Goal: Task Accomplishment & Management: Manage account settings

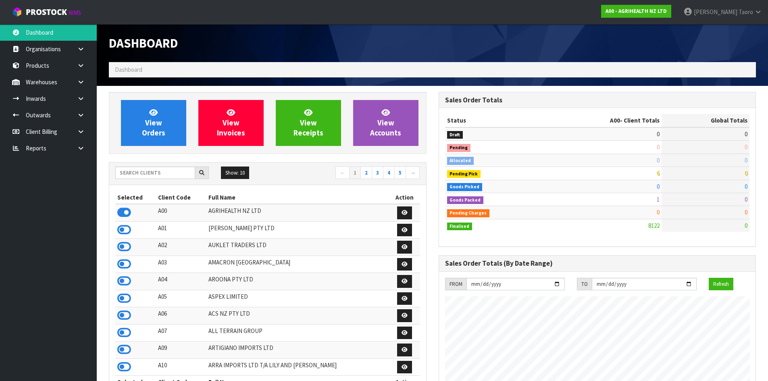
scroll to position [611, 329]
click at [186, 173] on input "text" at bounding box center [155, 172] width 80 height 12
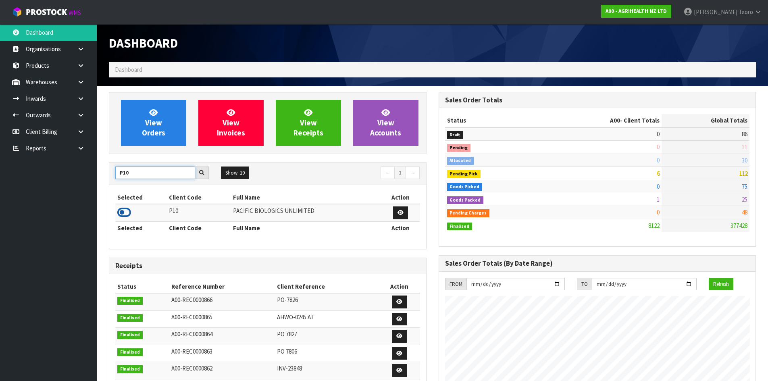
type input "P10"
click at [128, 216] on icon at bounding box center [124, 212] width 14 height 12
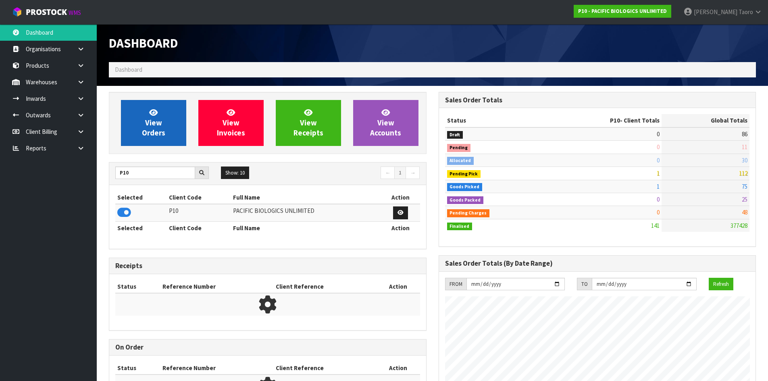
scroll to position [519, 329]
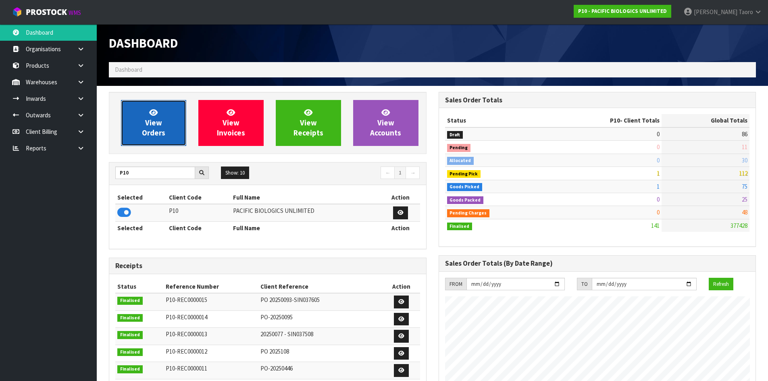
click at [162, 114] on link "View Orders" at bounding box center [153, 123] width 65 height 46
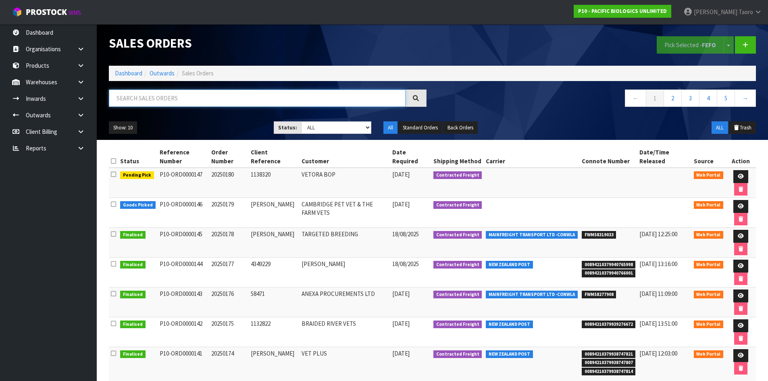
click at [176, 93] on input "text" at bounding box center [257, 97] width 297 height 17
type input "JOB-0408444"
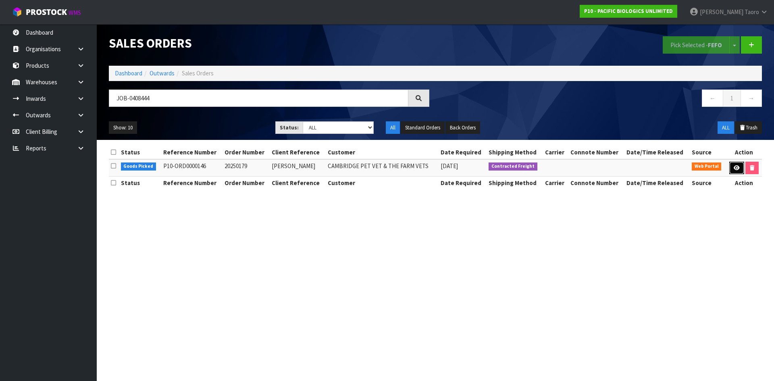
click at [732, 167] on link at bounding box center [736, 168] width 15 height 13
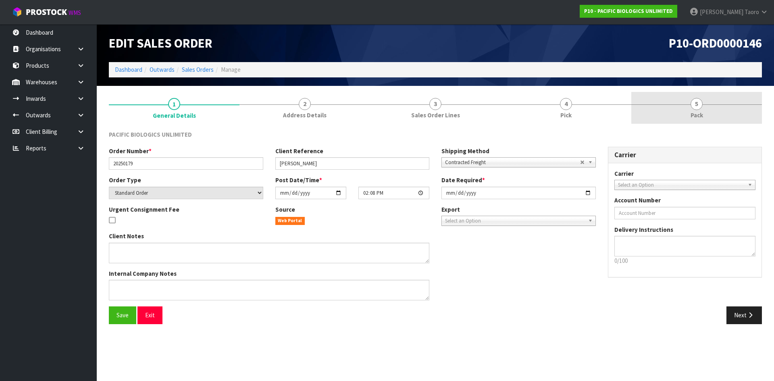
click at [702, 112] on span "Pack" at bounding box center [696, 115] width 12 height 8
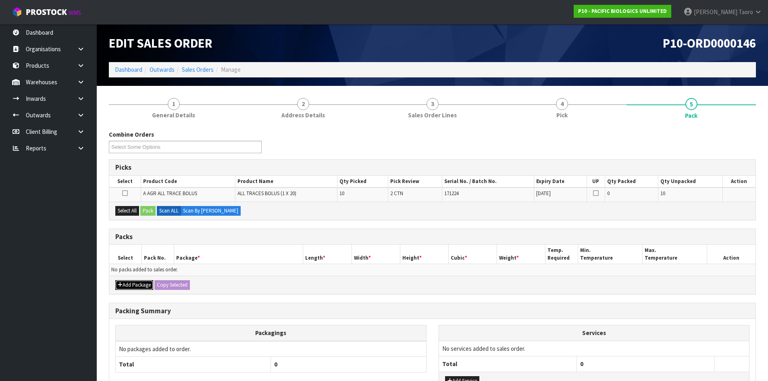
click at [130, 284] on button "Add Package" at bounding box center [134, 285] width 38 height 10
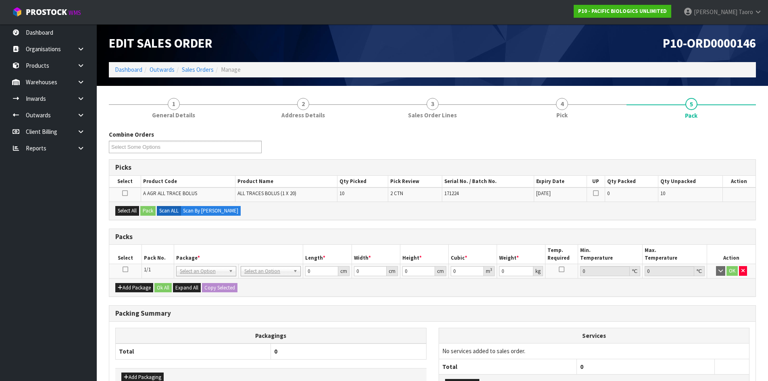
click at [126, 269] on icon at bounding box center [126, 269] width 6 height 0
click at [154, 248] on th "Pack No." at bounding box center [157, 254] width 32 height 19
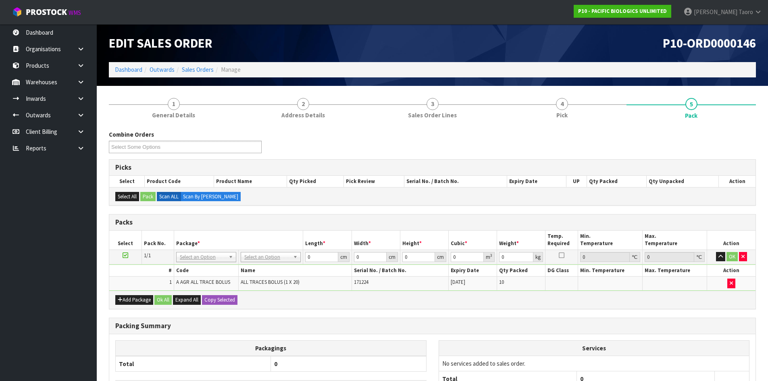
click at [284, 230] on div "Packs" at bounding box center [432, 222] width 646 height 16
click at [288, 230] on div "Packs" at bounding box center [432, 222] width 646 height 16
click at [288, 126] on div "Combine Orders P10-ORD0000146 P10-ORD0000147 Select Some Options Picks Select P…" at bounding box center [432, 290] width 647 height 332
click at [452, 146] on div "Combine Orders P10-ORD0000146 P10-ORD0000147 Select Some Options" at bounding box center [432, 144] width 659 height 29
click at [316, 253] on input "0" at bounding box center [321, 257] width 33 height 10
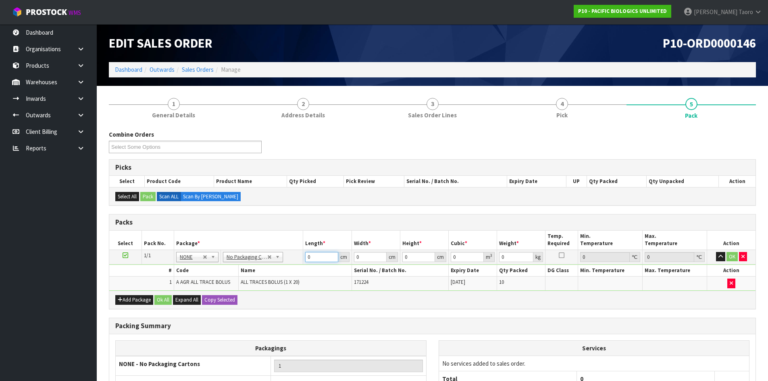
click at [316, 253] on input "0" at bounding box center [321, 257] width 33 height 10
type input "57"
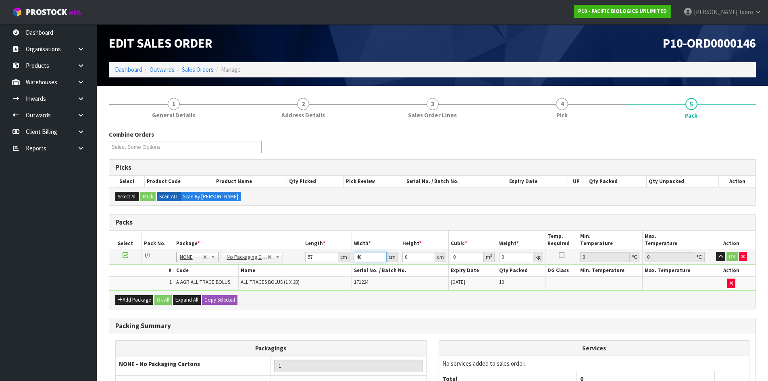
type input "40"
type input "1"
type input "0.00228"
type input "16"
type input "0.03648"
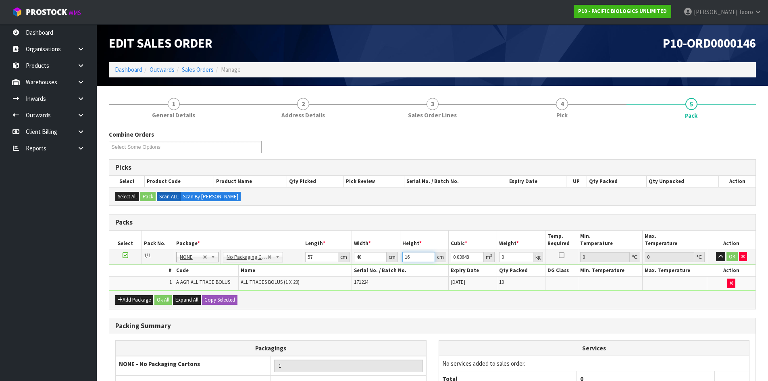
type input "16"
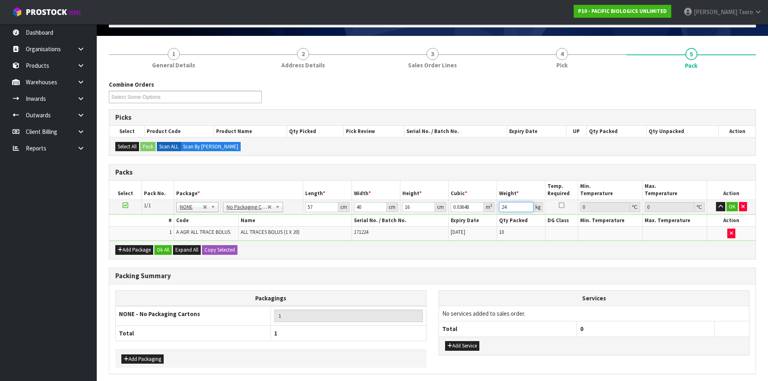
scroll to position [81, 0]
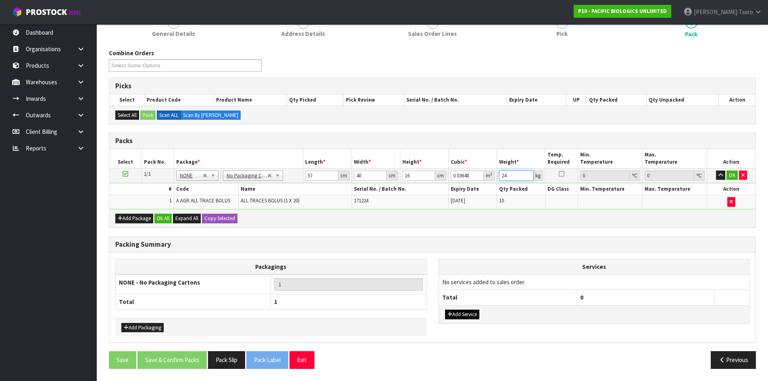
type input "24"
drag, startPoint x: 455, startPoint y: 313, endPoint x: 458, endPoint y: 307, distance: 6.7
click at [457, 313] on button "Add Service" at bounding box center [462, 315] width 34 height 10
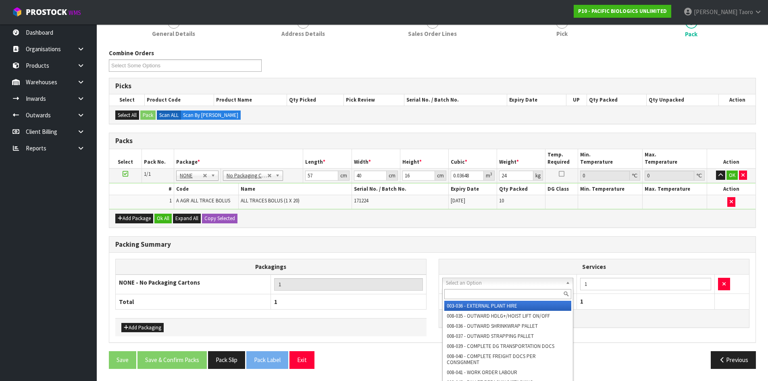
click at [476, 294] on input "text" at bounding box center [507, 294] width 127 height 10
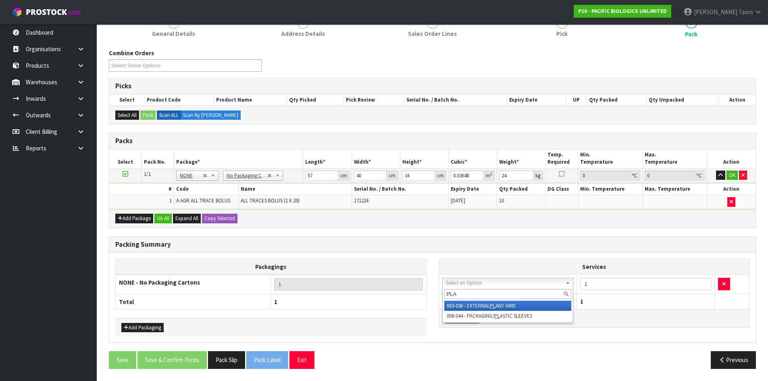
type input "PLAS"
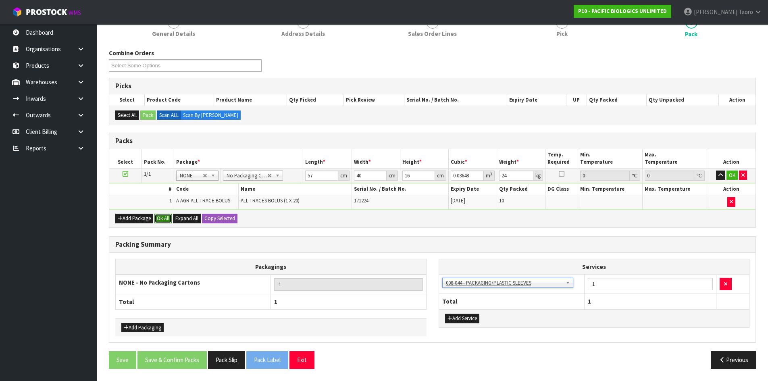
click at [168, 220] on button "Ok All" at bounding box center [162, 219] width 17 height 10
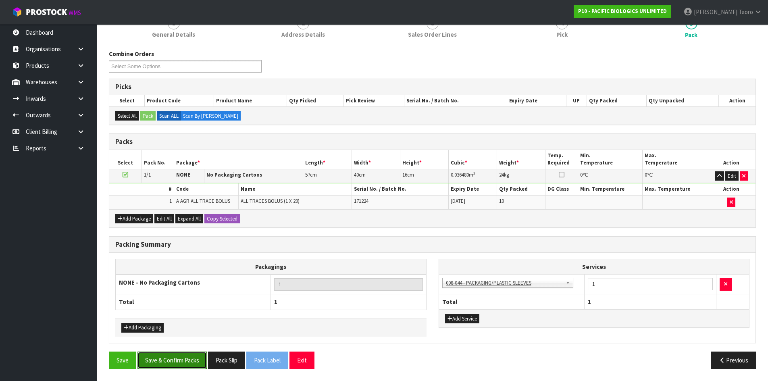
click at [198, 359] on button "Save & Confirm Packs" at bounding box center [171, 359] width 69 height 17
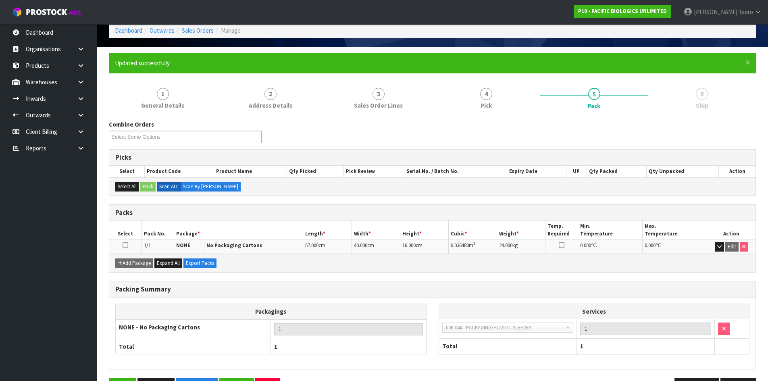
scroll to position [66, 0]
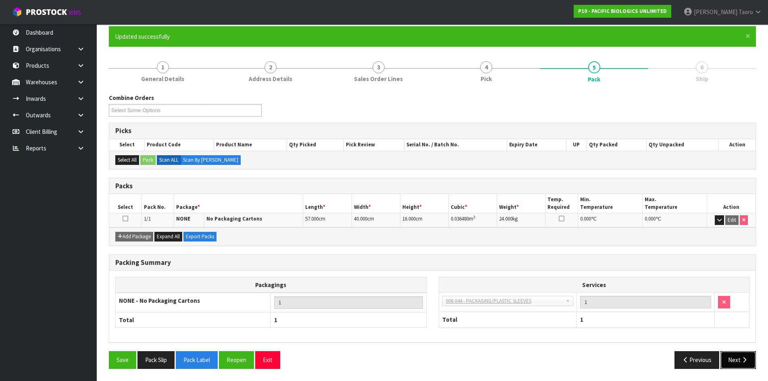
drag, startPoint x: 731, startPoint y: 362, endPoint x: 704, endPoint y: 361, distance: 26.6
click at [731, 362] on button "Next" at bounding box center [737, 359] width 35 height 17
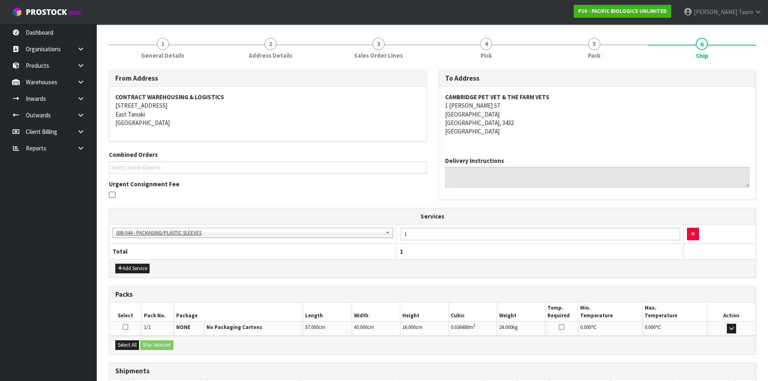
scroll to position [149, 0]
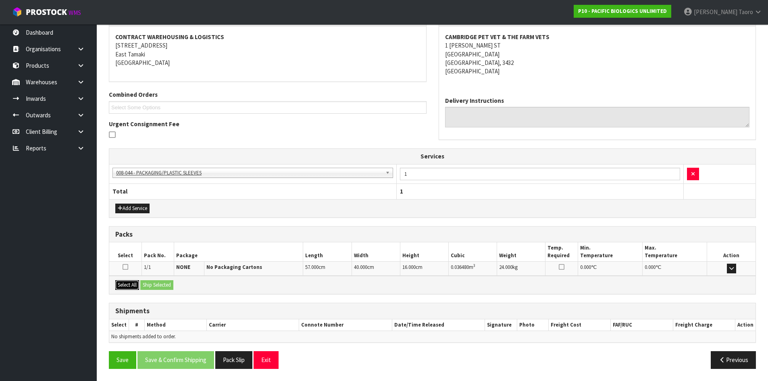
click at [137, 289] on button "Select All" at bounding box center [127, 285] width 24 height 10
click at [150, 287] on button "Ship Selected" at bounding box center [156, 285] width 33 height 10
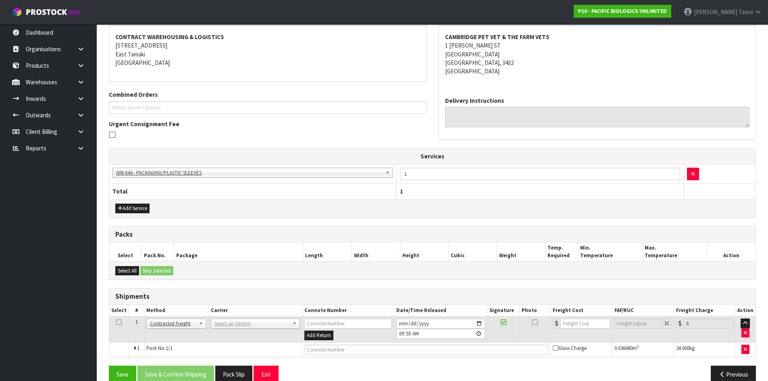
drag, startPoint x: 238, startPoint y: 324, endPoint x: 242, endPoint y: 329, distance: 6.6
click at [243, 330] on input "text" at bounding box center [254, 335] width 85 height 10
type input "NZP"
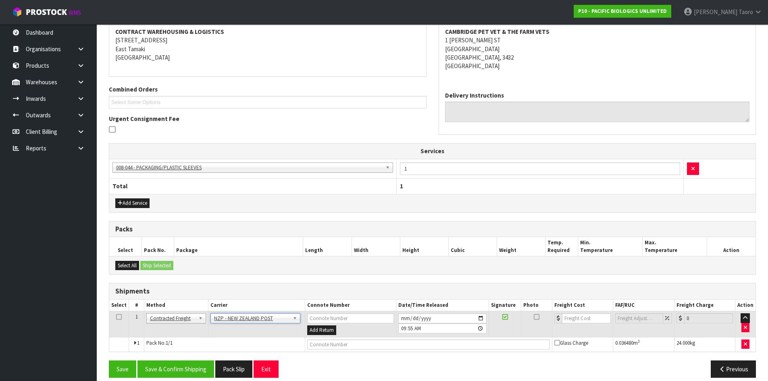
scroll to position [163, 0]
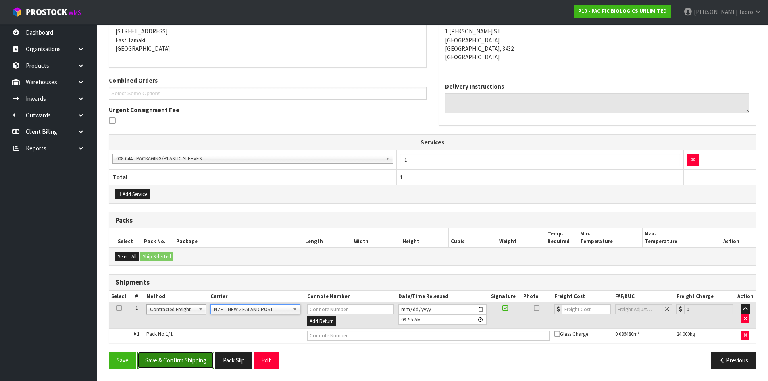
click at [205, 366] on button "Save & Confirm Shipping" at bounding box center [175, 359] width 77 height 17
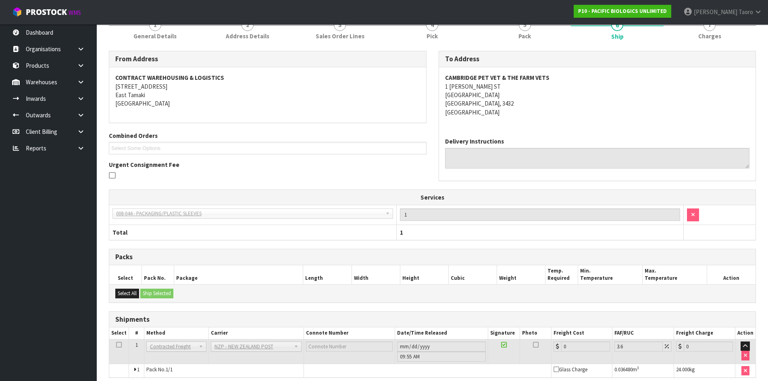
scroll to position [152, 0]
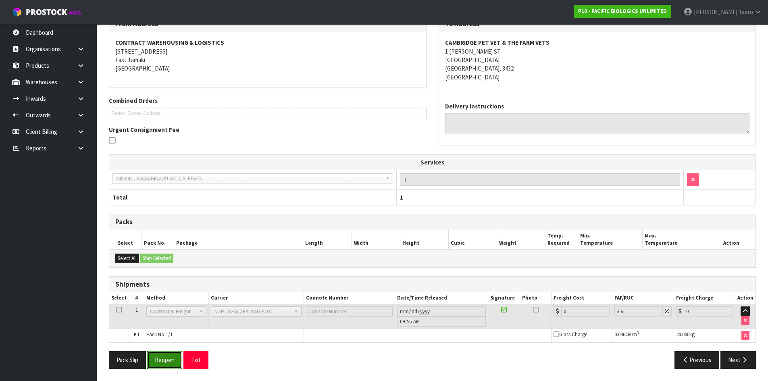
click at [175, 356] on button "Reopen" at bounding box center [164, 359] width 35 height 17
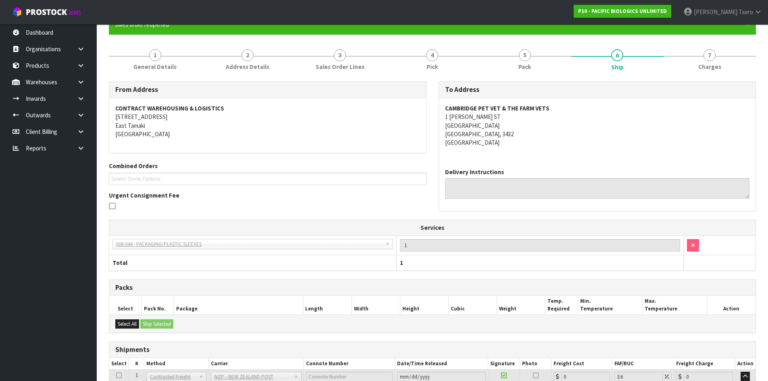
scroll to position [143, 0]
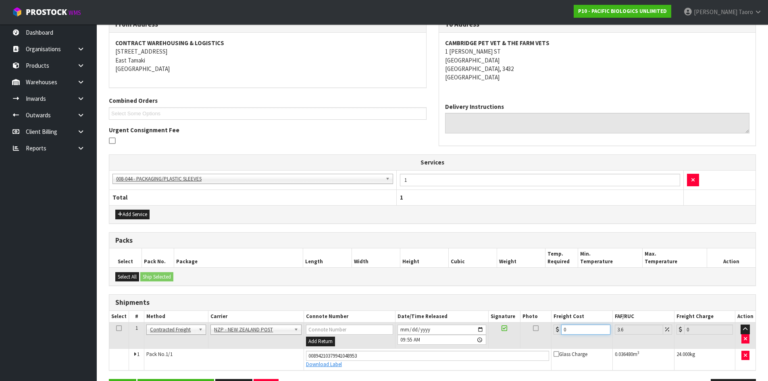
click at [578, 328] on input "0" at bounding box center [585, 329] width 49 height 10
type input "1"
type input "1.04"
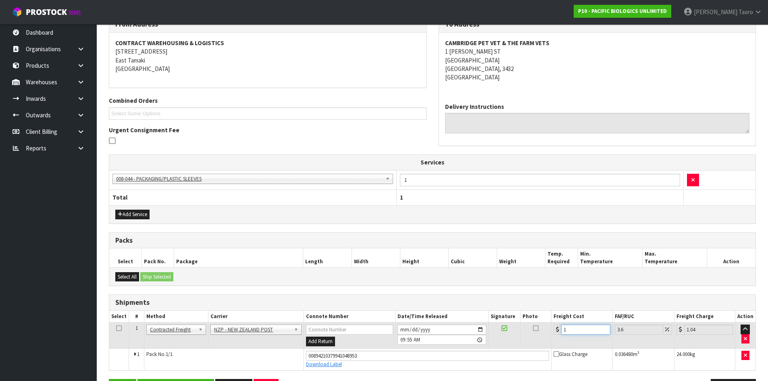
type input "10"
type input "10.36"
type input "10.9"
type input "11.29"
type input "10.95"
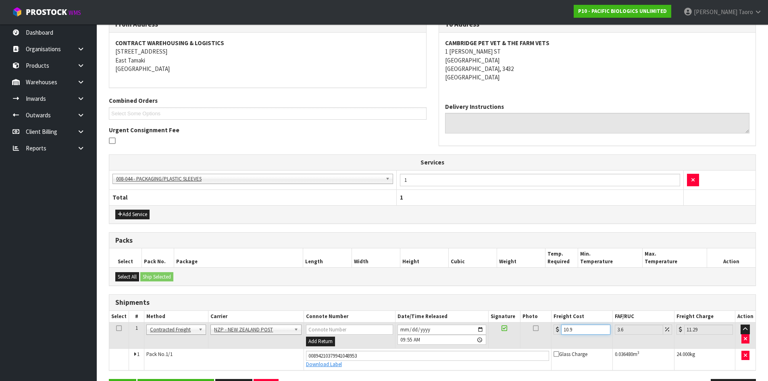
type input "11.34"
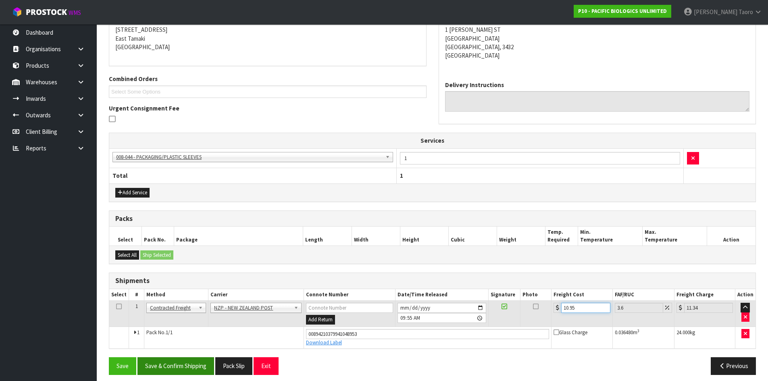
scroll to position [171, 0]
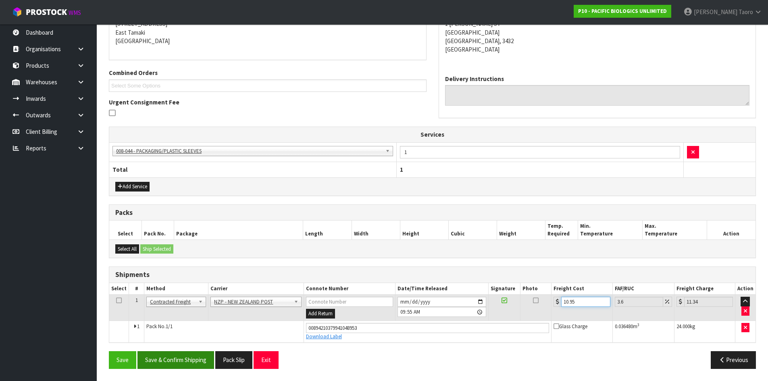
type input "10.95"
click at [193, 359] on button "Save & Confirm Shipping" at bounding box center [175, 359] width 77 height 17
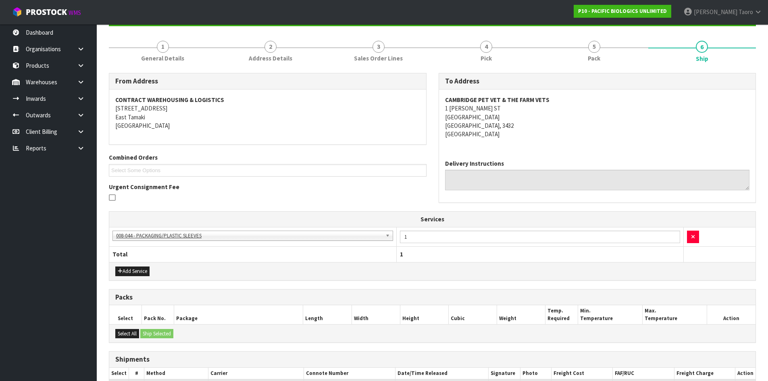
scroll to position [149, 0]
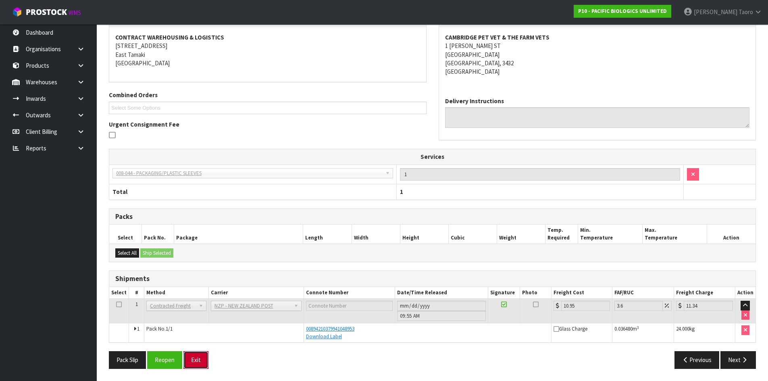
drag, startPoint x: 194, startPoint y: 361, endPoint x: 191, endPoint y: 358, distance: 4.6
click at [195, 360] on button "Exit" at bounding box center [195, 359] width 25 height 17
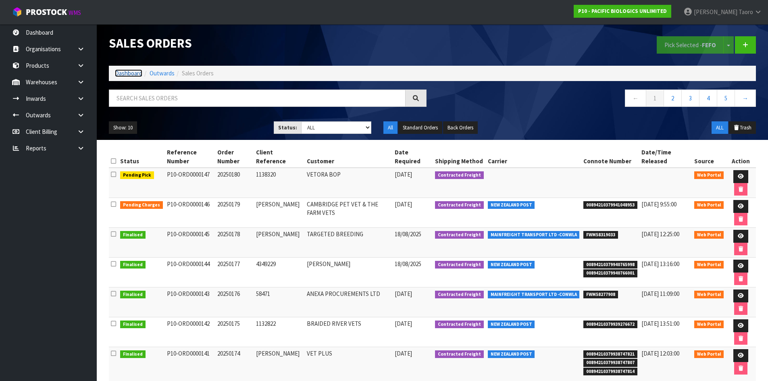
click at [131, 74] on link "Dashboard" at bounding box center [128, 73] width 27 height 8
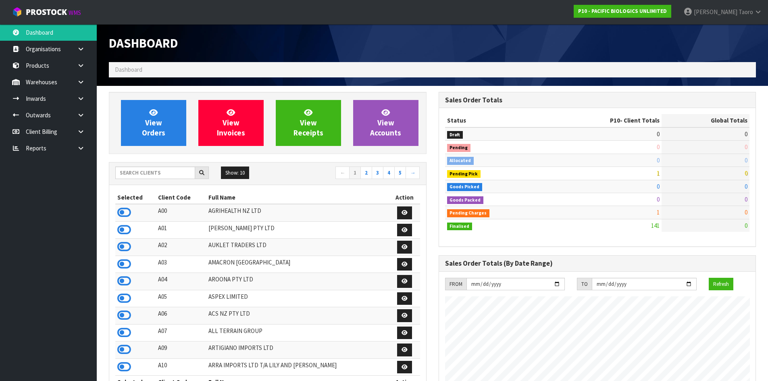
scroll to position [519, 329]
click at [128, 229] on icon at bounding box center [124, 230] width 14 height 12
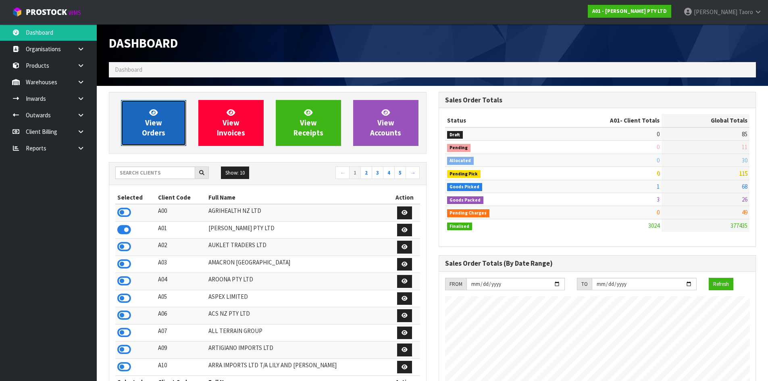
click at [165, 125] on link "View Orders" at bounding box center [153, 123] width 65 height 46
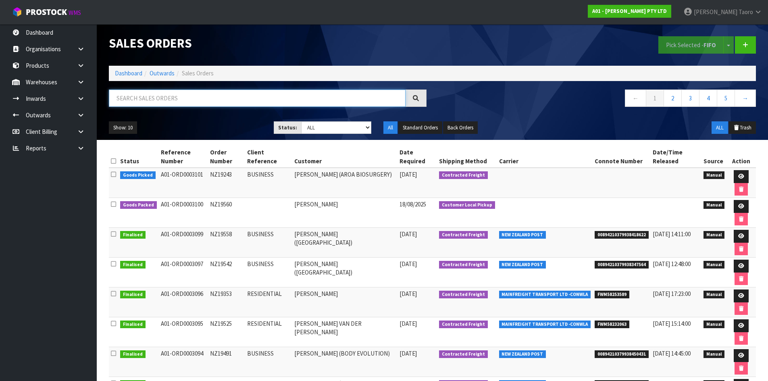
click at [176, 97] on input "text" at bounding box center [257, 97] width 297 height 17
type input "JOB-0408415"
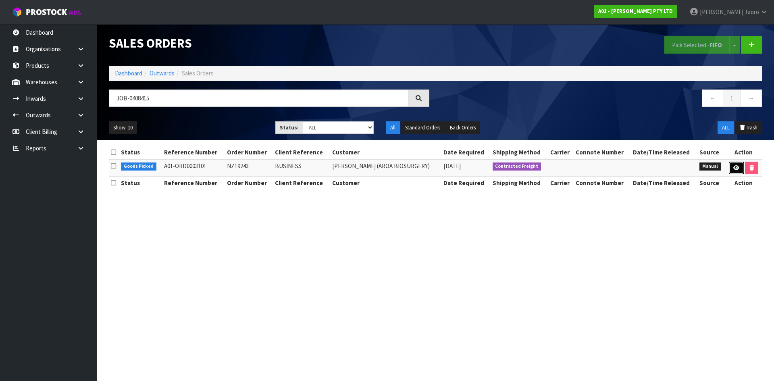
click at [730, 167] on link at bounding box center [736, 168] width 15 height 13
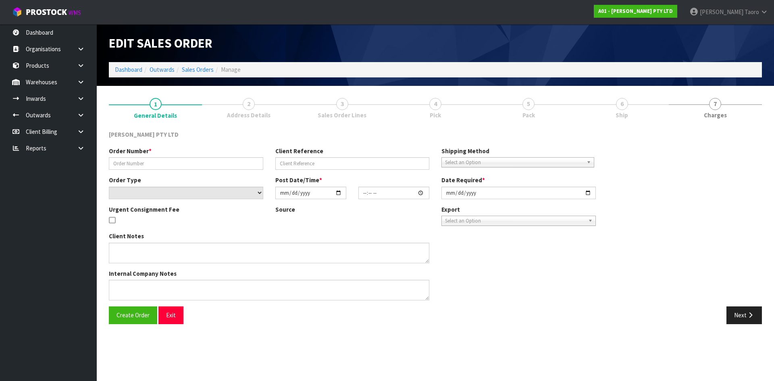
type input "NZ19243"
type input "BUSINESS"
select select "number:0"
type input "[DATE]"
type input "11:58:00.000"
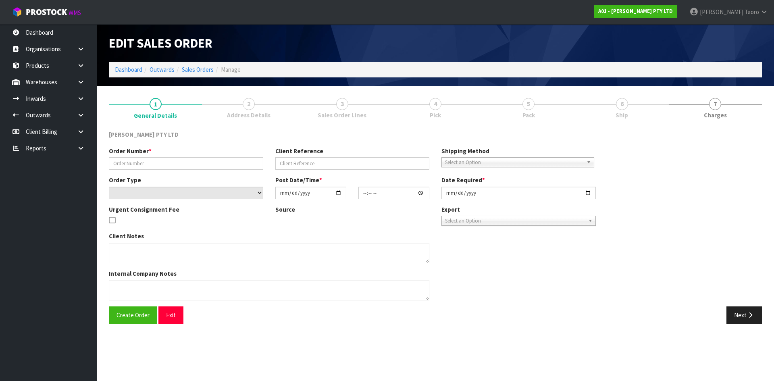
type input "[DATE]"
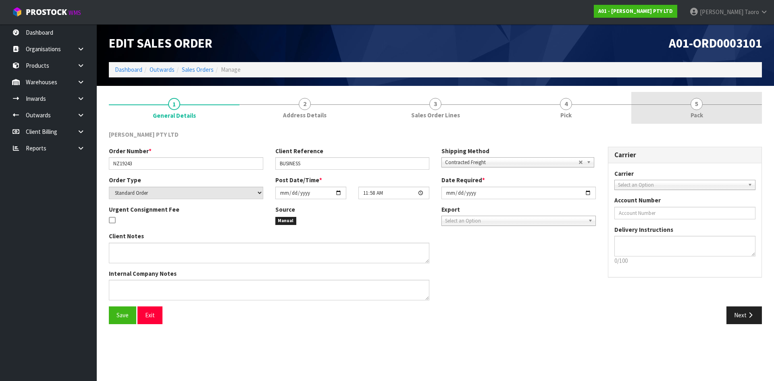
click at [695, 117] on span "Pack" at bounding box center [696, 115] width 12 height 8
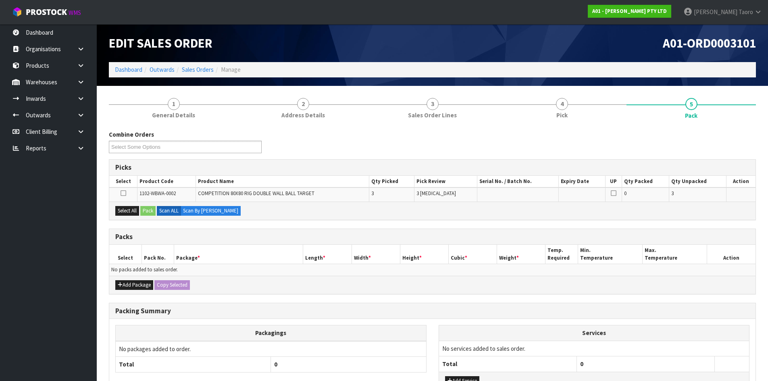
click at [632, 60] on div "A01-ORD0003101" at bounding box center [597, 43] width 330 height 38
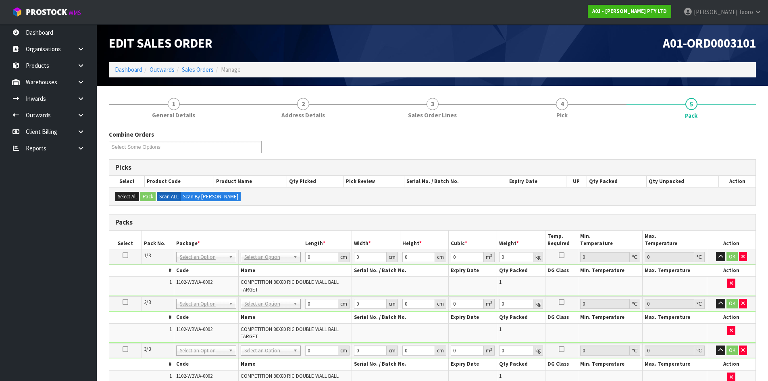
click at [124, 256] on icon at bounding box center [126, 255] width 6 height 0
click at [314, 255] on input "0" at bounding box center [321, 257] width 33 height 10
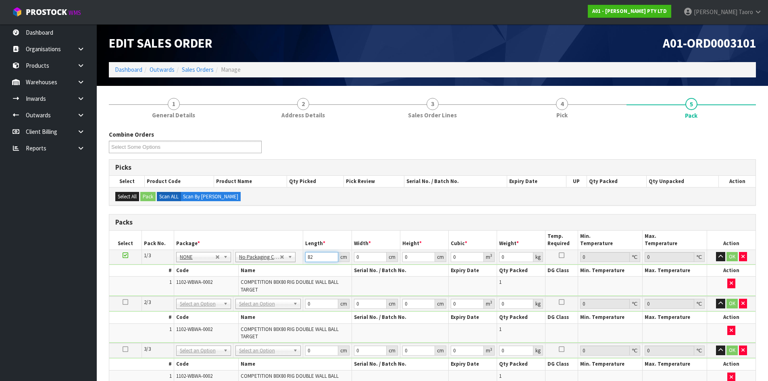
type input "82"
type input "38"
type input "9"
type input "0.028044"
type input "9"
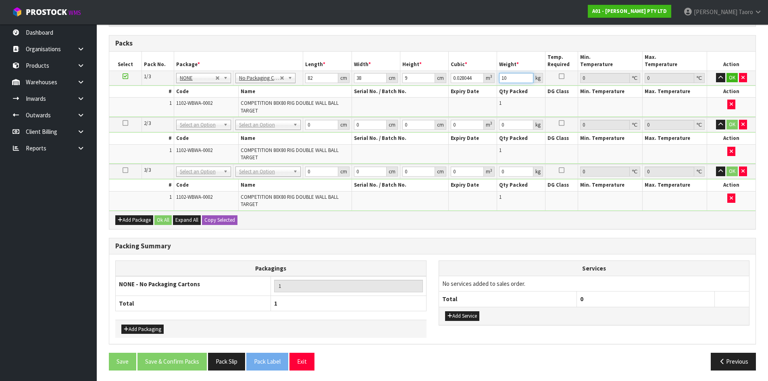
scroll to position [181, 0]
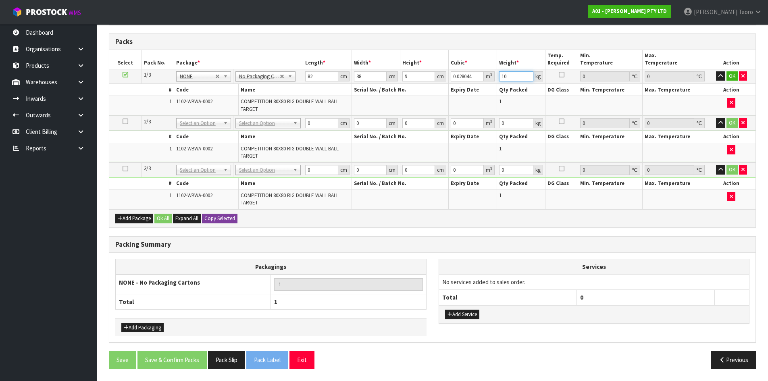
type input "10"
click at [218, 221] on button "Copy Selected" at bounding box center [219, 219] width 35 height 10
click at [218, 221] on span "Confirm" at bounding box center [213, 218] width 18 height 7
type input "82"
type input "38"
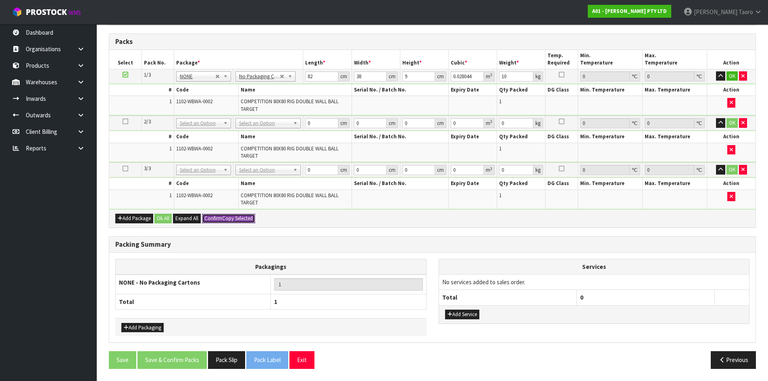
type input "9"
type input "0.028044"
type input "10"
type input "82"
type input "38"
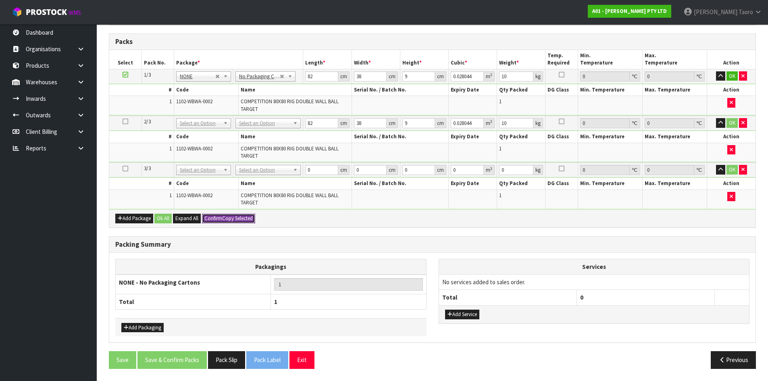
type input "9"
type input "0.028044"
type input "10"
type input "3"
click at [168, 219] on button "Ok All" at bounding box center [162, 219] width 17 height 10
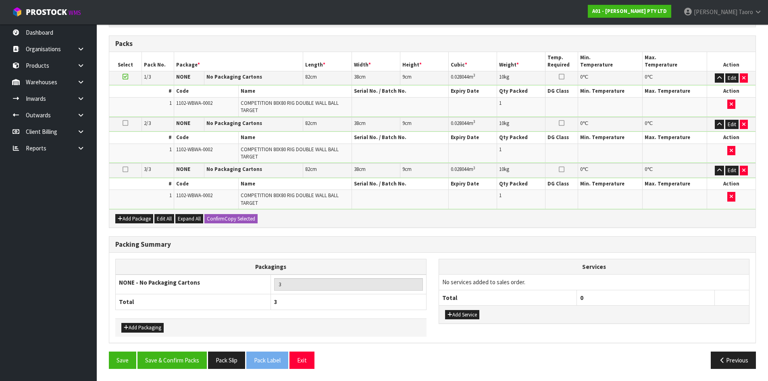
scroll to position [179, 0]
click at [192, 363] on button "Save & Confirm Packs" at bounding box center [171, 359] width 69 height 17
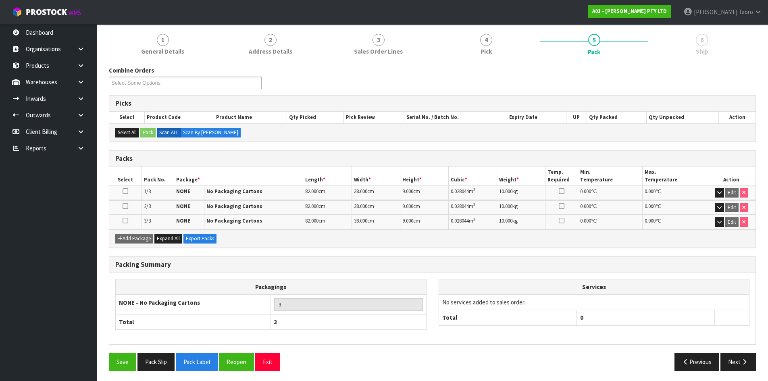
scroll to position [95, 0]
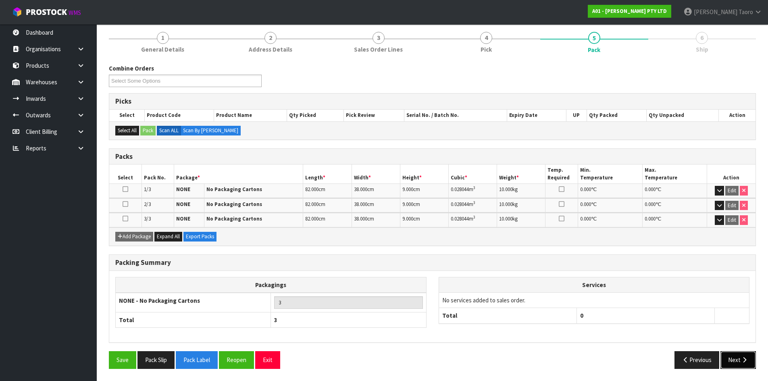
click at [742, 360] on icon "button" at bounding box center [744, 360] width 8 height 6
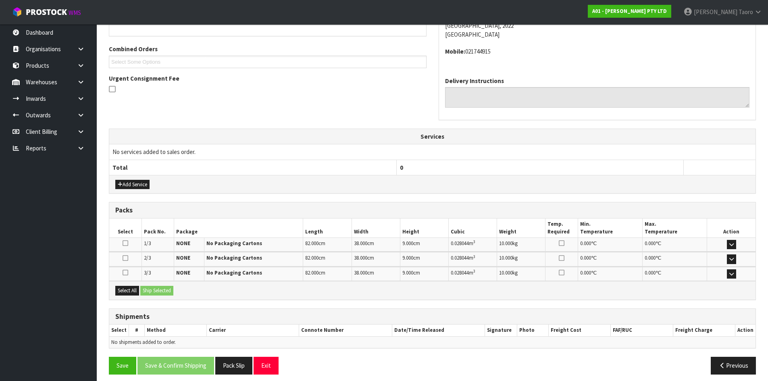
scroll to position [200, 0]
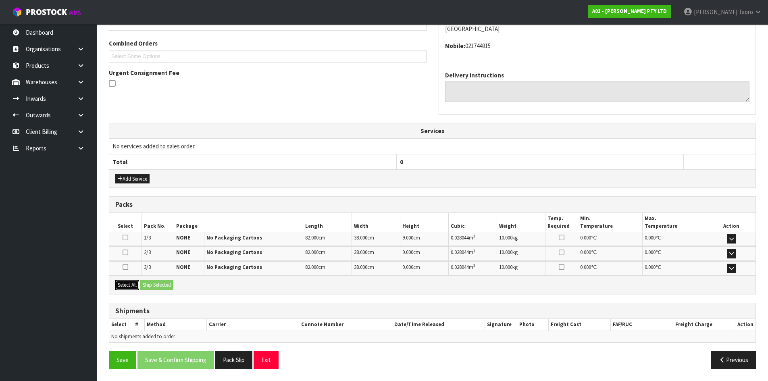
drag, startPoint x: 134, startPoint y: 286, endPoint x: 145, endPoint y: 285, distance: 11.3
click at [134, 286] on button "Select All" at bounding box center [127, 285] width 24 height 10
click at [149, 285] on button "Ship Selected" at bounding box center [156, 285] width 33 height 10
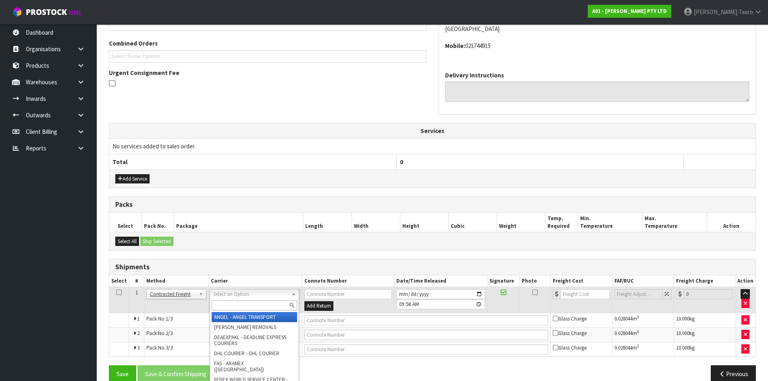
click at [268, 303] on input "text" at bounding box center [254, 305] width 85 height 10
type input "NZP"
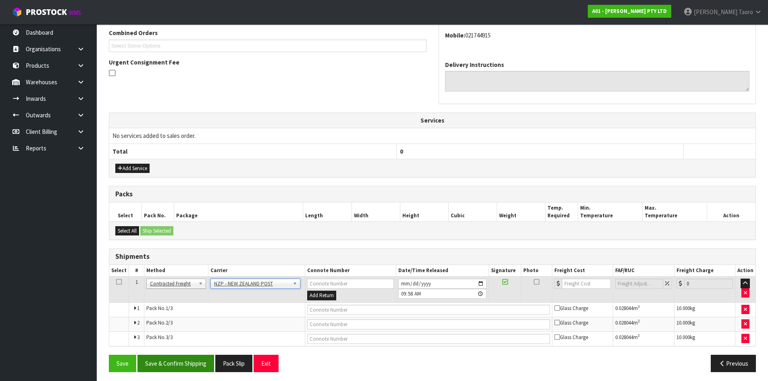
scroll to position [214, 0]
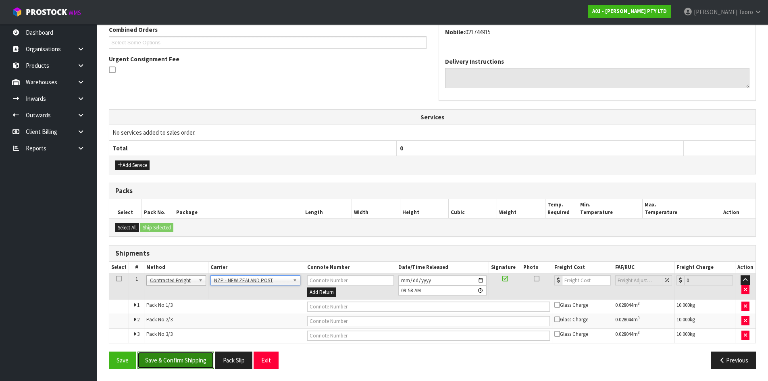
click at [191, 354] on button "Save & Confirm Shipping" at bounding box center [175, 359] width 77 height 17
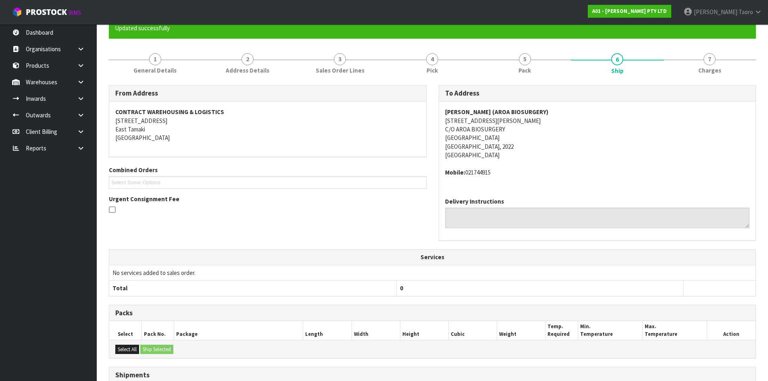
scroll to position [201, 0]
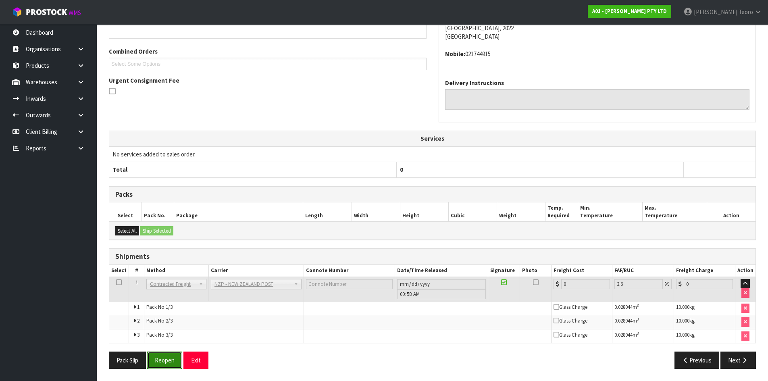
click at [168, 357] on button "Reopen" at bounding box center [164, 359] width 35 height 17
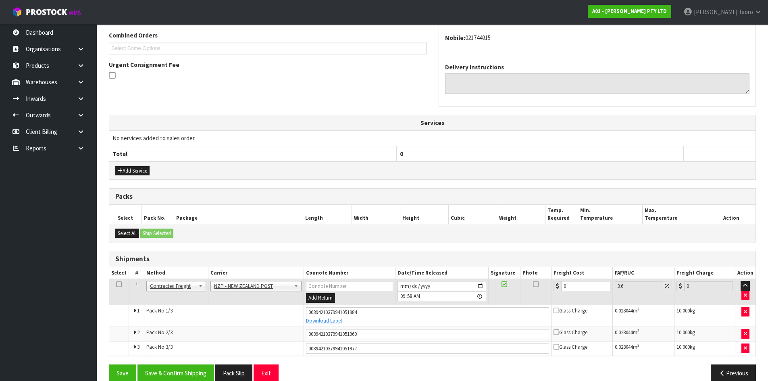
scroll to position [222, 0]
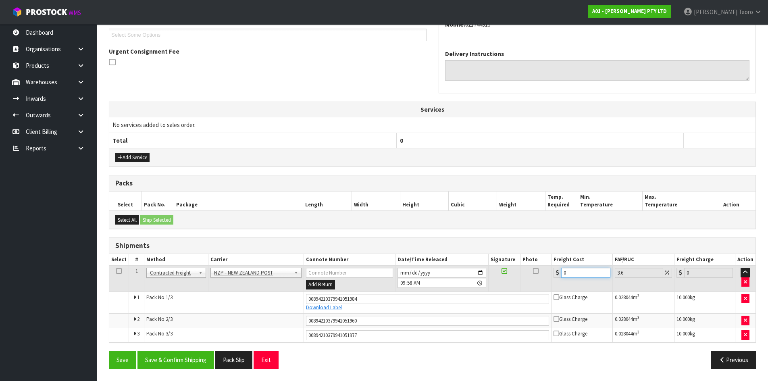
click at [576, 270] on input "0" at bounding box center [585, 273] width 49 height 10
type input "1"
type input "1.04"
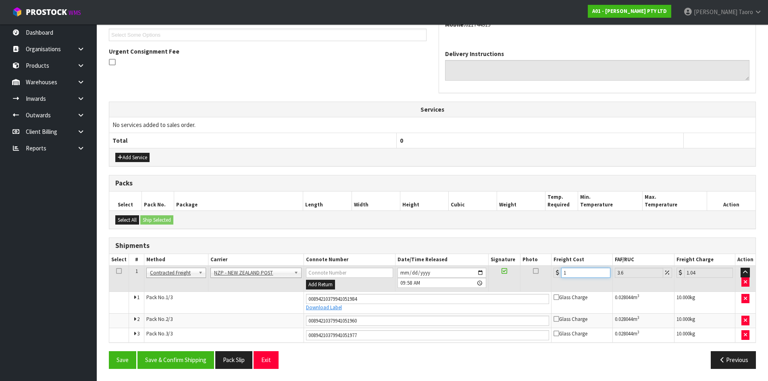
type input "12"
type input "12.43"
type input "12.9"
type input "13.36"
type input "12.99"
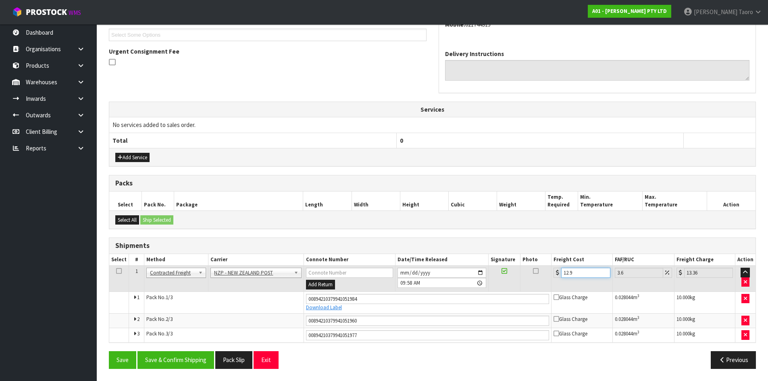
type input "13.46"
type input "12.99"
click at [194, 362] on button "Save & Confirm Shipping" at bounding box center [175, 359] width 77 height 17
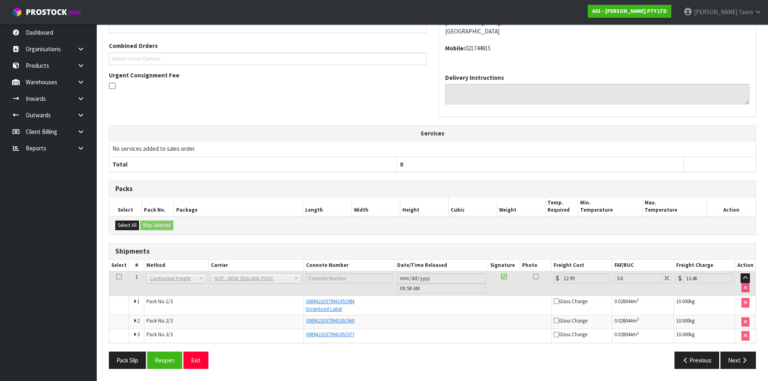
scroll to position [198, 0]
click at [193, 358] on button "Exit" at bounding box center [195, 359] width 25 height 17
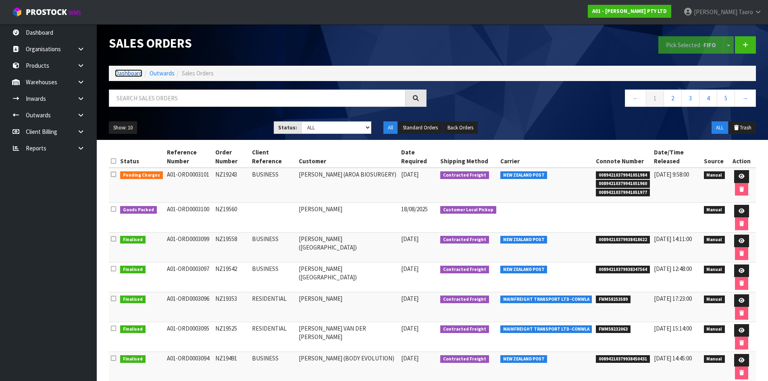
click at [130, 74] on link "Dashboard" at bounding box center [128, 73] width 27 height 8
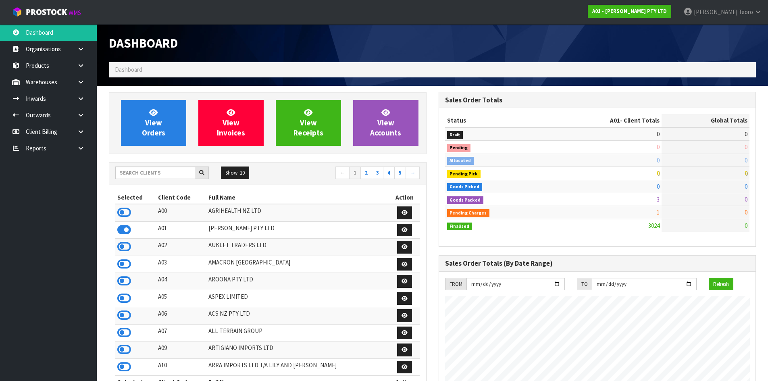
scroll to position [519, 329]
click at [144, 177] on input "text" at bounding box center [155, 172] width 80 height 12
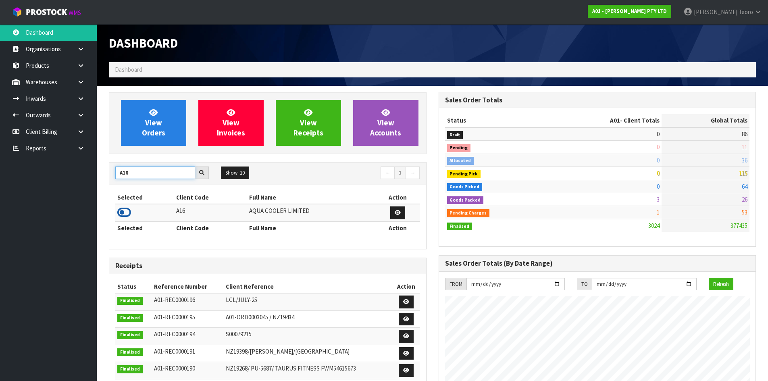
type input "A16"
click at [127, 215] on icon at bounding box center [124, 212] width 14 height 12
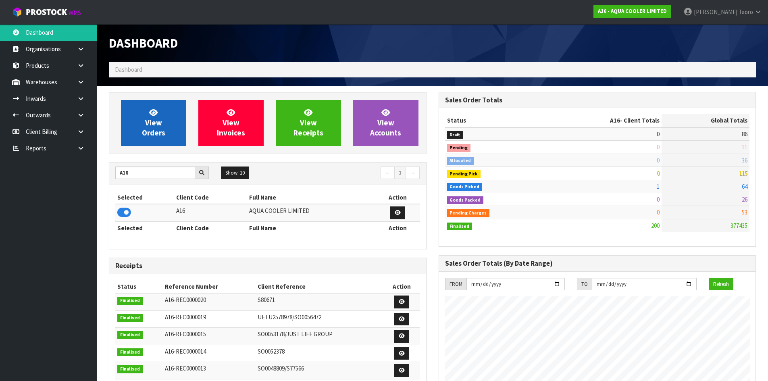
scroll to position [532, 329]
click at [150, 132] on span "View Orders" at bounding box center [153, 123] width 23 height 30
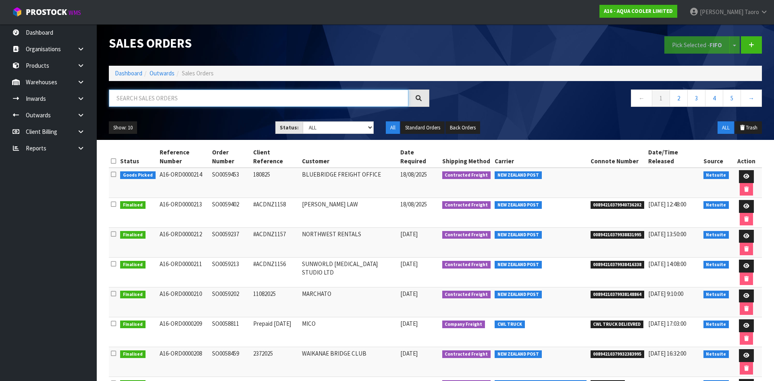
click at [163, 92] on input "text" at bounding box center [258, 97] width 299 height 17
type input "JOB-0408152"
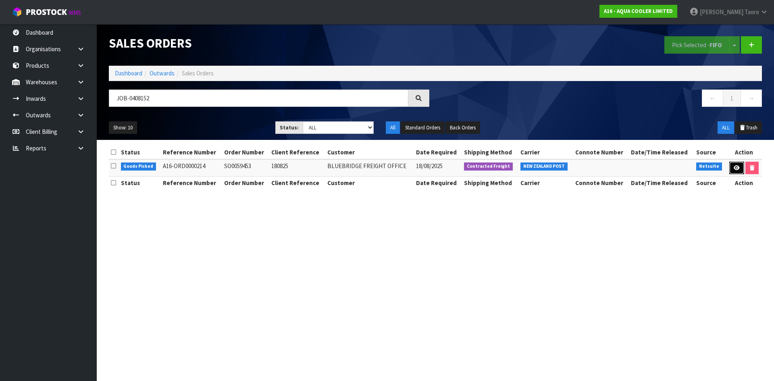
click at [735, 166] on icon at bounding box center [736, 167] width 6 height 5
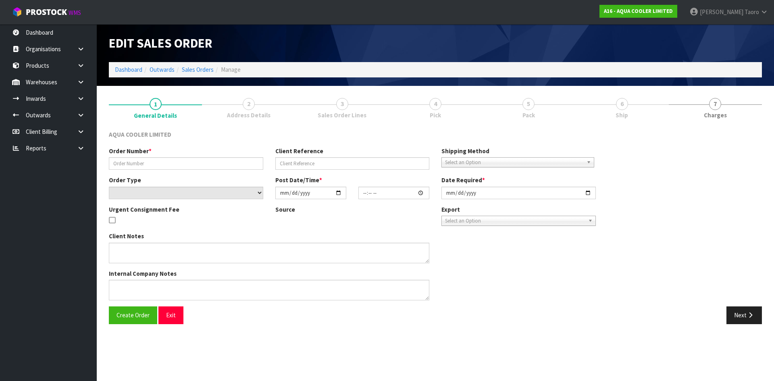
type input "SO0059453"
type input "180825"
select select "number:0"
type input "[DATE]"
type input "10:45:10.000"
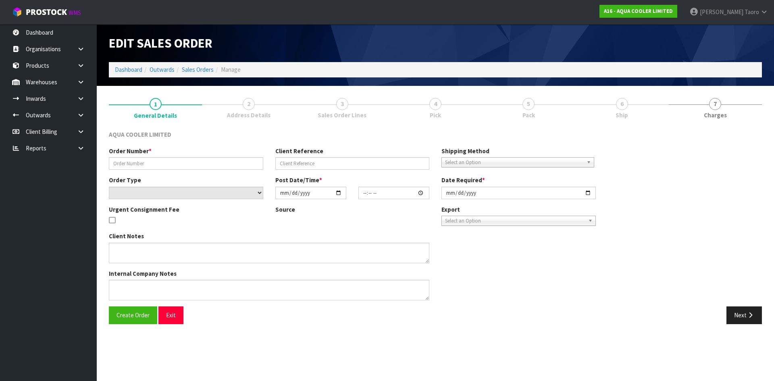
type input "[DATE]"
type textarea "ENQ0355625"
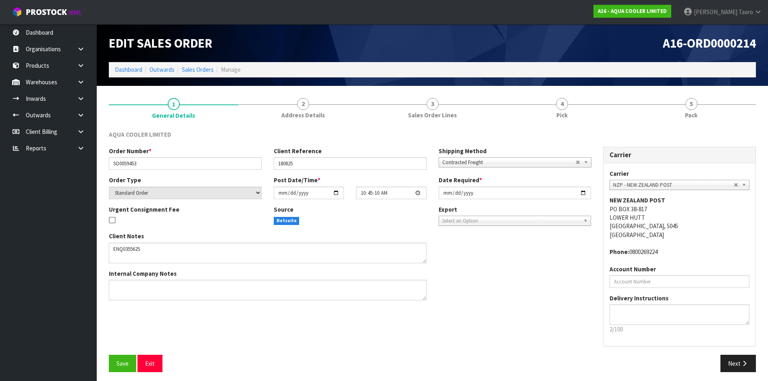
drag, startPoint x: 714, startPoint y: 112, endPoint x: 624, endPoint y: 66, distance: 100.6
click at [713, 106] on link "5 Pack" at bounding box center [690, 108] width 129 height 32
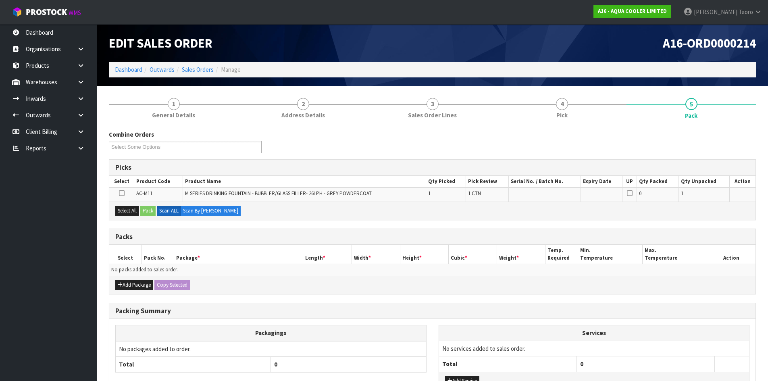
click at [616, 52] on div "A16-ORD0000214" at bounding box center [597, 43] width 330 height 38
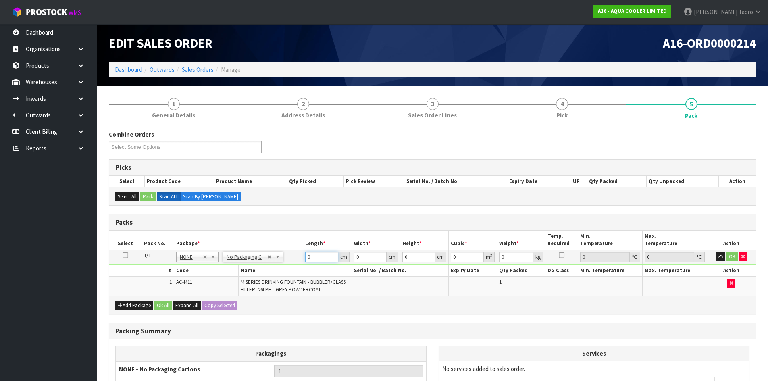
click at [323, 258] on input "0" at bounding box center [321, 257] width 33 height 10
type input "112"
type input "37"
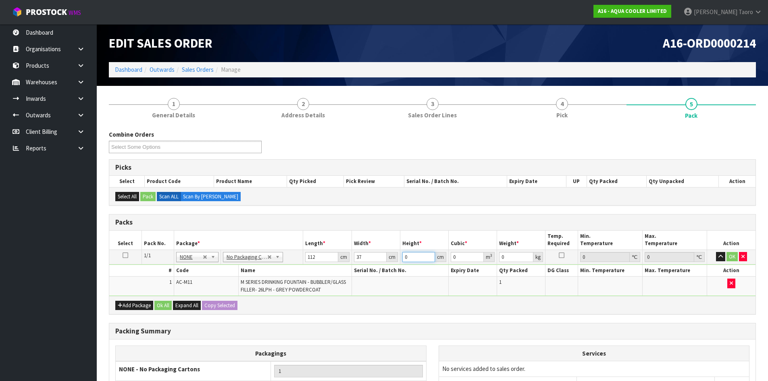
type input "3"
type input "0.012432"
type input "38"
type input "0.157472"
type input "38"
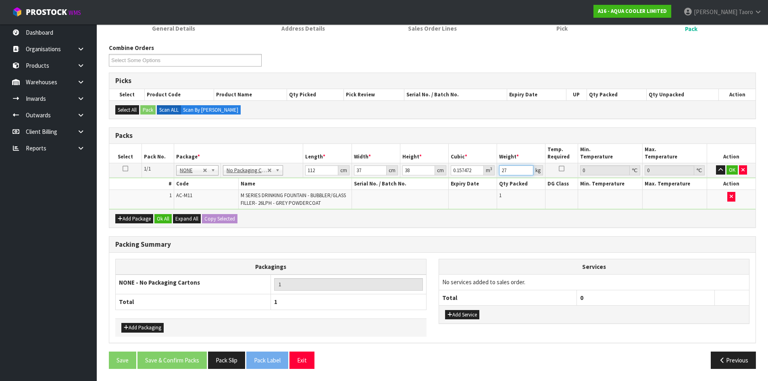
type input "27"
click at [162, 220] on button "Ok All" at bounding box center [162, 219] width 17 height 10
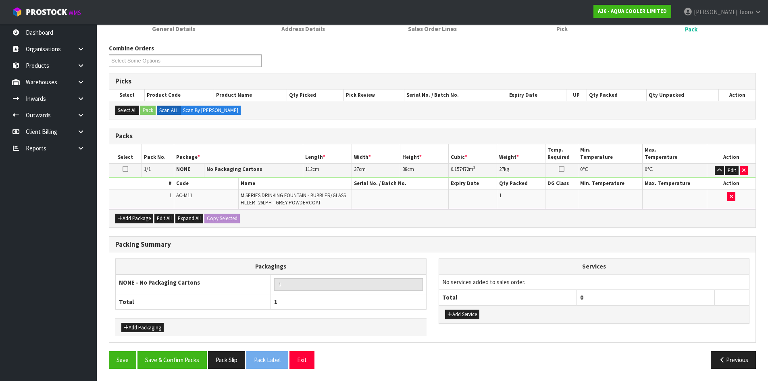
scroll to position [86, 0]
click at [195, 361] on button "Save & Confirm Packs" at bounding box center [171, 359] width 69 height 17
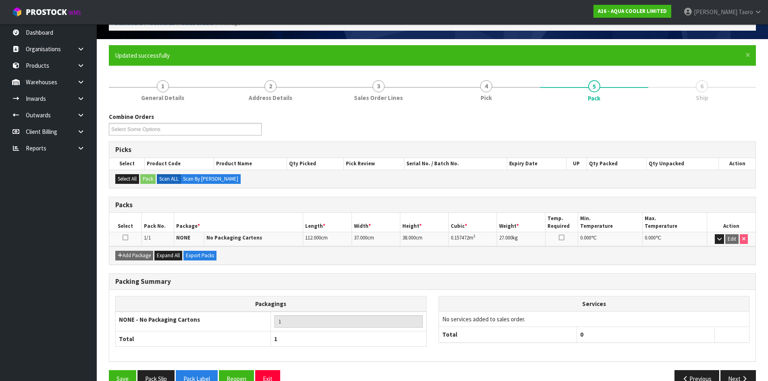
scroll to position [66, 0]
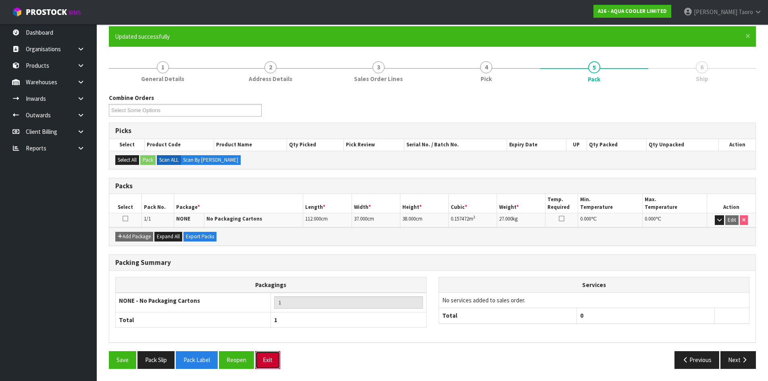
click at [274, 359] on button "Exit" at bounding box center [267, 359] width 25 height 17
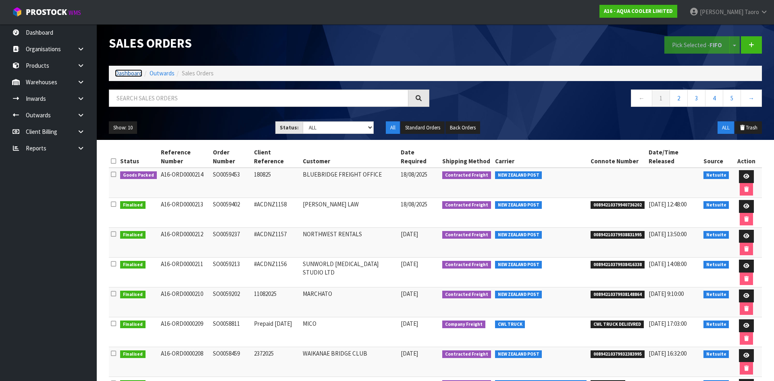
click at [133, 75] on link "Dashboard" at bounding box center [128, 73] width 27 height 8
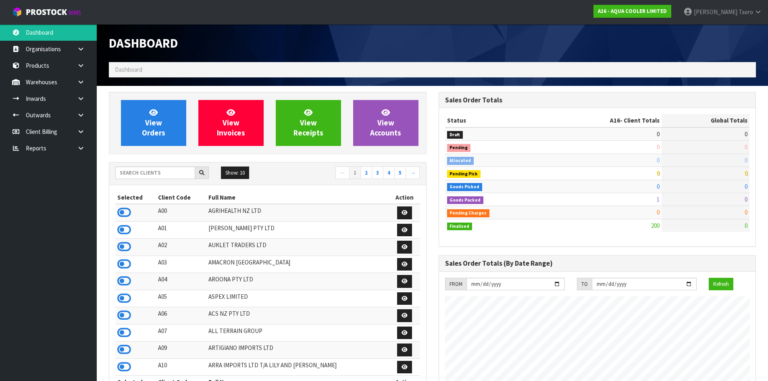
scroll to position [532, 329]
click at [175, 172] on input "text" at bounding box center [155, 172] width 80 height 12
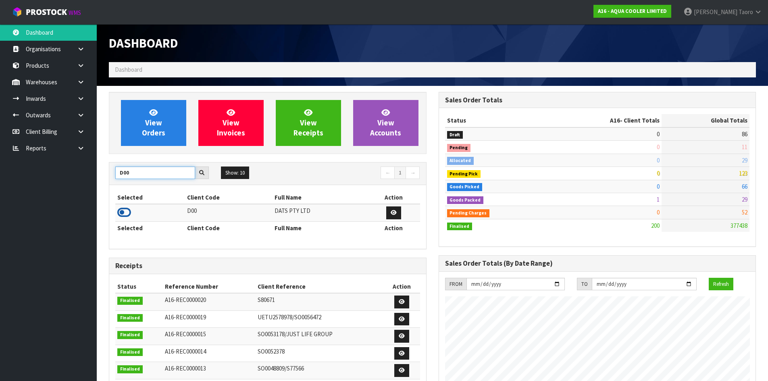
type input "D00"
click at [125, 211] on icon at bounding box center [124, 212] width 14 height 12
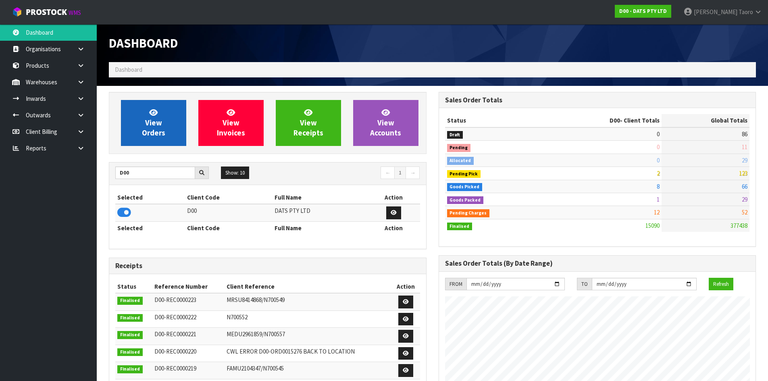
scroll to position [611, 329]
click at [145, 111] on link "View Orders" at bounding box center [153, 123] width 65 height 46
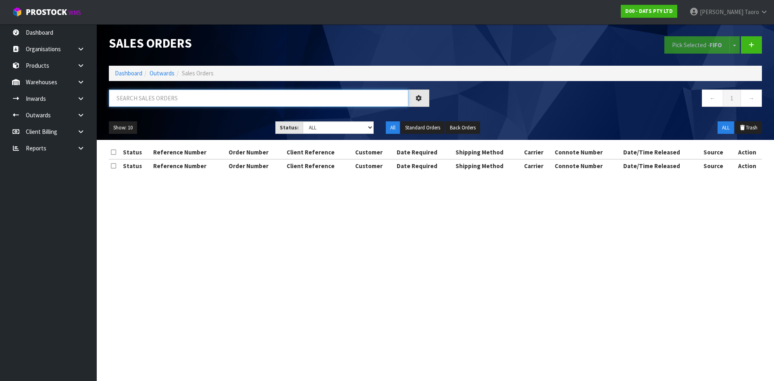
click at [176, 100] on input "text" at bounding box center [258, 97] width 299 height 17
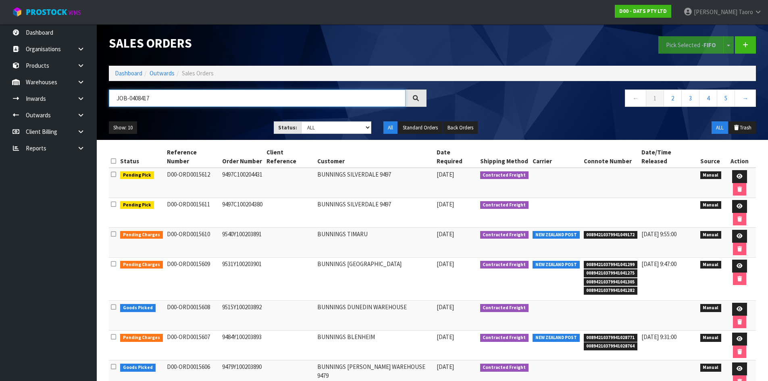
type input "JOB-0408417"
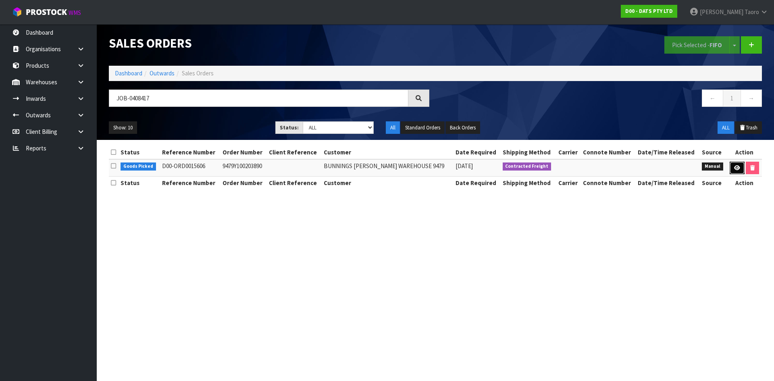
click at [740, 168] on link at bounding box center [736, 168] width 15 height 13
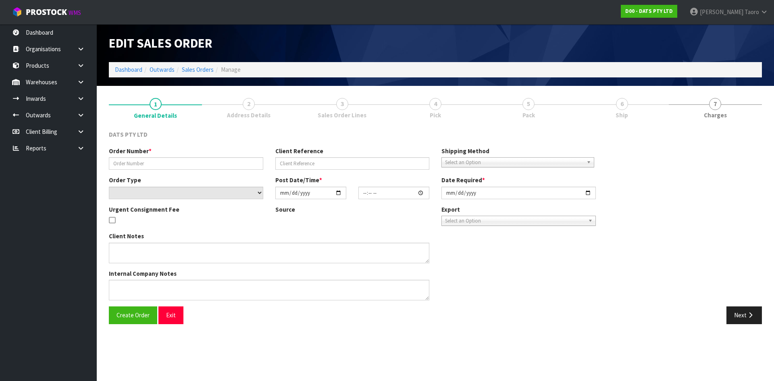
type input "9479Y100203890"
select select "number:0"
type input "[DATE]"
type input "12:05:00.000"
type input "[DATE]"
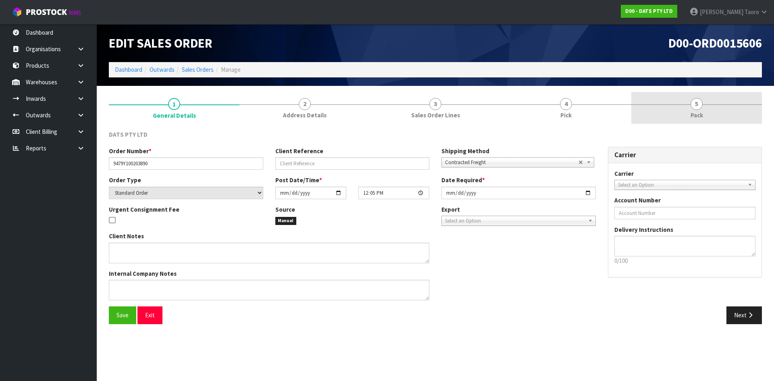
click at [709, 110] on link "5 Pack" at bounding box center [696, 108] width 131 height 32
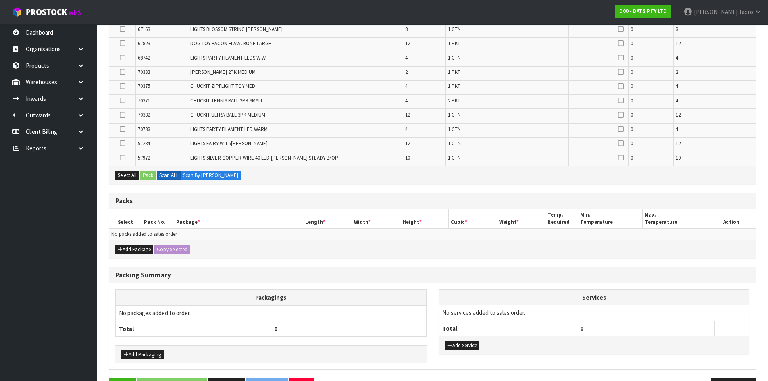
scroll to position [277, 0]
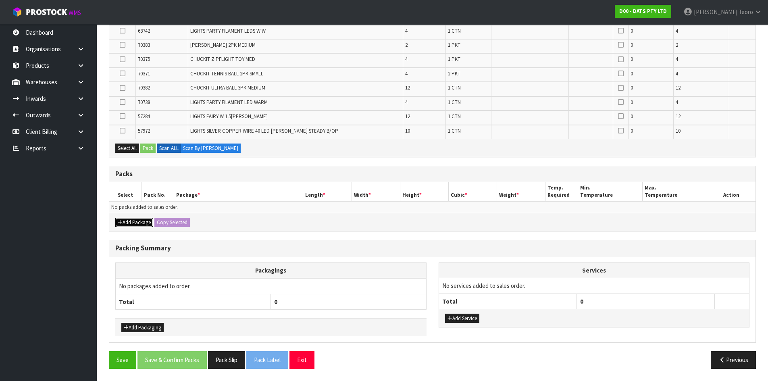
click at [125, 224] on button "Add Package" at bounding box center [134, 223] width 38 height 10
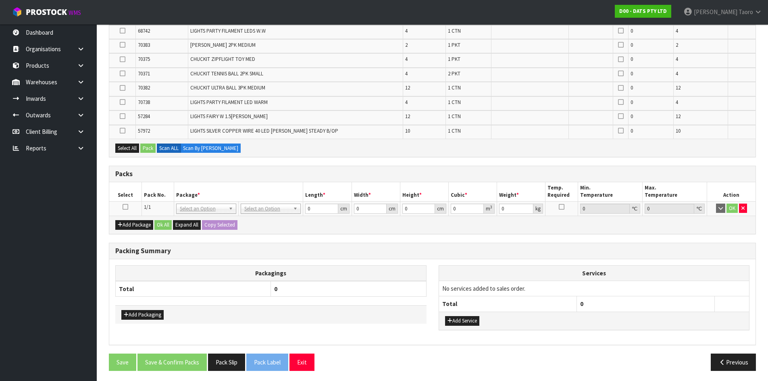
click at [127, 207] on icon at bounding box center [126, 207] width 6 height 0
click at [181, 178] on div "Packs" at bounding box center [432, 174] width 646 height 16
click at [264, 185] on th "Package *" at bounding box center [238, 191] width 129 height 19
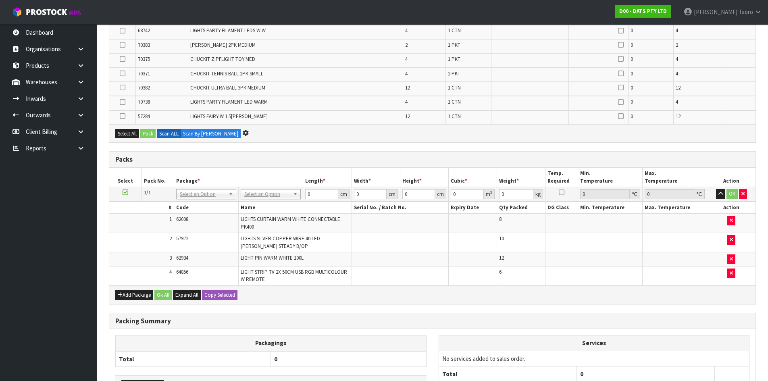
scroll to position [220, 0]
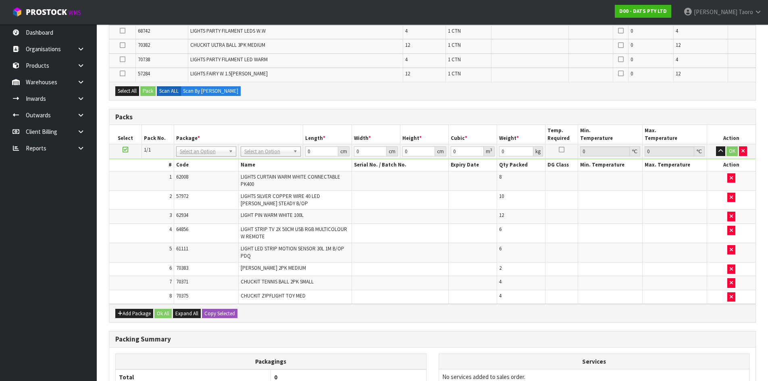
click at [124, 150] on icon at bounding box center [126, 150] width 6 height 0
click at [717, 151] on button "button" at bounding box center [720, 151] width 9 height 10
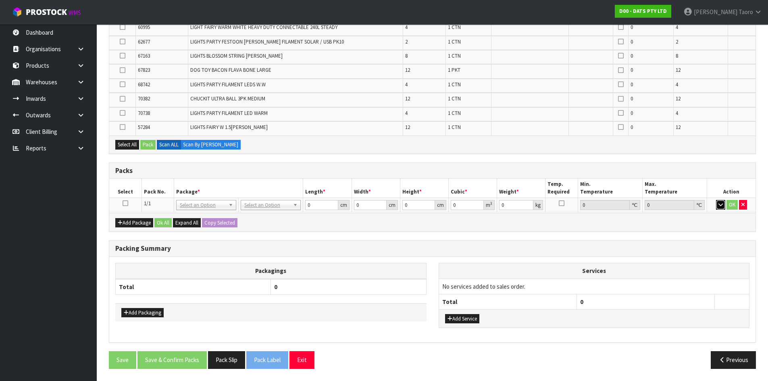
scroll to position [165, 0]
click at [658, 148] on div "Select All Pack Scan ALL Scan By [PERSON_NAME]" at bounding box center [432, 145] width 646 height 18
click at [135, 223] on button "Add Package" at bounding box center [134, 223] width 38 height 10
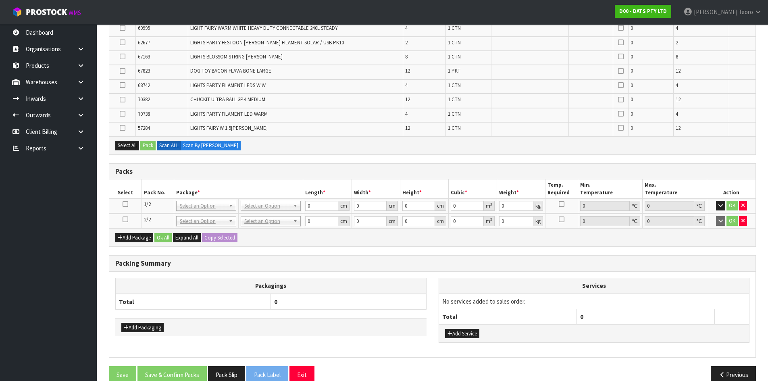
click at [127, 219] on icon at bounding box center [126, 219] width 6 height 0
click at [224, 289] on th "Packagings" at bounding box center [271, 286] width 311 height 16
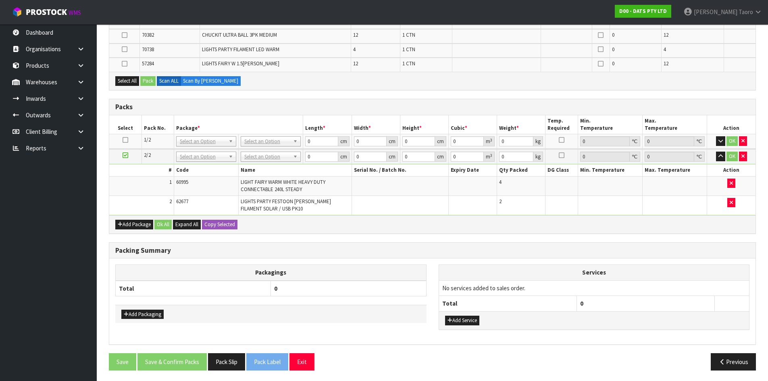
scroll to position [203, 0]
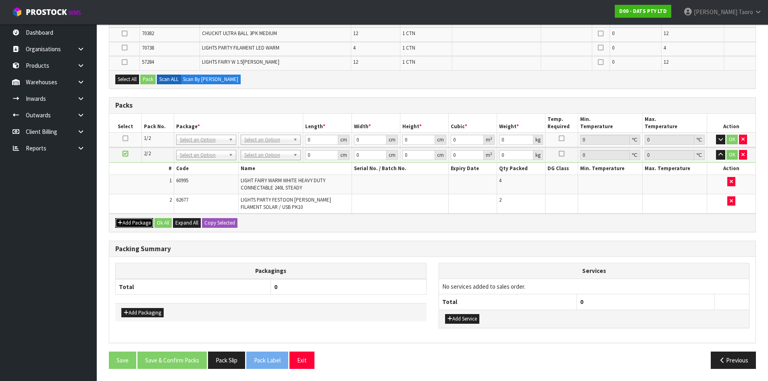
click at [126, 221] on button "Add Package" at bounding box center [134, 223] width 38 height 10
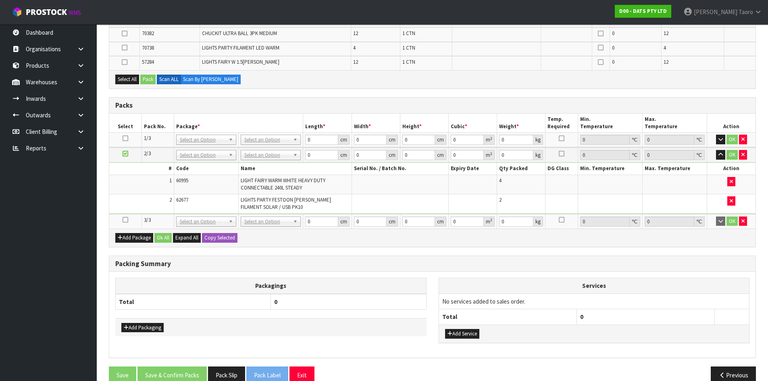
click at [125, 220] on icon at bounding box center [126, 220] width 6 height 0
click at [720, 156] on icon "button" at bounding box center [720, 154] width 4 height 5
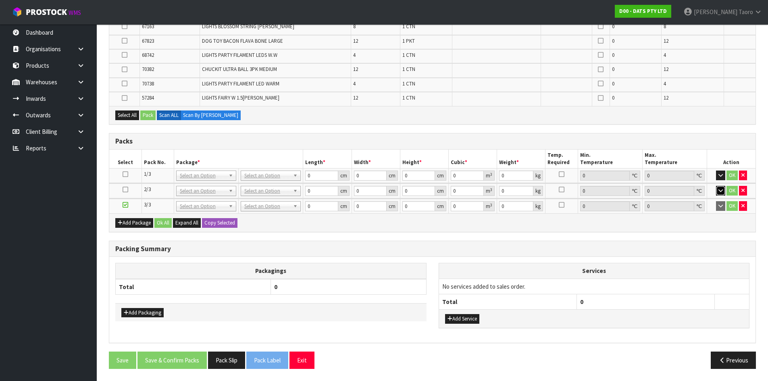
scroll to position [167, 0]
click at [713, 244] on div "Packing Summary" at bounding box center [432, 249] width 646 height 16
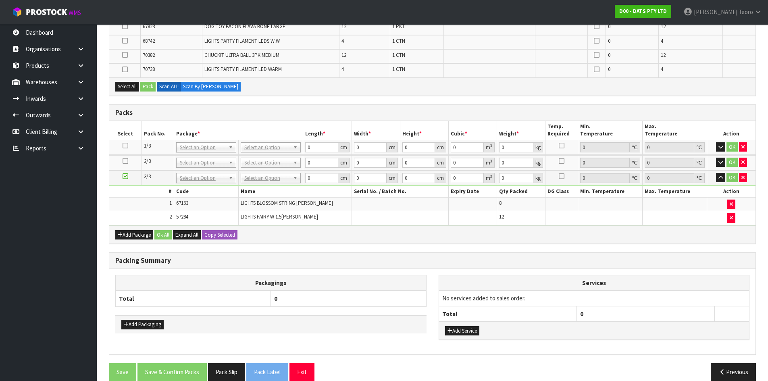
click at [124, 176] on icon at bounding box center [126, 176] width 6 height 0
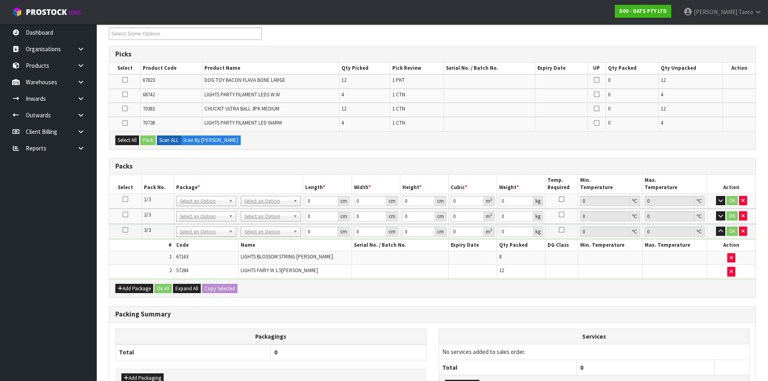
scroll to position [46, 0]
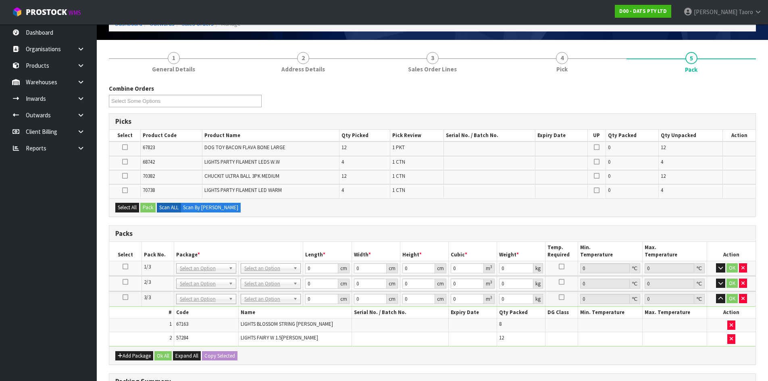
click at [400, 228] on div "Packs" at bounding box center [432, 234] width 646 height 16
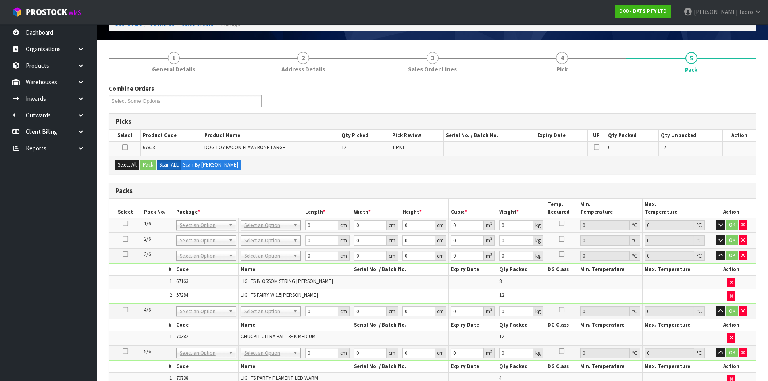
click at [126, 223] on icon at bounding box center [126, 223] width 6 height 0
click at [131, 169] on button "Select All" at bounding box center [127, 165] width 24 height 10
click at [150, 166] on button "Pack" at bounding box center [147, 165] width 15 height 10
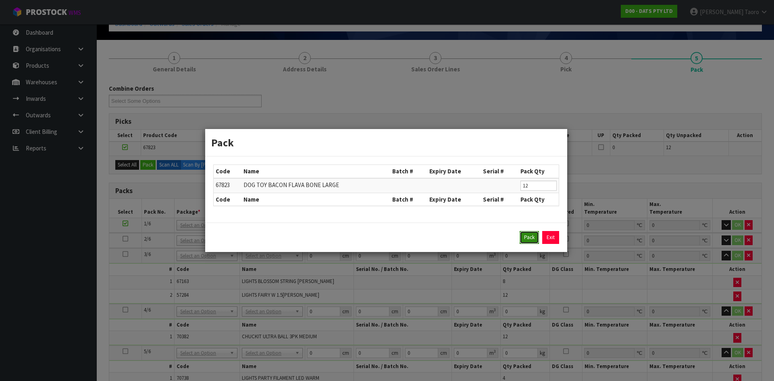
click at [530, 239] on button "Pack" at bounding box center [528, 237] width 19 height 13
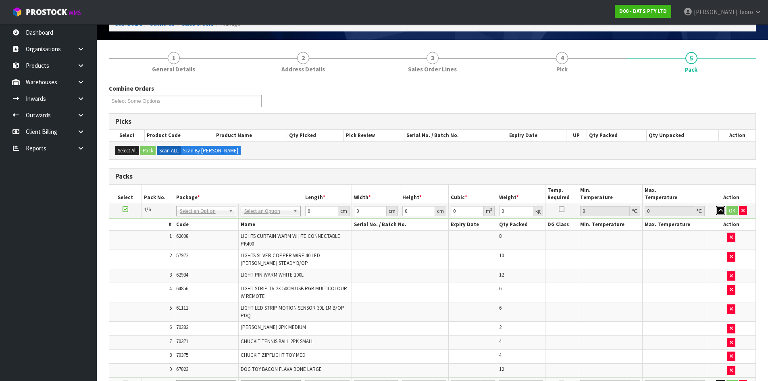
click at [723, 210] on icon "button" at bounding box center [720, 210] width 4 height 5
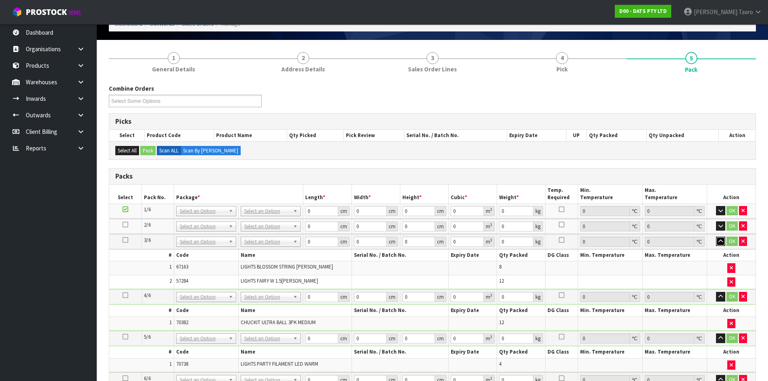
click at [719, 241] on icon "button" at bounding box center [720, 241] width 4 height 5
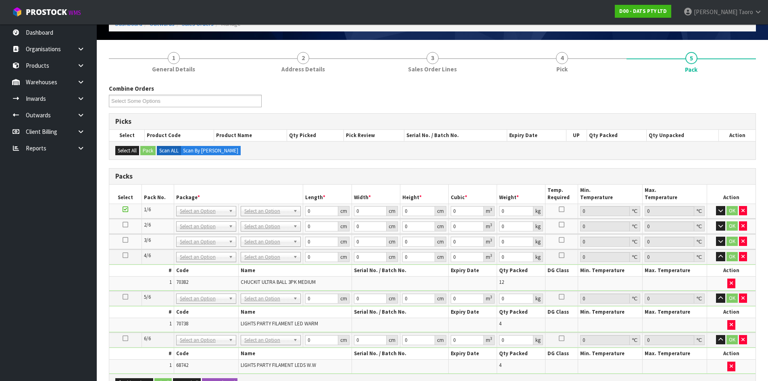
click at [723, 249] on td "OK" at bounding box center [731, 256] width 48 height 15
click at [722, 256] on icon "button" at bounding box center [720, 256] width 4 height 5
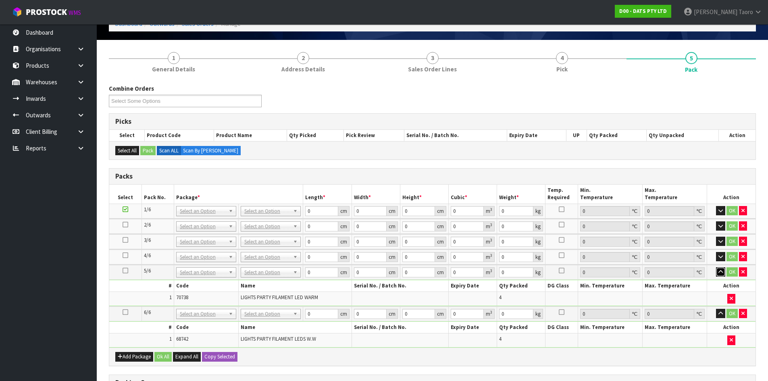
click at [721, 272] on icon "button" at bounding box center [720, 271] width 4 height 5
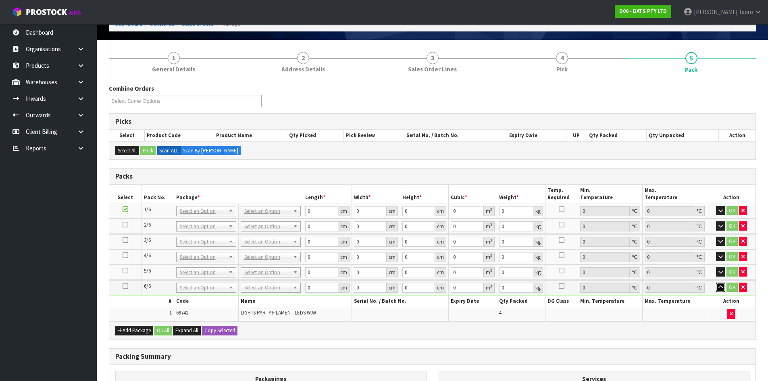
click at [721, 285] on icon "button" at bounding box center [720, 287] width 4 height 5
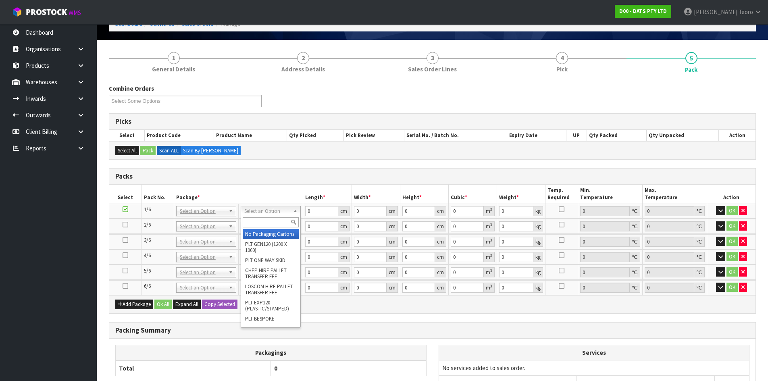
click at [274, 219] on input "text" at bounding box center [271, 222] width 56 height 10
type input "CTN9"
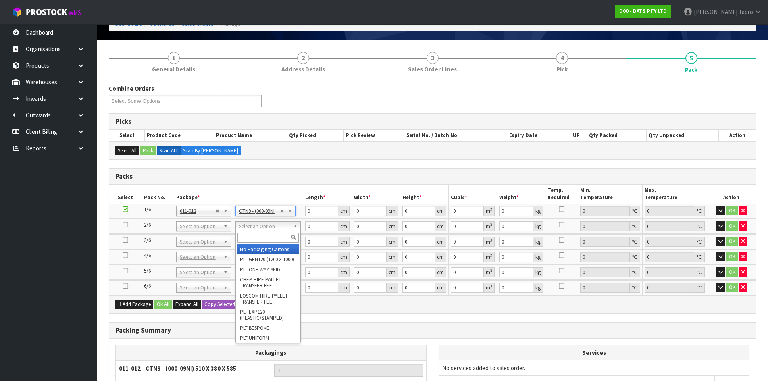
type input "51"
type input "38"
type input "58.5"
type input "0.113373"
type input "16.616"
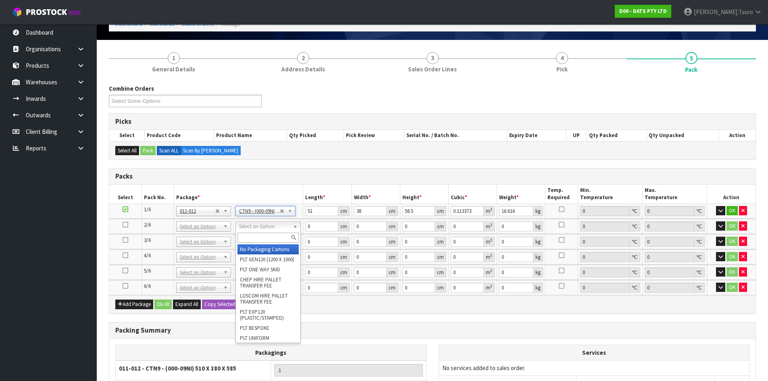
click at [271, 237] on input "text" at bounding box center [267, 238] width 61 height 10
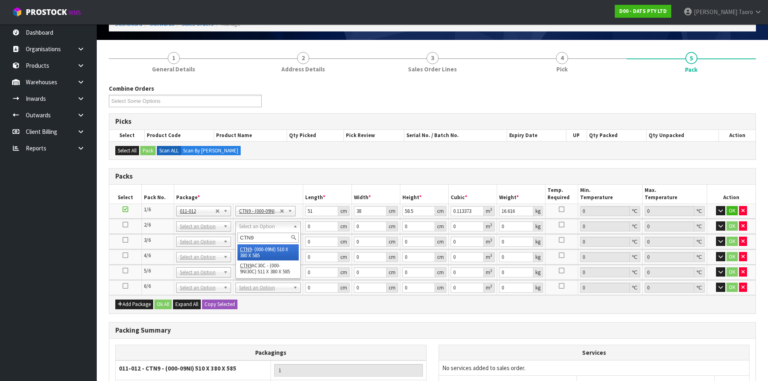
type input "CTN9"
type input "2"
type input "51"
type input "38"
type input "58.5"
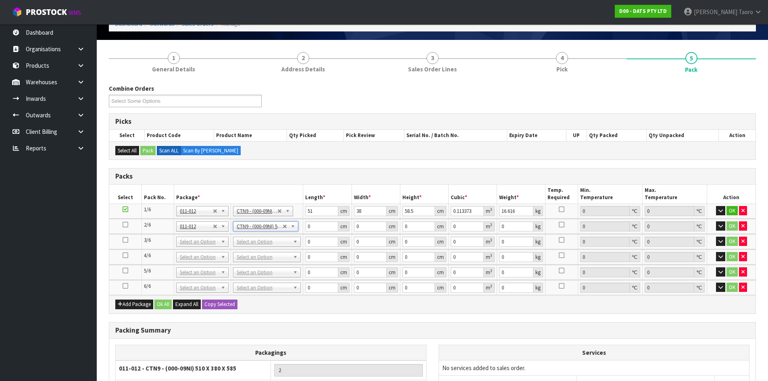
type input "0.113373"
type input "11.04"
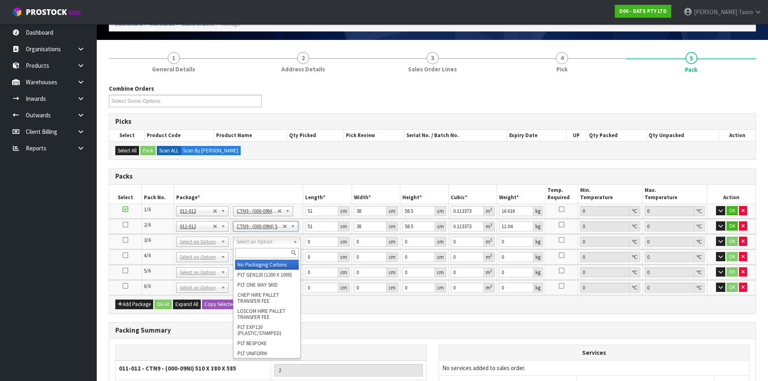
drag, startPoint x: 274, startPoint y: 241, endPoint x: 278, endPoint y: 246, distance: 6.5
click at [279, 248] on input "text" at bounding box center [267, 253] width 64 height 10
type input "CTN9"
type input "3"
type input "51"
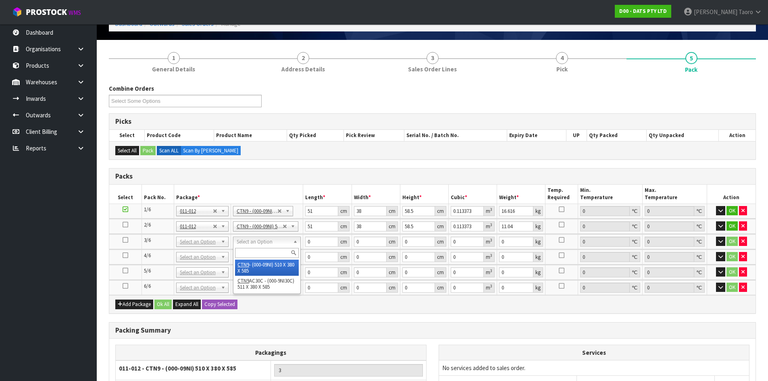
type input "38"
type input "58.5"
type input "0.113373"
type input "13.48"
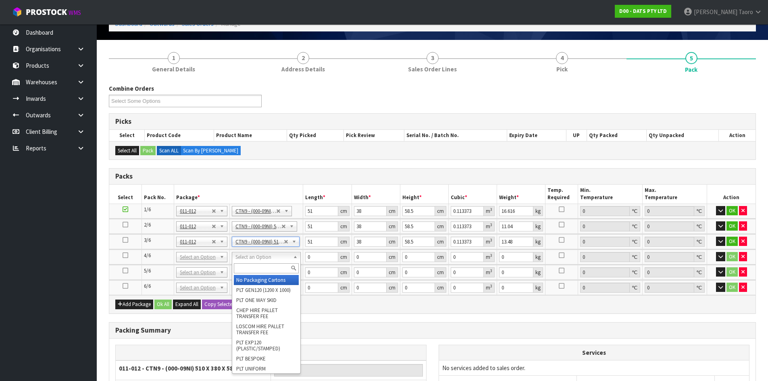
drag, startPoint x: 279, startPoint y: 279, endPoint x: 280, endPoint y: 271, distance: 8.6
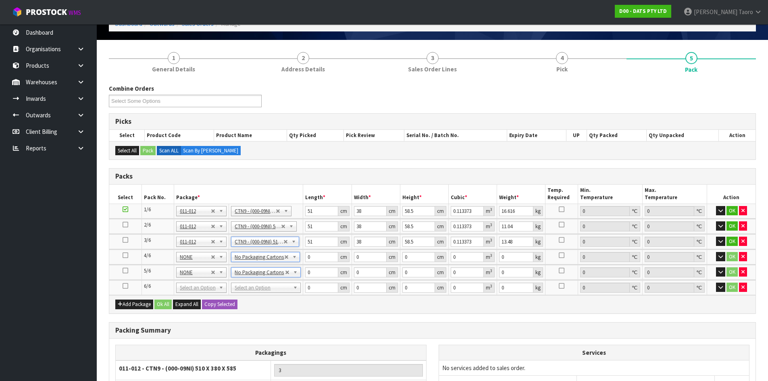
click at [287, 293] on td "No Packaging Cartons PLT GEN120 (1200 X 1000) PLT ONE WAY SKID CHEP HIRE PALLET…" at bounding box center [266, 287] width 74 height 15
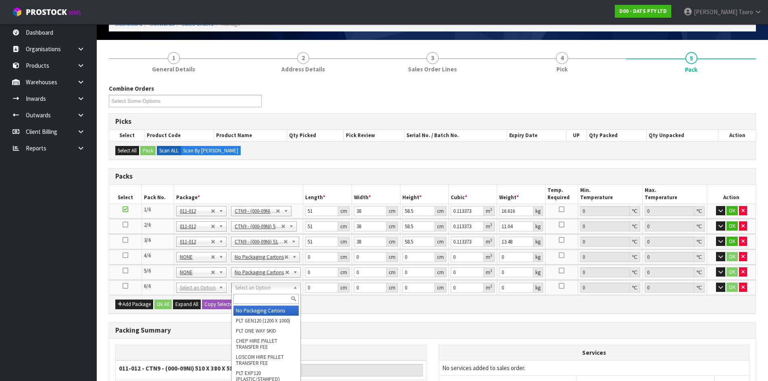
type input "3"
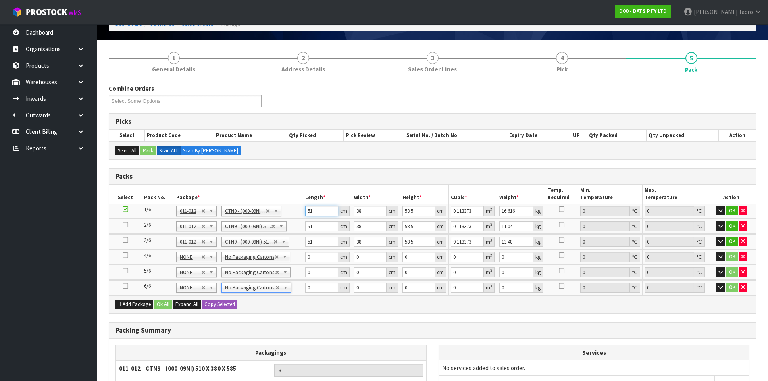
click at [318, 209] on input "51" at bounding box center [321, 211] width 33 height 10
type input "5"
type input "0.011115"
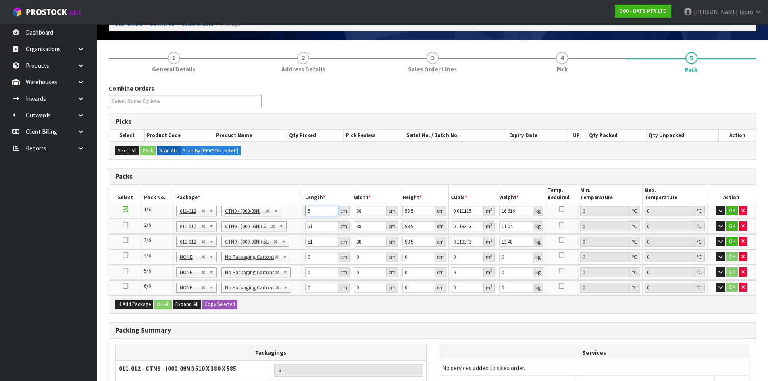
type input "53"
type input "0.117819"
type input "53"
type input "4"
type input "0.012402"
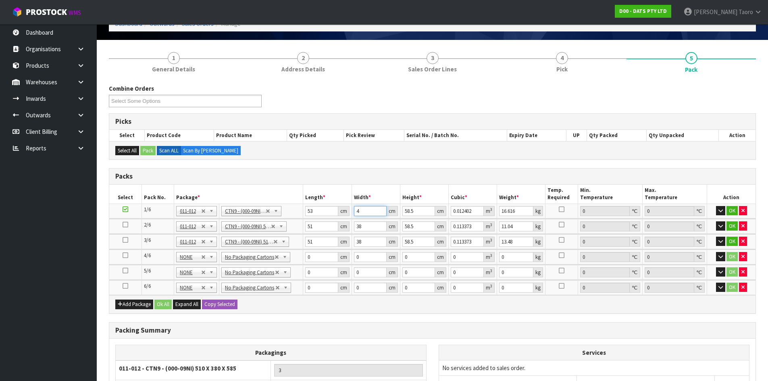
type input "40"
type input "0.12402"
type input "40"
type input "5"
type input "0.0106"
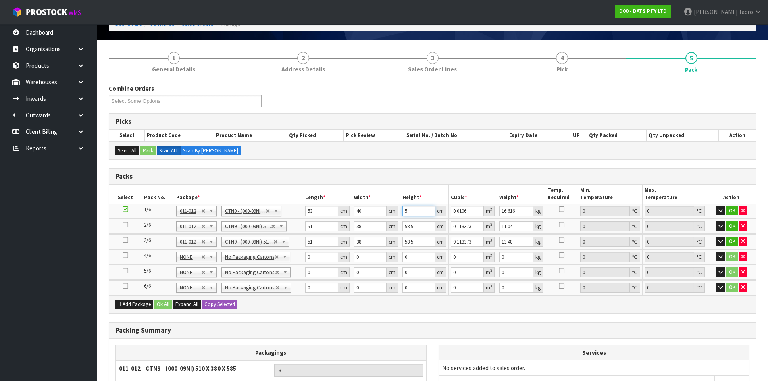
type input "55"
type input "0.1166"
type input "55"
type input "17"
type input "5"
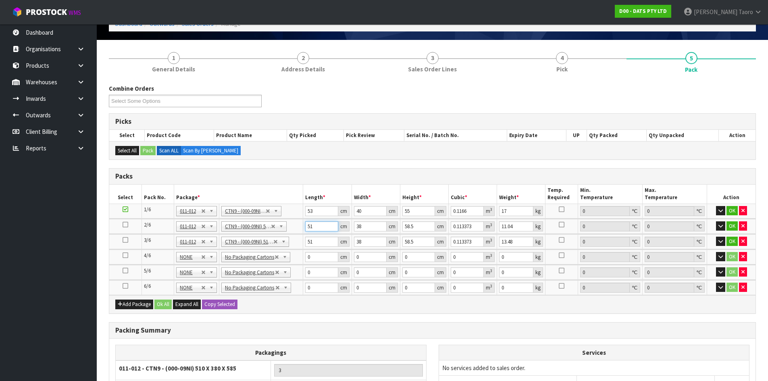
type input "0.011115"
type input "53"
type input "0.117819"
type input "53"
type input "4"
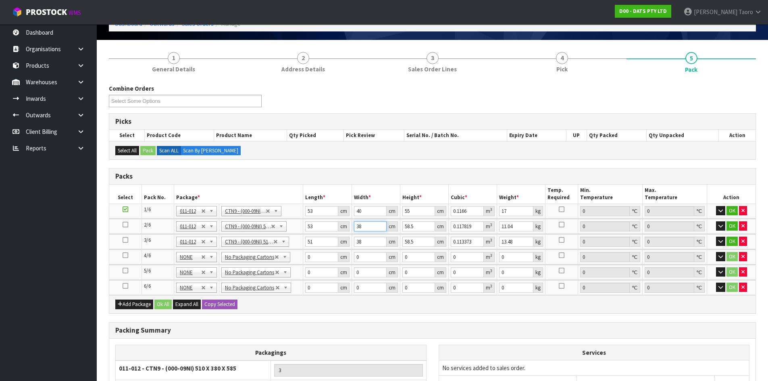
type input "0.012402"
type input "40"
type input "0.12402"
type input "40"
type input "4"
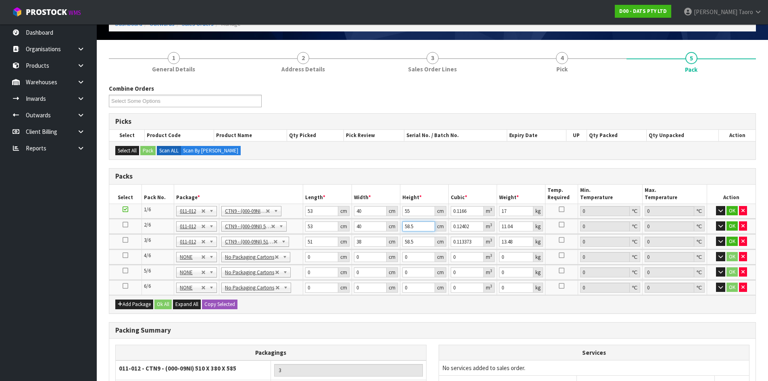
type input "0.00848"
type input "45"
type input "0.0954"
type input "45"
type input "12"
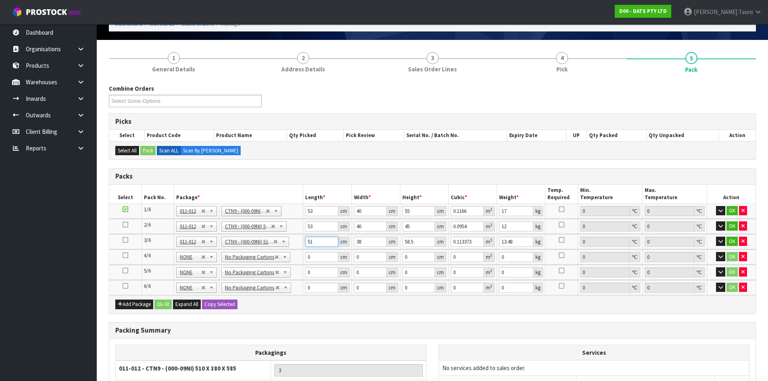
type input "5"
type input "0.011115"
type input "53"
type input "0.117819"
type input "5"
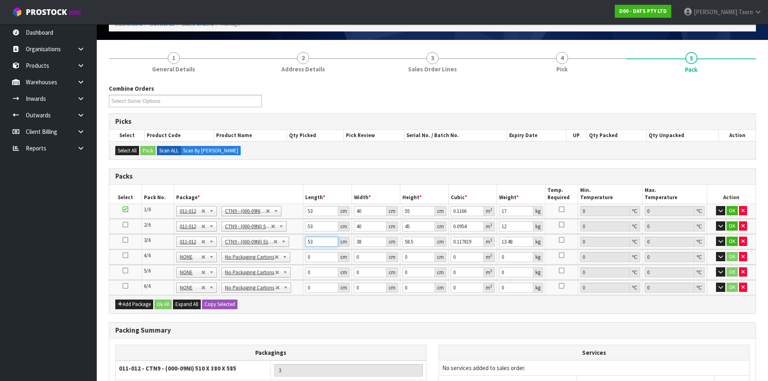
type input "0.011115"
type input "54"
type input "0.120042"
type input "54"
type input "4"
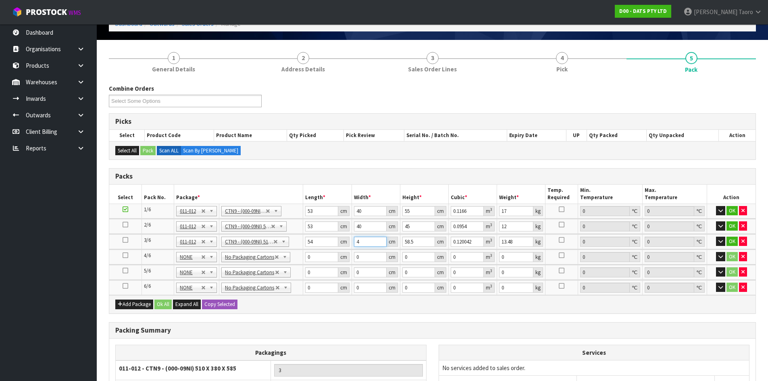
type input "0.012636"
type input "40"
type input "0.12636"
type input "40"
type input "4"
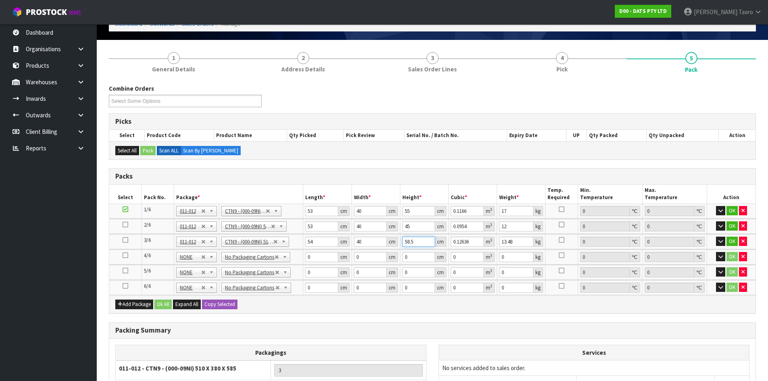
type input "0.00864"
type input "47"
type input "0.10152"
type input "47"
type input "14"
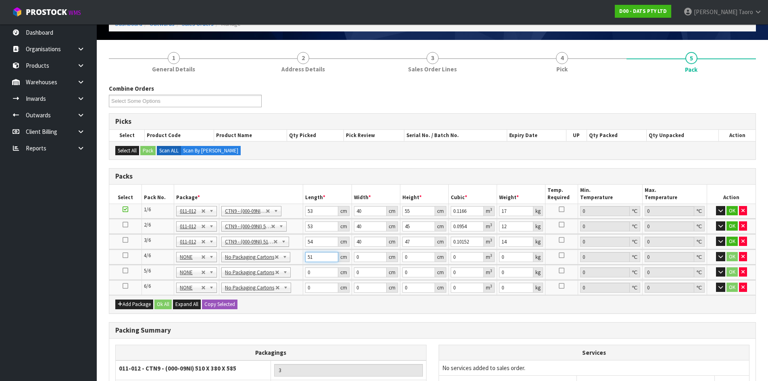
type input "51"
type input "25"
type input "2"
type input "0.00255"
type input "22"
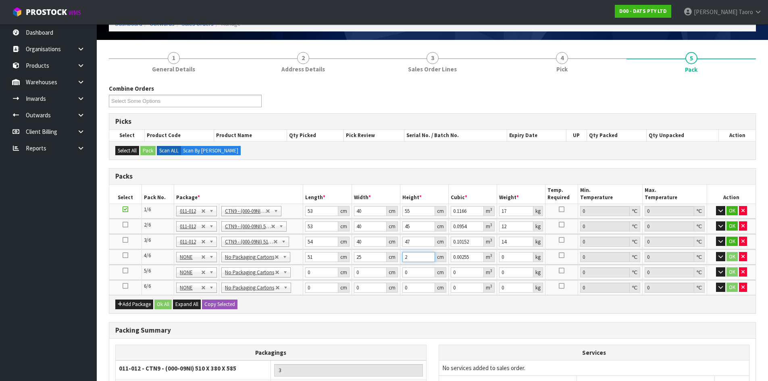
type input "0.02805"
type input "22"
type input "4"
type input "55"
type input "38"
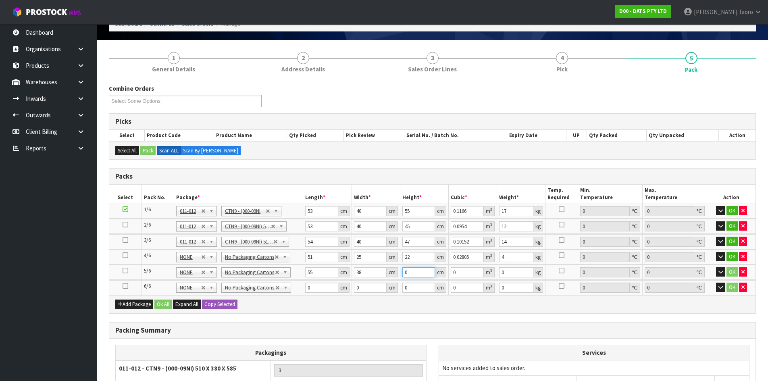
type input "3"
type input "0.00627"
type input "37"
type input "0.07733"
type input "37"
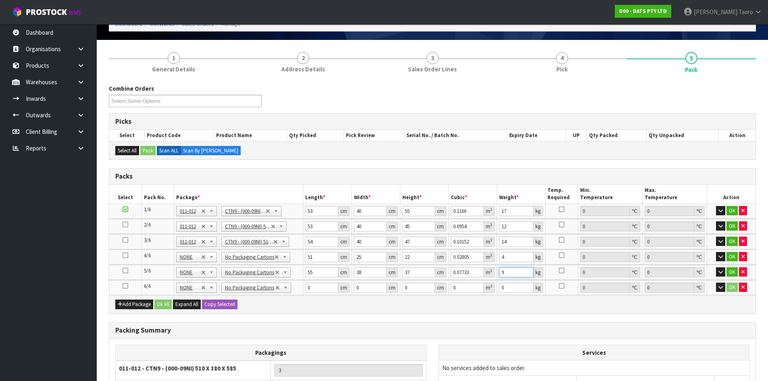
type input "9"
type input "43"
type input "3"
type input "0.005547"
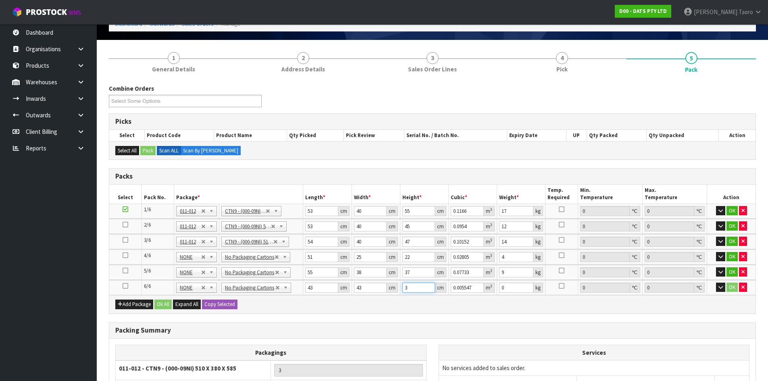
type input "31"
type input "0.057319"
type input "31"
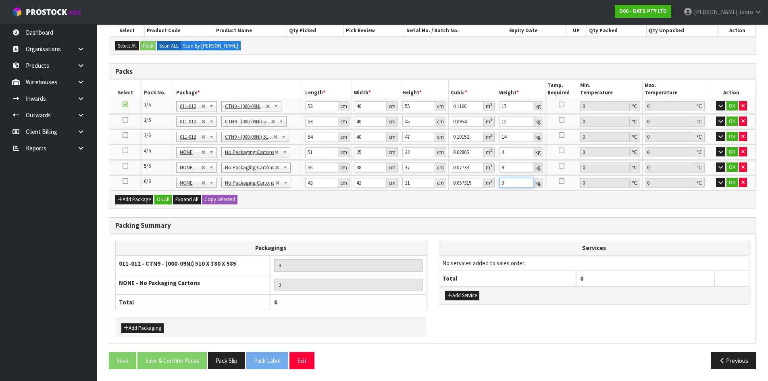
scroll to position [151, 0]
type input "9"
click at [157, 197] on button "Ok All" at bounding box center [162, 199] width 17 height 10
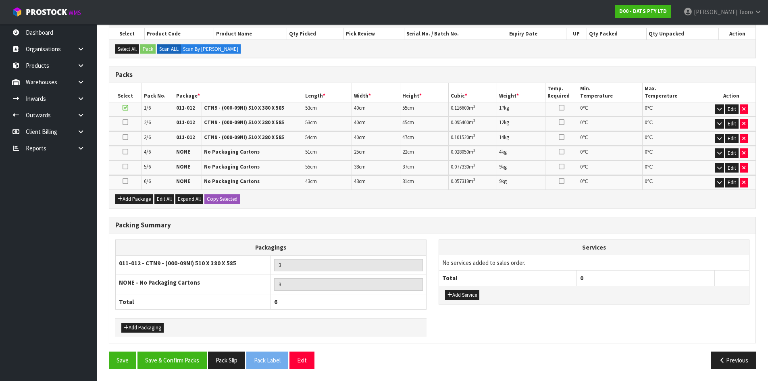
scroll to position [147, 0]
click at [189, 356] on button "Save & Confirm Packs" at bounding box center [171, 359] width 69 height 17
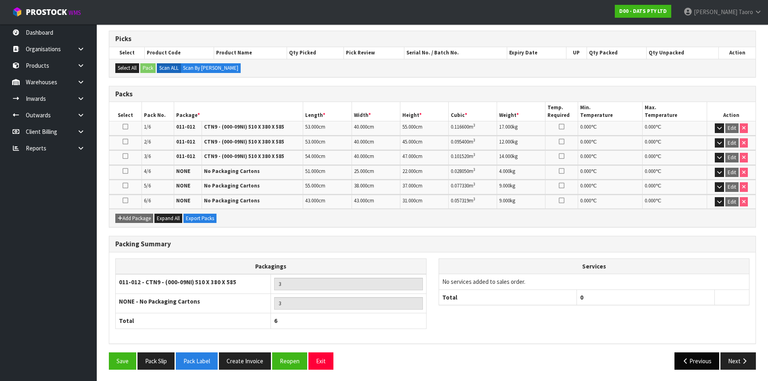
scroll to position [158, 0]
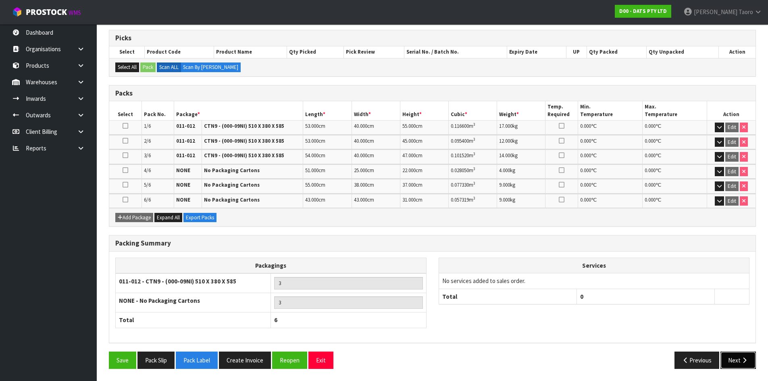
click at [735, 363] on button "Next" at bounding box center [737, 359] width 35 height 17
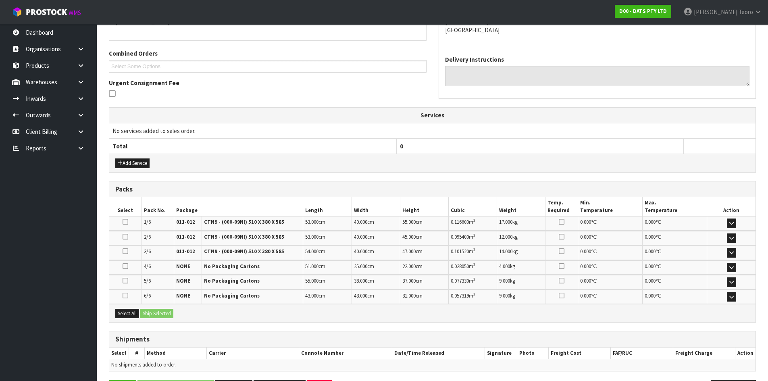
scroll to position [218, 0]
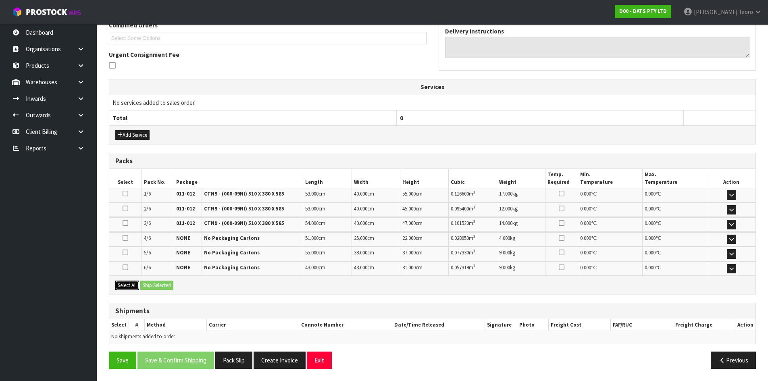
drag, startPoint x: 133, startPoint y: 285, endPoint x: 138, endPoint y: 285, distance: 4.9
click at [134, 285] on button "Select All" at bounding box center [127, 285] width 24 height 10
click at [146, 285] on button "Ship Selected" at bounding box center [156, 285] width 33 height 10
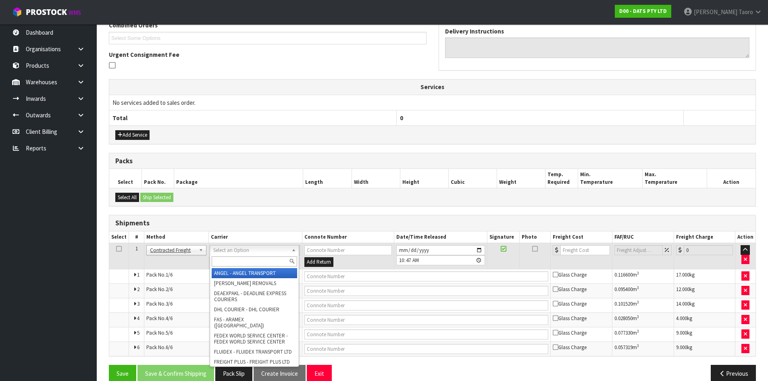
click at [268, 260] on input "text" at bounding box center [254, 261] width 85 height 10
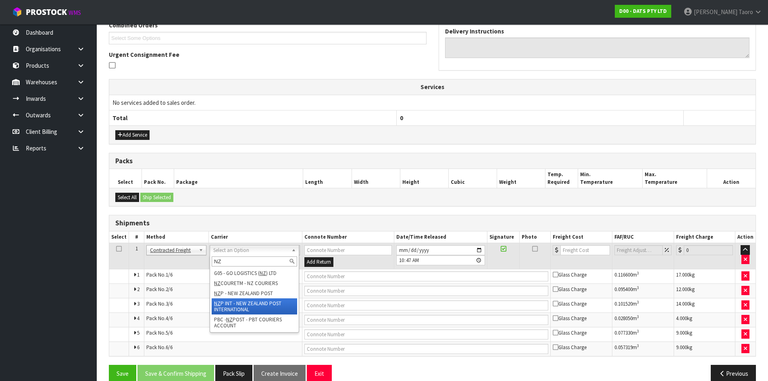
type input "NZP"
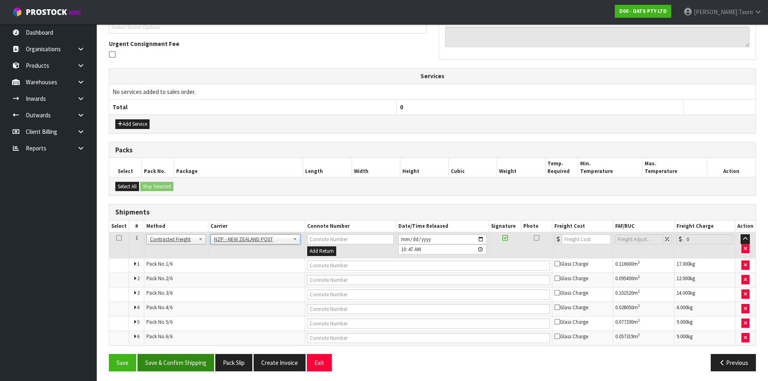
scroll to position [232, 0]
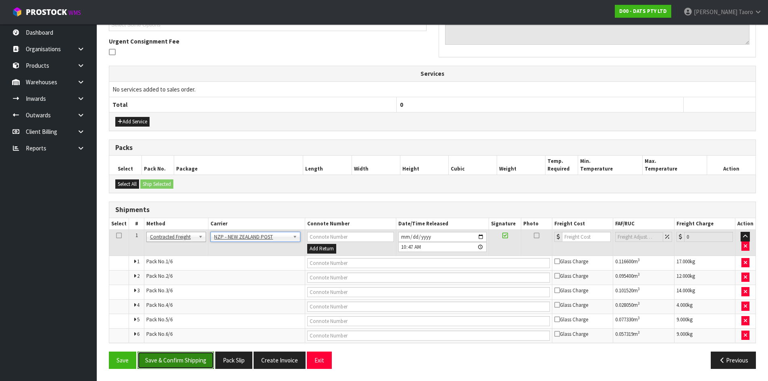
click at [207, 358] on button "Save & Confirm Shipping" at bounding box center [175, 359] width 77 height 17
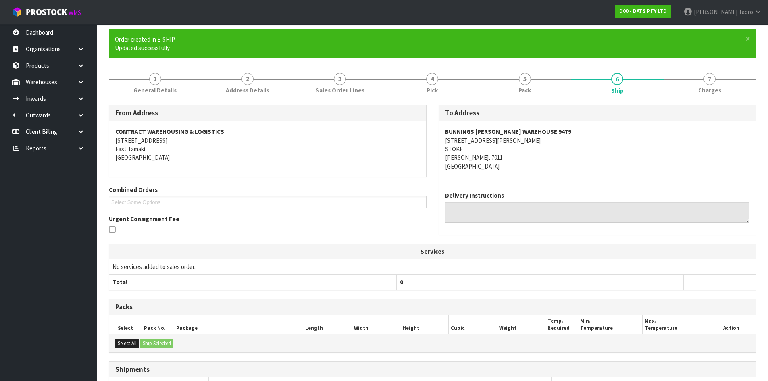
scroll to position [217, 0]
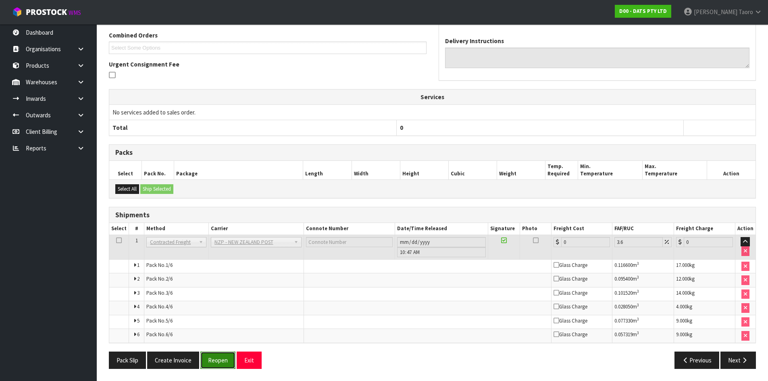
click at [218, 365] on button "Reopen" at bounding box center [217, 359] width 35 height 17
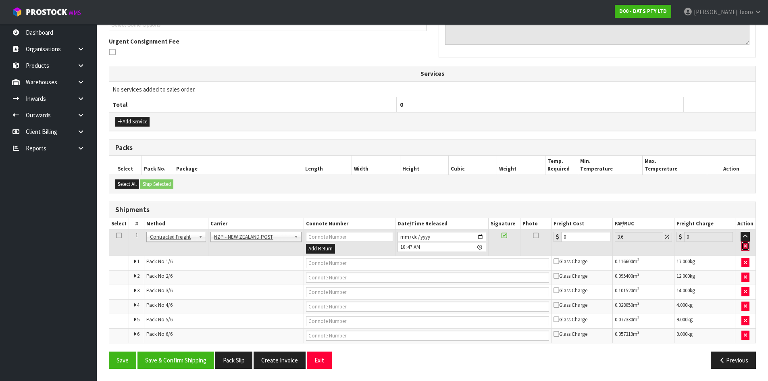
click at [748, 245] on button "button" at bounding box center [745, 246] width 8 height 10
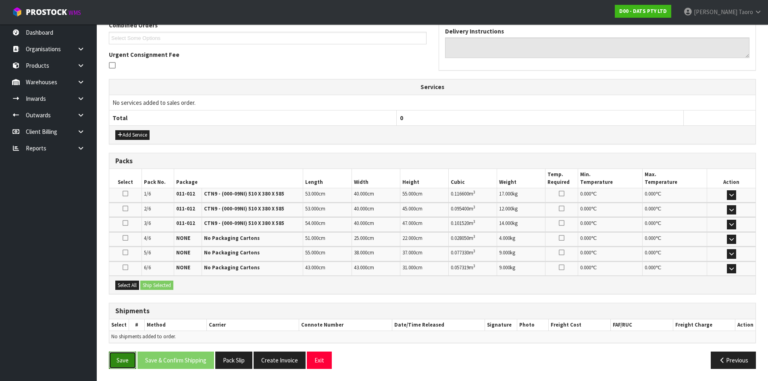
click at [133, 359] on button "Save" at bounding box center [122, 359] width 27 height 17
click at [318, 361] on button "Exit" at bounding box center [319, 359] width 25 height 17
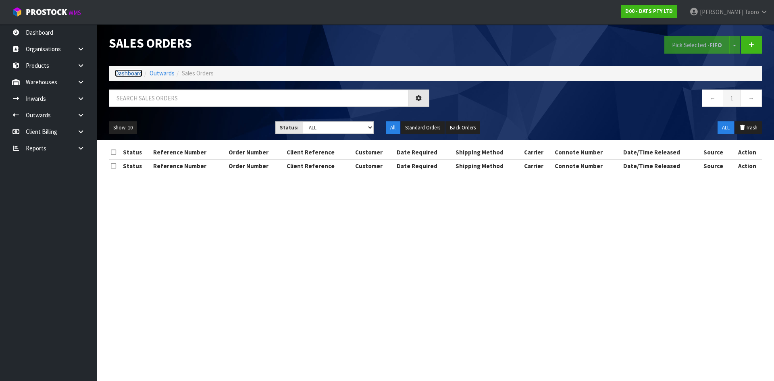
click at [136, 75] on link "Dashboard" at bounding box center [128, 73] width 27 height 8
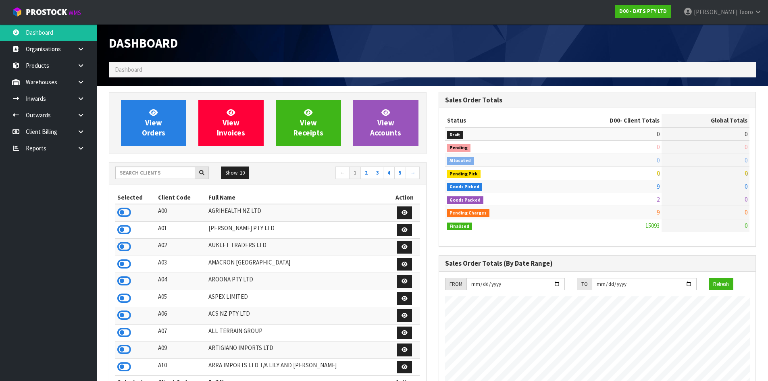
scroll to position [611, 329]
click at [187, 174] on input "text" at bounding box center [155, 172] width 80 height 12
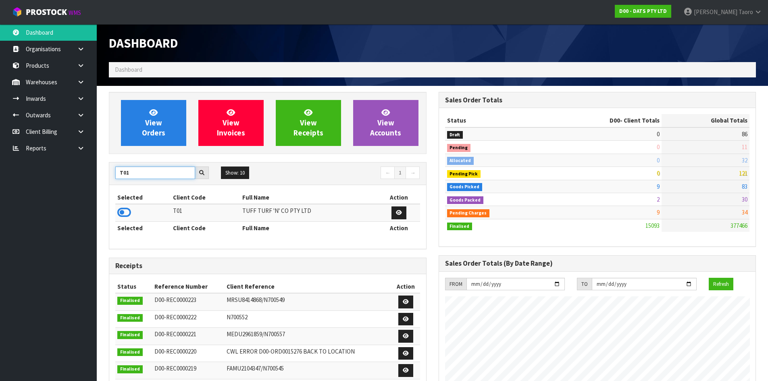
type input "T01"
click at [123, 214] on icon at bounding box center [124, 212] width 14 height 12
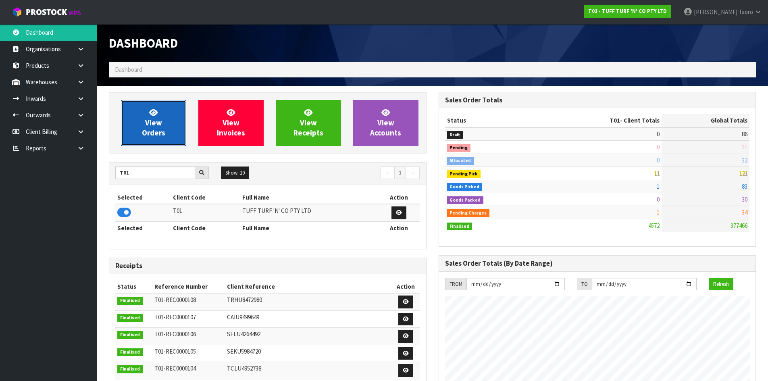
click at [153, 123] on span "View Orders" at bounding box center [153, 123] width 23 height 30
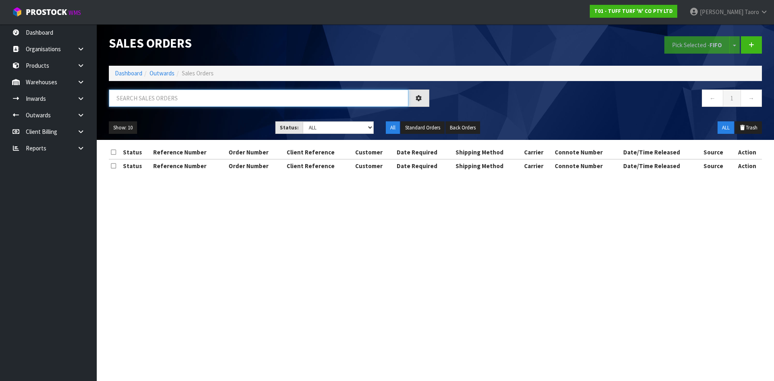
click at [167, 99] on input "text" at bounding box center [258, 97] width 299 height 17
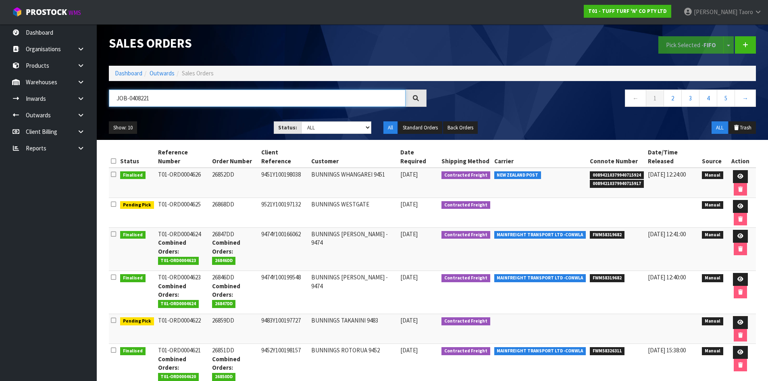
type input "JOB-0408221"
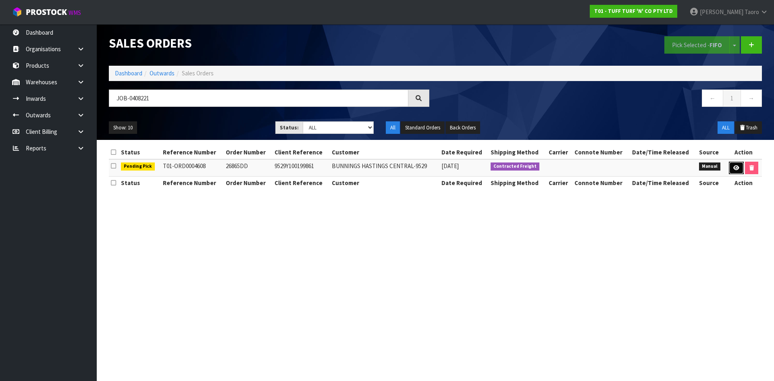
click at [735, 166] on icon at bounding box center [736, 167] width 6 height 5
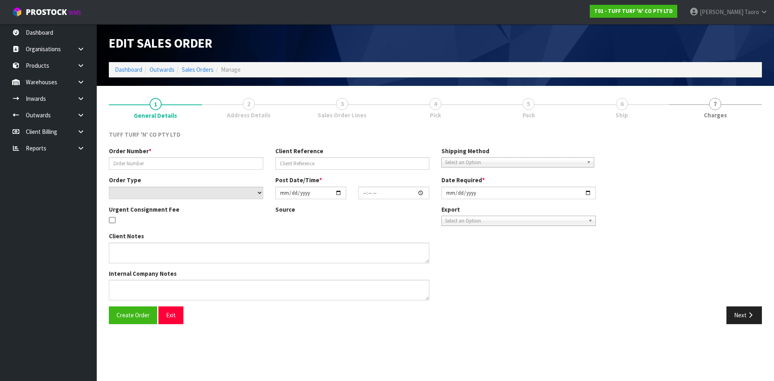
type input "26865DD"
type input "9529Y100199861"
select select "number:0"
type input "[DATE]"
type input "12:53:00.000"
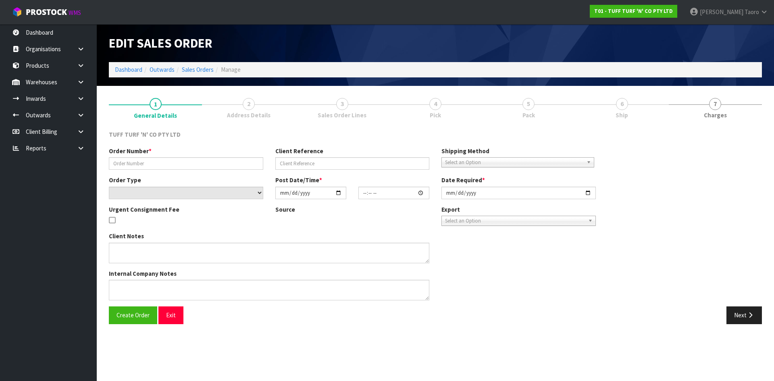
type input "[DATE]"
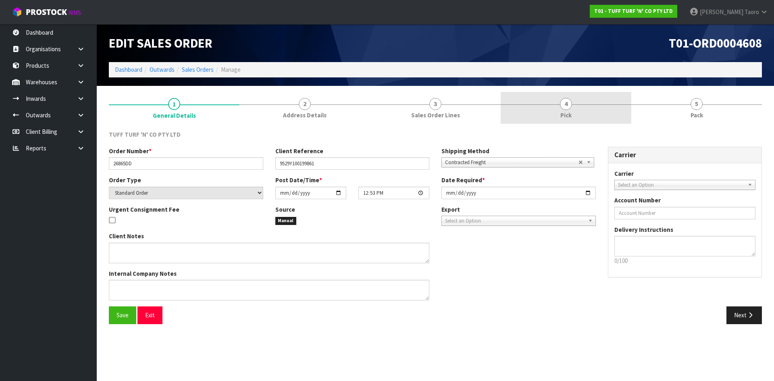
click at [590, 108] on link "4 Pick" at bounding box center [566, 108] width 131 height 32
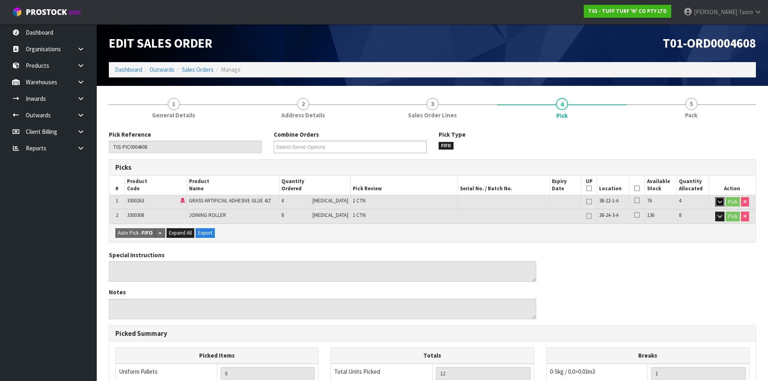
click at [717, 204] on icon "button" at bounding box center [719, 201] width 4 height 5
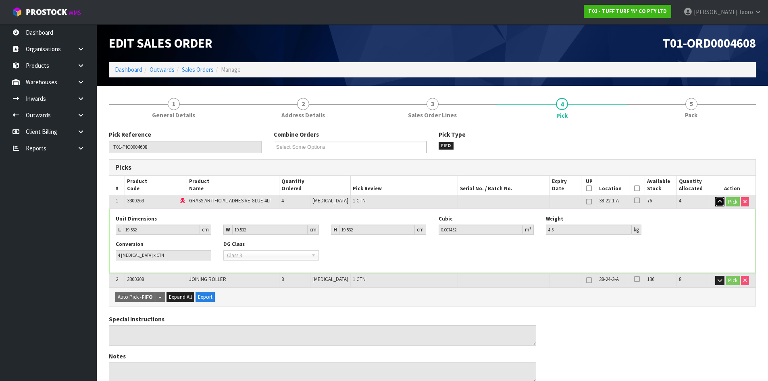
click at [717, 204] on icon "button" at bounding box center [719, 201] width 4 height 5
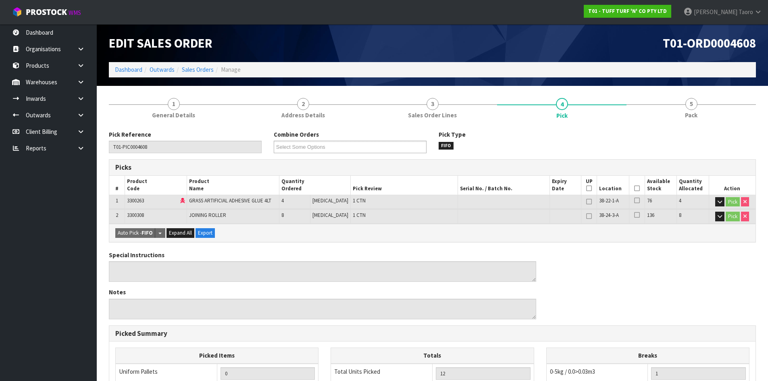
drag, startPoint x: 631, startPoint y: 188, endPoint x: 615, endPoint y: 194, distance: 17.5
click at [630, 188] on th "Picked" at bounding box center [637, 185] width 16 height 19
click at [634, 189] on icon at bounding box center [637, 188] width 6 height 0
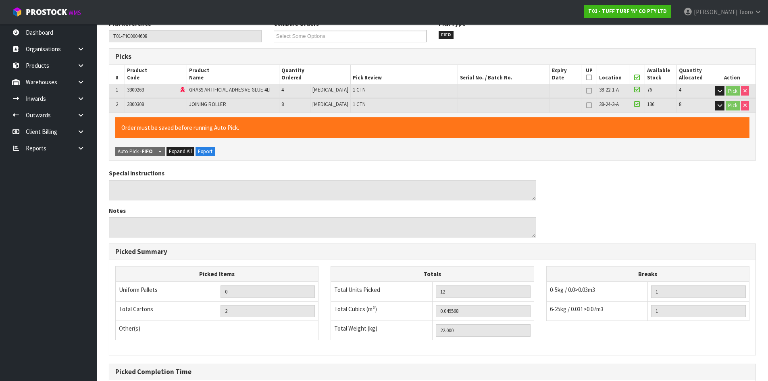
scroll to position [196, 0]
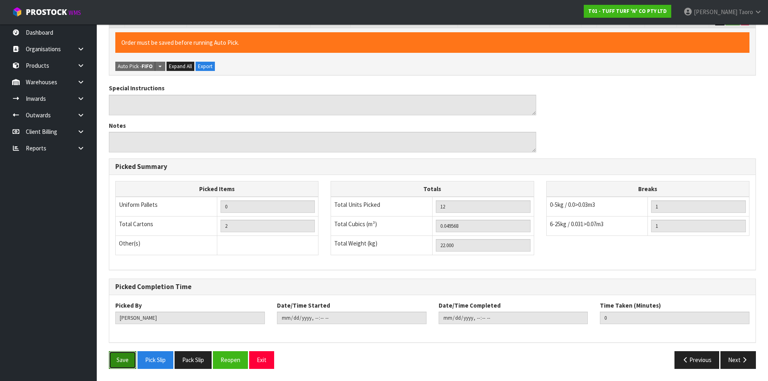
click at [126, 360] on button "Save" at bounding box center [122, 359] width 27 height 17
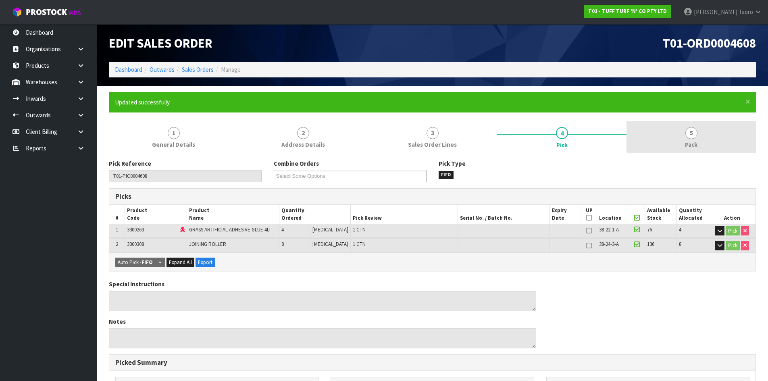
click at [681, 134] on link "5 Pack" at bounding box center [690, 137] width 129 height 32
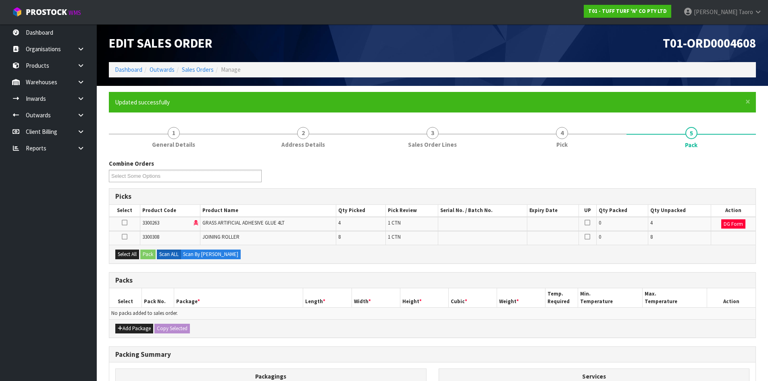
click at [513, 179] on div "Combine Orders T01-ORD0004605 T01-ORD0004606 T01-ORD0004608 T01-ORD0004610 T01-…" at bounding box center [432, 173] width 659 height 29
click at [131, 251] on button "Select All" at bounding box center [127, 254] width 24 height 10
click at [147, 250] on button "Pack" at bounding box center [147, 254] width 15 height 10
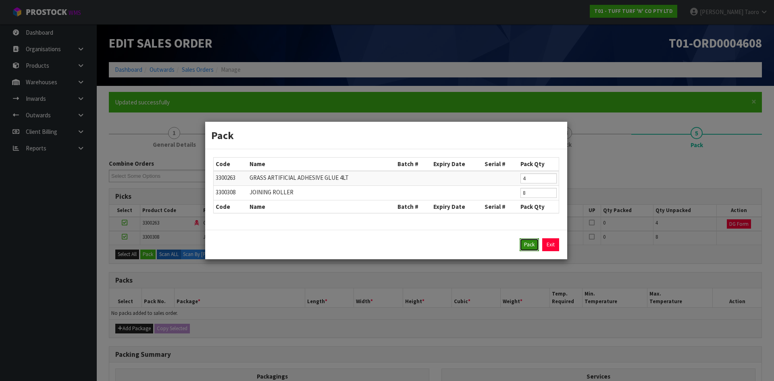
click at [524, 245] on button "Pack" at bounding box center [528, 244] width 19 height 13
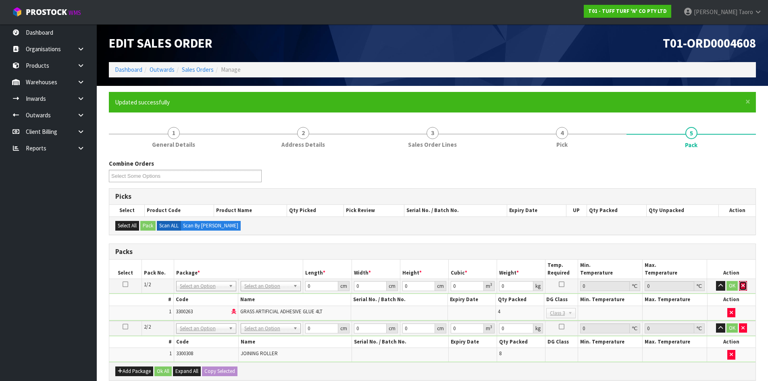
click at [743, 281] on button "button" at bounding box center [743, 286] width 8 height 10
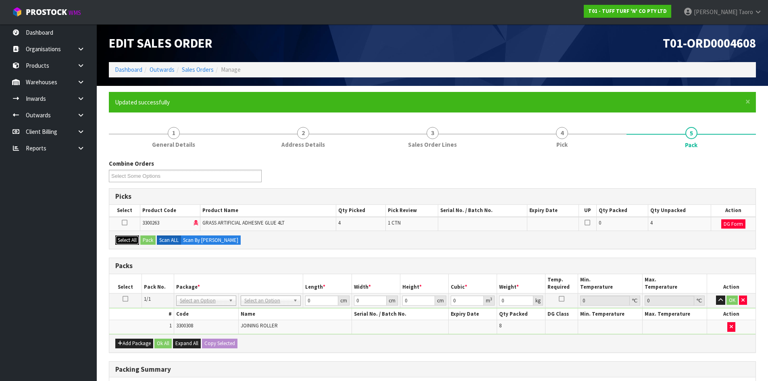
click at [131, 241] on button "Select All" at bounding box center [127, 240] width 24 height 10
click at [147, 239] on button "Pack" at bounding box center [147, 240] width 15 height 10
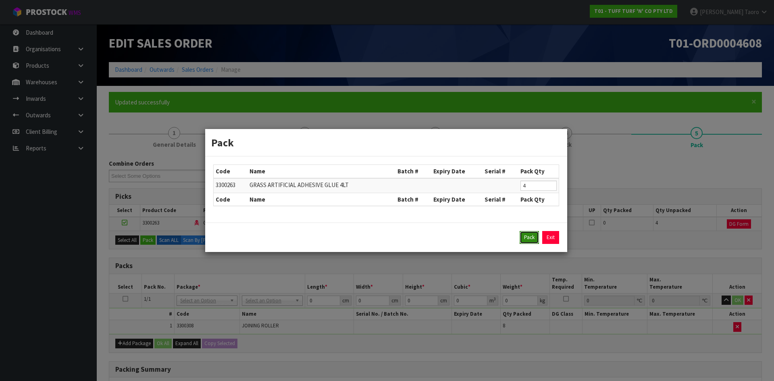
click at [527, 241] on button "Pack" at bounding box center [528, 237] width 19 height 13
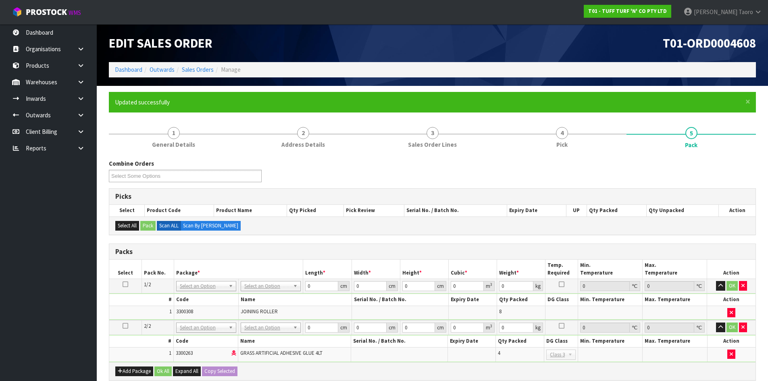
click at [540, 250] on h3 "Packs" at bounding box center [432, 252] width 634 height 8
drag, startPoint x: 747, startPoint y: 100, endPoint x: 466, endPoint y: 218, distance: 304.4
click at [748, 100] on span "×" at bounding box center [747, 101] width 5 height 11
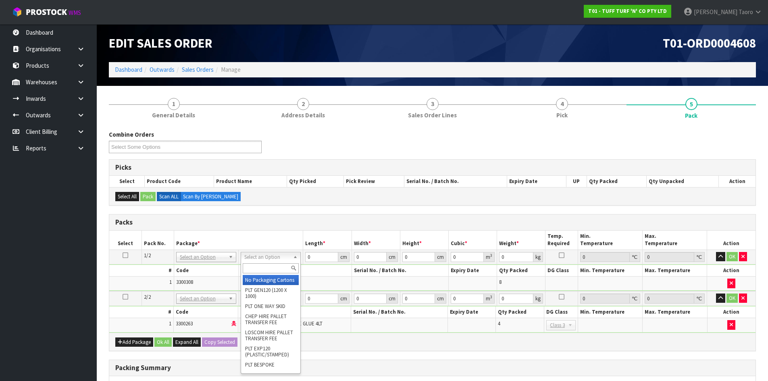
drag, startPoint x: 259, startPoint y: 280, endPoint x: 274, endPoint y: 300, distance: 25.1
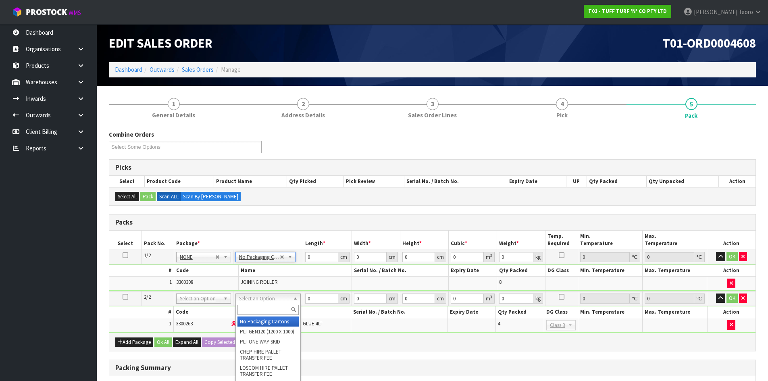
drag, startPoint x: 274, startPoint y: 300, endPoint x: 286, endPoint y: 332, distance: 34.1
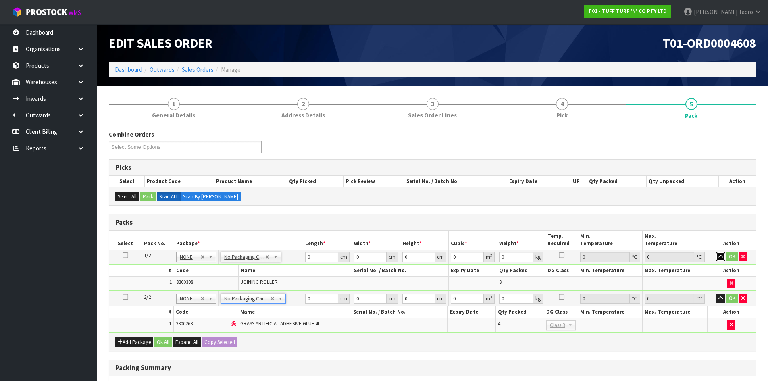
click at [721, 256] on icon "button" at bounding box center [720, 256] width 4 height 5
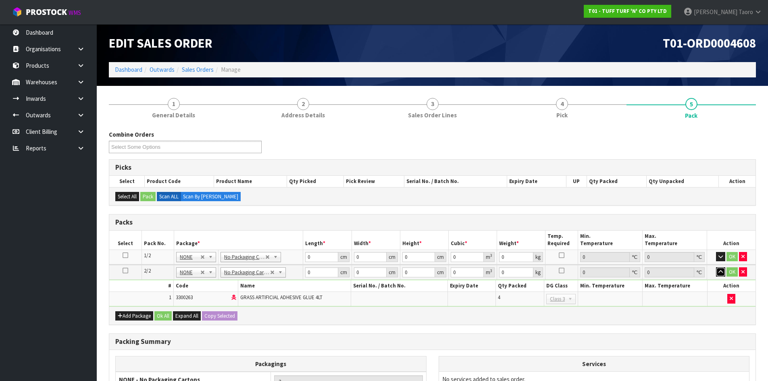
drag, startPoint x: 720, startPoint y: 271, endPoint x: 657, endPoint y: 271, distance: 62.9
click at [718, 271] on icon "button" at bounding box center [720, 271] width 4 height 5
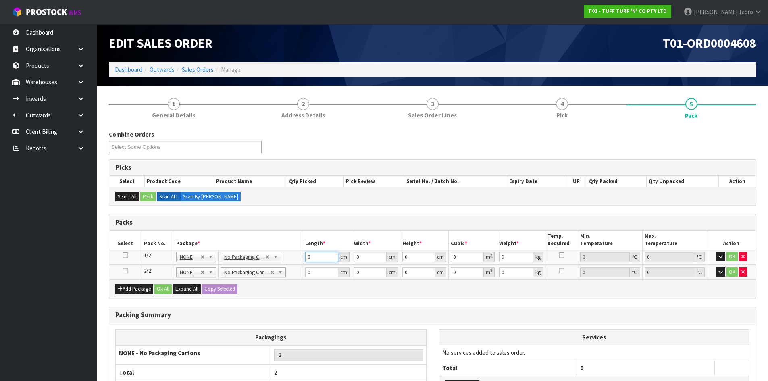
click at [314, 254] on input "0" at bounding box center [321, 257] width 33 height 10
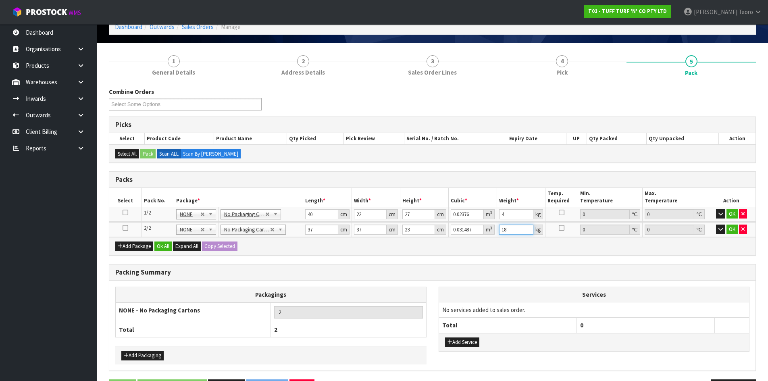
scroll to position [71, 0]
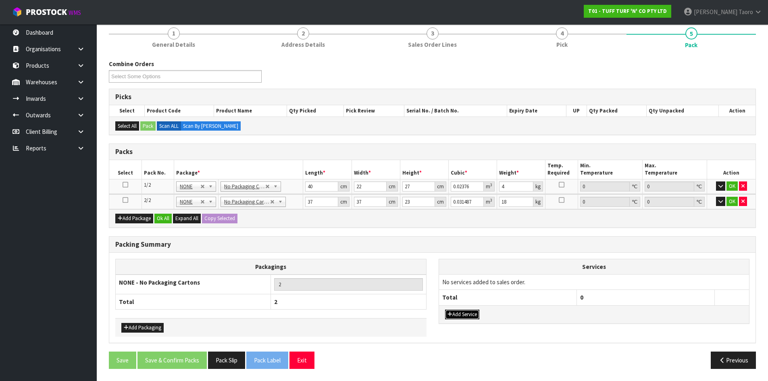
click at [461, 312] on button "Add Service" at bounding box center [462, 315] width 34 height 10
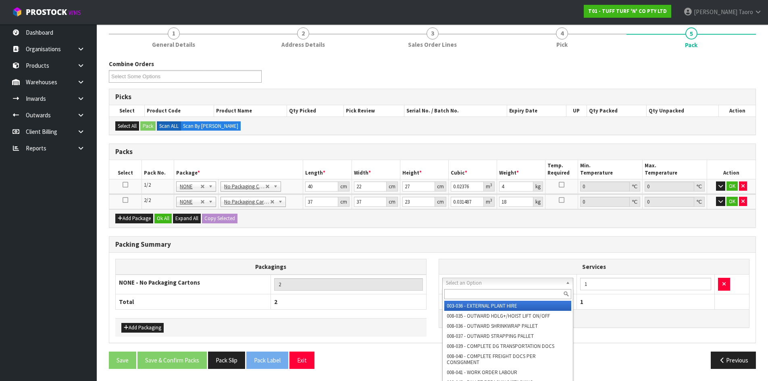
click at [470, 291] on input "text" at bounding box center [507, 294] width 127 height 10
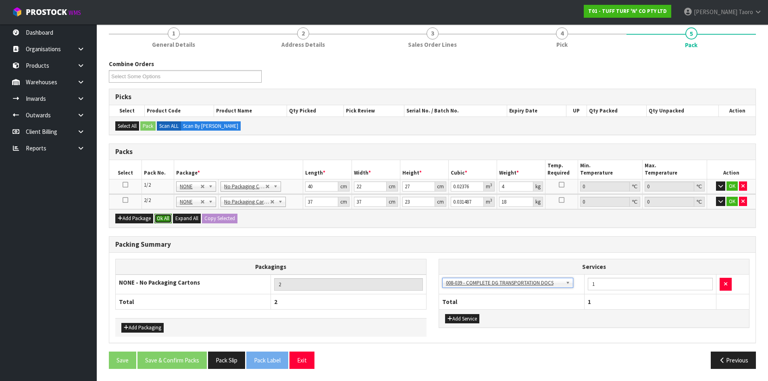
click at [163, 220] on button "Ok All" at bounding box center [162, 219] width 17 height 10
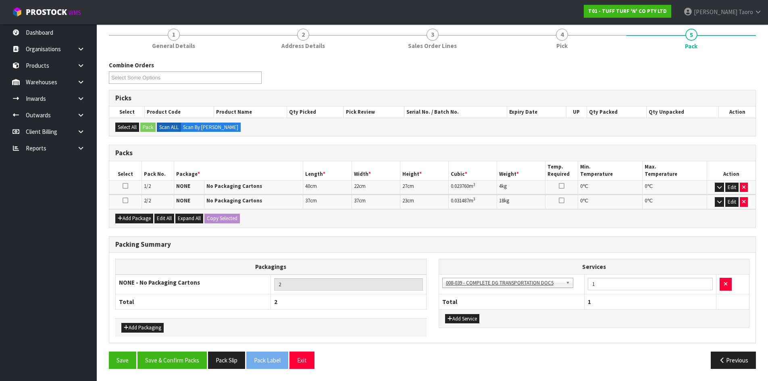
scroll to position [69, 0]
click at [187, 362] on button "Save & Confirm Packs" at bounding box center [171, 359] width 69 height 17
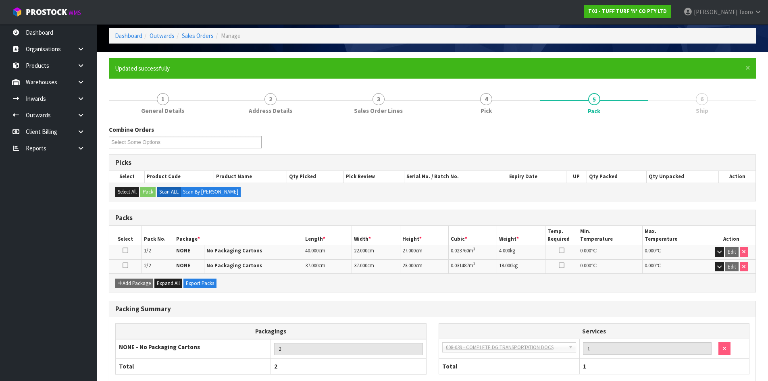
scroll to position [80, 0]
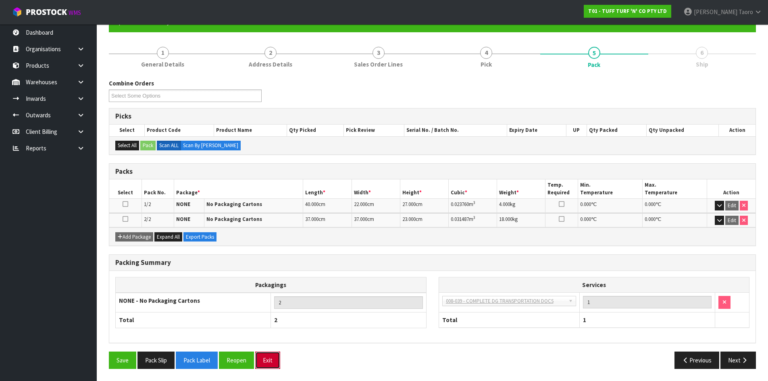
click at [274, 360] on button "Exit" at bounding box center [267, 359] width 25 height 17
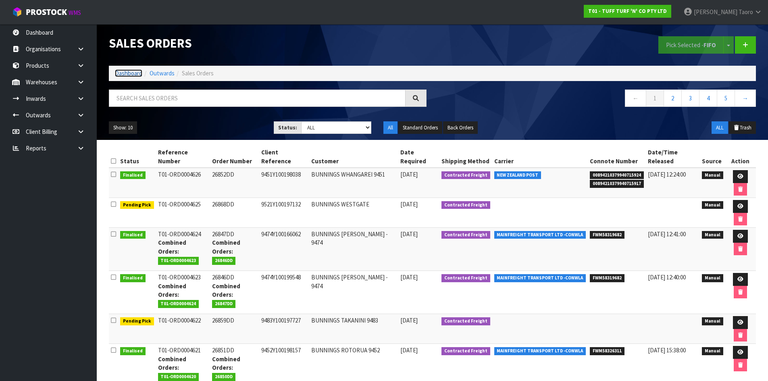
click at [133, 75] on link "Dashboard" at bounding box center [128, 73] width 27 height 8
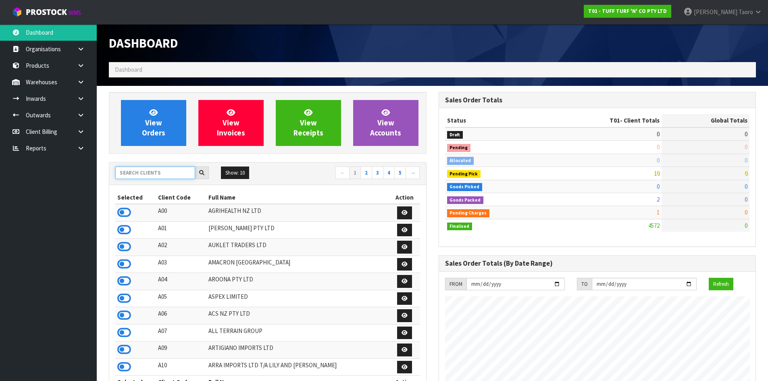
click at [166, 175] on input "text" at bounding box center [155, 172] width 80 height 12
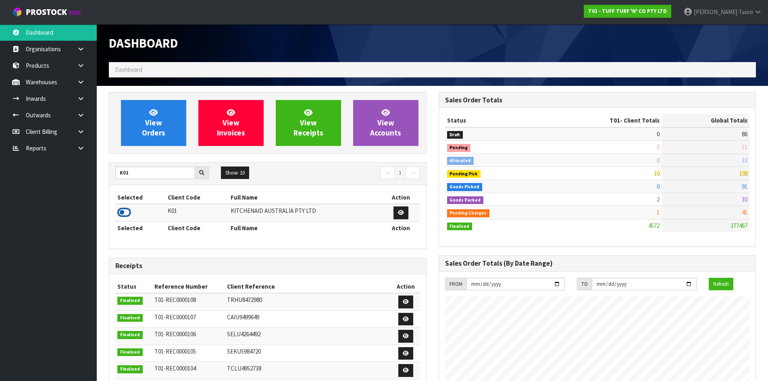
click at [127, 211] on icon at bounding box center [124, 212] width 14 height 12
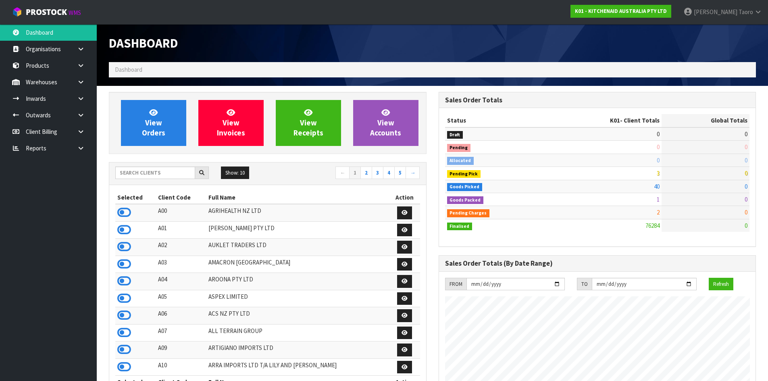
scroll to position [611, 329]
click at [160, 170] on input "text" at bounding box center [155, 172] width 80 height 12
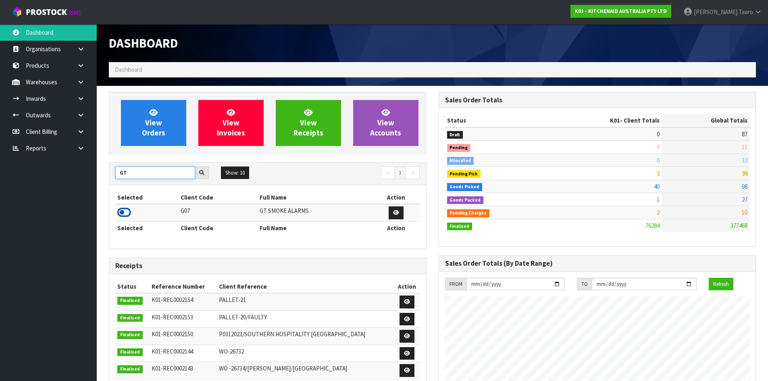
type input "GT"
click at [123, 210] on icon at bounding box center [124, 212] width 14 height 12
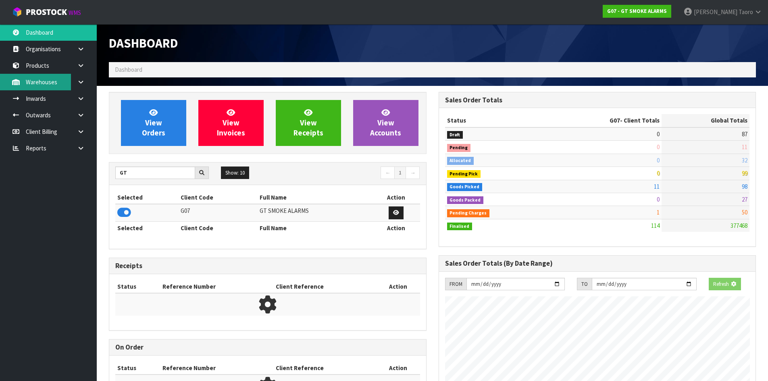
scroll to position [506, 329]
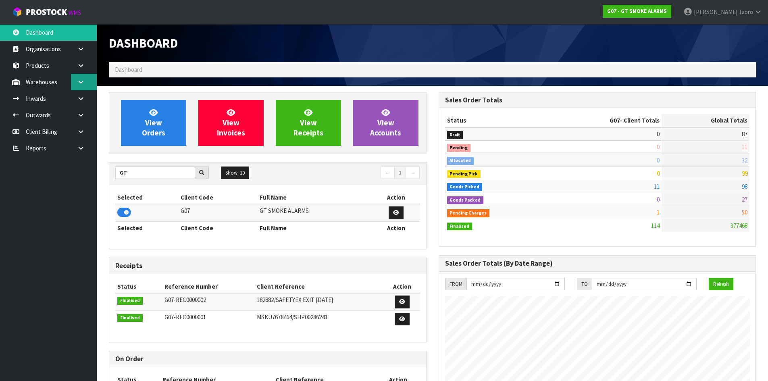
click at [89, 82] on link at bounding box center [84, 82] width 26 height 17
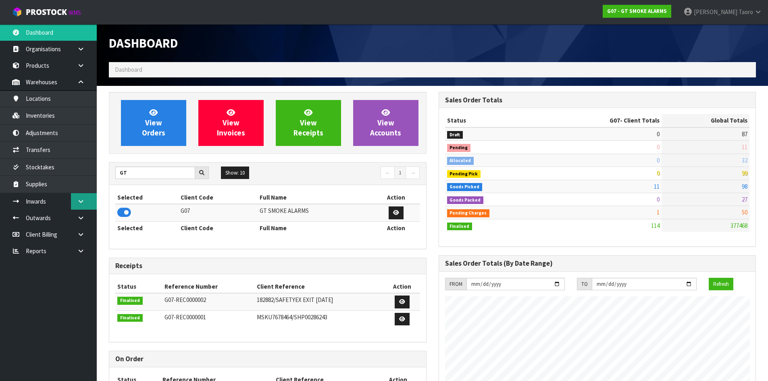
click at [86, 197] on link at bounding box center [84, 201] width 26 height 17
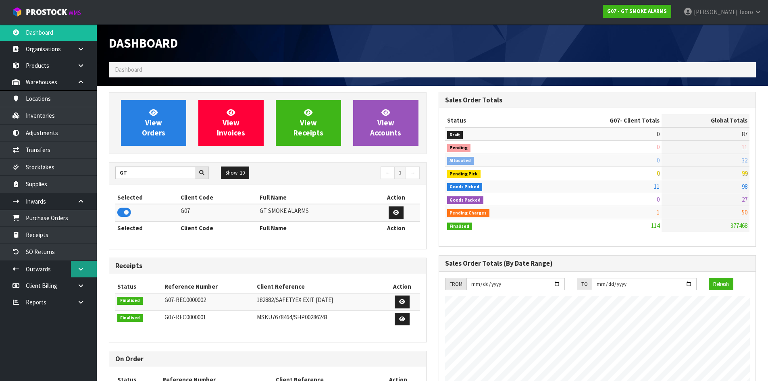
click at [85, 262] on link at bounding box center [84, 269] width 26 height 17
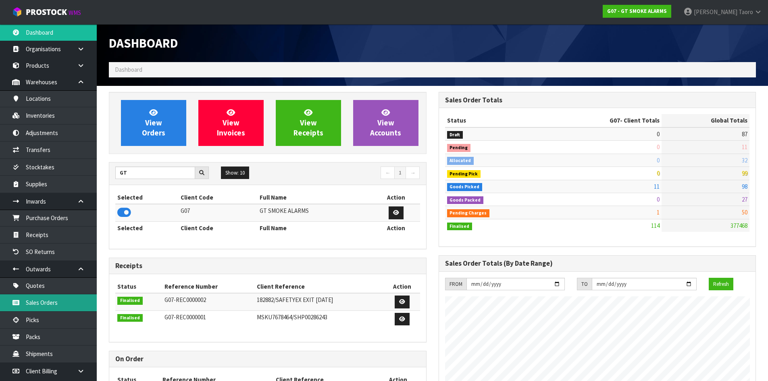
click at [71, 303] on link "Sales Orders" at bounding box center [48, 302] width 97 height 17
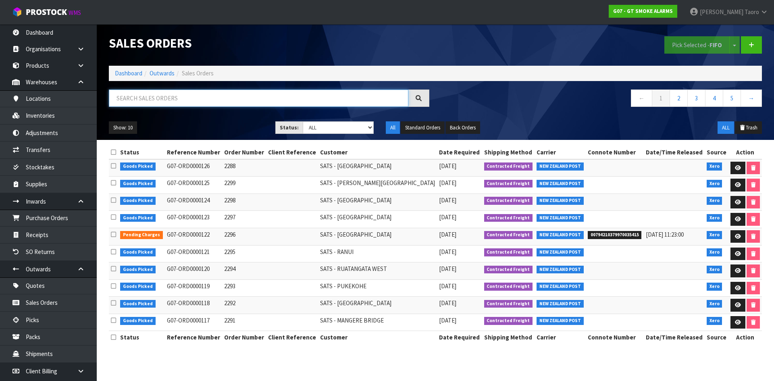
click at [168, 104] on input "text" at bounding box center [258, 97] width 299 height 17
type input "JOB-0408574"
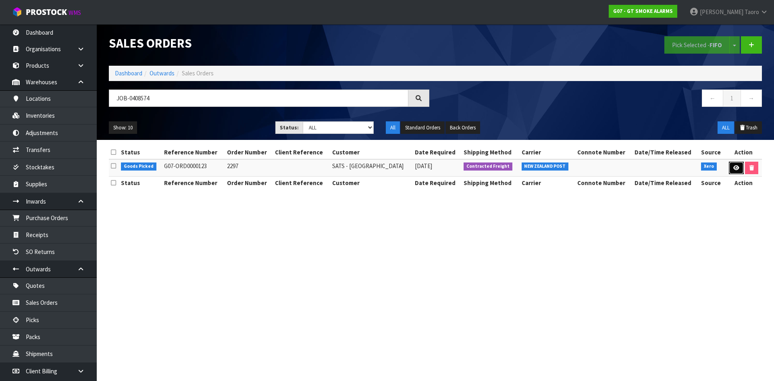
click at [737, 168] on link at bounding box center [736, 168] width 15 height 13
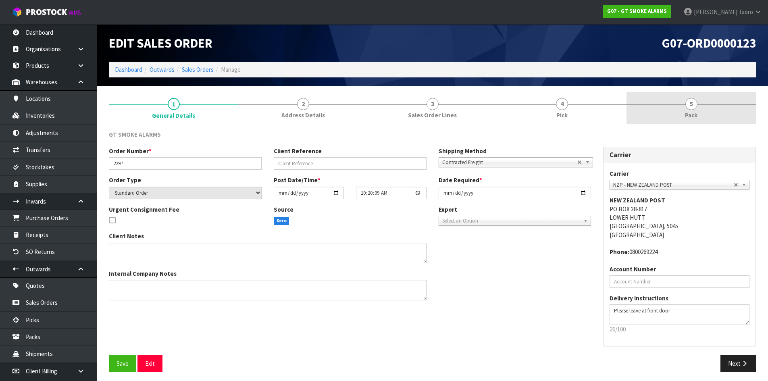
click at [659, 118] on link "5 Pack" at bounding box center [690, 108] width 129 height 32
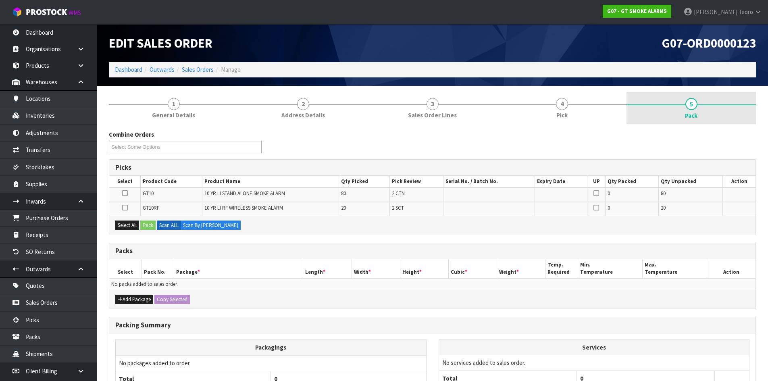
click at [699, 104] on link "5 Pack" at bounding box center [690, 108] width 129 height 32
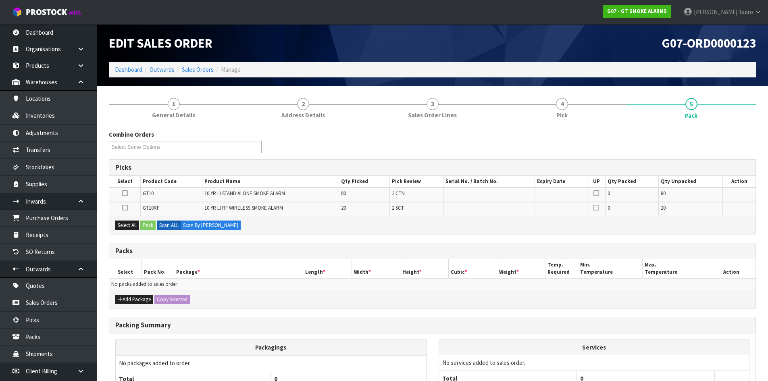
click at [509, 157] on div "Combine Orders G07-ORD0000115 G07-ORD0000116 G07-ORD0000117 G07-ORD0000118 G07-…" at bounding box center [432, 144] width 659 height 29
click at [494, 141] on div "Combine Orders G07-ORD0000115 G07-ORD0000116 G07-ORD0000117 G07-ORD0000118 G07-…" at bounding box center [432, 144] width 659 height 29
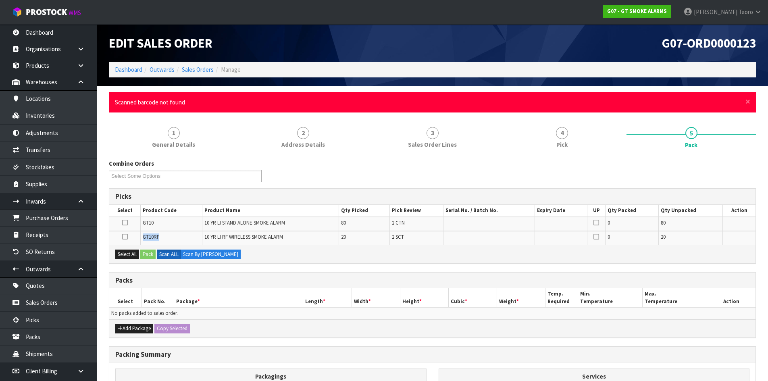
drag, startPoint x: 165, startPoint y: 235, endPoint x: 138, endPoint y: 235, distance: 26.6
click at [138, 235] on tr "GT10RF 10 YR LI RF WIRELESS SMOKE ALARM 20 2 SCT 0 20" at bounding box center [432, 238] width 646 height 14
copy tr "GT10RF"
click at [54, 64] on link "Products" at bounding box center [48, 65] width 97 height 17
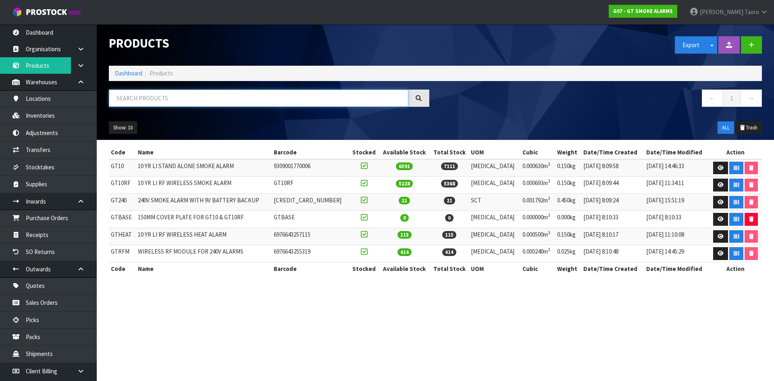
click at [177, 103] on input "text" at bounding box center [258, 97] width 299 height 17
paste input "GT10RF"
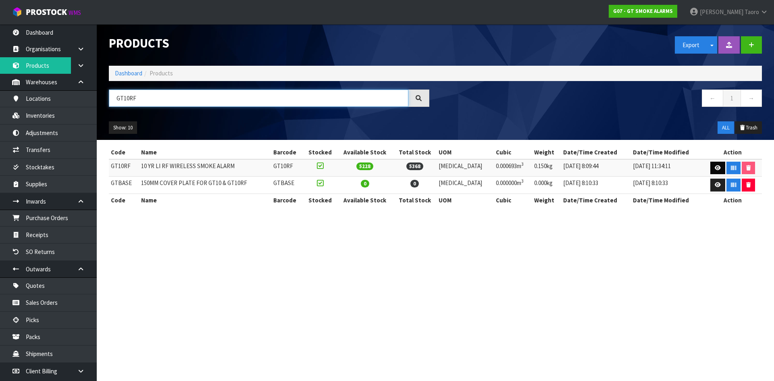
type input "GT10RF"
click at [715, 166] on icon at bounding box center [718, 167] width 6 height 5
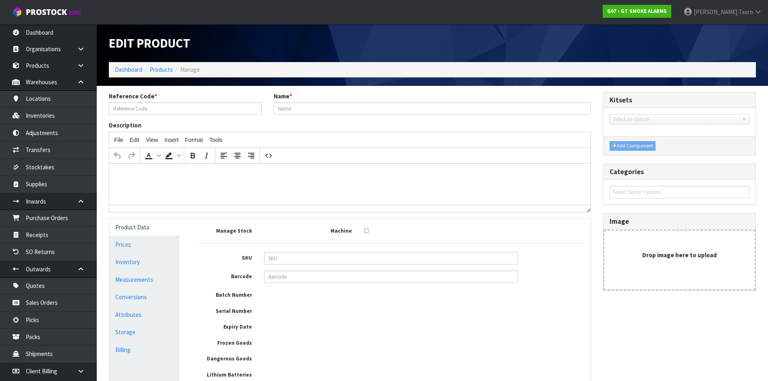
type input "GT10RF"
type input "10 YR LI RF WIRELESS SMOKE ALARM"
click at [145, 287] on link "Measurements" at bounding box center [144, 279] width 70 height 17
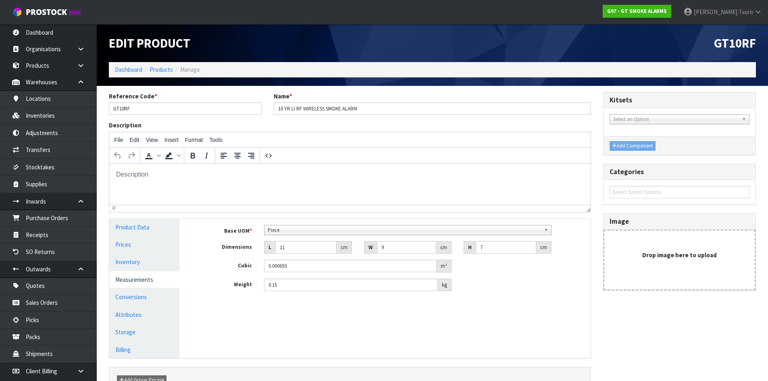
drag, startPoint x: 152, startPoint y: 296, endPoint x: 196, endPoint y: 290, distance: 45.1
click at [152, 295] on link "Conversions" at bounding box center [144, 297] width 70 height 17
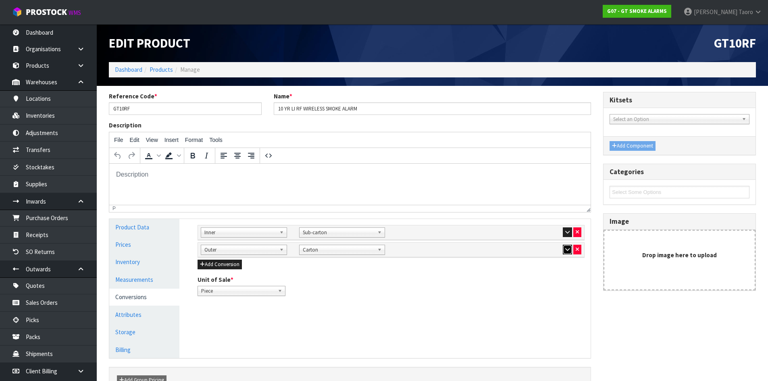
click at [567, 249] on icon "button" at bounding box center [567, 249] width 4 height 5
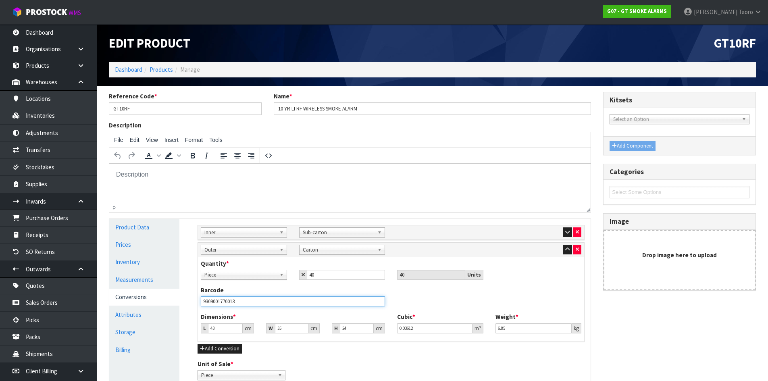
click at [284, 304] on input "9309001770013" at bounding box center [293, 301] width 184 height 10
click at [285, 303] on input "9309001770013" at bounding box center [293, 301] width 184 height 10
type input "9309001770013"
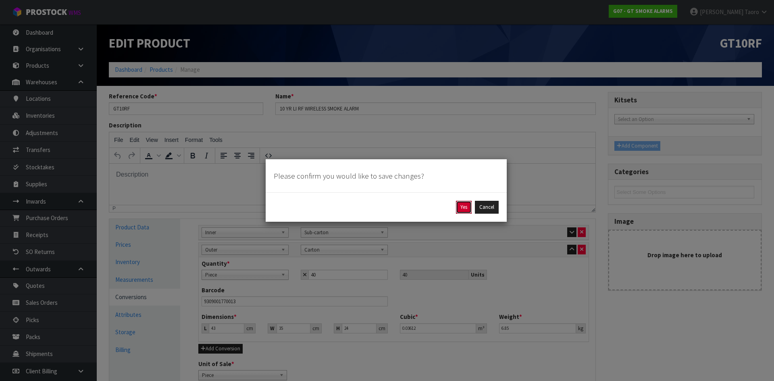
drag, startPoint x: 464, startPoint y: 202, endPoint x: 464, endPoint y: 207, distance: 4.4
click at [465, 204] on button "Yes" at bounding box center [464, 207] width 16 height 13
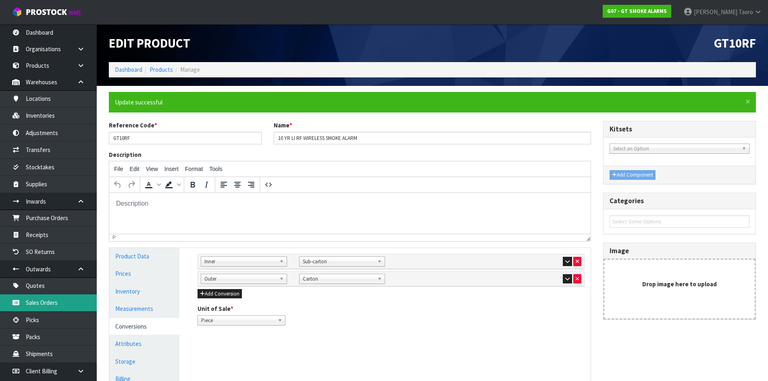
click at [61, 308] on link "Sales Orders" at bounding box center [48, 302] width 97 height 17
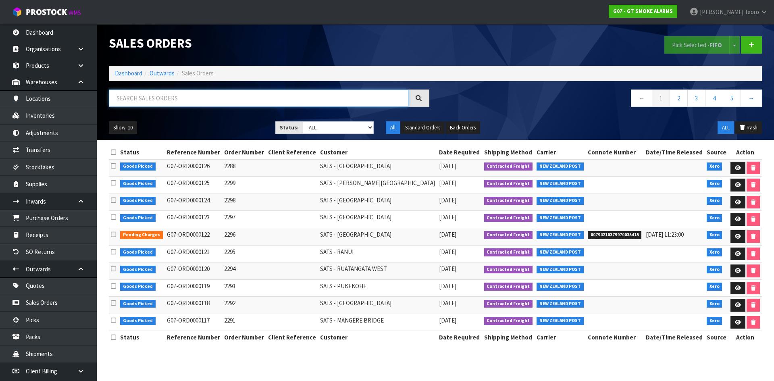
click at [172, 94] on input "text" at bounding box center [258, 97] width 299 height 17
type input "JOB-0408574"
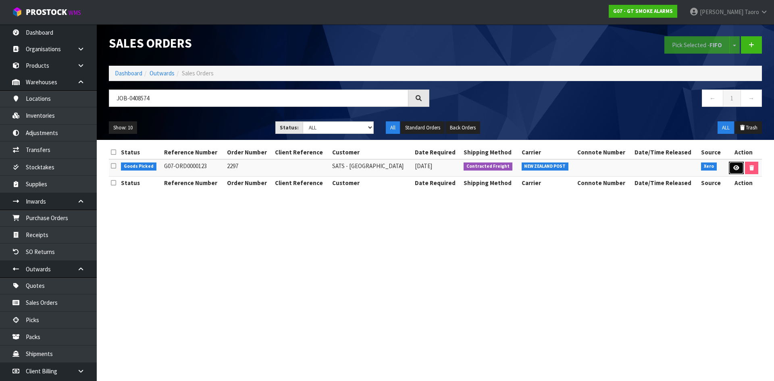
click at [731, 168] on link at bounding box center [736, 168] width 15 height 13
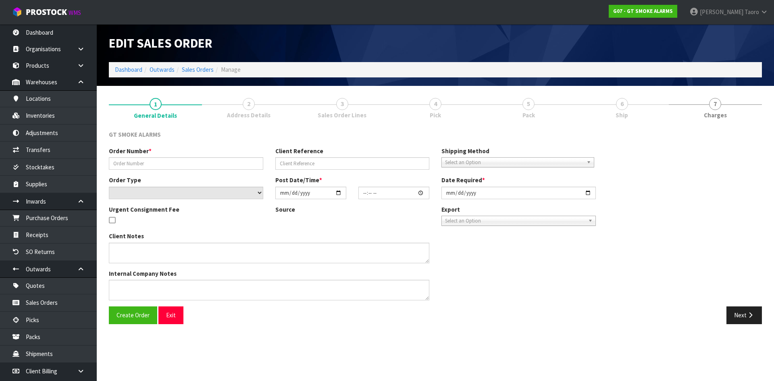
type input "2297"
select select "number:0"
type input "[DATE]"
type input "10:20:09.000"
type input "[DATE]"
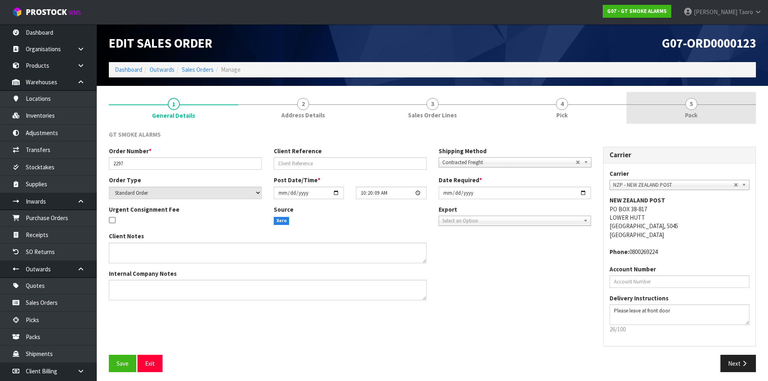
click at [686, 111] on span "Pack" at bounding box center [691, 115] width 12 height 8
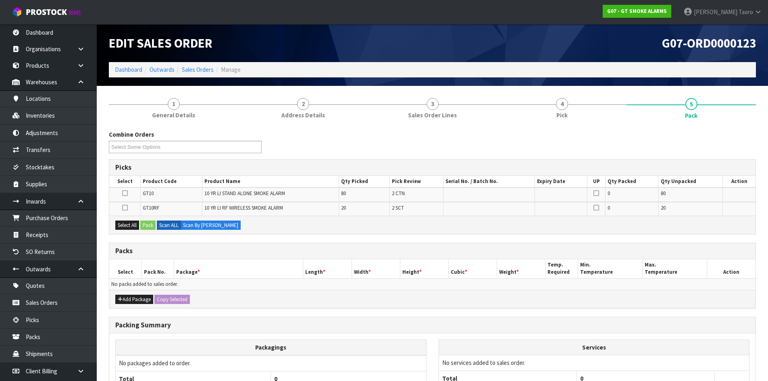
click at [605, 130] on div "Combine Orders G07-ORD0000115 G07-ORD0000116 G07-ORD0000117 G07-ORD0000118 G07-…" at bounding box center [432, 144] width 659 height 29
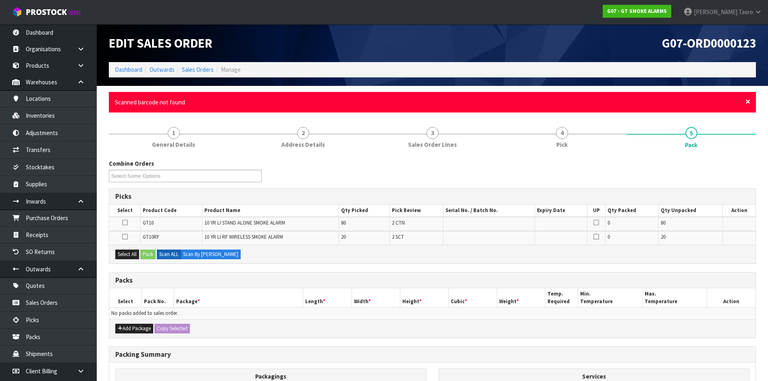
click at [749, 100] on span "×" at bounding box center [747, 101] width 5 height 11
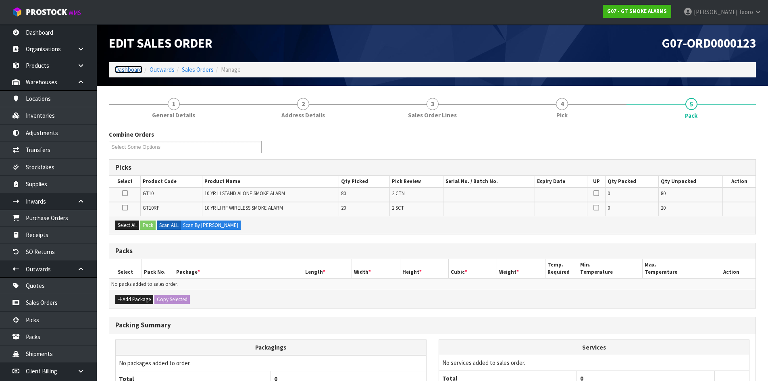
click at [138, 67] on link "Dashboard" at bounding box center [128, 70] width 27 height 8
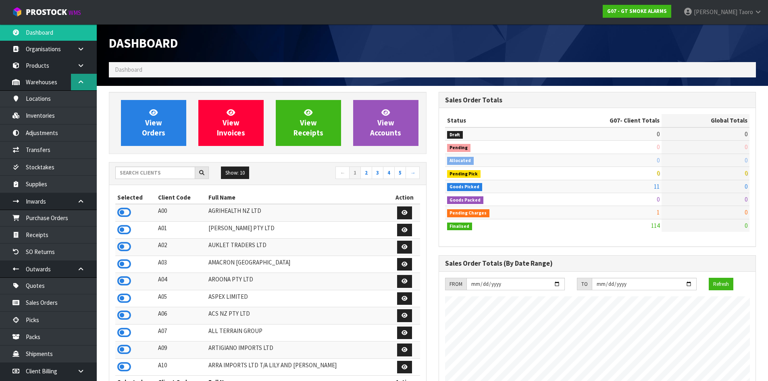
scroll to position [506, 329]
click at [85, 79] on link at bounding box center [84, 82] width 26 height 17
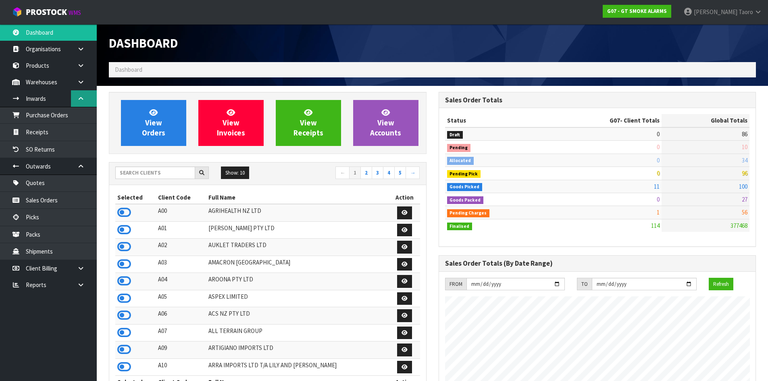
click at [82, 104] on link at bounding box center [84, 98] width 26 height 17
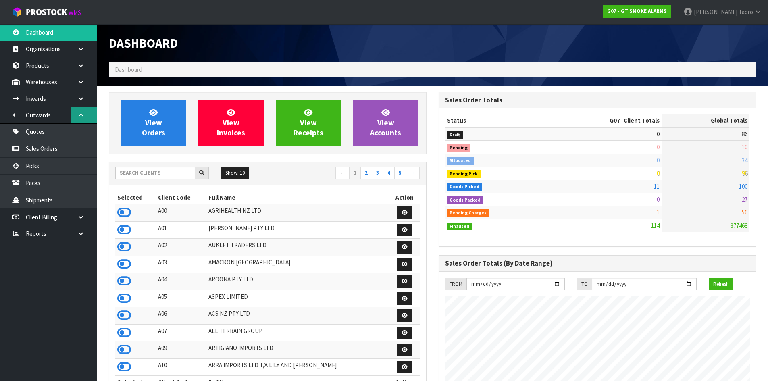
click at [84, 116] on icon at bounding box center [81, 115] width 8 height 6
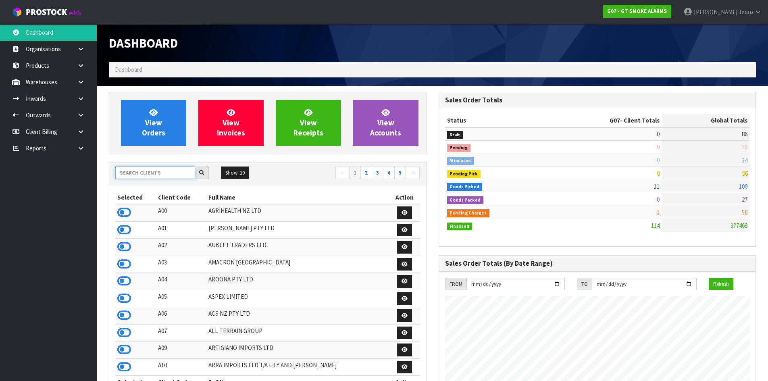
click at [129, 173] on input "text" at bounding box center [155, 172] width 80 height 12
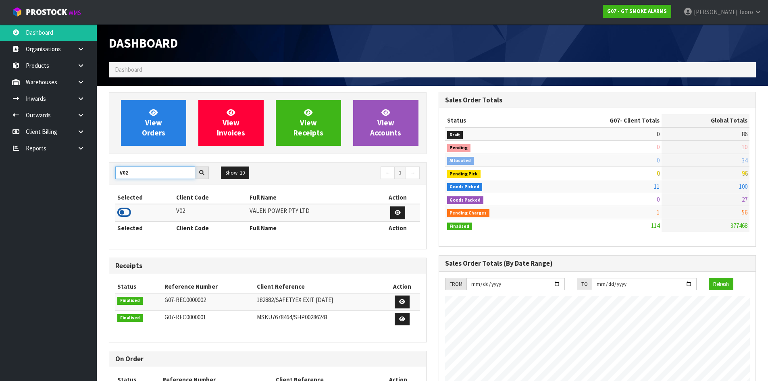
type input "V02"
click at [127, 211] on icon at bounding box center [124, 212] width 14 height 12
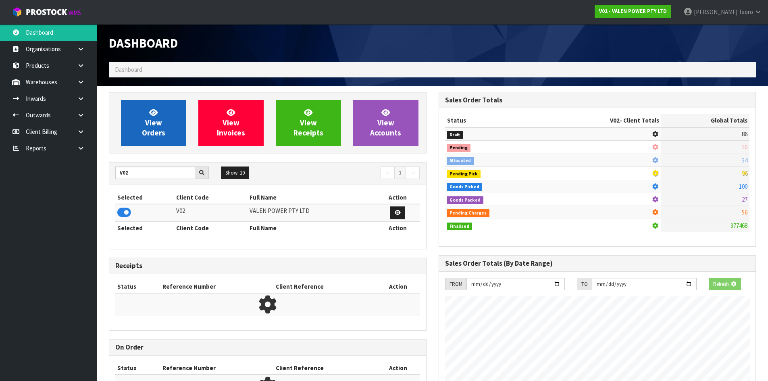
scroll to position [611, 329]
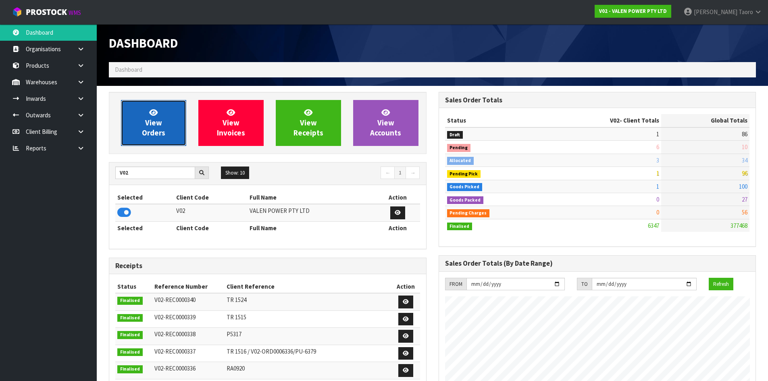
click at [158, 126] on span "View Orders" at bounding box center [153, 123] width 23 height 30
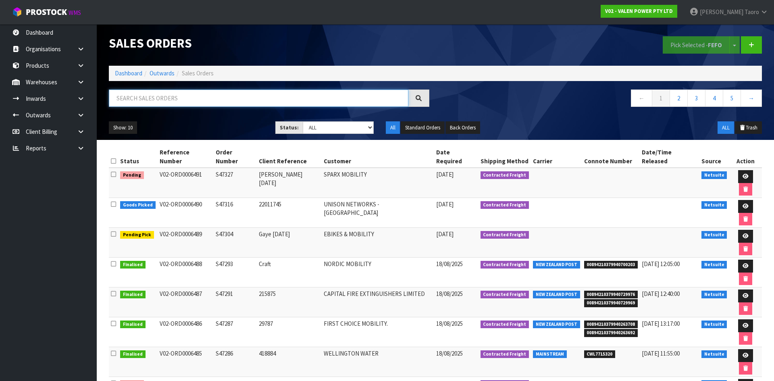
click at [186, 98] on input "text" at bounding box center [258, 97] width 299 height 17
click at [156, 97] on input "text" at bounding box center [258, 97] width 299 height 17
type input "JOB-0408472"
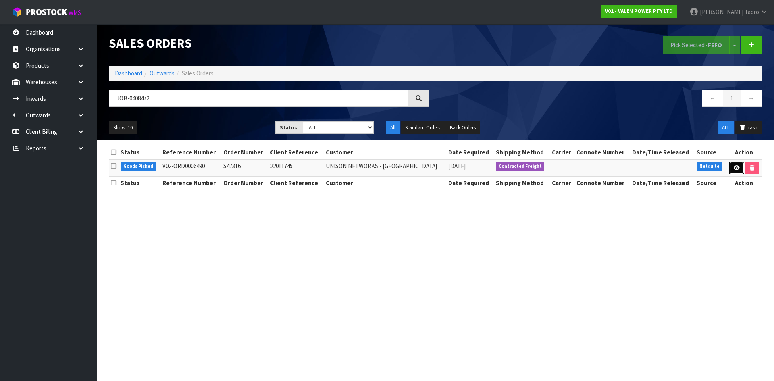
click at [733, 167] on icon at bounding box center [736, 167] width 6 height 5
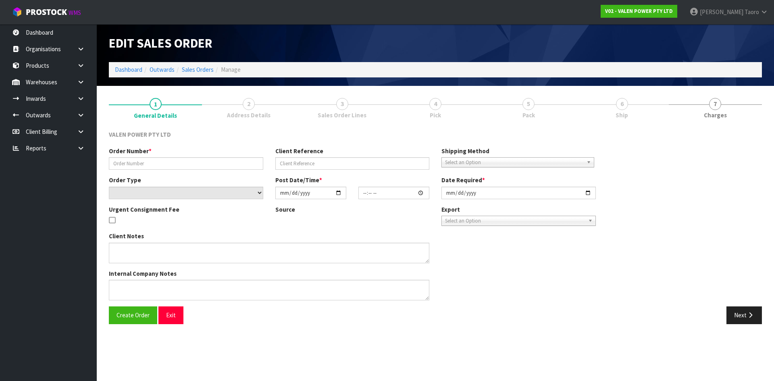
type input "S47316"
type input "22011745"
select select "number:0"
type input "[DATE]"
type input "16:00:08.000"
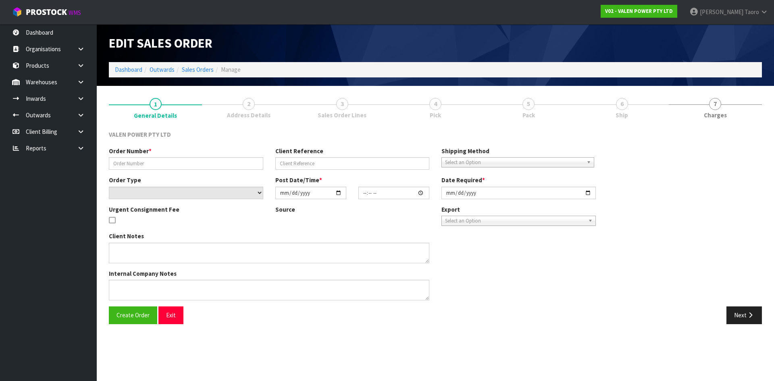
type input "[DATE]"
type textarea "ADDED P-LOLLY"
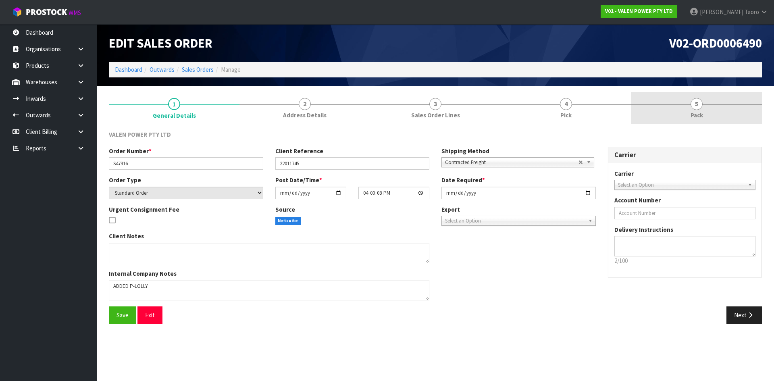
click at [708, 104] on link "5 Pack" at bounding box center [696, 108] width 131 height 32
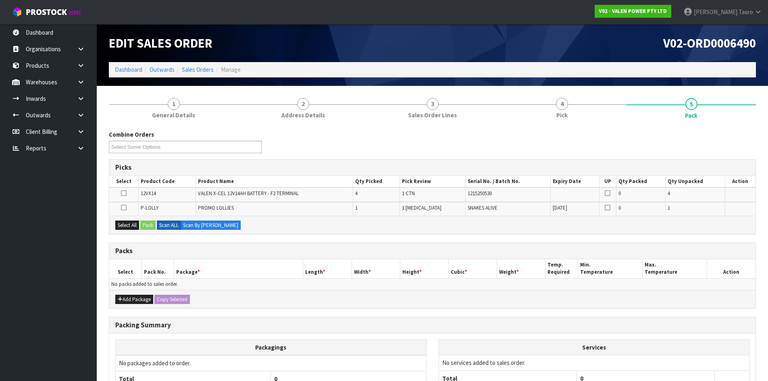
drag, startPoint x: 138, startPoint y: 305, endPoint x: 118, endPoint y: 288, distance: 25.7
click at [136, 303] on div "Add Package Copy Selected" at bounding box center [432, 299] width 646 height 18
click at [126, 297] on button "Add Package" at bounding box center [134, 300] width 38 height 10
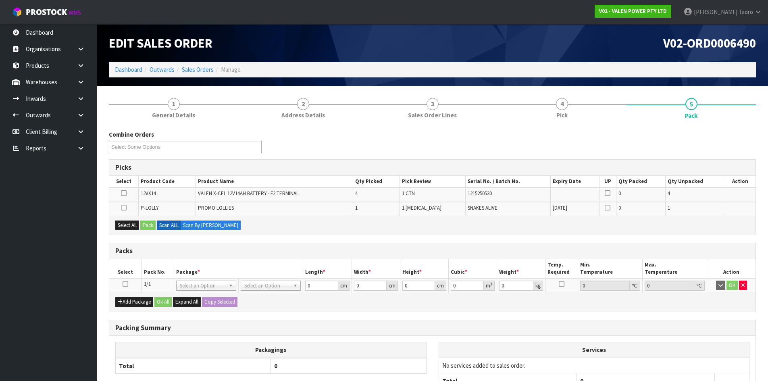
click at [125, 284] on icon at bounding box center [126, 284] width 6 height 0
drag, startPoint x: 127, startPoint y: 226, endPoint x: 142, endPoint y: 227, distance: 15.0
click at [129, 228] on button "Select All" at bounding box center [127, 225] width 24 height 10
drag, startPoint x: 152, startPoint y: 223, endPoint x: 300, endPoint y: 229, distance: 148.0
click at [152, 223] on button "Pack" at bounding box center [147, 225] width 15 height 10
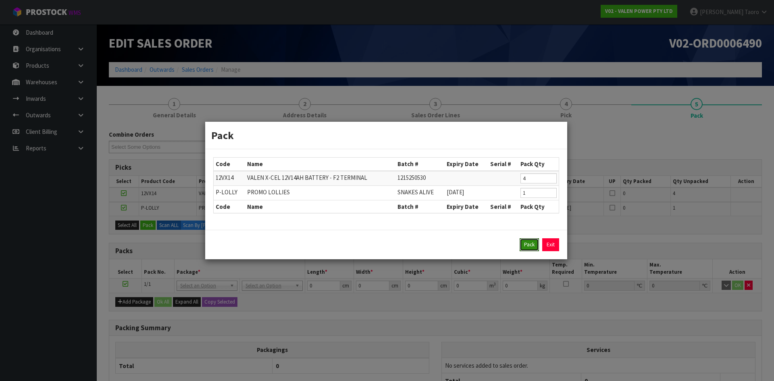
drag, startPoint x: 524, startPoint y: 244, endPoint x: 511, endPoint y: 249, distance: 13.4
click at [524, 244] on button "Pack" at bounding box center [528, 244] width 19 height 13
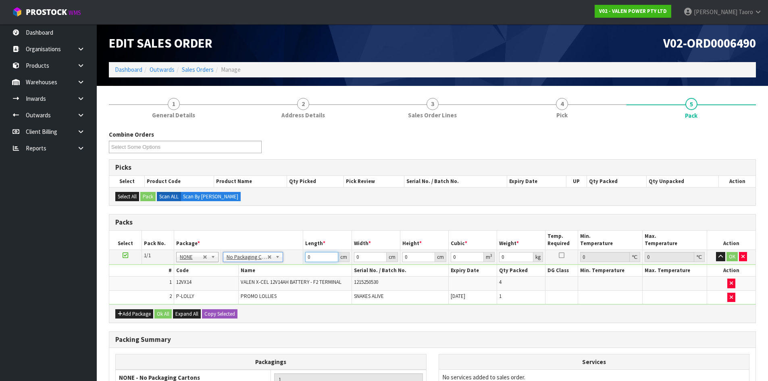
click at [318, 257] on input "0" at bounding box center [321, 257] width 33 height 10
type input ".3"
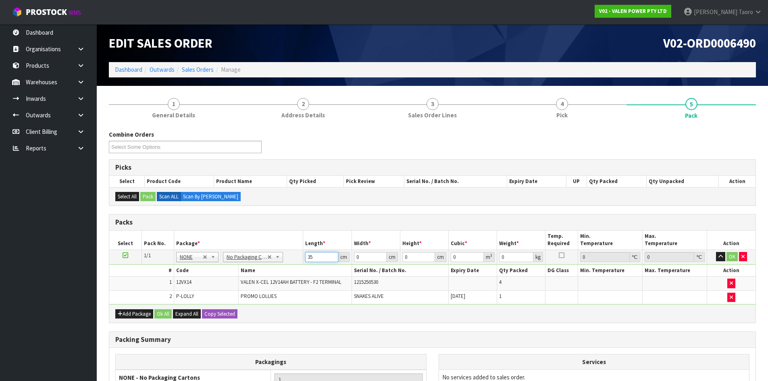
type input "35"
type input "22"
type input "1"
type input "0.00077"
type input "17"
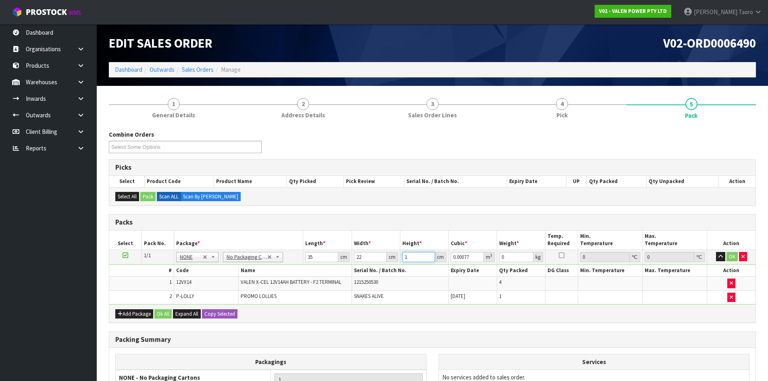
type input "0.01309"
type input "17"
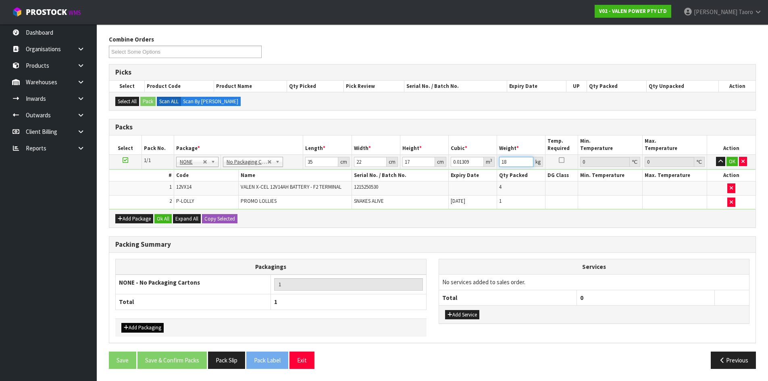
type input "18"
drag, startPoint x: 150, startPoint y: 329, endPoint x: 161, endPoint y: 314, distance: 19.1
click at [150, 328] on button "Add Packaging" at bounding box center [142, 328] width 42 height 10
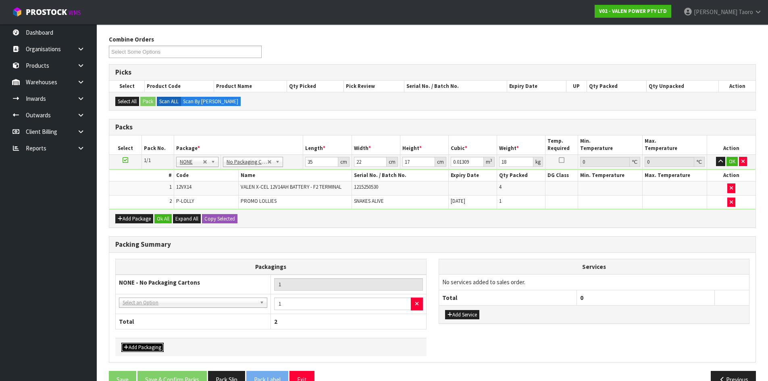
drag, startPoint x: 167, startPoint y: 302, endPoint x: 172, endPoint y: 312, distance: 10.6
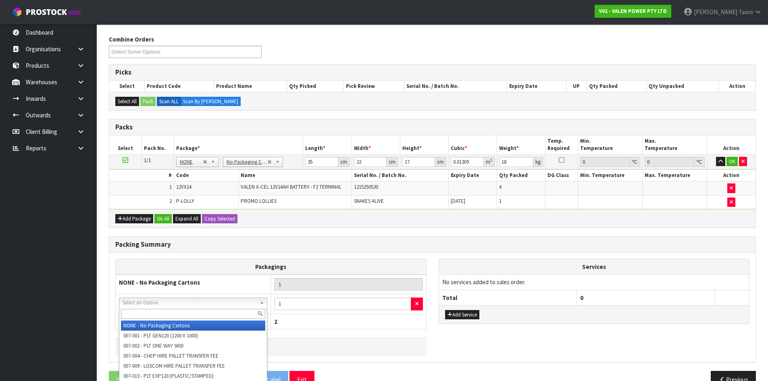
click at [173, 312] on input "text" at bounding box center [193, 314] width 144 height 10
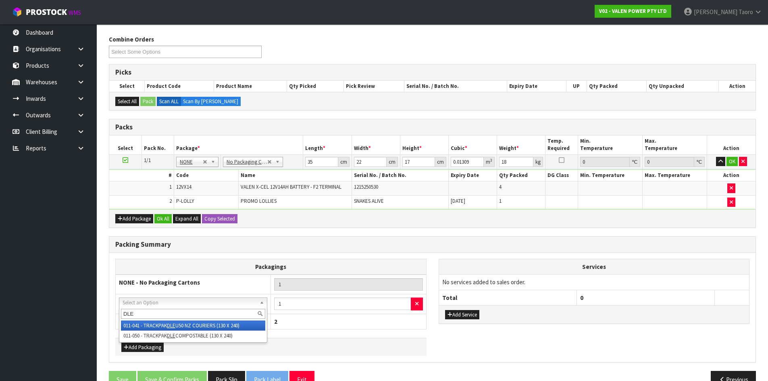
type input "DLE"
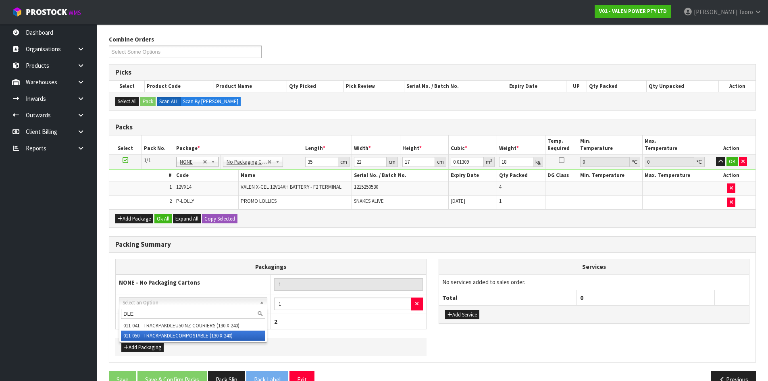
drag, startPoint x: 222, startPoint y: 339, endPoint x: 412, endPoint y: 355, distance: 190.5
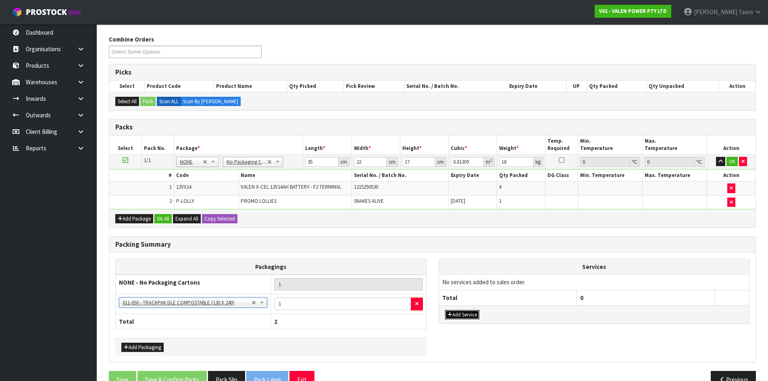
click at [468, 314] on button "Add Service" at bounding box center [462, 315] width 34 height 10
click at [469, 322] on button "Add Service" at bounding box center [462, 319] width 34 height 10
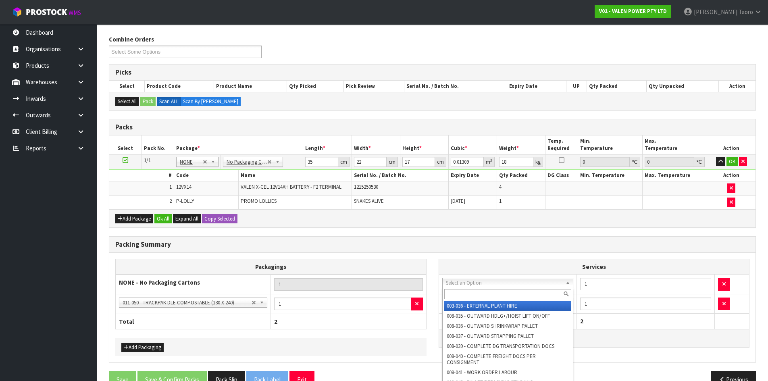
click at [478, 292] on input "text" at bounding box center [507, 294] width 127 height 10
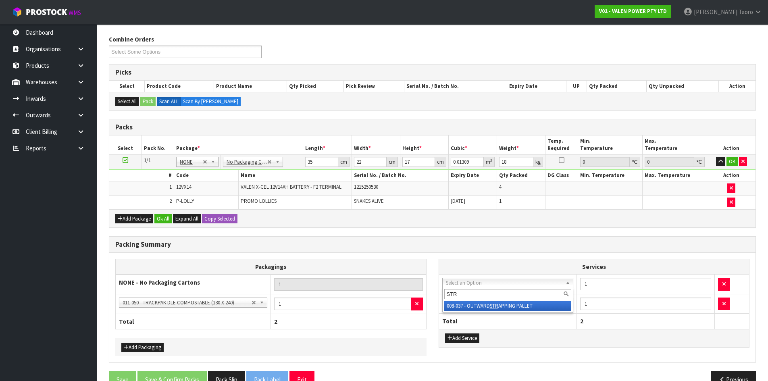
type input "STR"
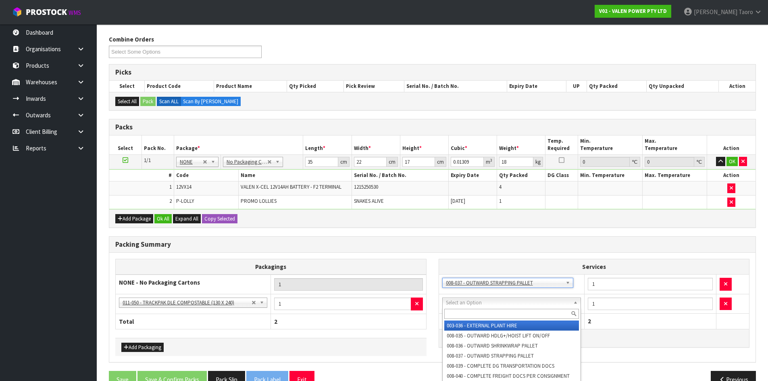
click at [487, 312] on input "text" at bounding box center [511, 314] width 135 height 10
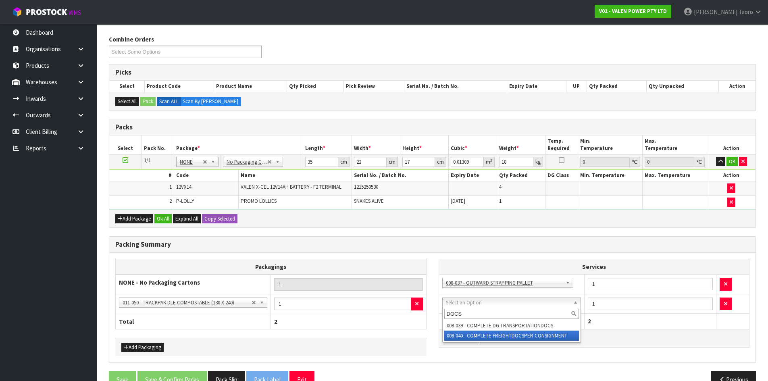
type input "DOCS"
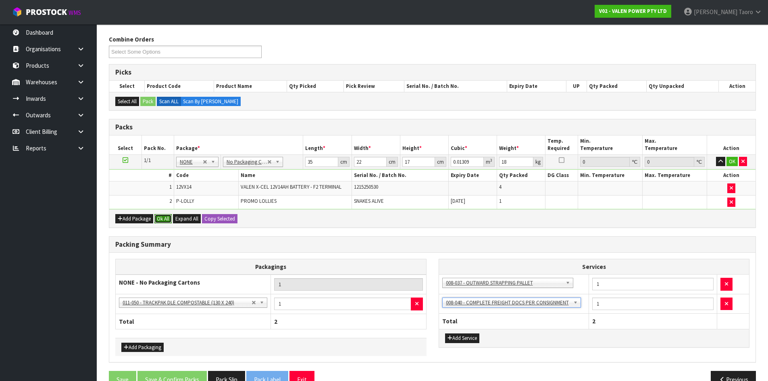
click at [162, 218] on button "Ok All" at bounding box center [162, 219] width 17 height 10
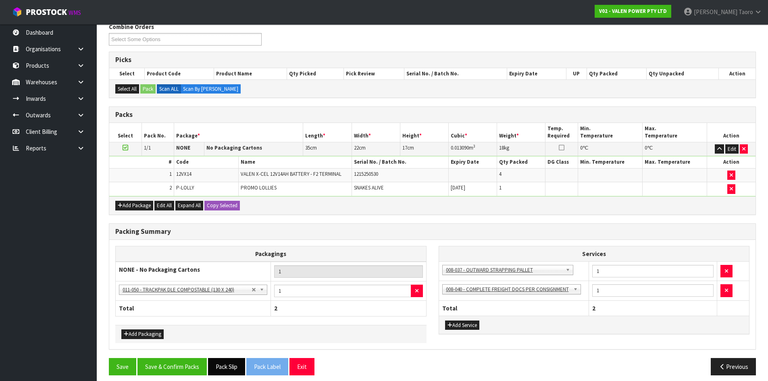
scroll to position [114, 0]
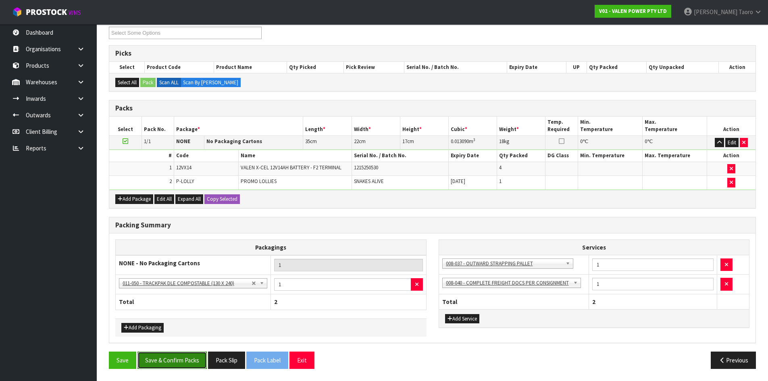
click at [193, 359] on button "Save & Confirm Packs" at bounding box center [171, 359] width 69 height 17
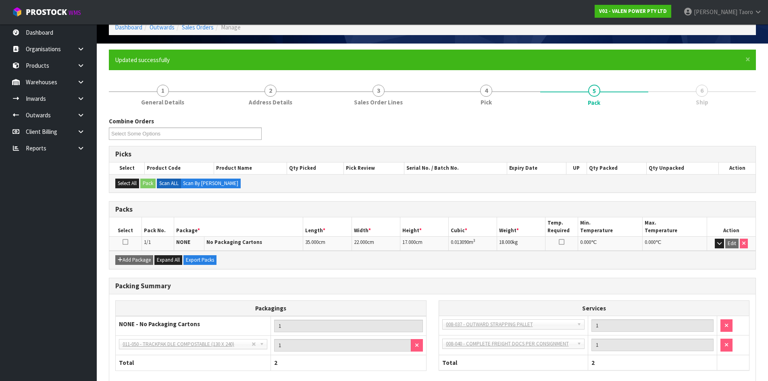
scroll to position [85, 0]
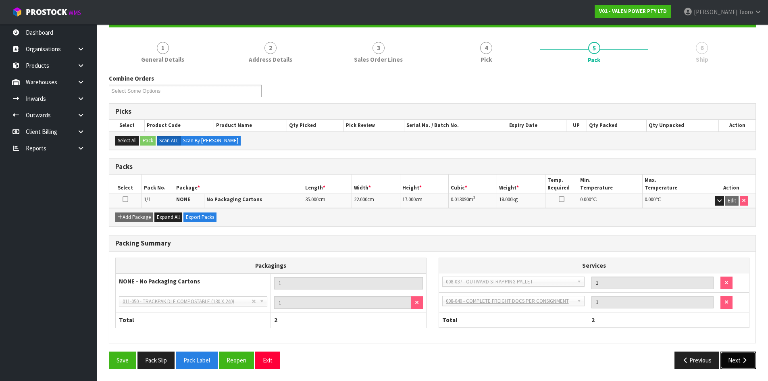
click at [744, 359] on icon "button" at bounding box center [744, 360] width 8 height 6
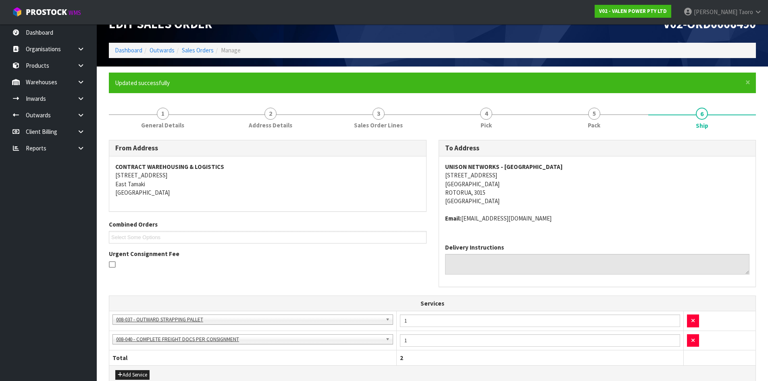
scroll to position [186, 0]
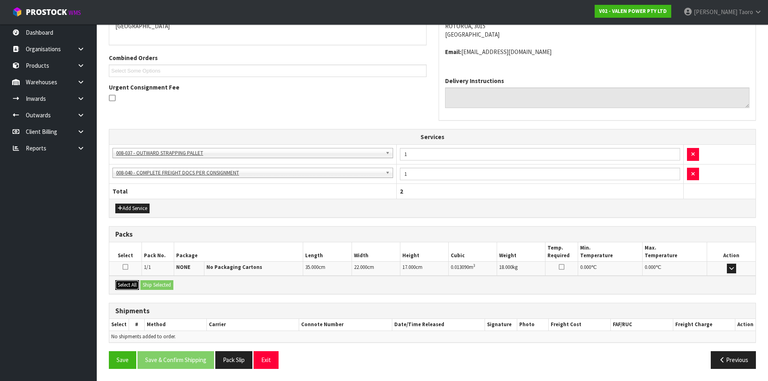
drag, startPoint x: 129, startPoint y: 287, endPoint x: 140, endPoint y: 288, distance: 11.3
click at [131, 288] on button "Select All" at bounding box center [127, 285] width 24 height 10
click at [147, 285] on button "Ship Selected" at bounding box center [156, 285] width 33 height 10
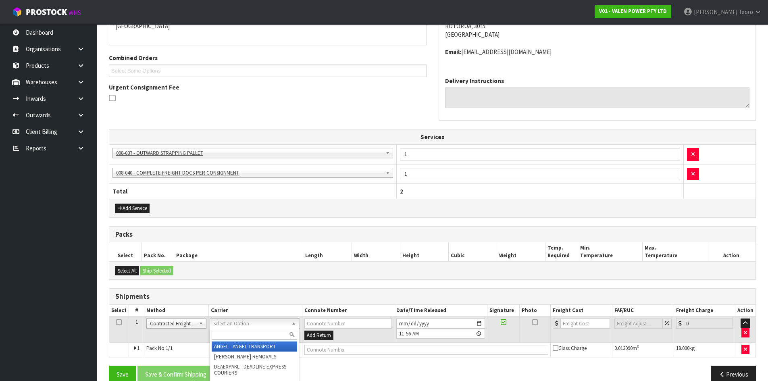
drag, startPoint x: 245, startPoint y: 326, endPoint x: 244, endPoint y: 339, distance: 12.5
click at [243, 337] on input "text" at bounding box center [254, 335] width 85 height 10
type input "NZP"
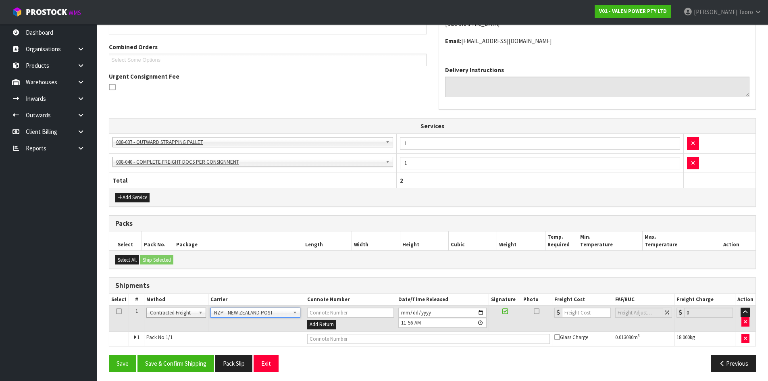
scroll to position [200, 0]
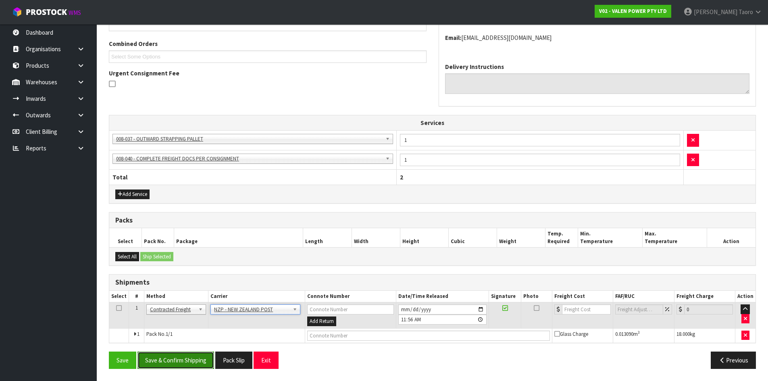
click at [187, 364] on button "Save & Confirm Shipping" at bounding box center [175, 359] width 77 height 17
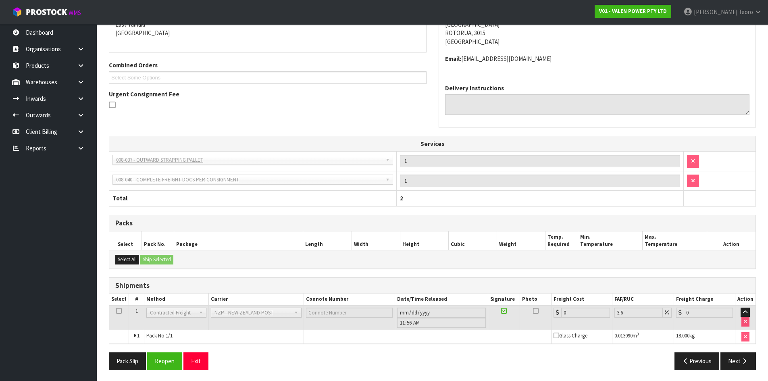
scroll to position [189, 0]
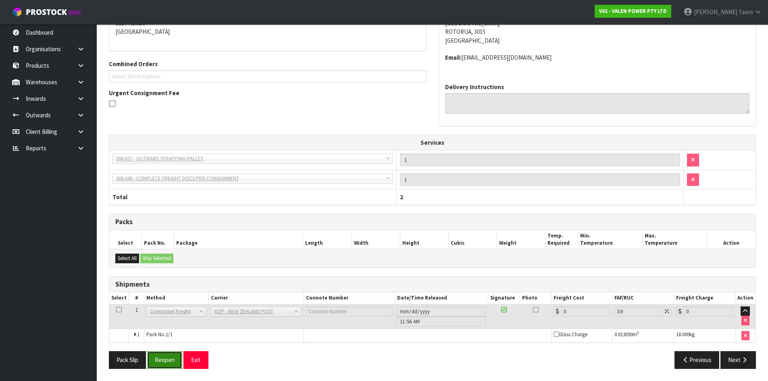
click at [176, 360] on button "Reopen" at bounding box center [164, 359] width 35 height 17
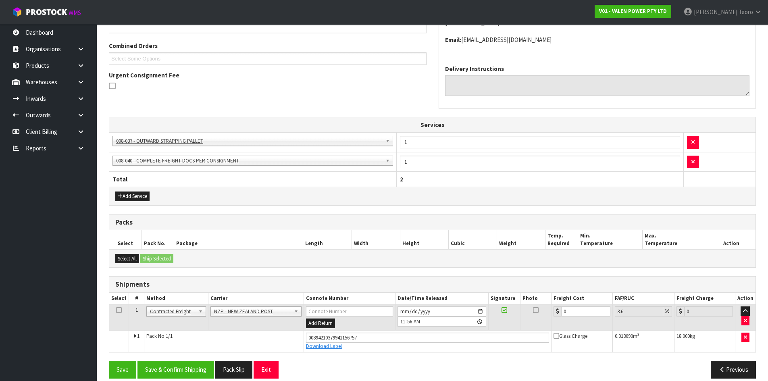
scroll to position [208, 0]
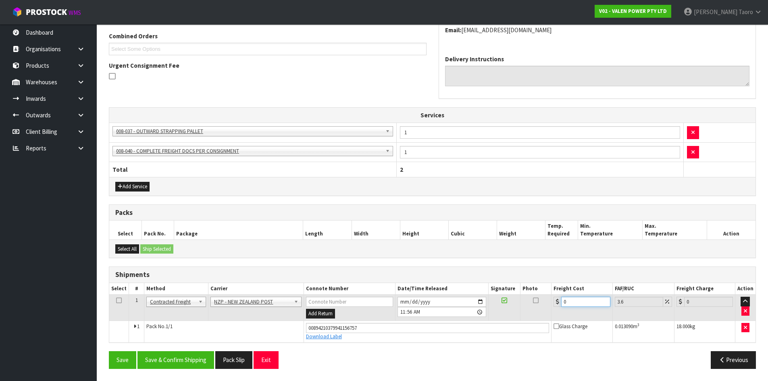
click at [586, 299] on input "0" at bounding box center [585, 302] width 49 height 10
click at [574, 299] on input "0" at bounding box center [585, 302] width 49 height 10
type input "01"
type input "1.04"
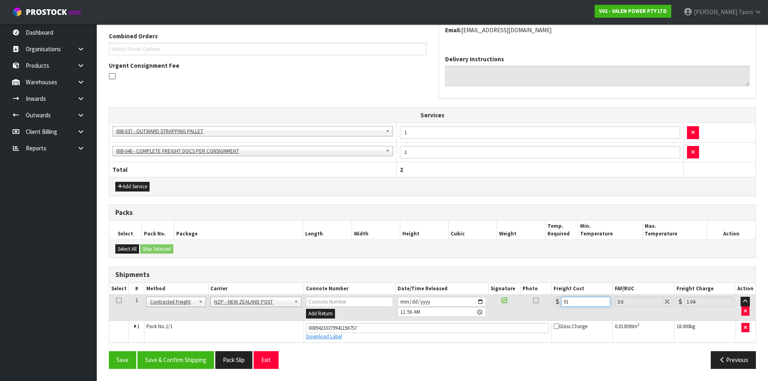
type input "014"
type input "14.5"
type input "014.9"
type input "15.44"
type input "014.95"
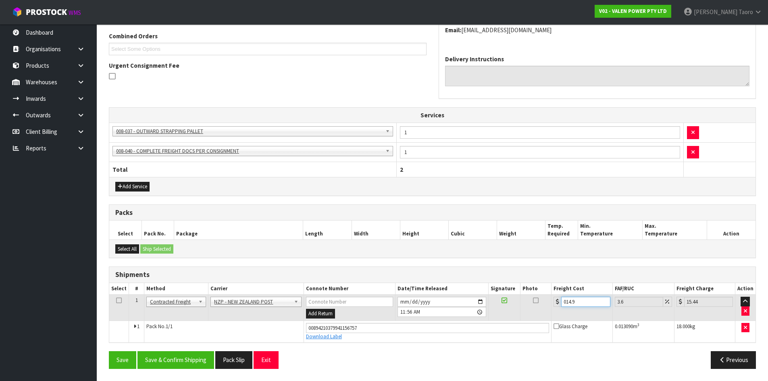
type input "15.49"
type input "014.95"
click at [188, 350] on div "From Address CONTRACT WAREHOUSING & LOGISTICS [STREET_ADDRESS] Combined Orders …" at bounding box center [432, 163] width 647 height 423
click at [190, 353] on button "Save & Confirm Shipping" at bounding box center [175, 359] width 77 height 17
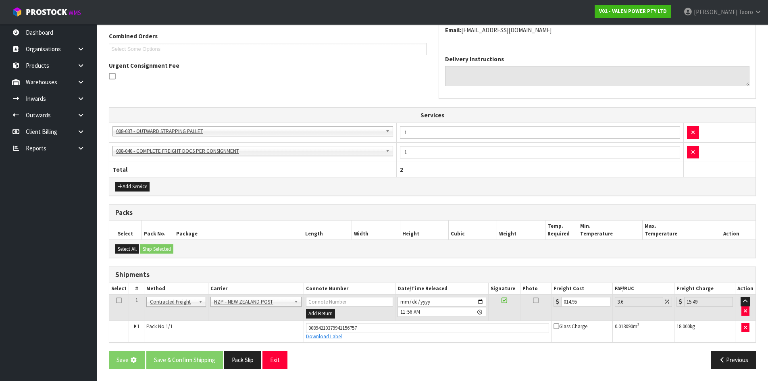
scroll to position [0, 0]
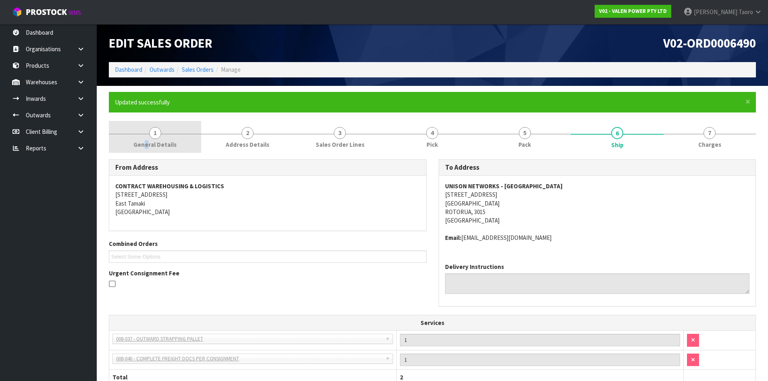
click at [147, 147] on span "General Details" at bounding box center [154, 144] width 43 height 8
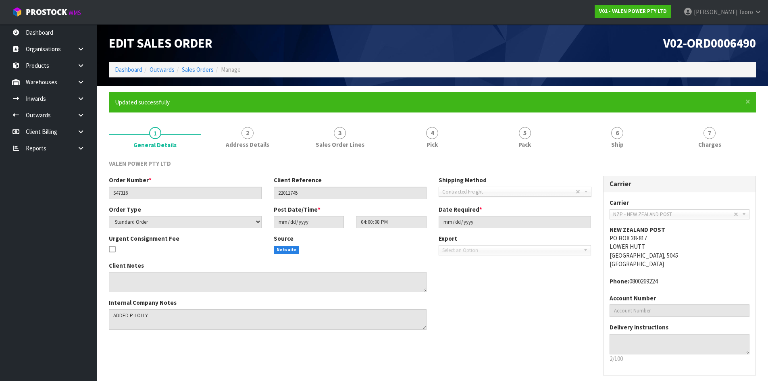
click at [170, 172] on div "VALEN POWER PTY LTD" at bounding box center [432, 167] width 659 height 17
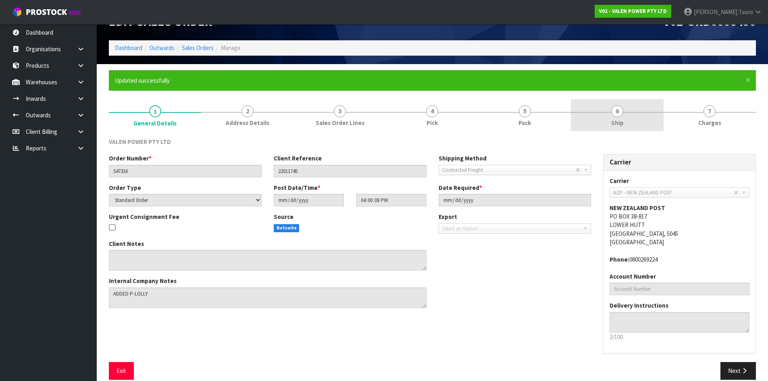
scroll to position [33, 0]
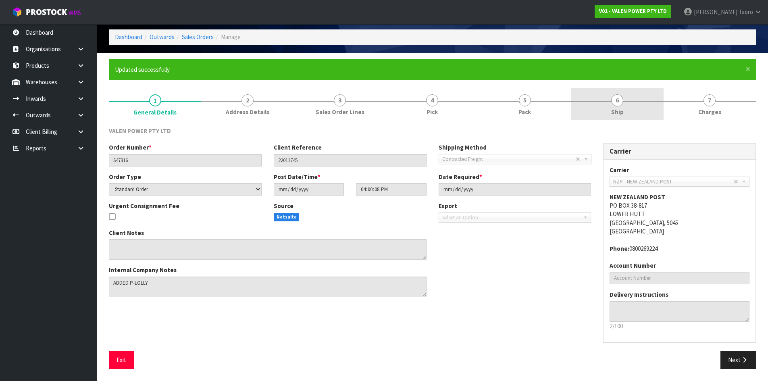
click at [623, 100] on link "6 Ship" at bounding box center [617, 104] width 92 height 32
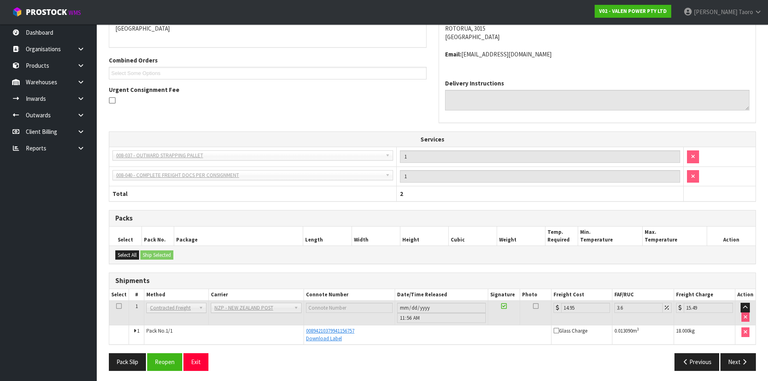
scroll to position [185, 0]
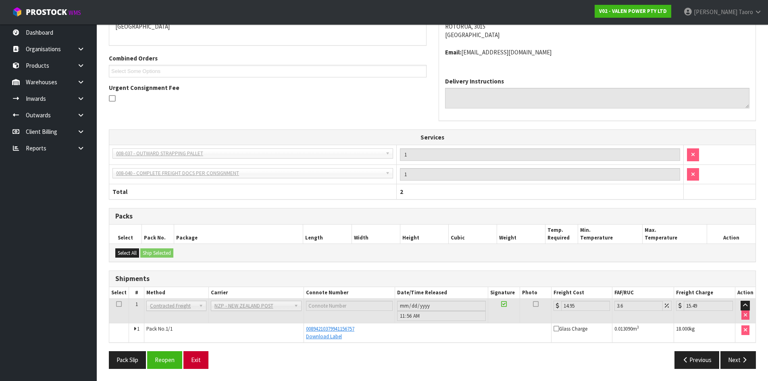
drag, startPoint x: 210, startPoint y: 357, endPoint x: 204, endPoint y: 360, distance: 7.0
click at [210, 358] on div "Pack Slip Reopen Exit" at bounding box center [268, 359] width 330 height 17
click at [201, 360] on button "Exit" at bounding box center [195, 359] width 25 height 17
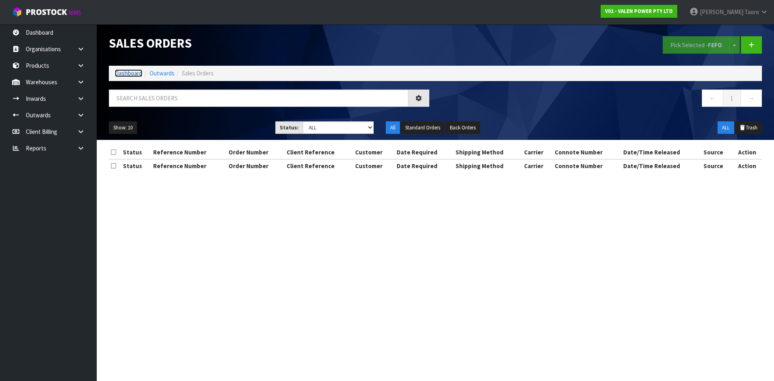
drag, startPoint x: 136, startPoint y: 73, endPoint x: 138, endPoint y: 81, distance: 8.7
click at [136, 73] on link "Dashboard" at bounding box center [128, 73] width 27 height 8
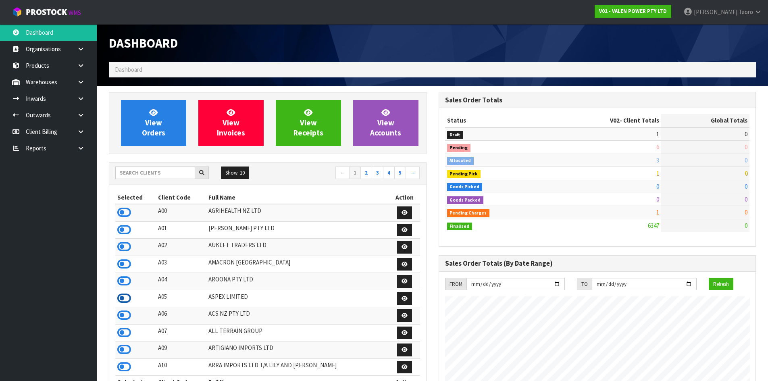
scroll to position [611, 329]
click at [127, 313] on icon at bounding box center [124, 315] width 14 height 12
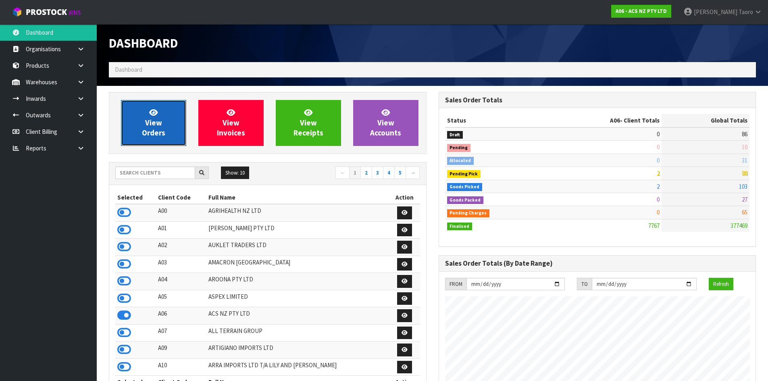
click at [168, 114] on link "View Orders" at bounding box center [153, 123] width 65 height 46
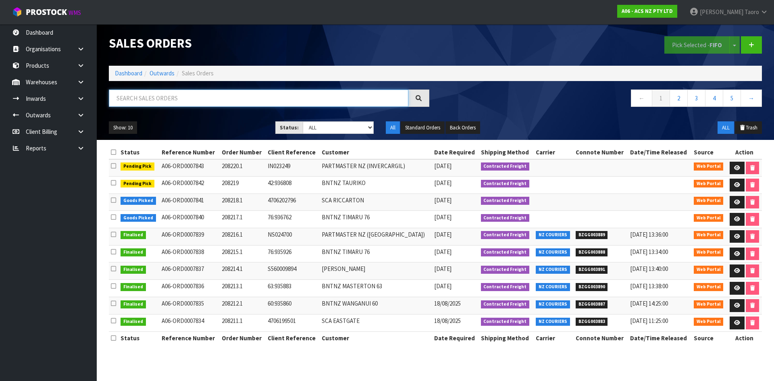
click at [169, 99] on input "text" at bounding box center [258, 97] width 299 height 17
type input "JOB-0408578"
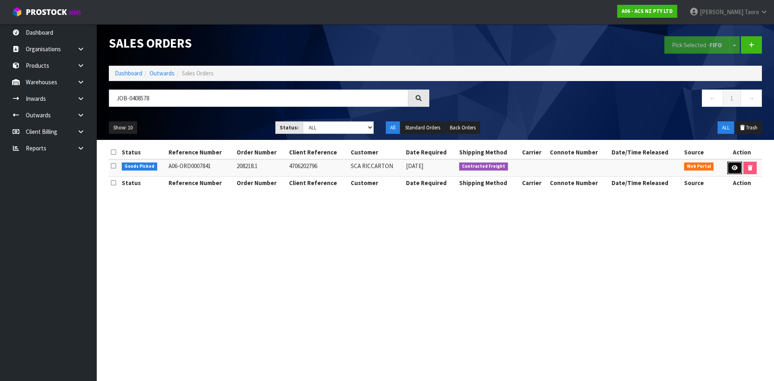
click at [732, 166] on icon at bounding box center [734, 167] width 6 height 5
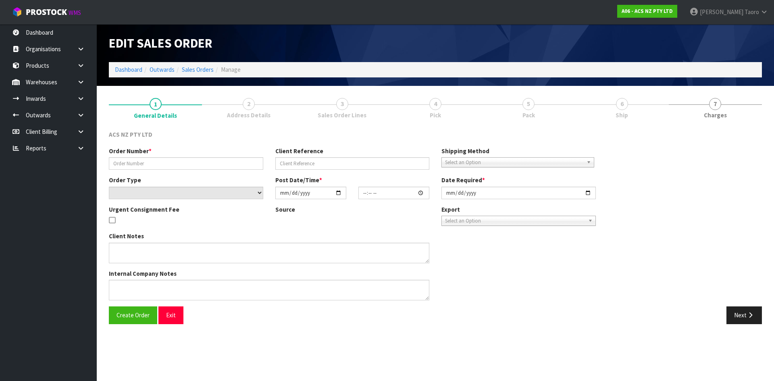
type input "208218.1"
type input "4706202796"
select select "number:0"
type input "[DATE]"
type input "10:24:00.000"
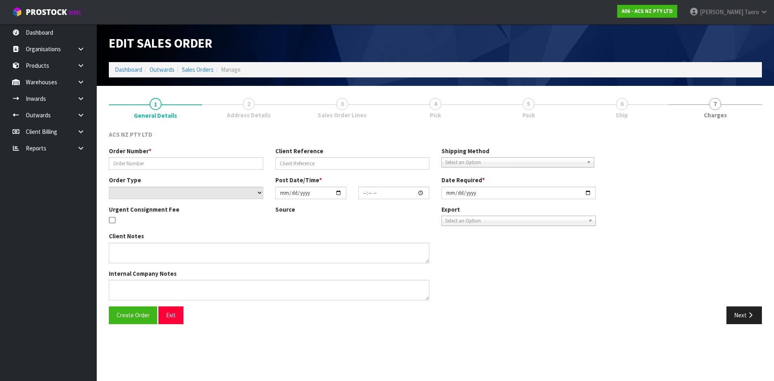
type input "[DATE]"
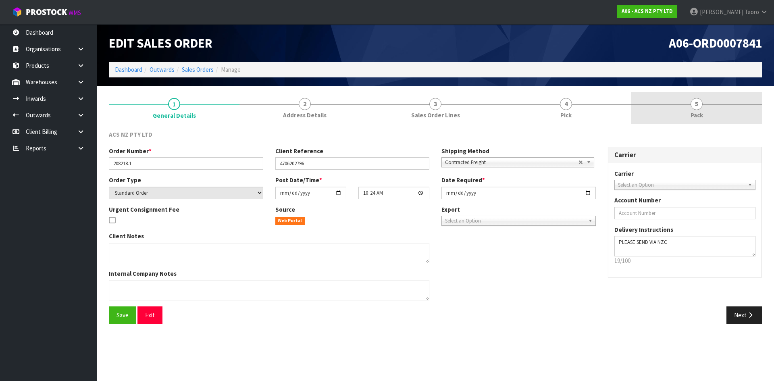
click at [713, 116] on link "5 Pack" at bounding box center [696, 108] width 131 height 32
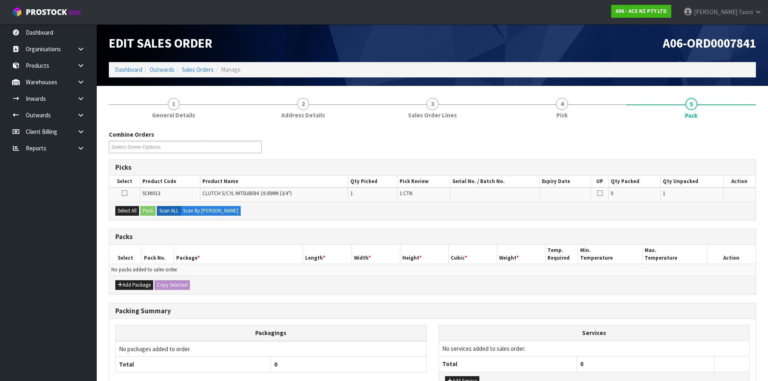
click at [534, 58] on div "A06-ORD0007841" at bounding box center [597, 43] width 330 height 38
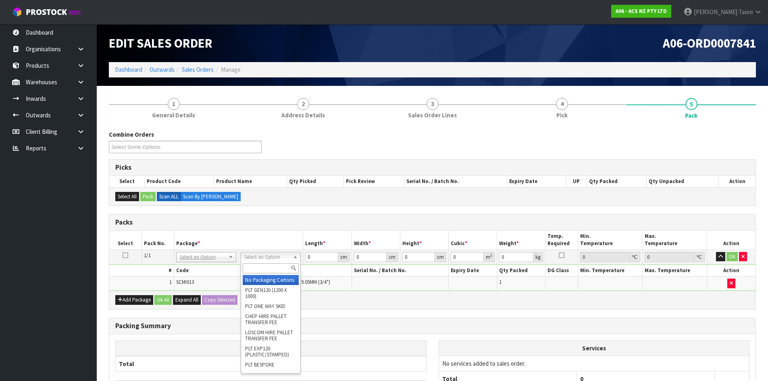
click at [283, 268] on input "text" at bounding box center [271, 268] width 56 height 10
type input "U20"
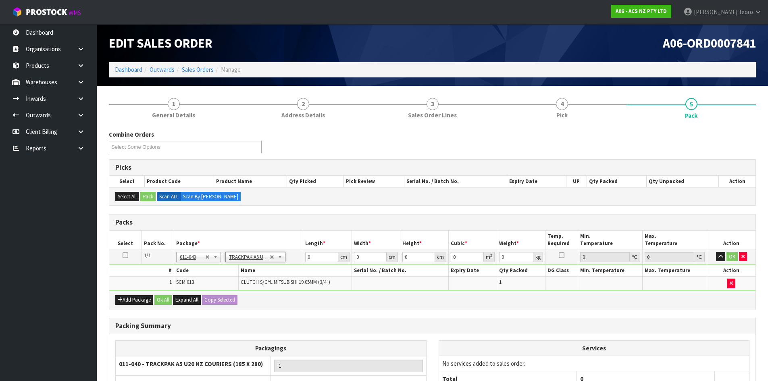
type input "18.5"
type input "28"
type input "0.01"
type input "0.000005"
type input "0.61"
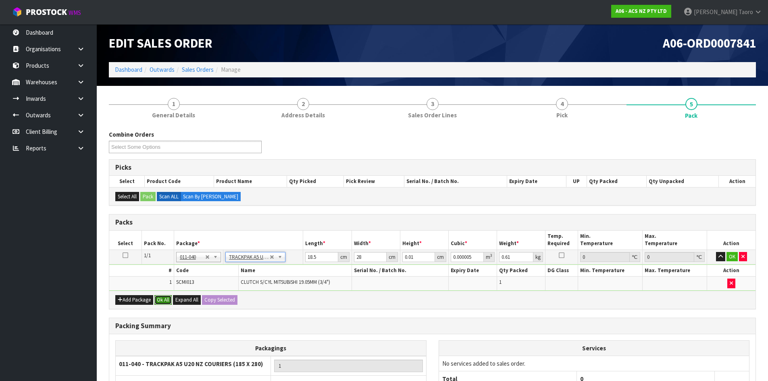
click at [165, 299] on button "Ok All" at bounding box center [162, 300] width 17 height 10
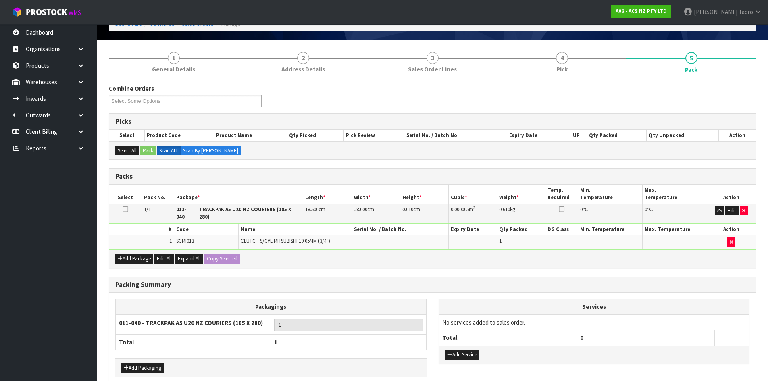
scroll to position [81, 0]
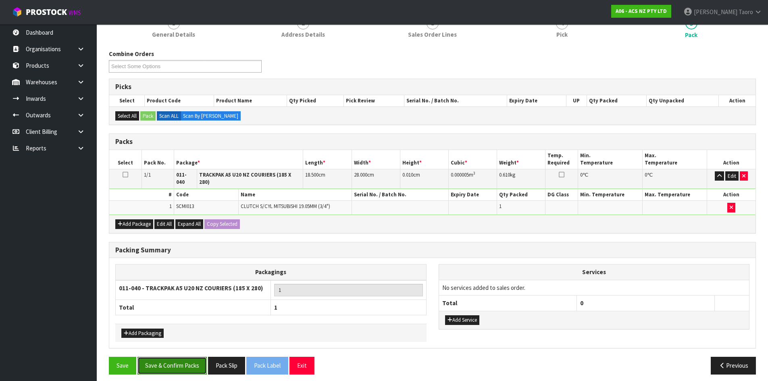
click at [184, 357] on button "Save & Confirm Packs" at bounding box center [171, 365] width 69 height 17
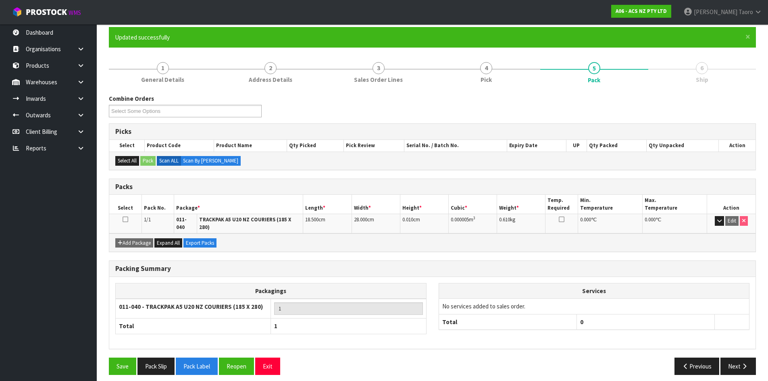
scroll to position [66, 0]
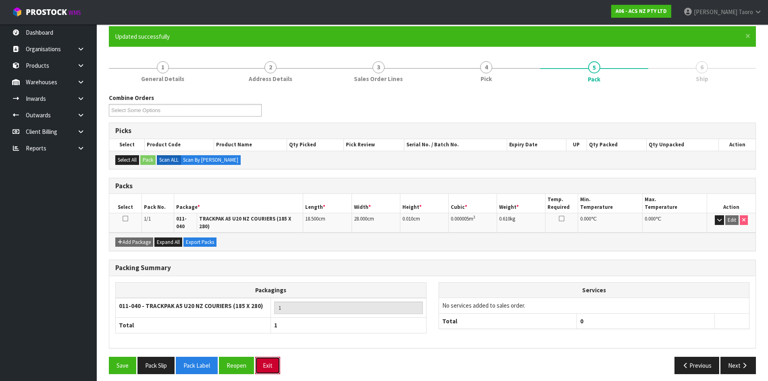
click at [265, 358] on button "Exit" at bounding box center [267, 365] width 25 height 17
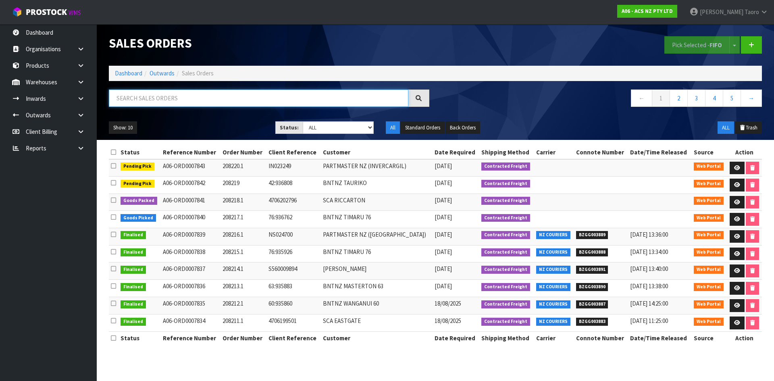
click at [235, 94] on input "text" at bounding box center [258, 97] width 299 height 17
type input "JOB-0408577"
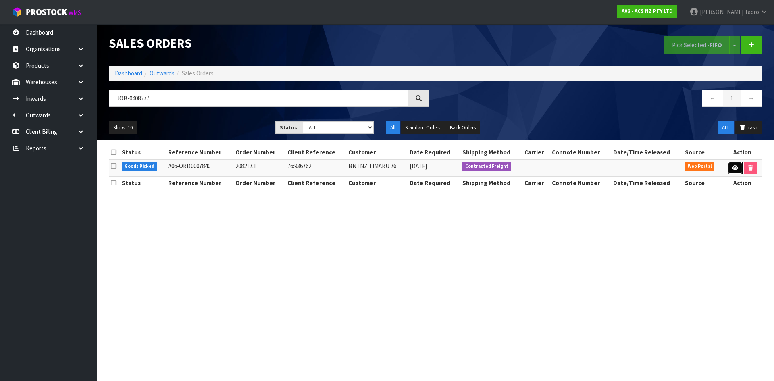
click at [737, 164] on link at bounding box center [734, 168] width 15 height 13
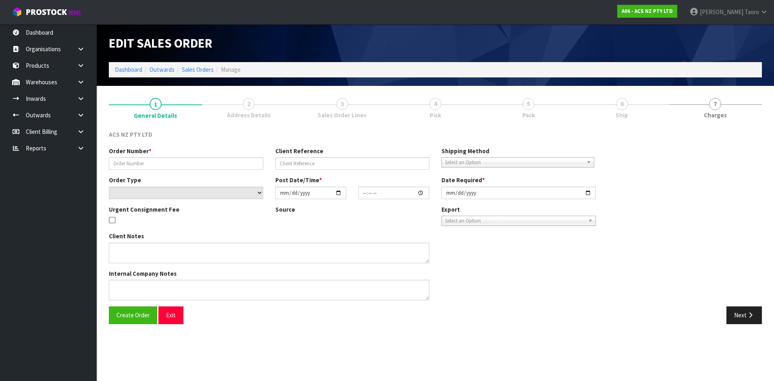
type input "208217.1"
type input "76:936762"
select select "number:0"
type input "[DATE]"
type input "10:23:00.000"
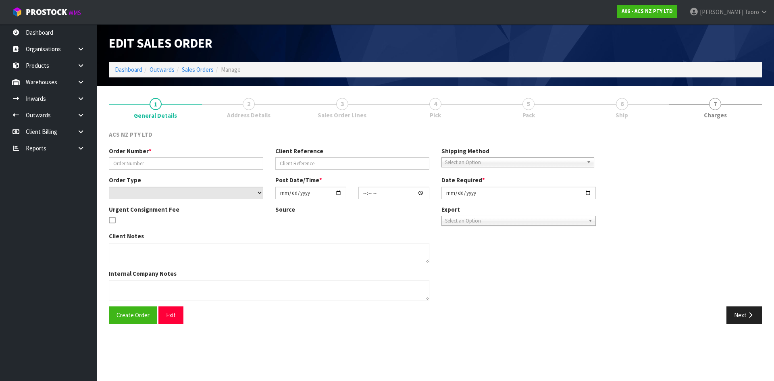
type input "[DATE]"
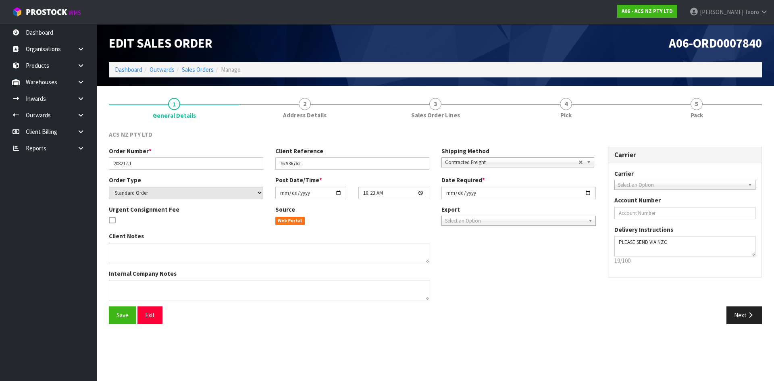
drag, startPoint x: 683, startPoint y: 108, endPoint x: 589, endPoint y: 48, distance: 111.5
click at [677, 103] on link "5 Pack" at bounding box center [696, 108] width 131 height 32
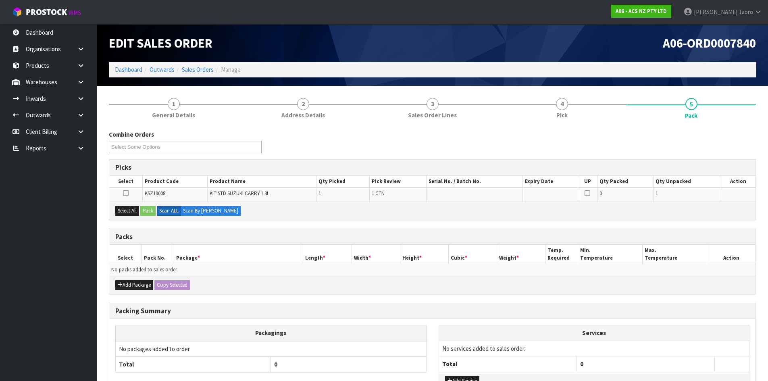
click at [588, 43] on h1 "A06-ORD0007840" at bounding box center [597, 43] width 318 height 14
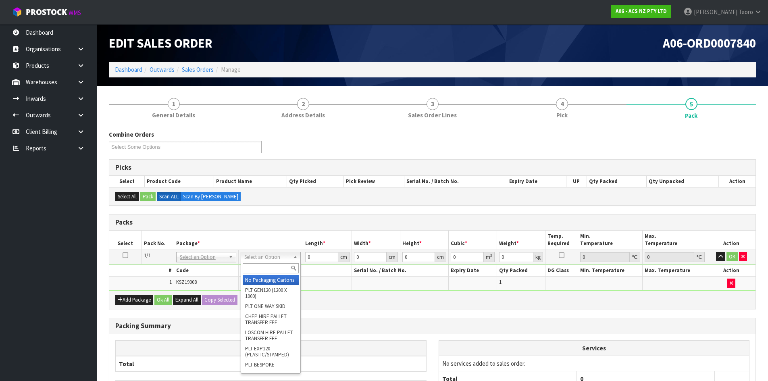
click at [279, 272] on input "text" at bounding box center [271, 268] width 56 height 10
type input "UPP"
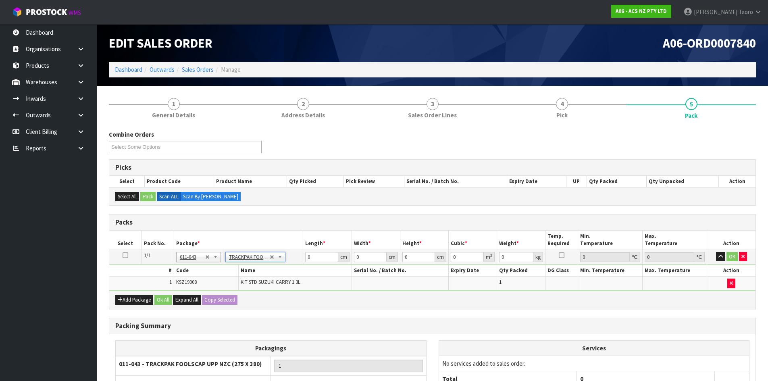
type input "27.5"
type input "38"
type input "0.01"
type input "0.00001"
type input "3.83"
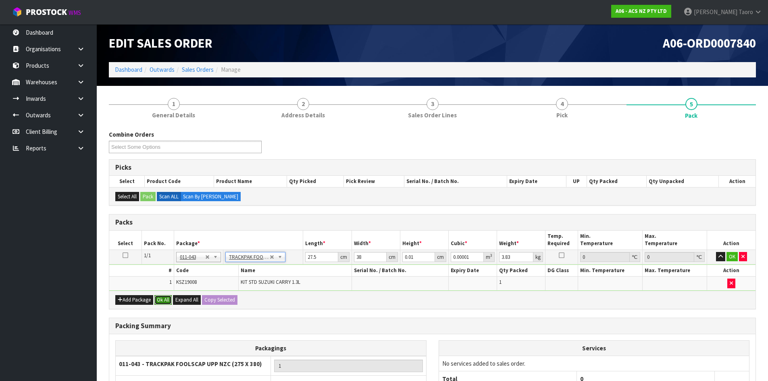
click at [161, 302] on button "Ok All" at bounding box center [162, 300] width 17 height 10
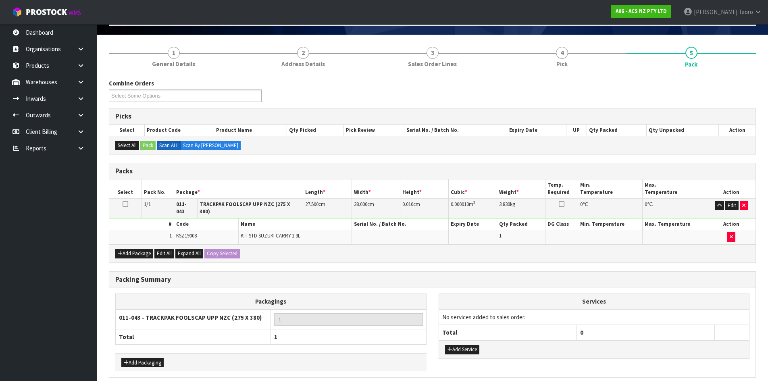
scroll to position [81, 0]
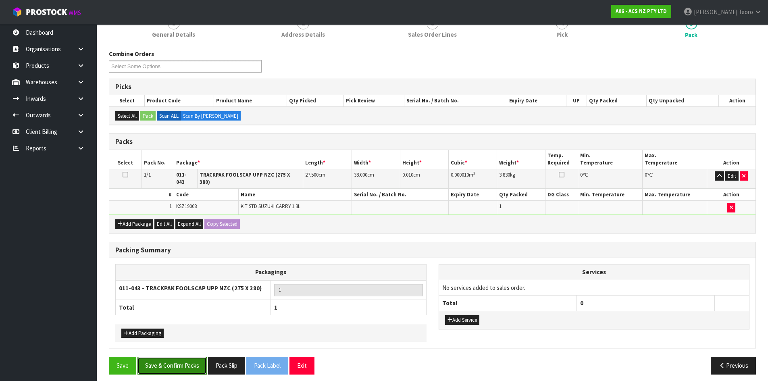
click at [187, 365] on button "Save & Confirm Packs" at bounding box center [171, 365] width 69 height 17
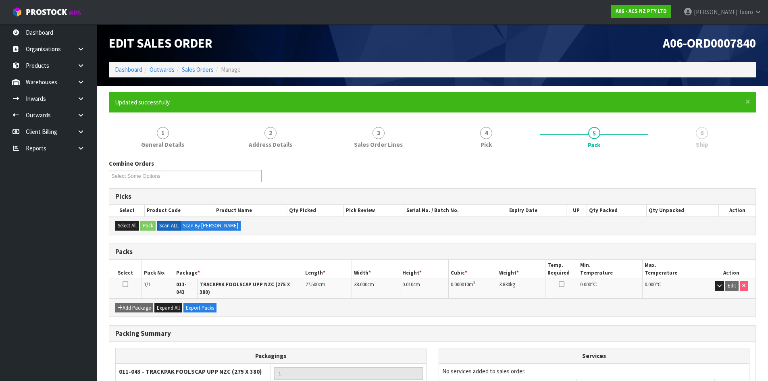
scroll to position [66, 0]
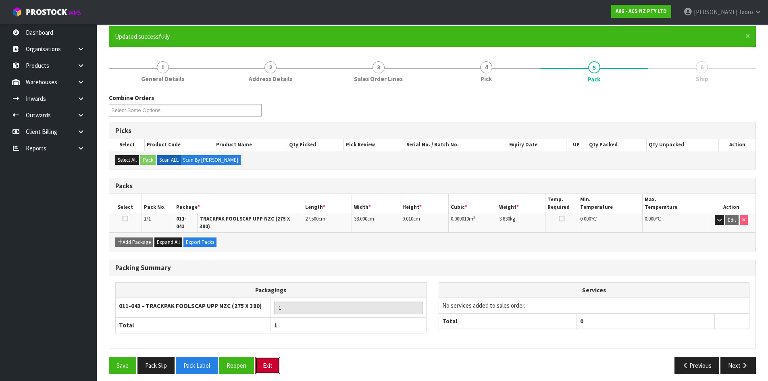
click at [268, 359] on button "Exit" at bounding box center [267, 365] width 25 height 17
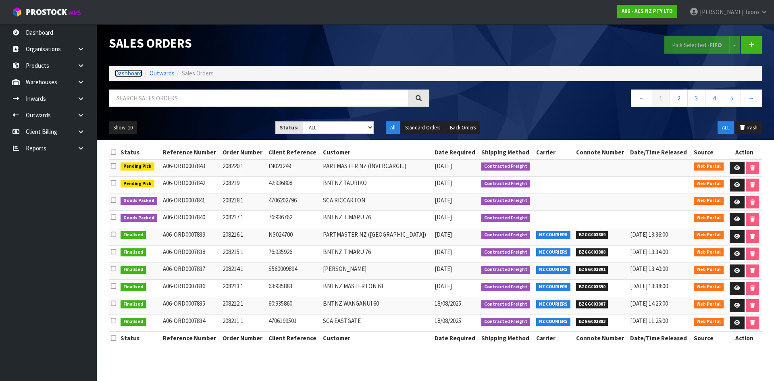
click at [134, 75] on link "Dashboard" at bounding box center [128, 73] width 27 height 8
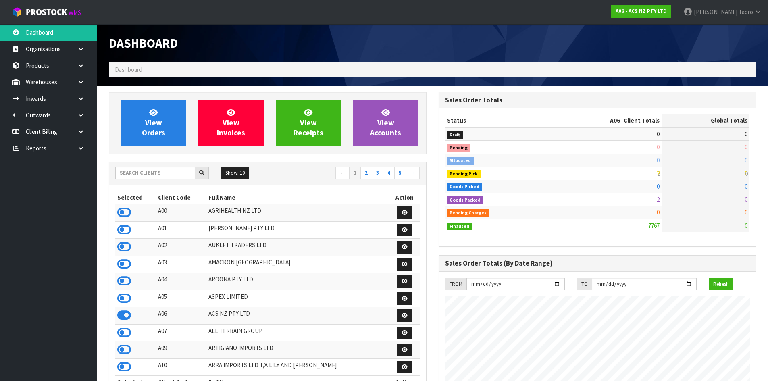
scroll to position [611, 329]
click at [174, 175] on input "text" at bounding box center [155, 172] width 80 height 12
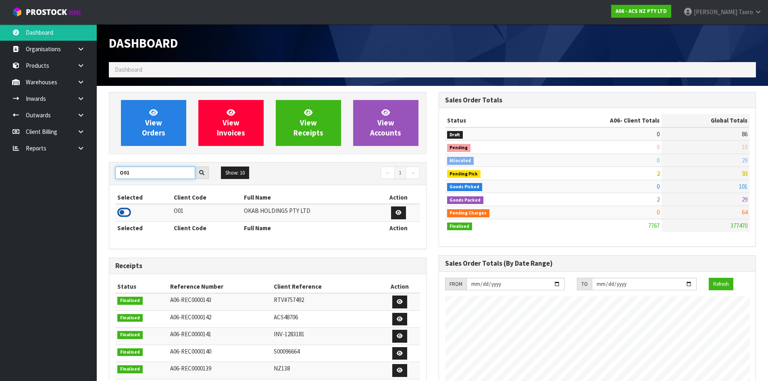
type input "O01"
click at [124, 214] on icon at bounding box center [124, 212] width 14 height 12
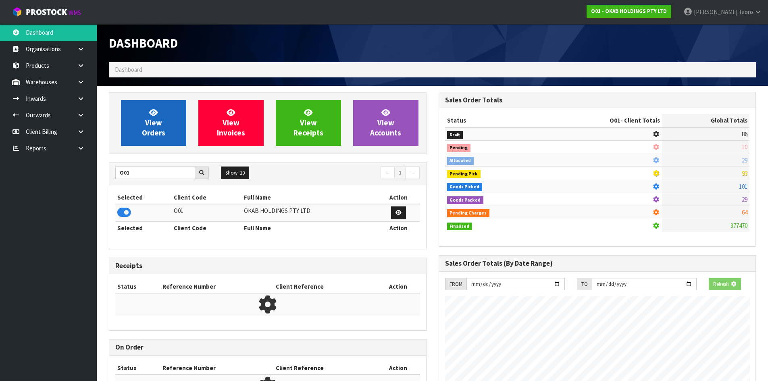
scroll to position [532, 329]
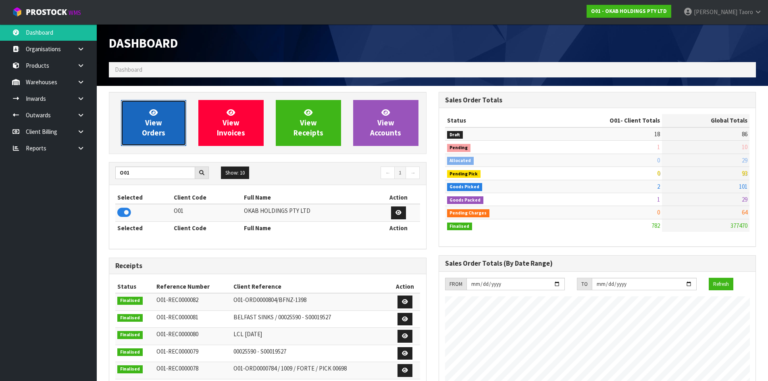
click at [156, 124] on span "View Orders" at bounding box center [153, 123] width 23 height 30
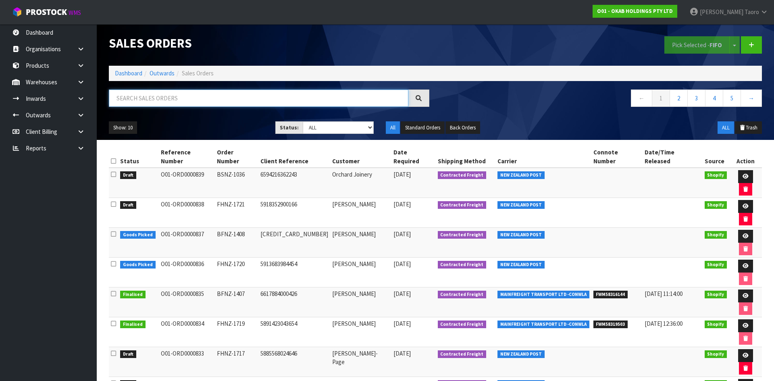
click at [162, 97] on input "text" at bounding box center [258, 97] width 299 height 17
type input "JOB-0408026"
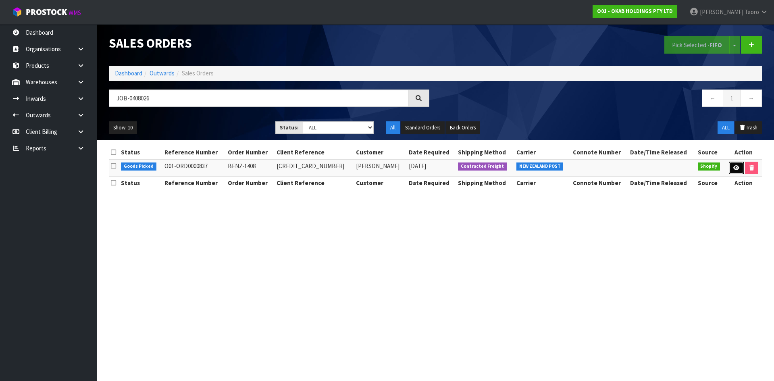
click at [735, 166] on icon at bounding box center [736, 167] width 6 height 5
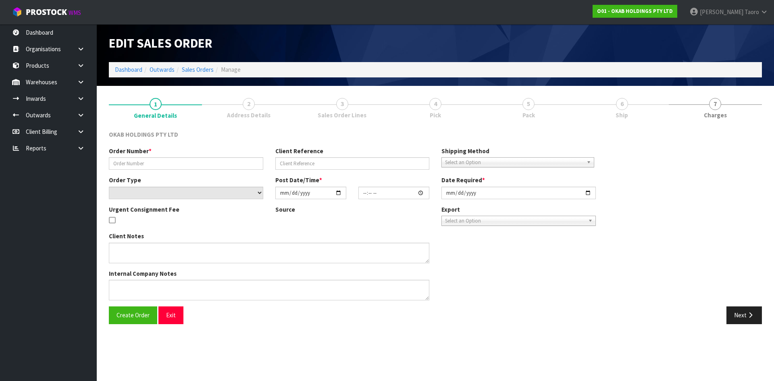
type input "BFNZ-1408"
type input "[CREDIT_CARD_NUMBER]"
select select "number:0"
type input "[DATE]"
type input "20:57:04.000"
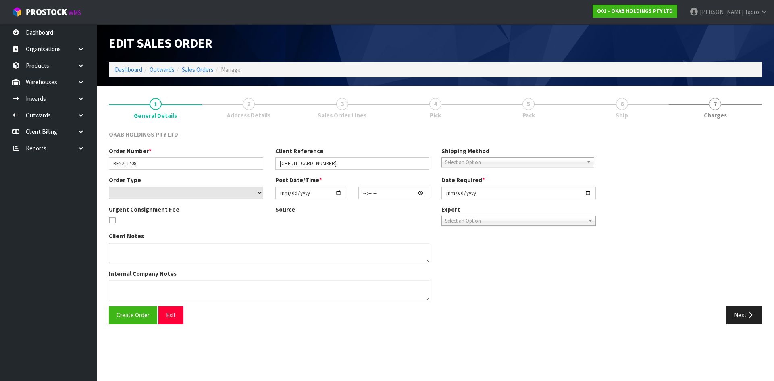
type input "[DATE]"
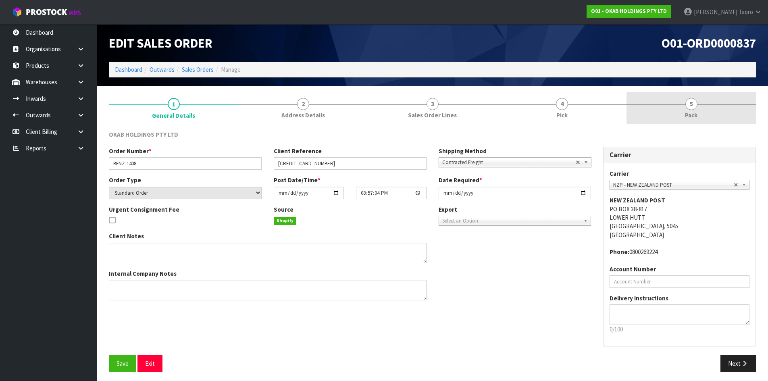
click at [696, 110] on link "5 Pack" at bounding box center [690, 108] width 129 height 32
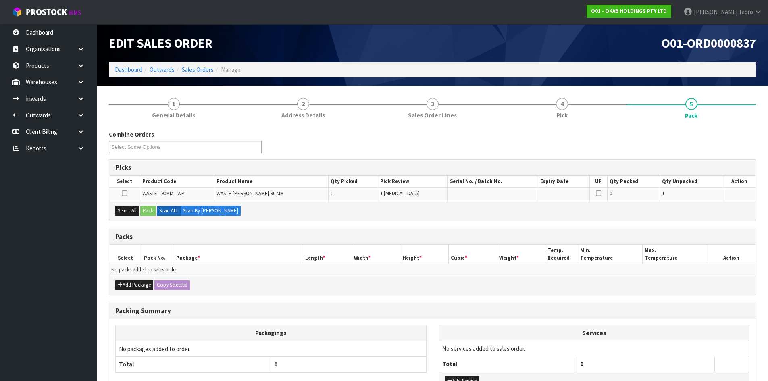
click at [579, 69] on ol "Dashboard Outwards Sales Orders Manage" at bounding box center [432, 69] width 647 height 15
drag, startPoint x: 133, startPoint y: 212, endPoint x: 141, endPoint y: 212, distance: 8.1
click at [134, 212] on button "Select All" at bounding box center [127, 211] width 24 height 10
click at [148, 211] on button "Pack" at bounding box center [147, 211] width 15 height 10
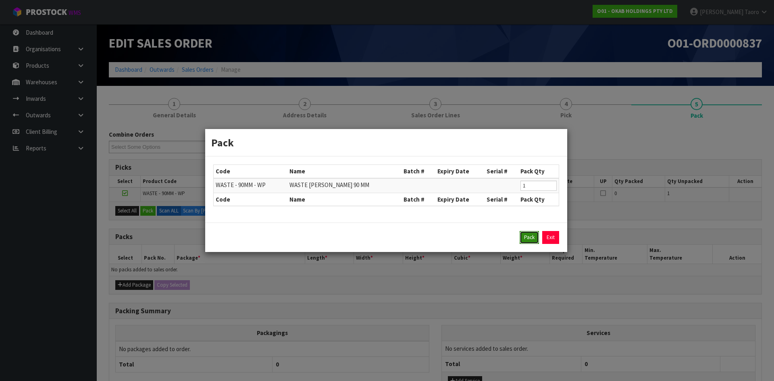
click at [522, 238] on button "Pack" at bounding box center [528, 237] width 19 height 13
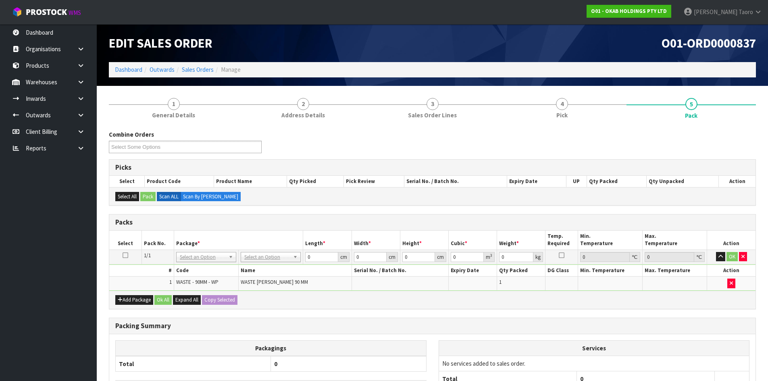
click at [519, 231] on th "Weight *" at bounding box center [521, 240] width 48 height 19
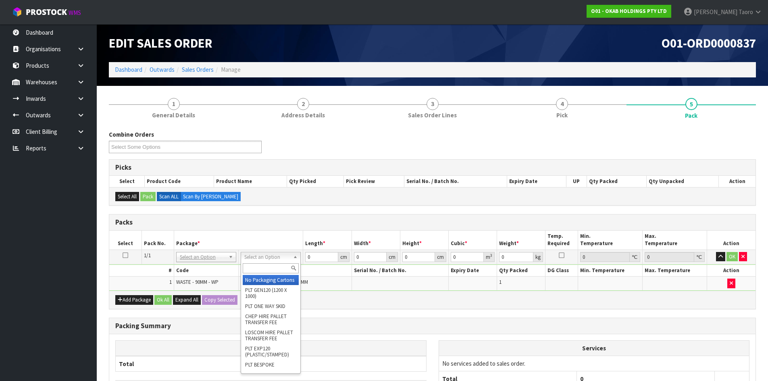
click at [284, 266] on input "text" at bounding box center [271, 268] width 56 height 10
type input "00"
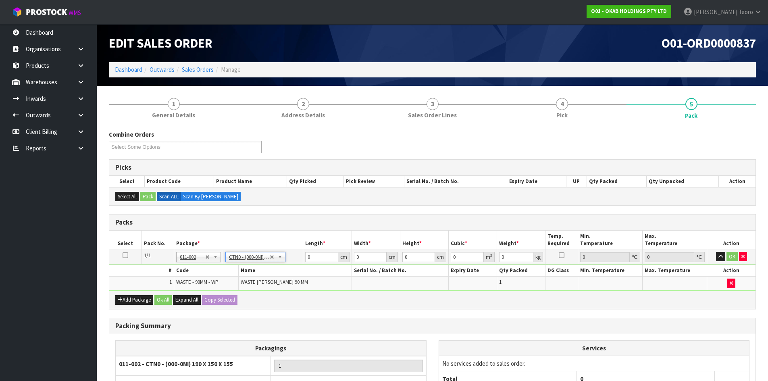
type input "19"
type input "15"
type input "15.5"
type input "0.004417"
type input "0.5"
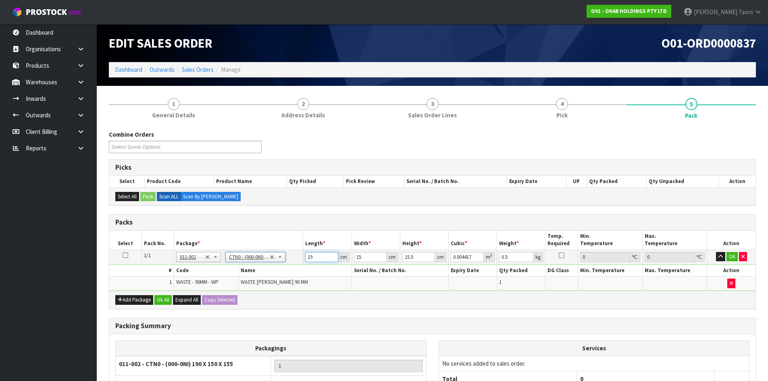
type input "19.001"
type input "0.004418"
click at [331, 254] on input "19.001" at bounding box center [321, 257] width 33 height 10
click at [322, 256] on input "19.001" at bounding box center [321, 257] width 33 height 10
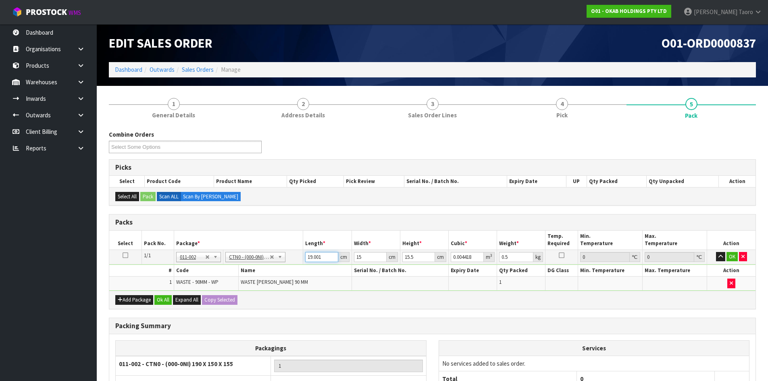
click at [322, 256] on input "19.001" at bounding box center [321, 257] width 33 height 10
type input "1"
type input "0.000233"
type input "17"
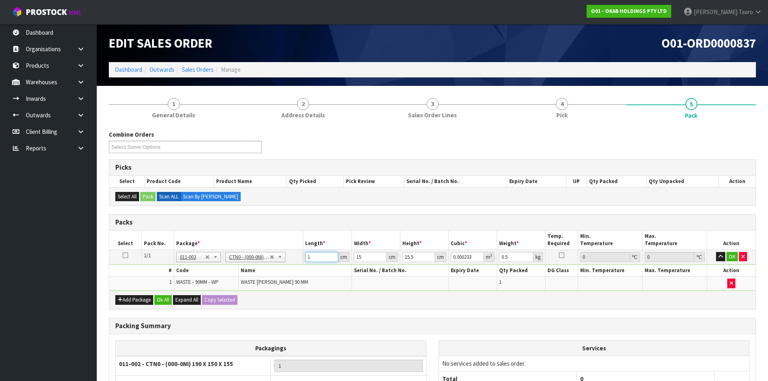
type input "0.003953"
type input "17"
type input "1"
type input "0.000264"
type input "15"
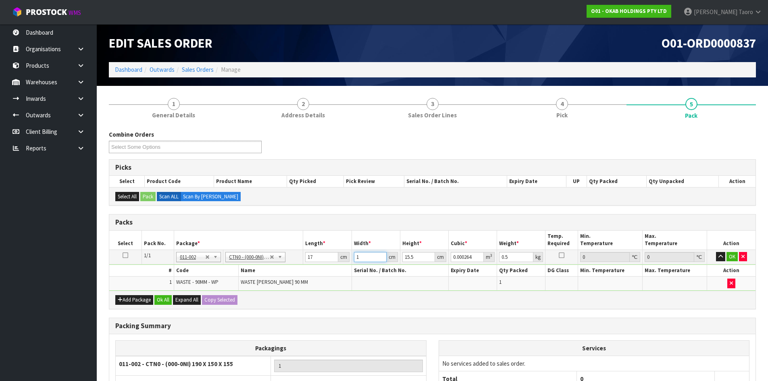
type input "0.003953"
type input "1"
type input "0.000255"
type input "12"
type input "0.00306"
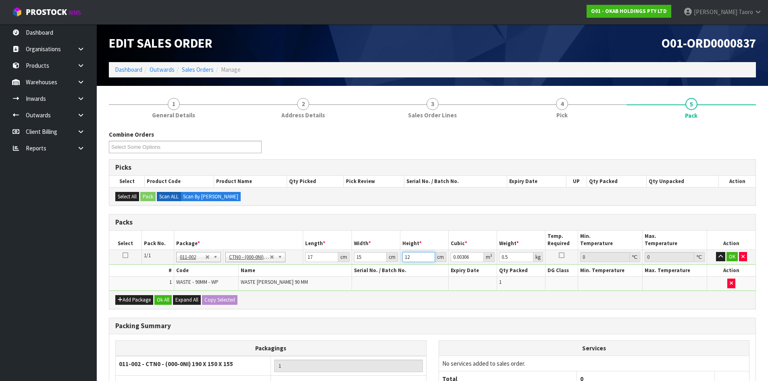
type input "12"
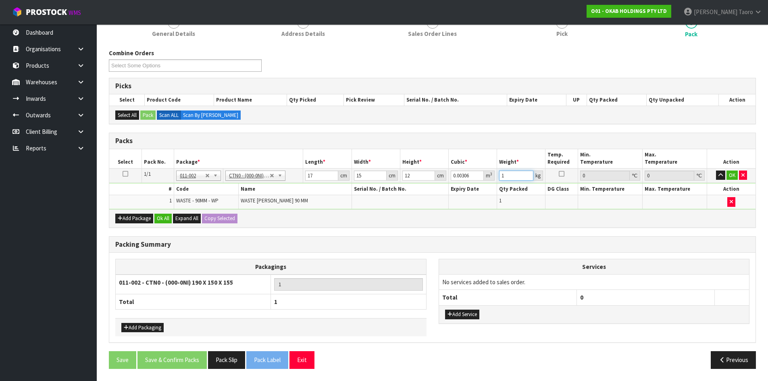
type input "1"
click at [162, 219] on button "Ok All" at bounding box center [162, 219] width 17 height 10
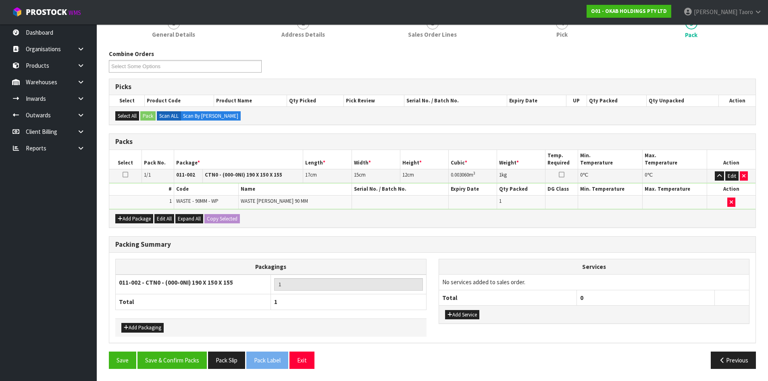
scroll to position [81, 0]
click at [187, 359] on button "Save & Confirm Packs" at bounding box center [171, 359] width 69 height 17
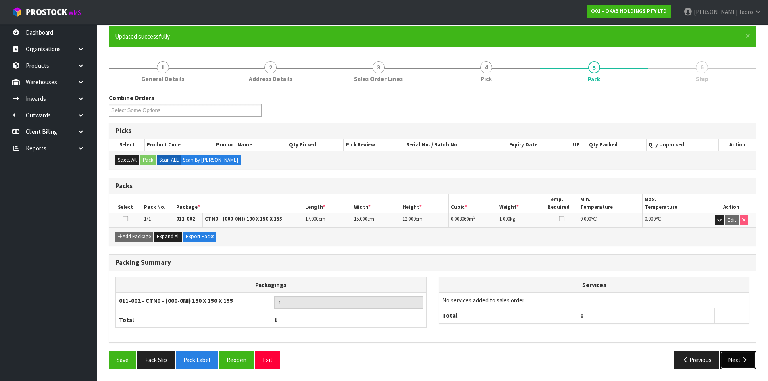
click at [734, 360] on button "Next" at bounding box center [737, 359] width 35 height 17
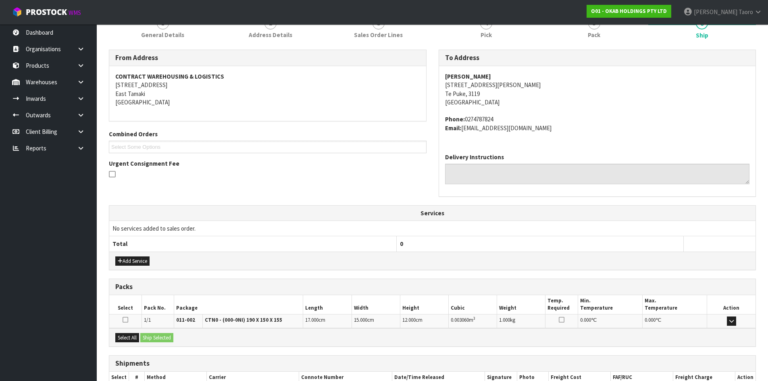
scroll to position [162, 0]
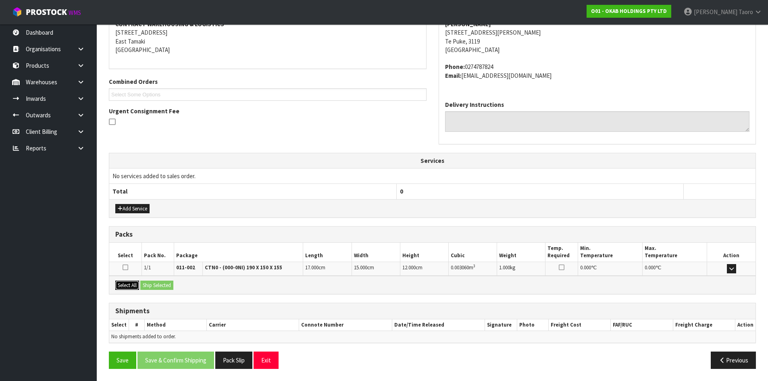
click at [119, 284] on button "Select All" at bounding box center [127, 285] width 24 height 10
click at [153, 286] on button "Ship Selected" at bounding box center [156, 285] width 33 height 10
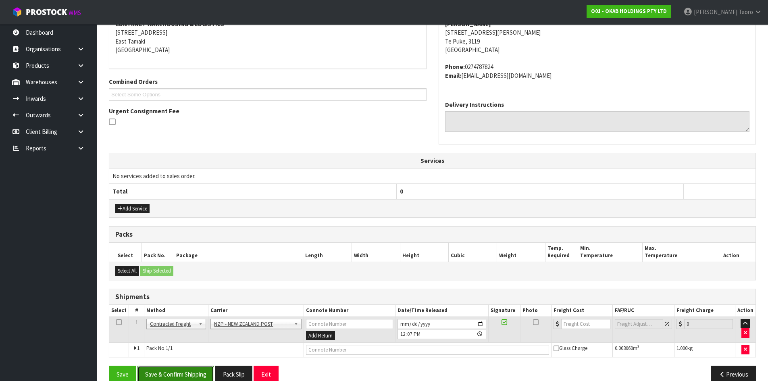
click at [189, 375] on button "Save & Confirm Shipping" at bounding box center [175, 374] width 77 height 17
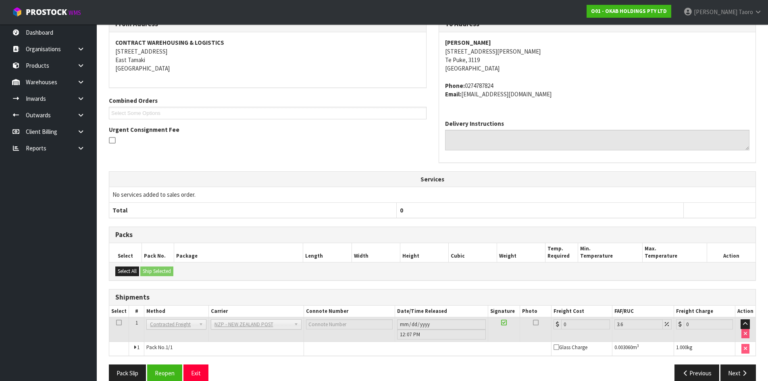
scroll to position [165, 0]
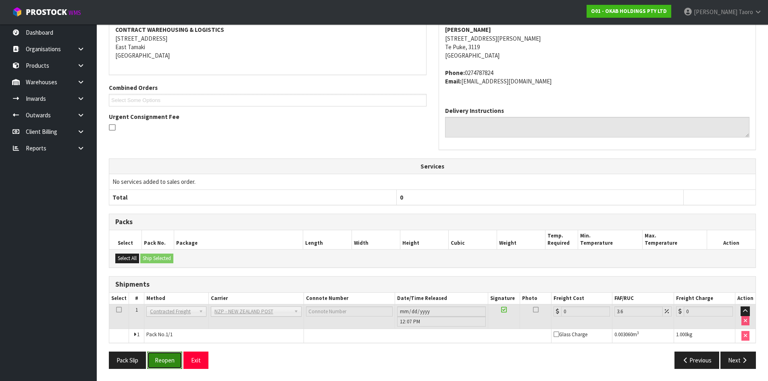
click at [160, 361] on button "Reopen" at bounding box center [164, 359] width 35 height 17
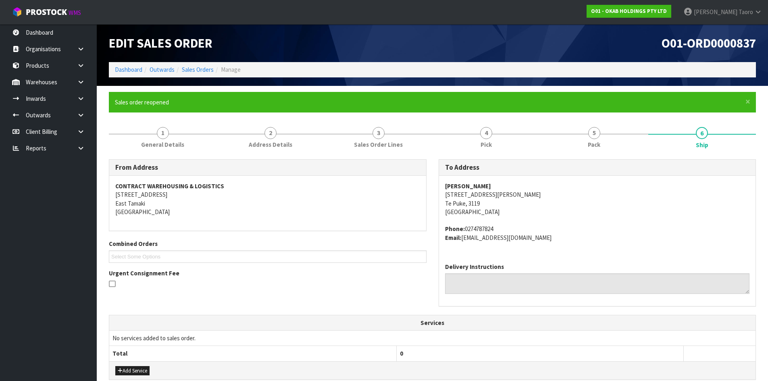
scroll to position [184, 0]
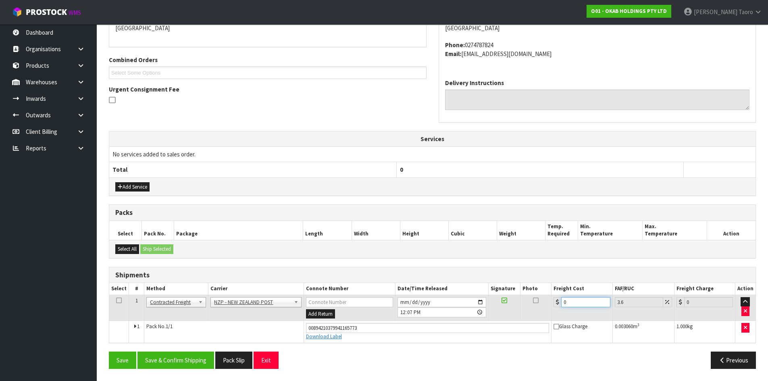
click at [568, 300] on input "0" at bounding box center [585, 302] width 49 height 10
click at [569, 300] on input "0" at bounding box center [585, 302] width 49 height 10
type input "8"
type input "8.29"
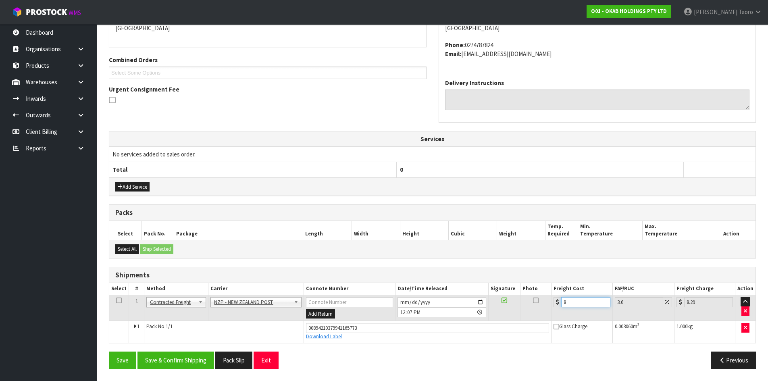
type input "8.4"
type input "8.7"
type input "8.45"
type input "8.75"
type input "8.45"
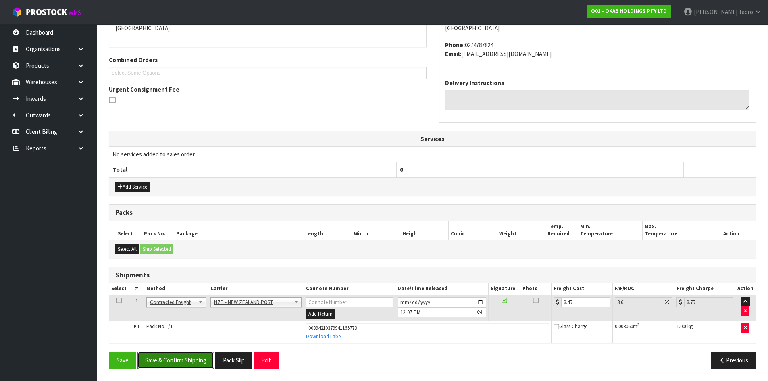
click at [188, 356] on button "Save & Confirm Shipping" at bounding box center [175, 359] width 77 height 17
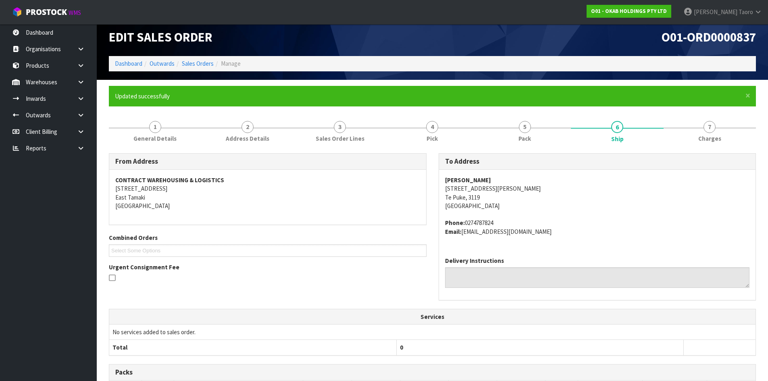
scroll to position [162, 0]
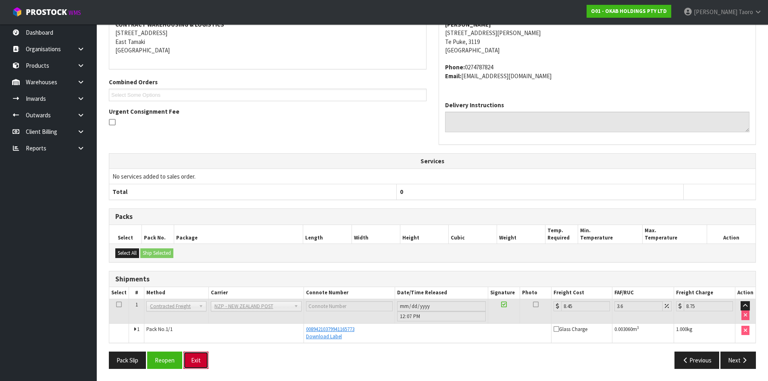
click at [192, 357] on button "Exit" at bounding box center [195, 359] width 25 height 17
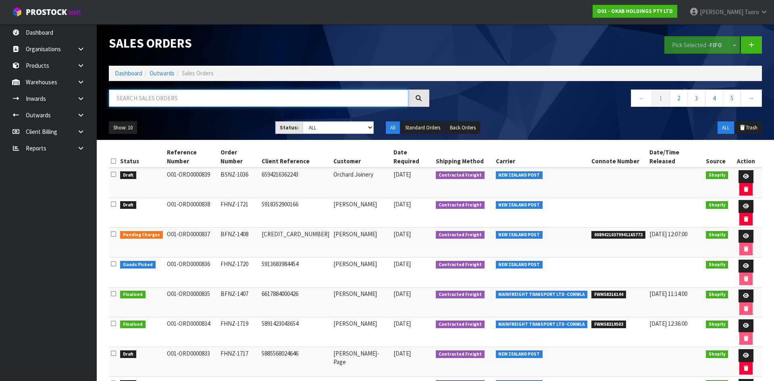
click at [170, 98] on input "text" at bounding box center [258, 97] width 299 height 17
type input "JOB-0407698"
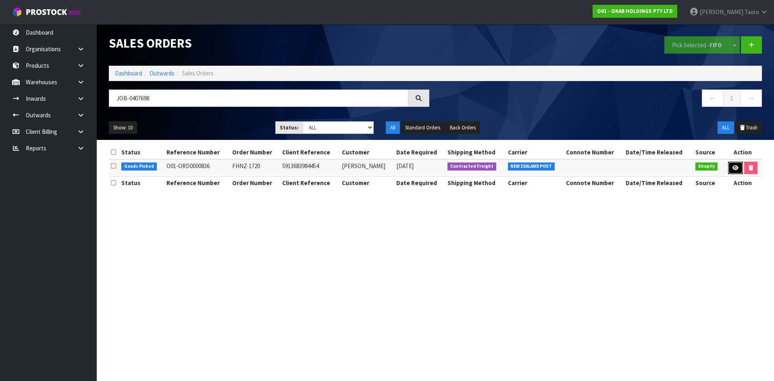
click at [734, 168] on icon at bounding box center [735, 167] width 6 height 5
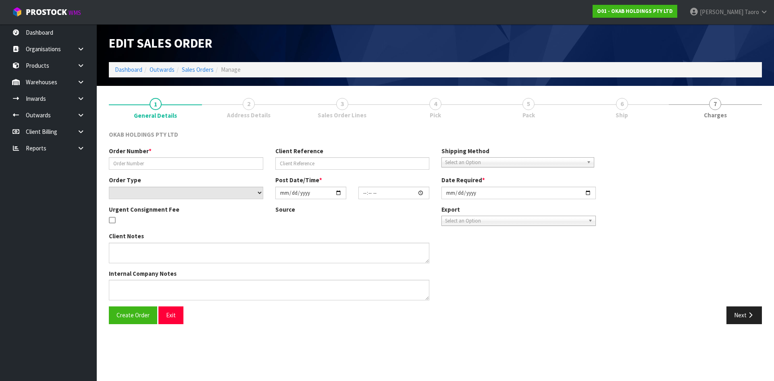
type input "FHNZ-1720"
type input "5913683984454"
select select "number:0"
type input "[DATE]"
type input "13:52:54.000"
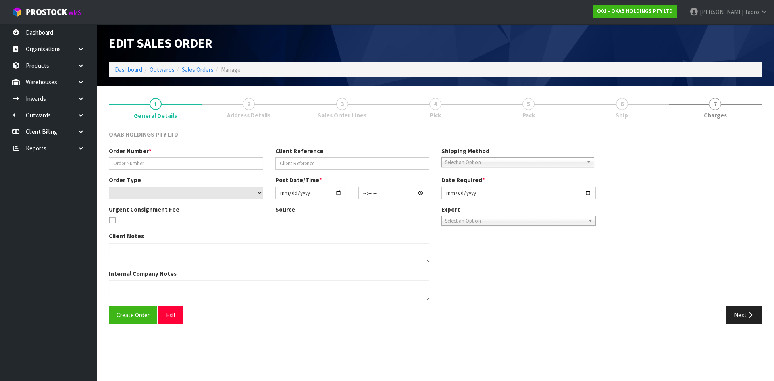
type input "[DATE]"
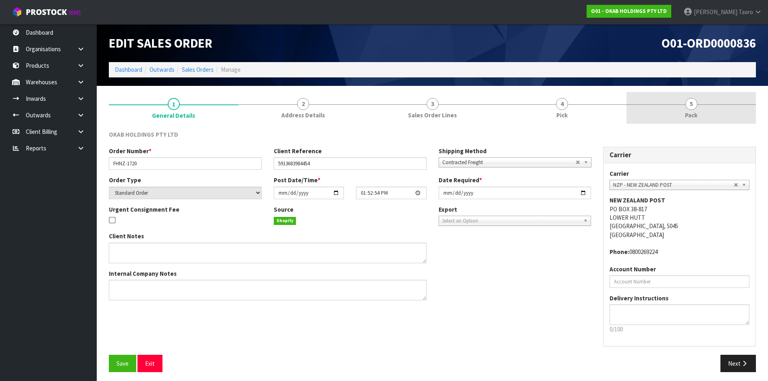
click at [699, 112] on link "5 Pack" at bounding box center [690, 108] width 129 height 32
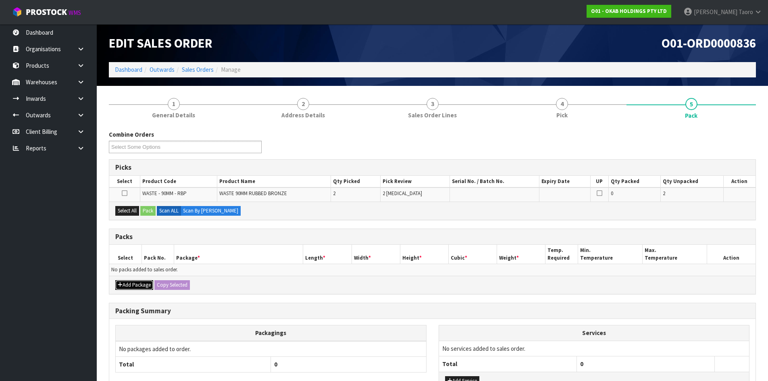
click at [129, 287] on button "Add Package" at bounding box center [134, 285] width 38 height 10
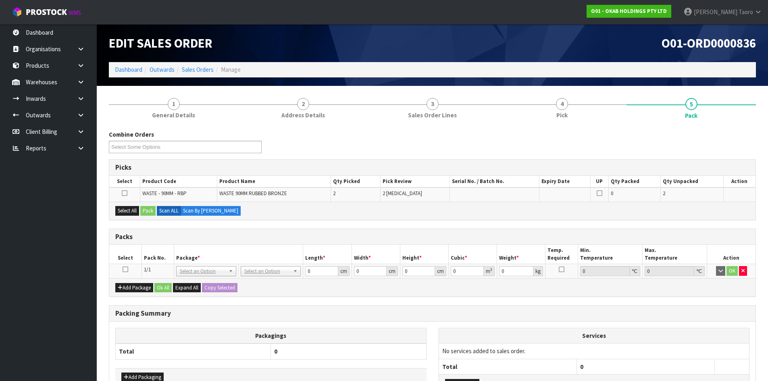
click at [126, 269] on icon at bounding box center [126, 269] width 6 height 0
click at [165, 256] on th "Pack No." at bounding box center [157, 254] width 32 height 19
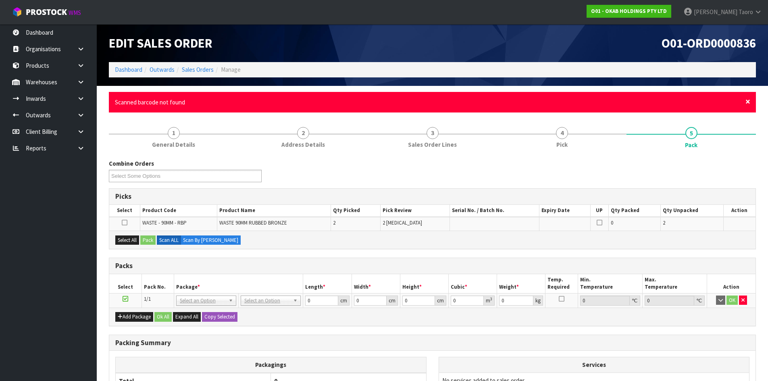
click at [749, 101] on span "×" at bounding box center [747, 101] width 5 height 11
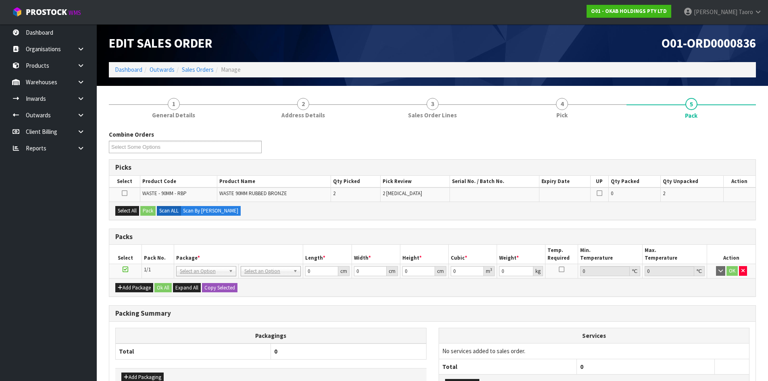
click at [747, 127] on div "Combine Orders O01-ORD0000830 O01-ORD0000836 Select Some Options Picks Select P…" at bounding box center [432, 282] width 647 height 316
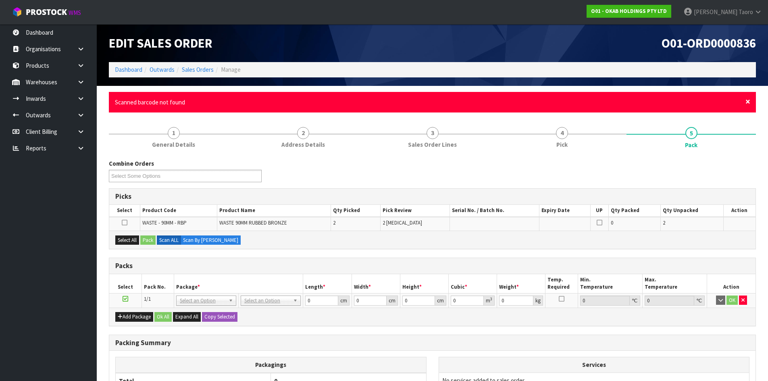
click at [750, 100] on div "× Close Scanned barcode not found" at bounding box center [432, 102] width 647 height 21
click at [746, 101] on span "×" at bounding box center [747, 101] width 5 height 11
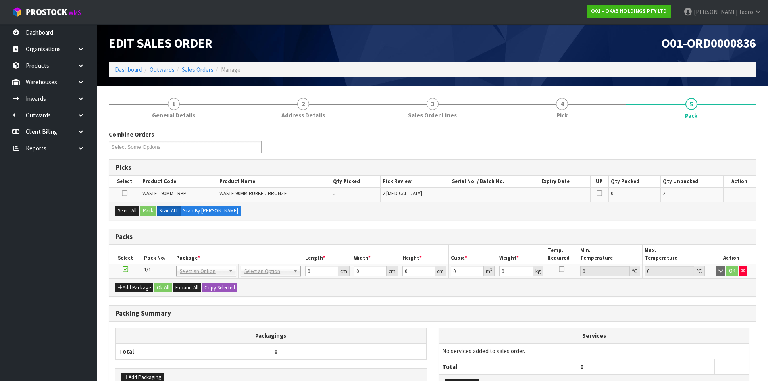
click at [735, 139] on div "Combine Orders O01-ORD0000830 O01-ORD0000836 Select Some Options" at bounding box center [432, 144] width 659 height 29
click at [131, 205] on div "Select All Pack Scan ALL Scan By [PERSON_NAME]" at bounding box center [432, 211] width 646 height 18
drag, startPoint x: 134, startPoint y: 211, endPoint x: 150, endPoint y: 210, distance: 16.1
click at [135, 211] on button "Select All" at bounding box center [127, 211] width 24 height 10
click at [152, 209] on button "Pack" at bounding box center [147, 211] width 15 height 10
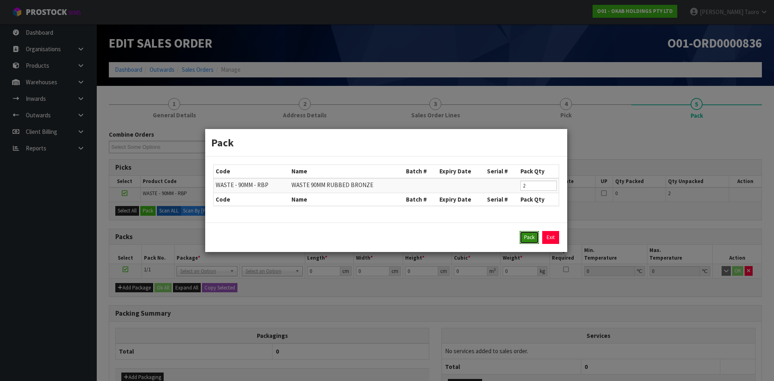
click at [528, 238] on button "Pack" at bounding box center [528, 237] width 19 height 13
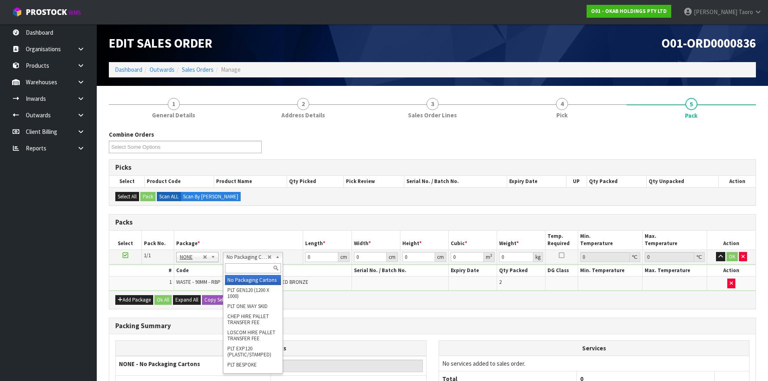
click at [253, 265] on input "text" at bounding box center [253, 268] width 56 height 10
type input "OC"
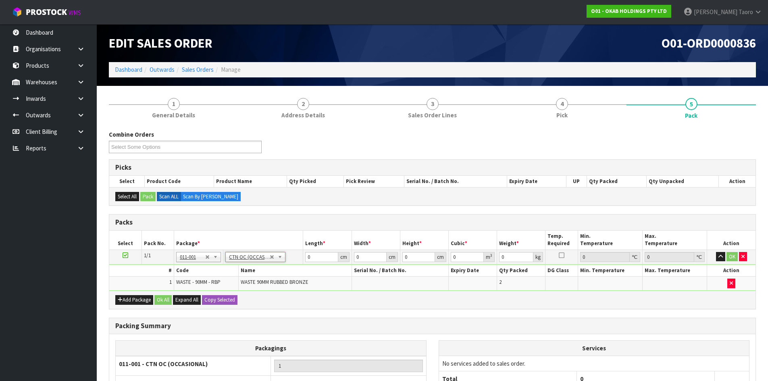
type input "0.6"
click at [315, 256] on input "0" at bounding box center [321, 257] width 33 height 10
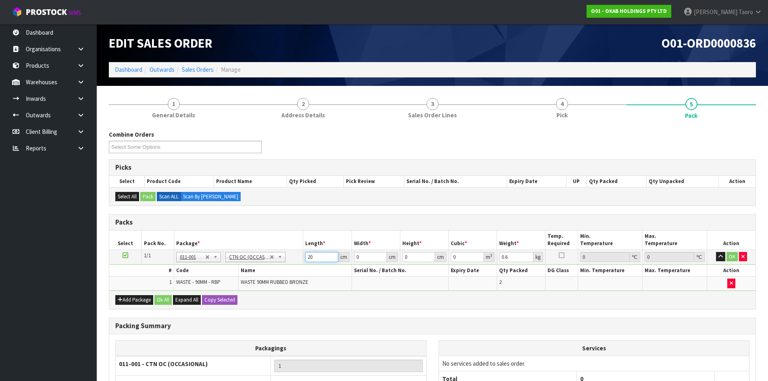
type input "20"
type input "15"
type input "1"
type input "0.0003"
type input "17"
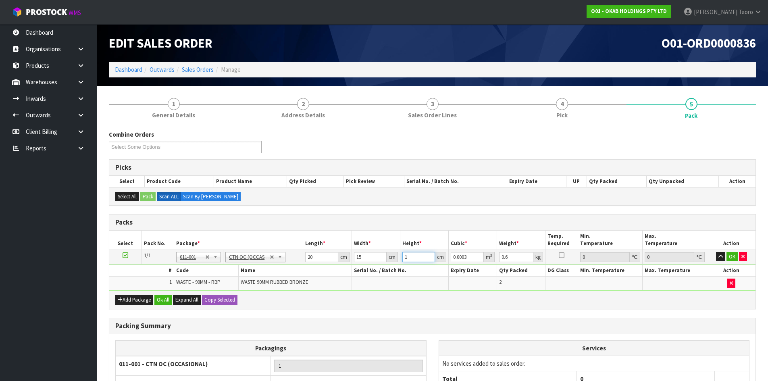
type input "0.0051"
type input "17"
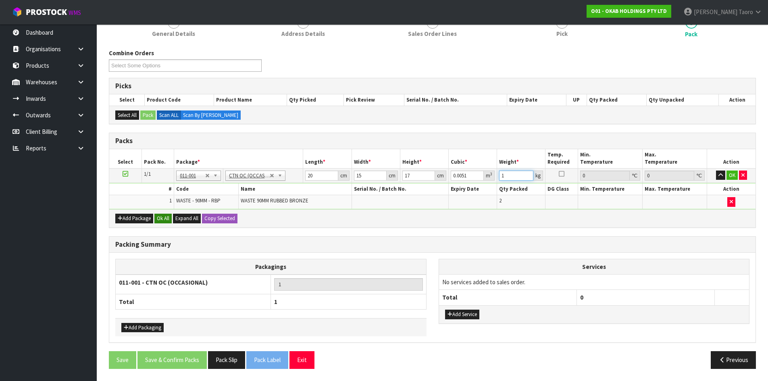
type input "1"
drag, startPoint x: 165, startPoint y: 216, endPoint x: 169, endPoint y: 234, distance: 18.3
click at [165, 216] on button "Ok All" at bounding box center [162, 219] width 17 height 10
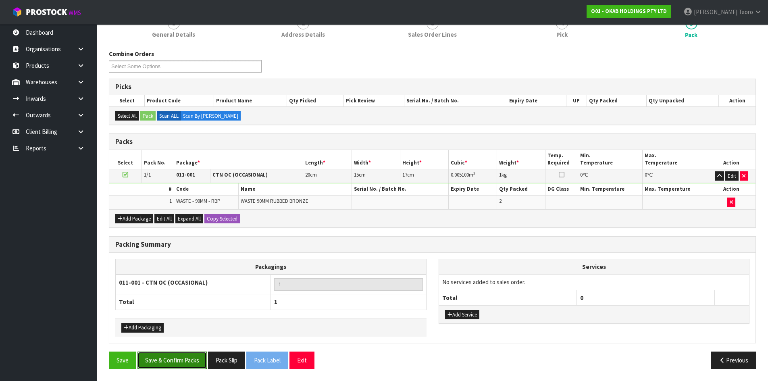
click at [194, 359] on button "Save & Confirm Packs" at bounding box center [171, 359] width 69 height 17
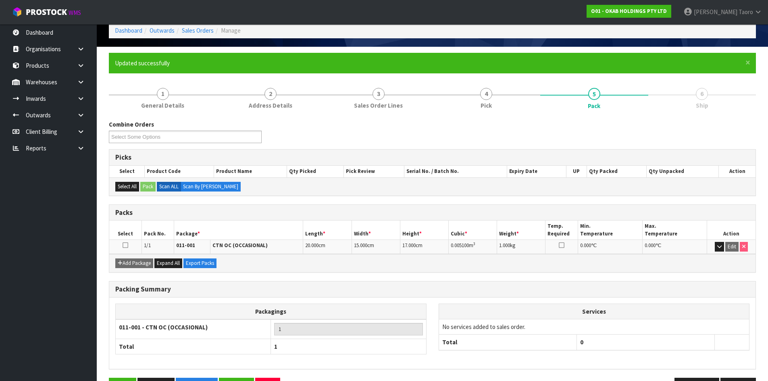
scroll to position [66, 0]
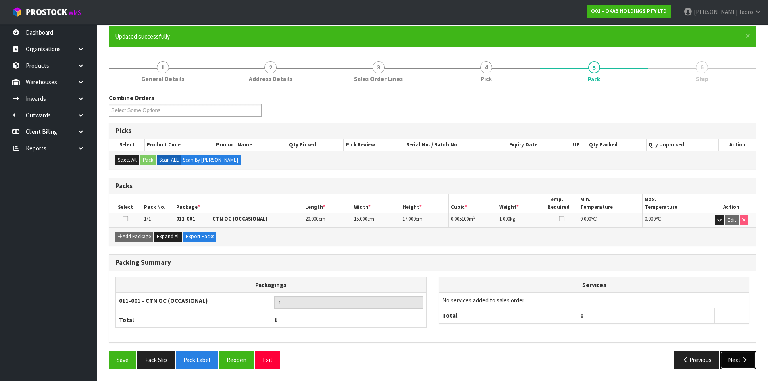
click at [735, 357] on button "Next" at bounding box center [737, 359] width 35 height 17
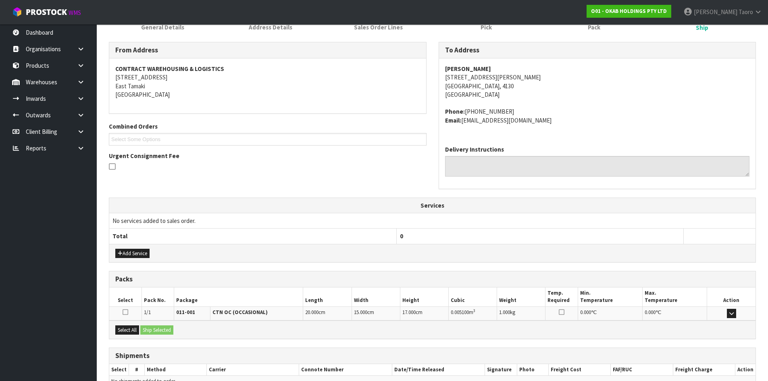
scroll to position [162, 0]
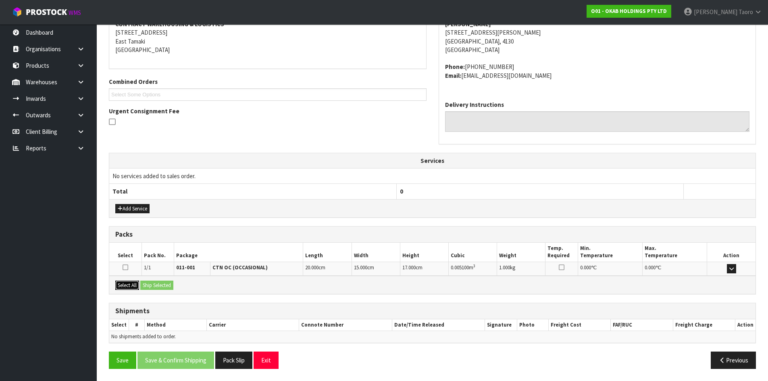
drag, startPoint x: 127, startPoint y: 284, endPoint x: 148, endPoint y: 283, distance: 21.0
click at [129, 284] on button "Select All" at bounding box center [127, 285] width 24 height 10
click at [154, 284] on button "Ship Selected" at bounding box center [156, 285] width 33 height 10
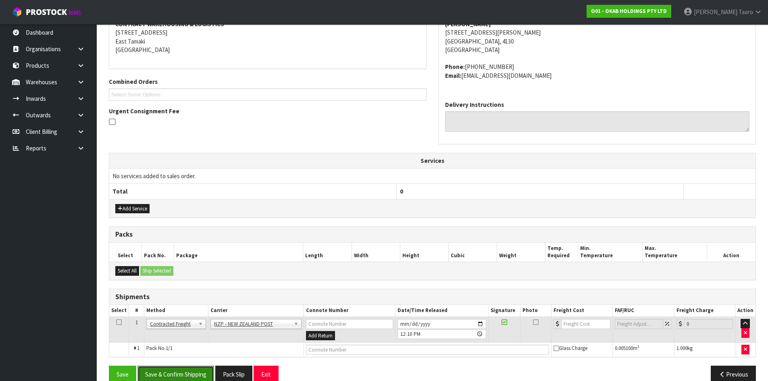
click at [195, 375] on button "Save & Confirm Shipping" at bounding box center [175, 374] width 77 height 17
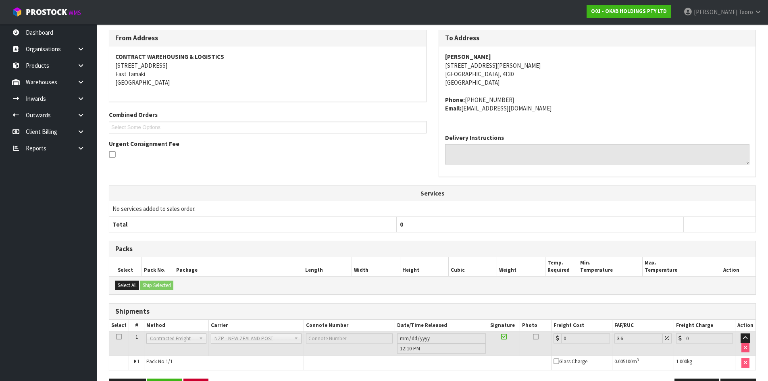
scroll to position [165, 0]
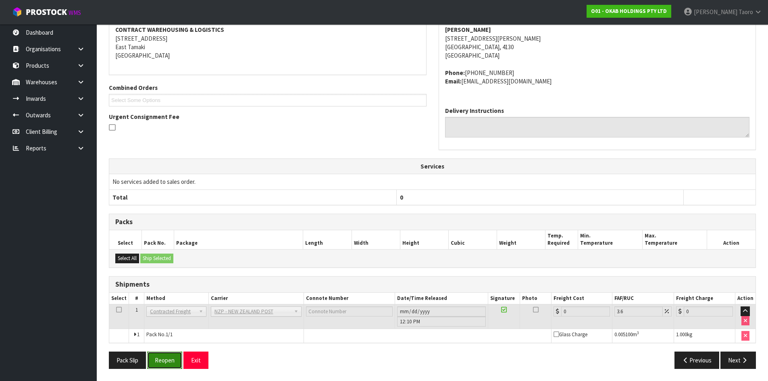
drag, startPoint x: 179, startPoint y: 356, endPoint x: 174, endPoint y: 356, distance: 5.2
click at [179, 356] on button "Reopen" at bounding box center [164, 359] width 35 height 17
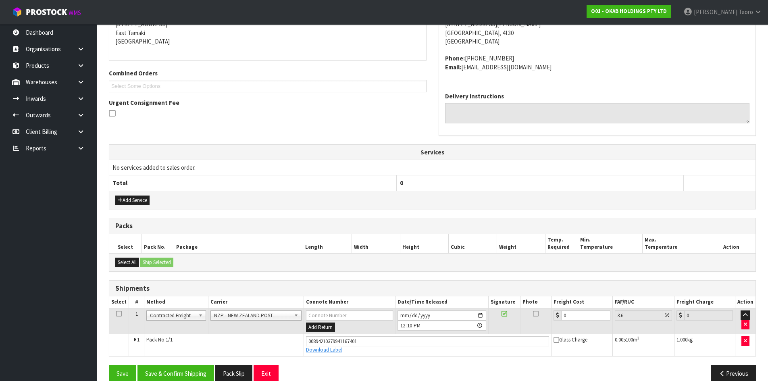
scroll to position [184, 0]
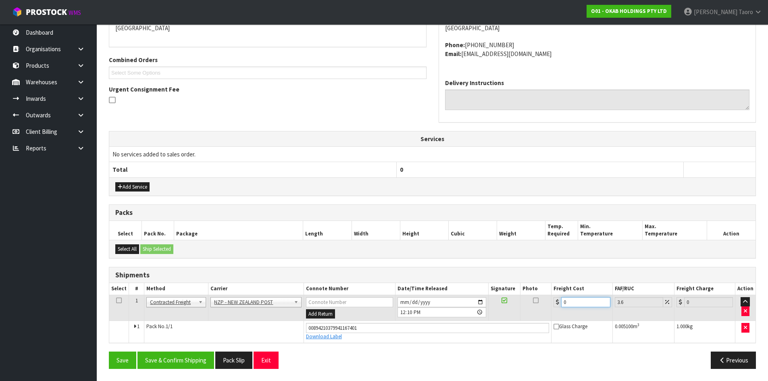
click at [583, 303] on input "0" at bounding box center [585, 302] width 49 height 10
type input "8"
type input "8.29"
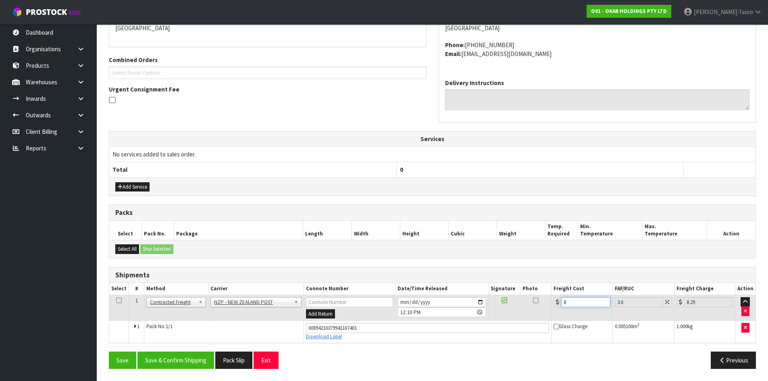
type input "8.4"
type input "8.7"
type input "8.45"
type input "8.75"
type input "8.45"
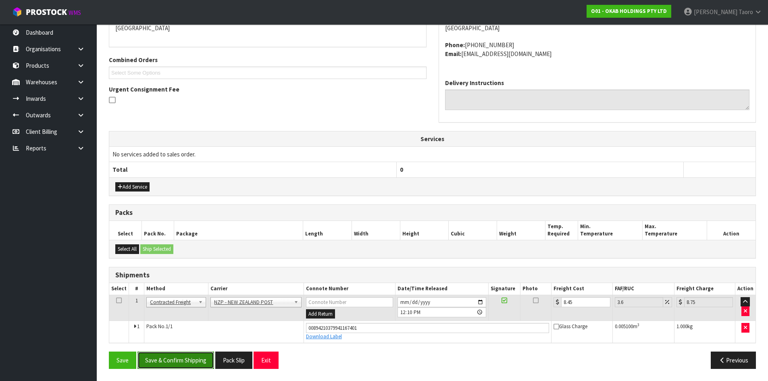
click at [196, 358] on button "Save & Confirm Shipping" at bounding box center [175, 359] width 77 height 17
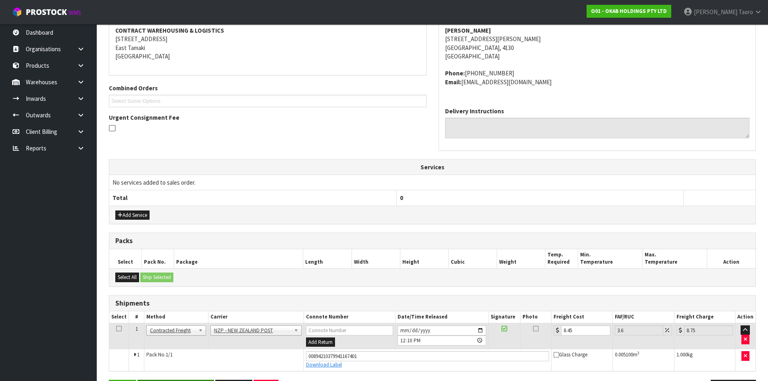
scroll to position [162, 0]
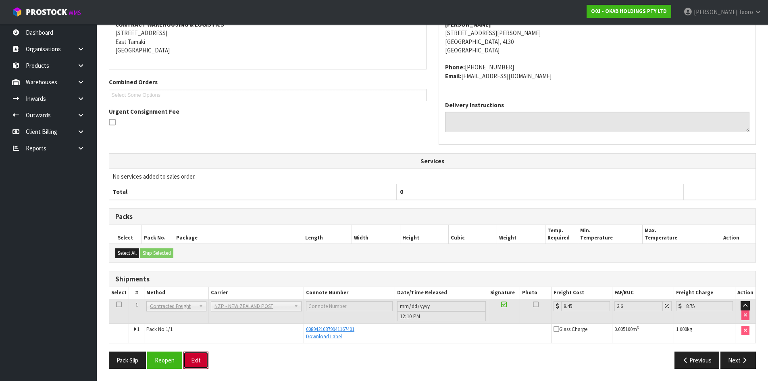
click at [197, 360] on button "Exit" at bounding box center [195, 359] width 25 height 17
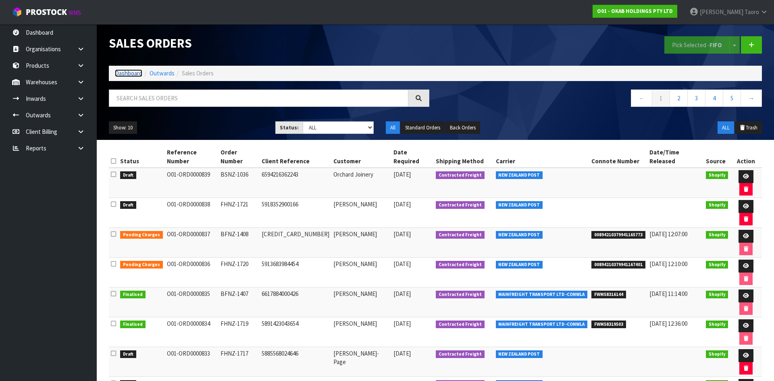
click at [133, 73] on link "Dashboard" at bounding box center [128, 73] width 27 height 8
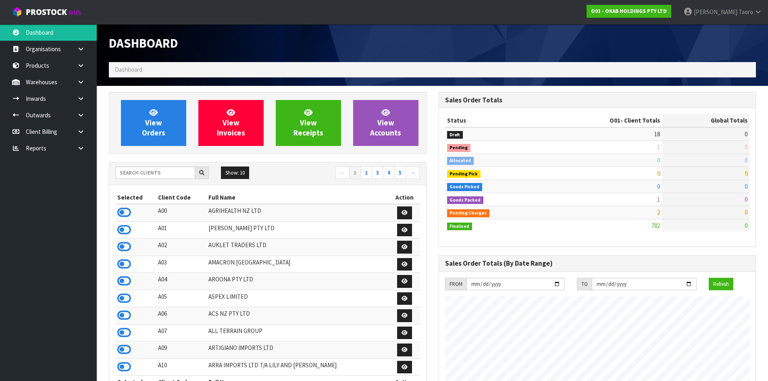
scroll to position [532, 329]
click at [161, 173] on input "text" at bounding box center [155, 172] width 80 height 12
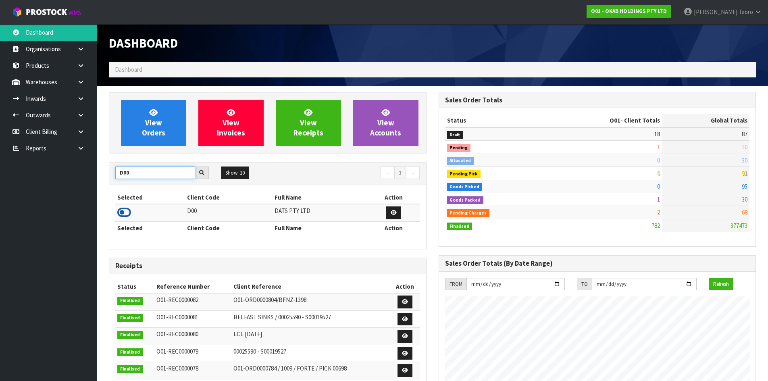
type input "D00"
click at [125, 211] on icon at bounding box center [124, 212] width 14 height 12
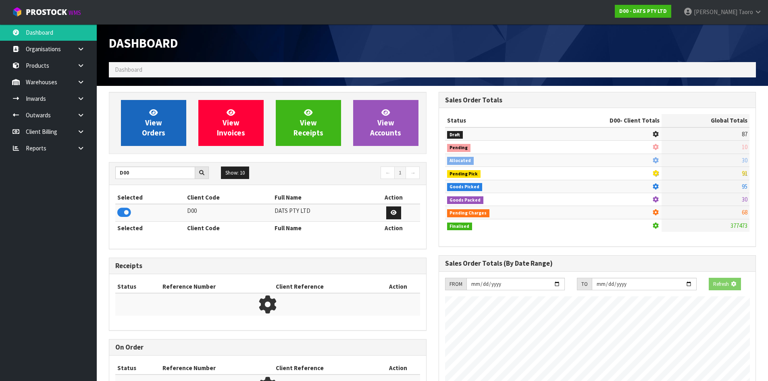
scroll to position [503, 329]
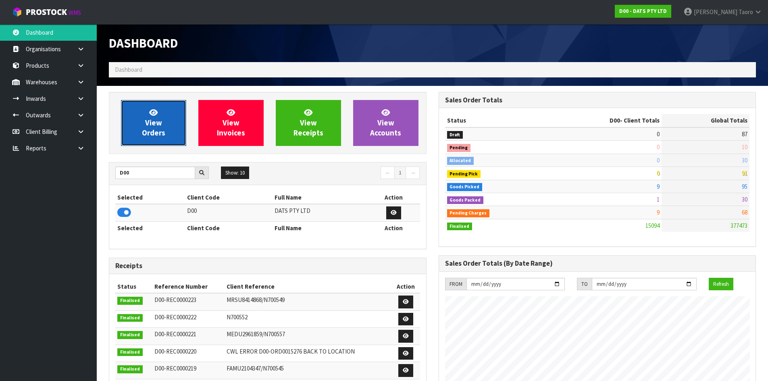
click at [163, 124] on link "View Orders" at bounding box center [153, 123] width 65 height 46
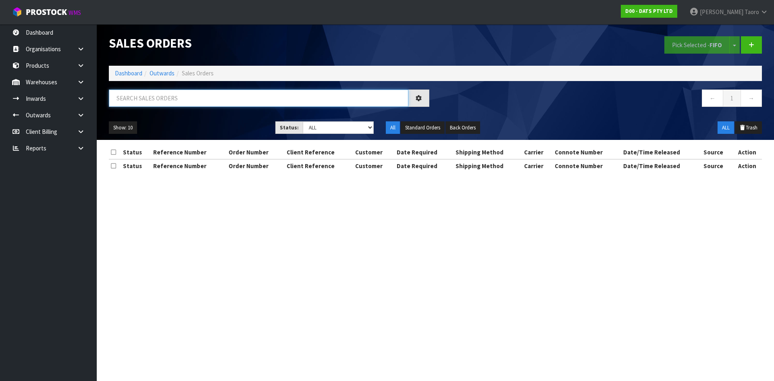
click at [175, 99] on input "text" at bounding box center [258, 97] width 299 height 17
type input "JOB-0408351"
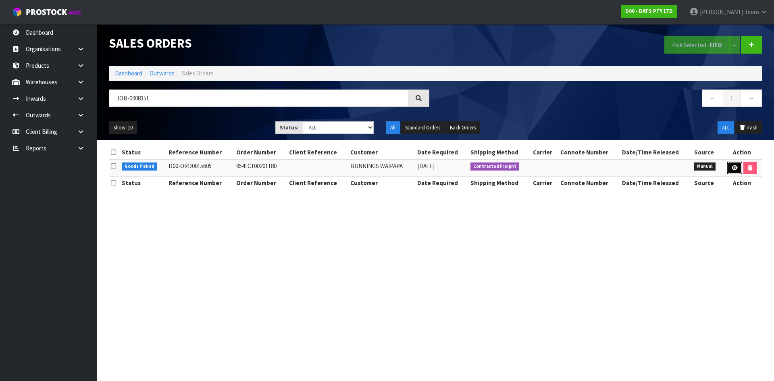
click at [738, 167] on link at bounding box center [734, 168] width 15 height 13
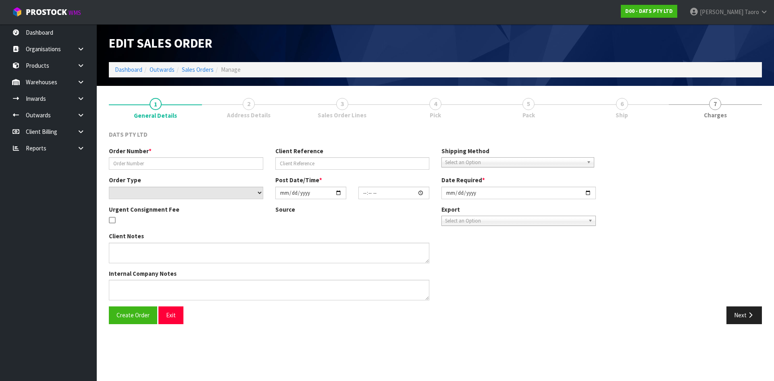
type input "9541C100201180"
select select "number:0"
type input "[DATE]"
type input "09:07:00.000"
type input "[DATE]"
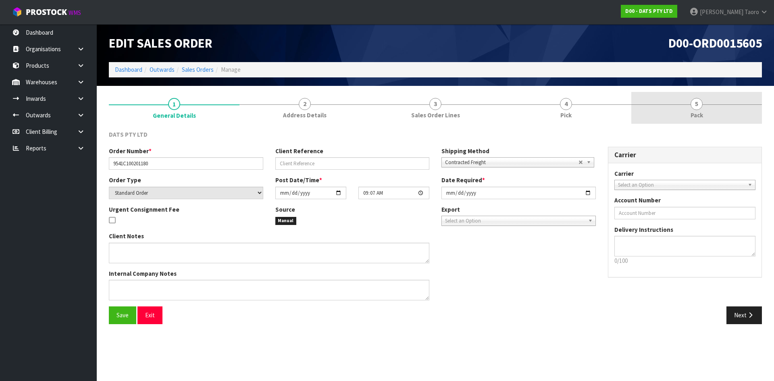
click at [708, 114] on link "5 Pack" at bounding box center [696, 108] width 131 height 32
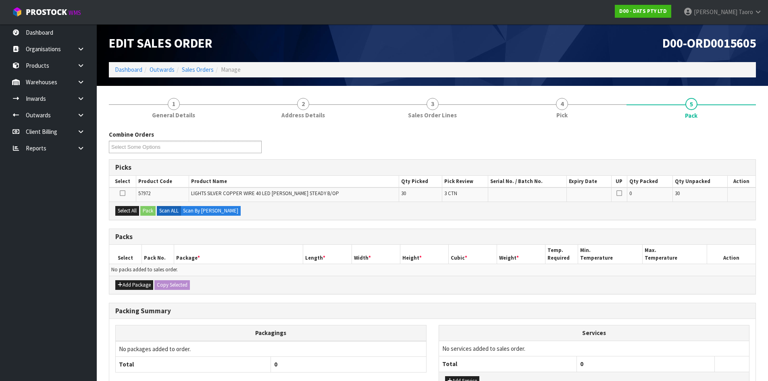
click at [596, 61] on div "D00-ORD0015605" at bounding box center [597, 43] width 330 height 38
click at [131, 282] on button "Add Package" at bounding box center [134, 285] width 38 height 10
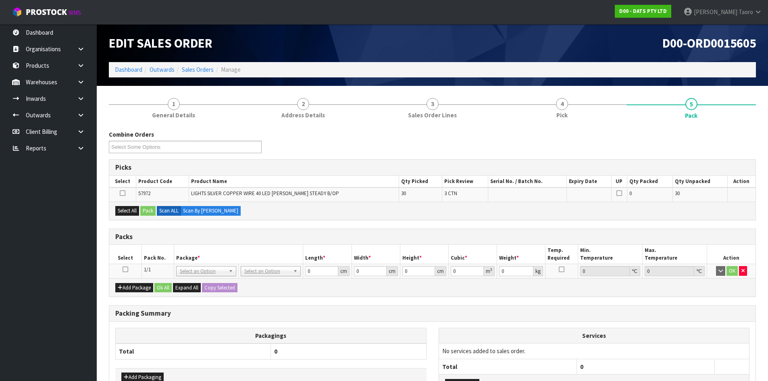
click at [126, 269] on icon at bounding box center [126, 269] width 6 height 0
click at [152, 255] on th "Pack No." at bounding box center [157, 254] width 32 height 19
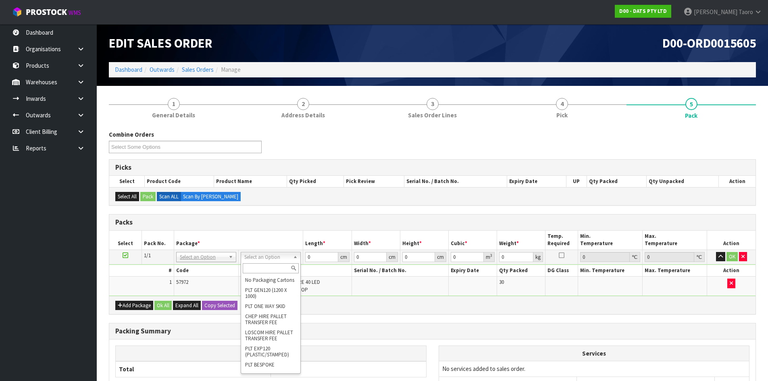
click at [279, 268] on input "text" at bounding box center [271, 268] width 56 height 10
type input "CTN6"
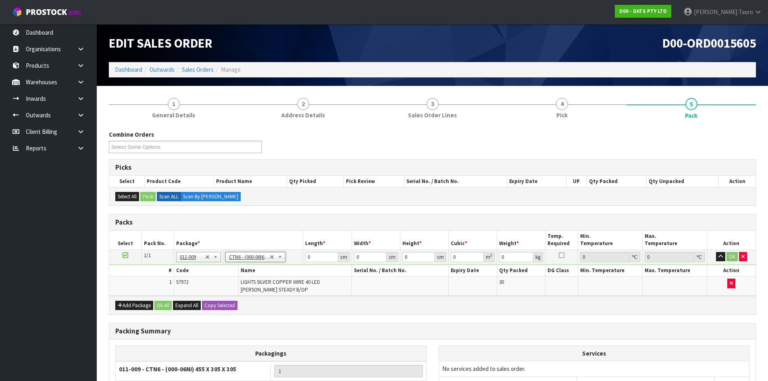
type input "45.5"
type input "30.5"
type input "0.042326"
type input "4.7"
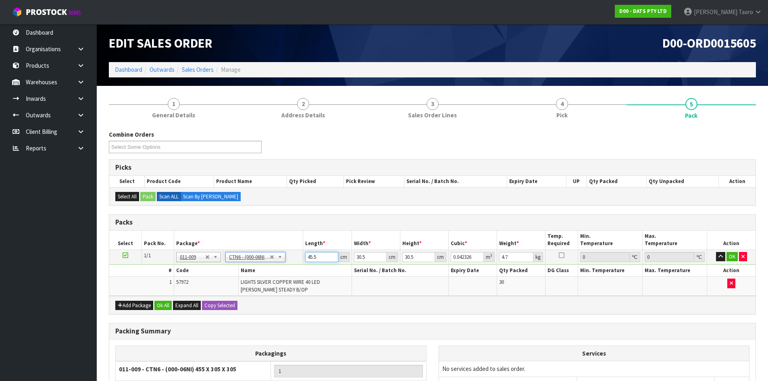
click at [322, 258] on input "45.5" at bounding box center [321, 257] width 33 height 10
type input "4"
type input "0.003721"
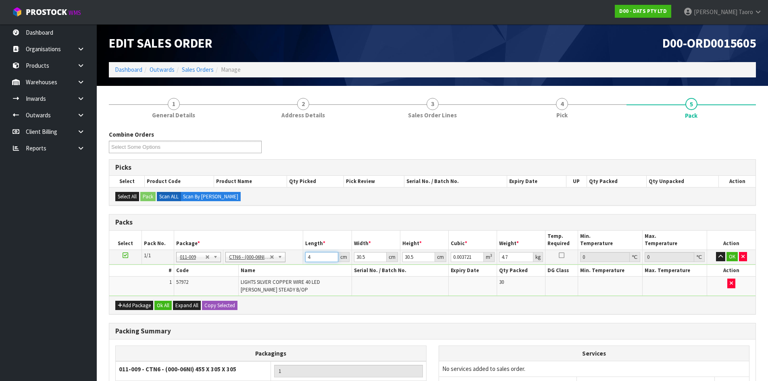
type input "46"
type input "0.042792"
type input "46"
type input "3"
type input "0.004209"
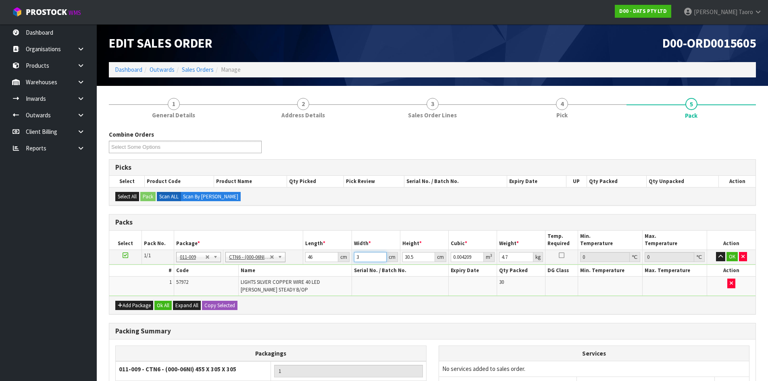
type input "32"
type input "0.044896"
type input "32"
type input "2"
type input "0.002944"
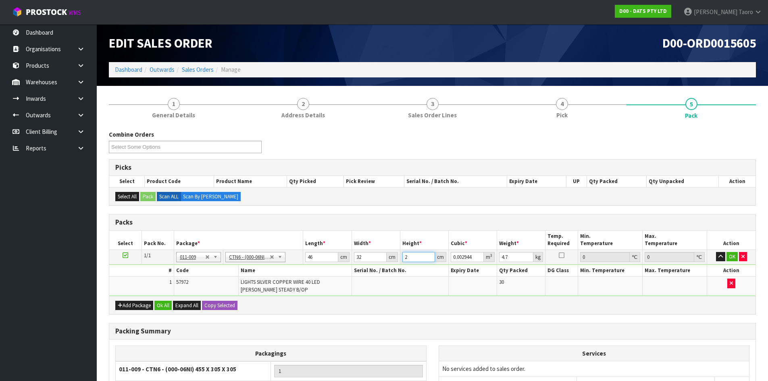
type input "23"
type input "0.033856"
type input "23"
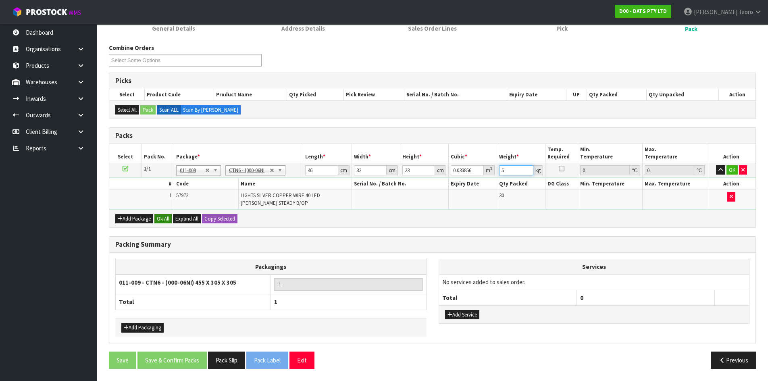
type input "5"
drag, startPoint x: 165, startPoint y: 218, endPoint x: 219, endPoint y: 330, distance: 123.8
click at [165, 218] on button "Ok All" at bounding box center [162, 219] width 17 height 10
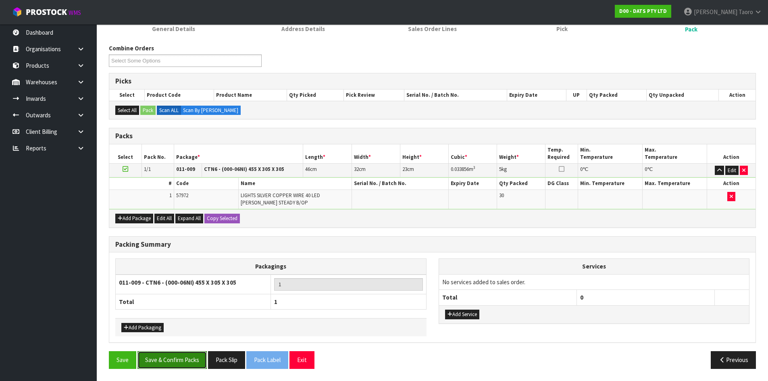
click at [184, 354] on button "Save & Confirm Packs" at bounding box center [171, 359] width 69 height 17
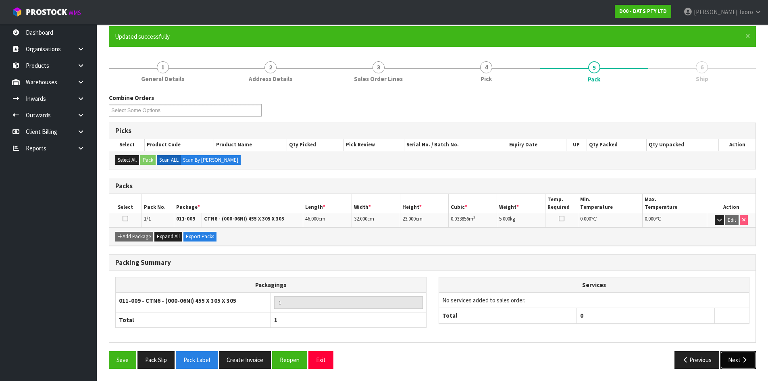
click at [739, 355] on button "Next" at bounding box center [737, 359] width 35 height 17
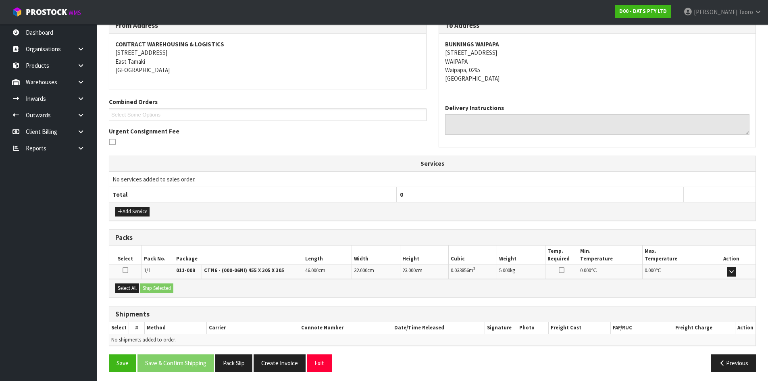
scroll to position [145, 0]
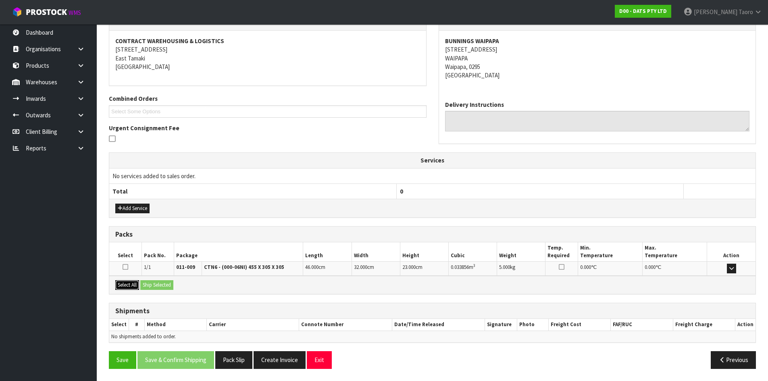
click at [133, 287] on button "Select All" at bounding box center [127, 285] width 24 height 10
click at [150, 286] on button "Ship Selected" at bounding box center [156, 285] width 33 height 10
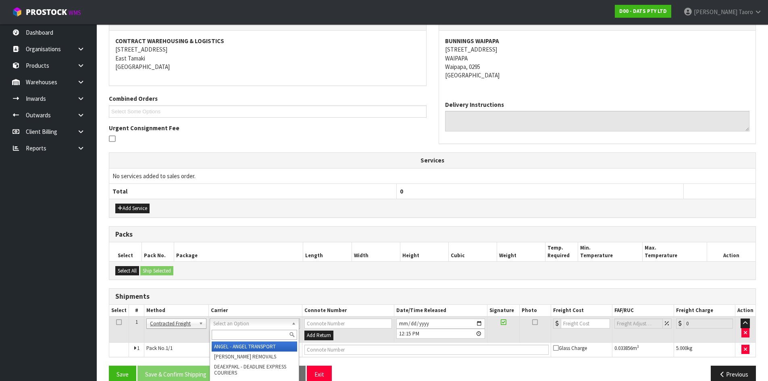
click at [247, 334] on input "text" at bounding box center [254, 335] width 85 height 10
type input "NZP"
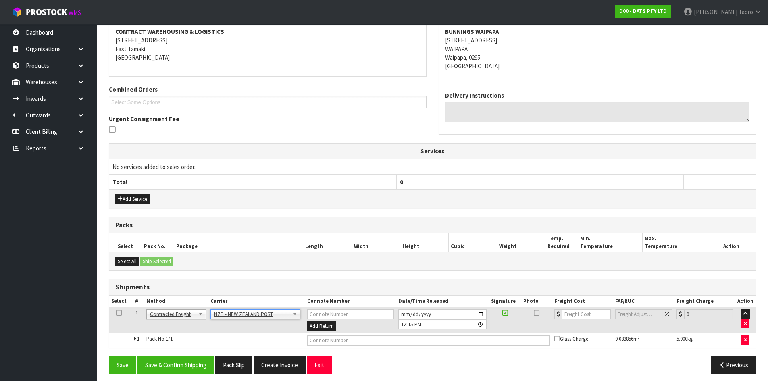
scroll to position [159, 0]
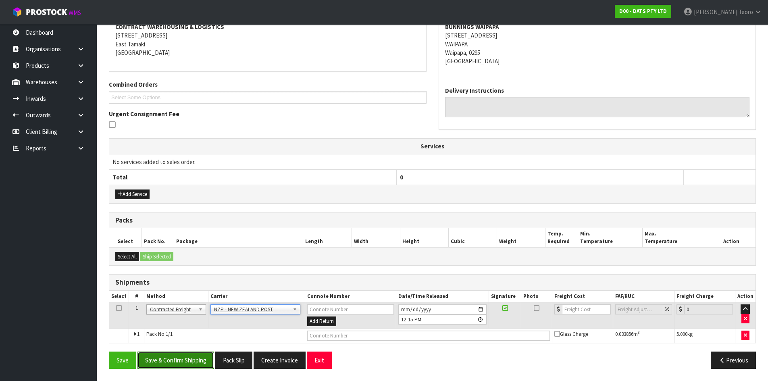
click at [186, 360] on button "Save & Confirm Shipping" at bounding box center [175, 359] width 77 height 17
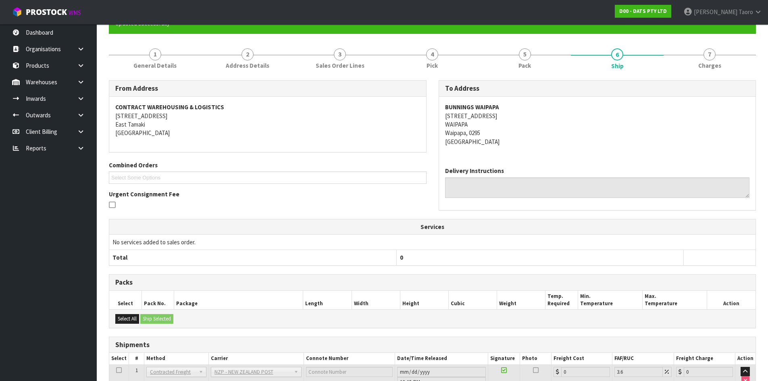
scroll to position [148, 0]
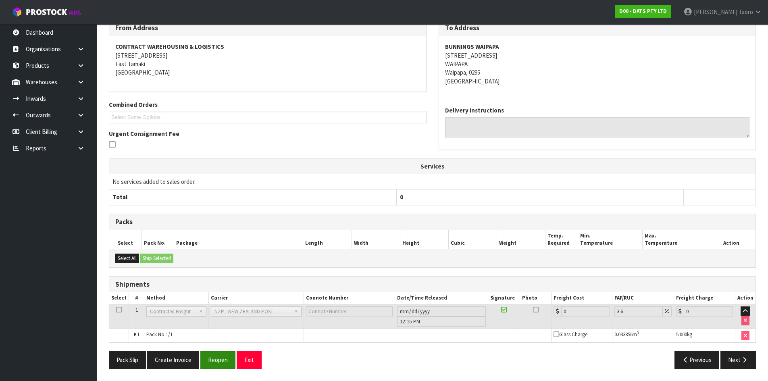
drag, startPoint x: 219, startPoint y: 372, endPoint x: 222, endPoint y: 366, distance: 6.0
click at [220, 369] on div "Pack Slip Create Invoice Reopen Exit Previous Next" at bounding box center [432, 362] width 659 height 23
click at [223, 363] on button "Reopen" at bounding box center [217, 359] width 35 height 17
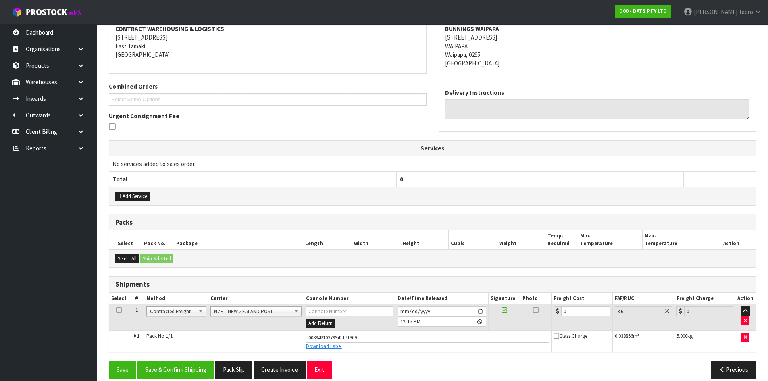
scroll to position [167, 0]
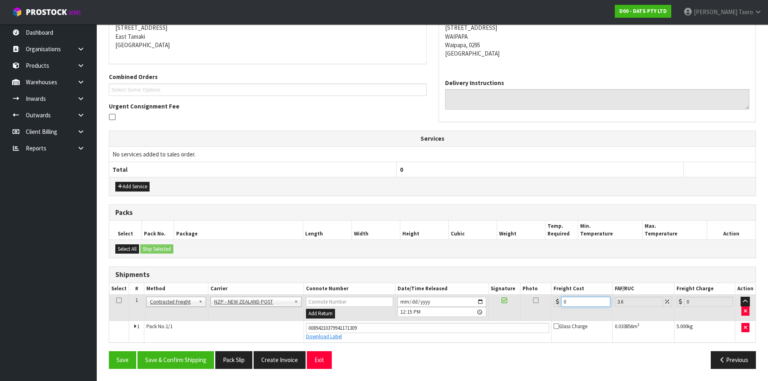
click at [574, 300] on input "0" at bounding box center [585, 302] width 49 height 10
type input "1"
type input "1.04"
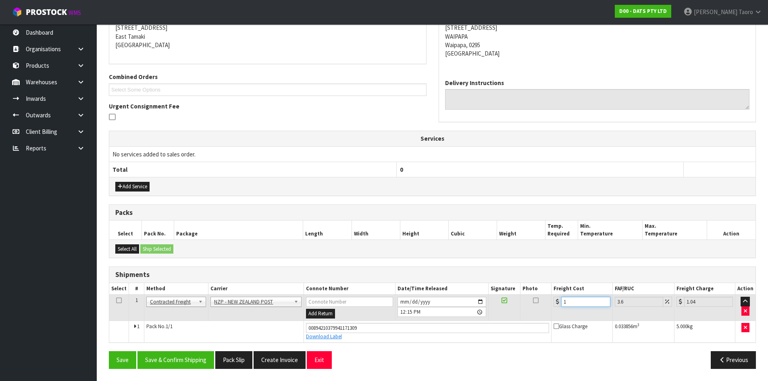
type input "13"
type input "13.47"
type input "130"
type input "134.68"
type input "1304"
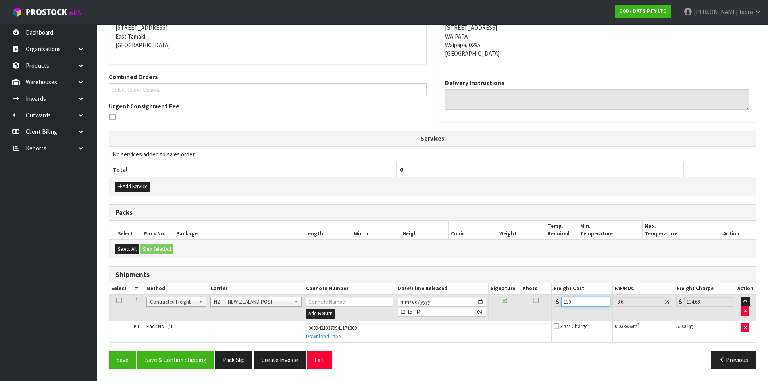
type input "1350.94"
type input "130"
type input "134.68"
type input "13"
type input "13.47"
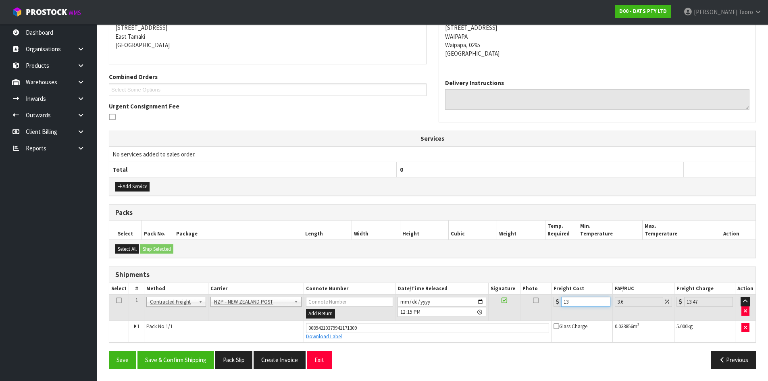
type input "133"
type input "137.79"
type input "133.04"
type input "137.83"
drag, startPoint x: 583, startPoint y: 298, endPoint x: 502, endPoint y: 318, distance: 83.5
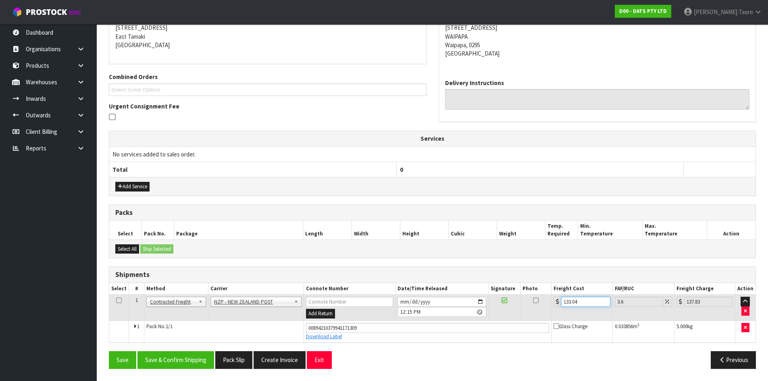
click at [502, 318] on tr "1 Client Local Pickup Customer Local Pickup Company Freight Contracted Freight …" at bounding box center [432, 308] width 646 height 26
type input "1"
type input "1.04"
type input "13"
type input "13.47"
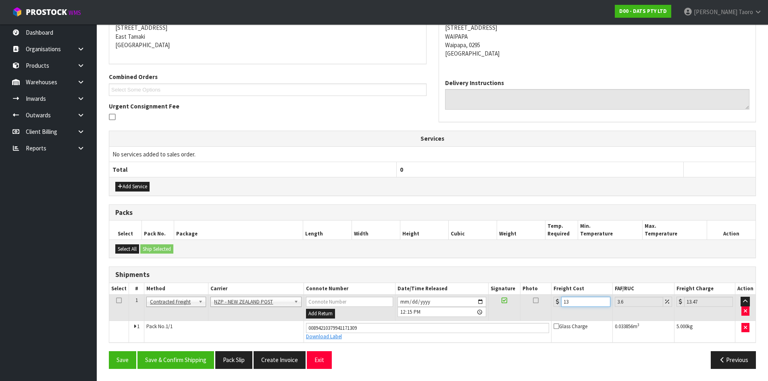
type input "130"
type input "134.68"
type input "1304"
type input "1350.94"
type input "130"
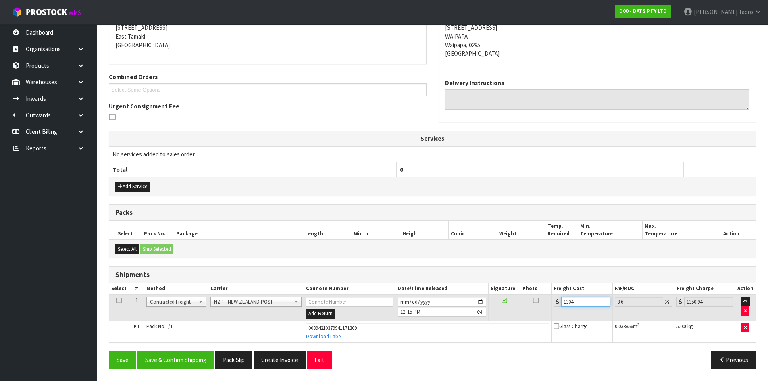
type input "134.68"
type input "13"
type input "13.47"
type input "13.04"
type input "13.51"
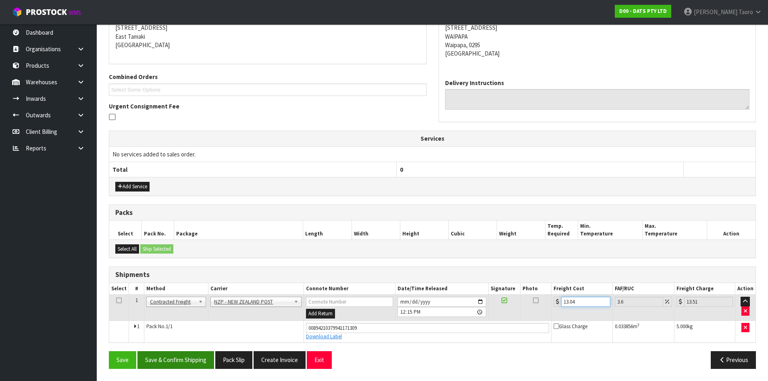
type input "13.04"
click at [206, 364] on button "Save & Confirm Shipping" at bounding box center [175, 359] width 77 height 17
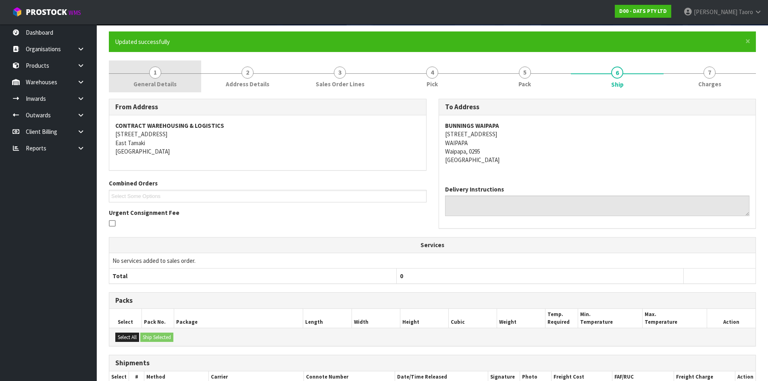
scroll to position [0, 0]
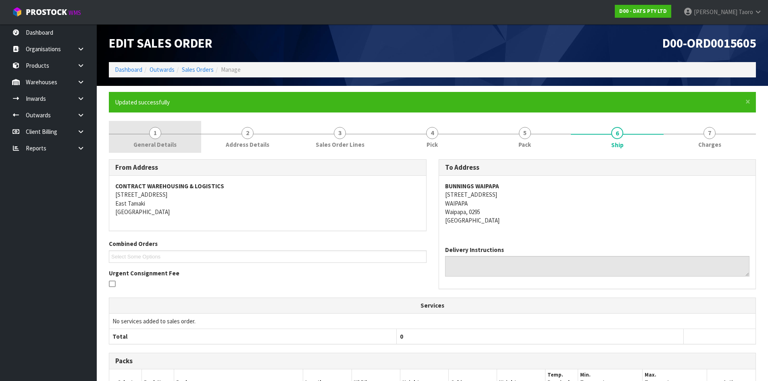
click at [150, 127] on link "1 General Details" at bounding box center [155, 137] width 92 height 32
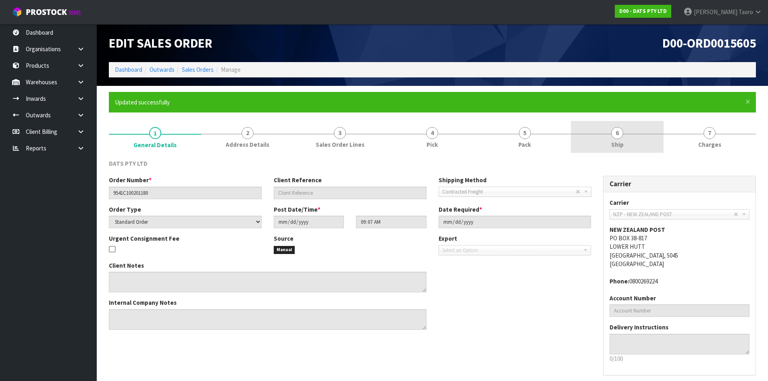
click at [643, 146] on link "6 Ship" at bounding box center [617, 137] width 92 height 32
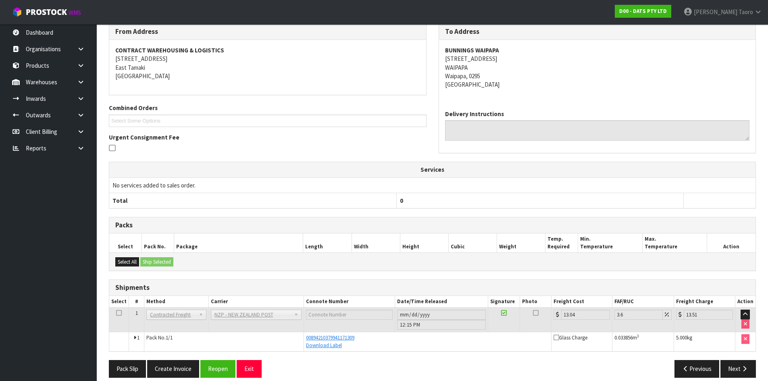
scroll to position [145, 0]
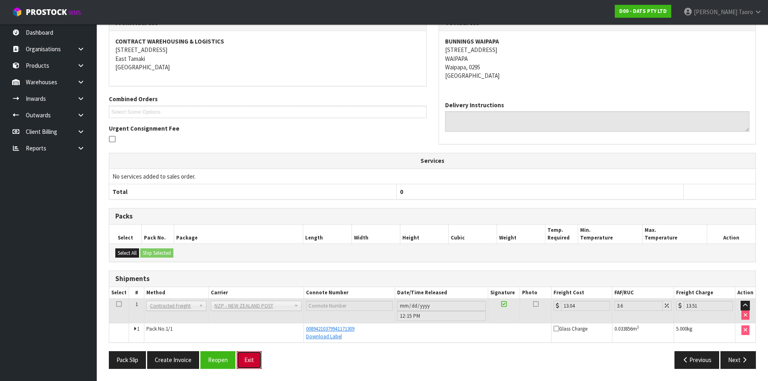
click at [249, 359] on button "Exit" at bounding box center [249, 359] width 25 height 17
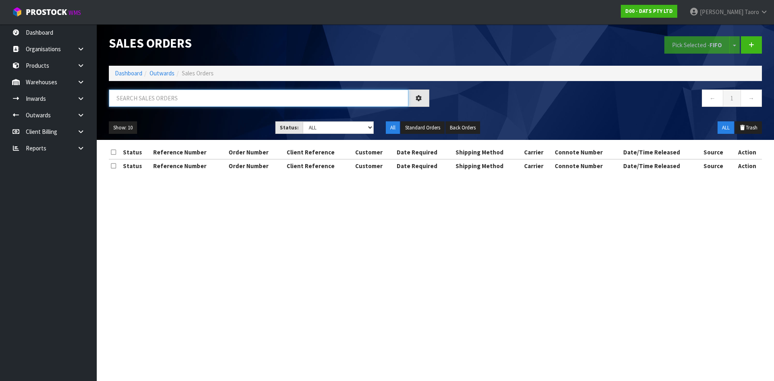
click at [130, 96] on input "text" at bounding box center [258, 97] width 299 height 17
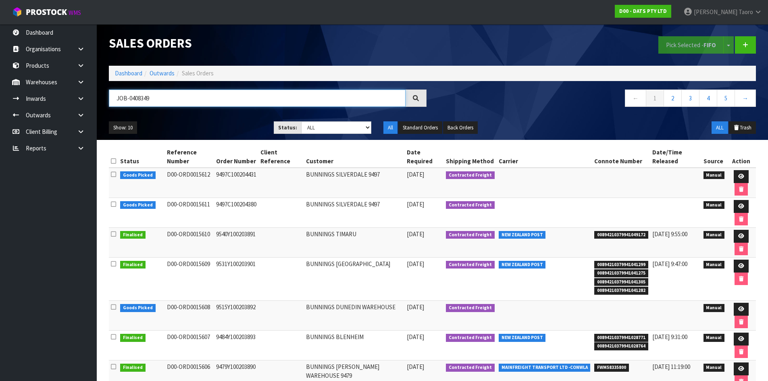
type input "JOB-0408349"
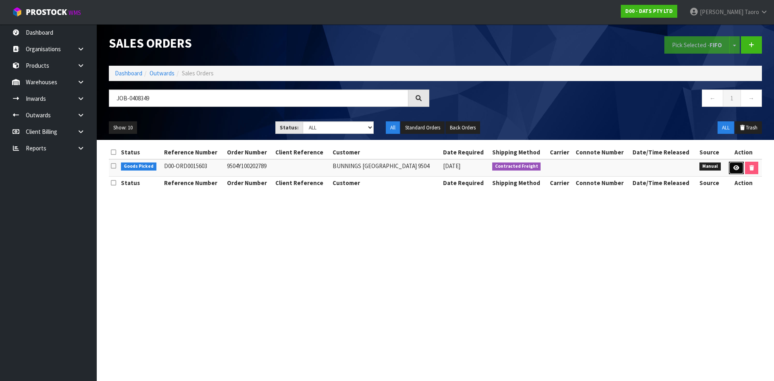
click at [734, 168] on icon at bounding box center [736, 167] width 6 height 5
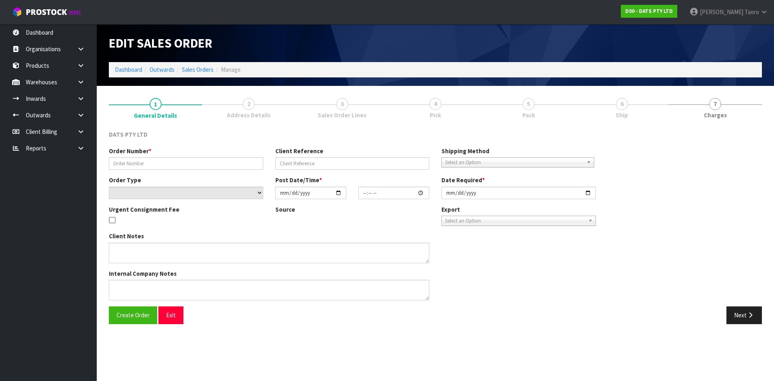
type input "9504Y100202789"
select select "number:0"
type input "[DATE]"
type input "09:03:00.000"
type input "[DATE]"
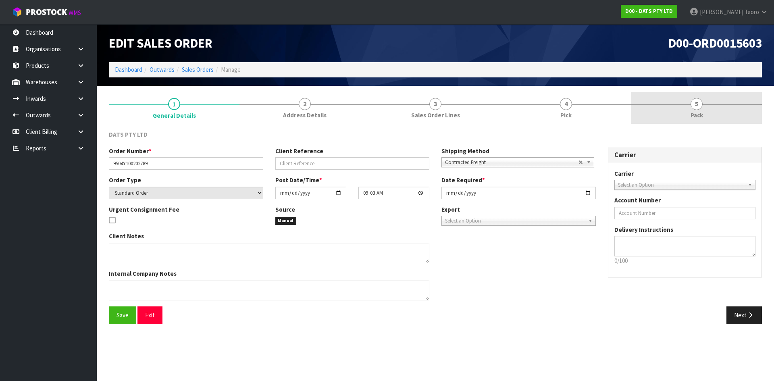
click at [705, 115] on link "5 Pack" at bounding box center [696, 108] width 131 height 32
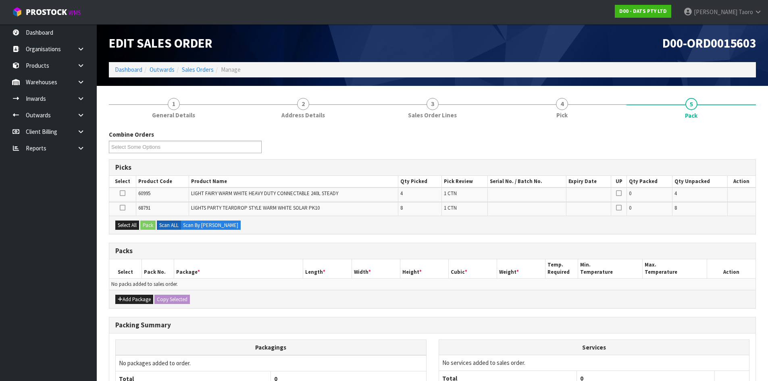
click at [633, 58] on div "D00-ORD0015603" at bounding box center [597, 43] width 330 height 38
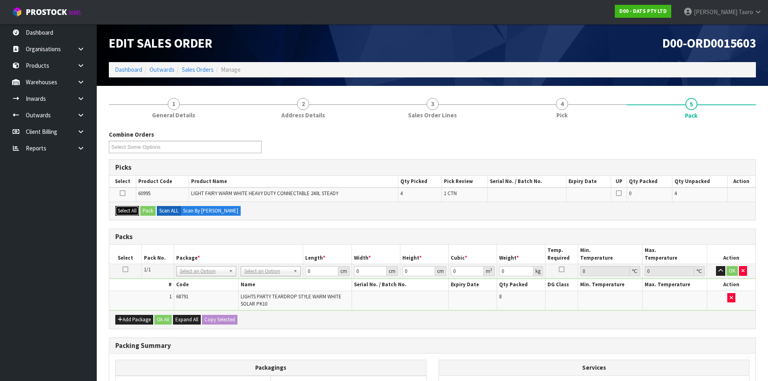
click at [128, 212] on button "Select All" at bounding box center [127, 211] width 24 height 10
click at [147, 212] on button "Pack" at bounding box center [147, 211] width 15 height 10
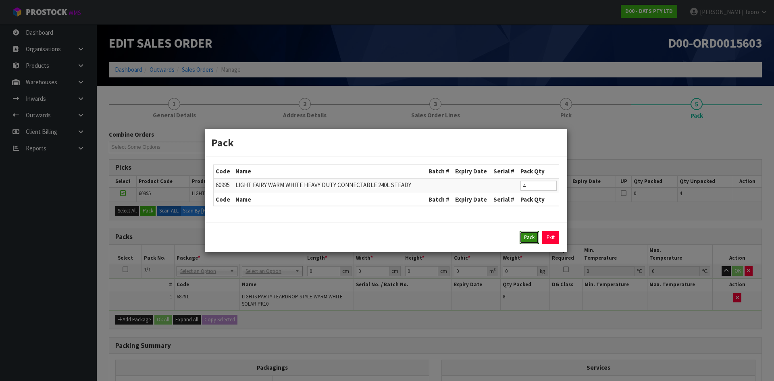
click at [521, 239] on button "Pack" at bounding box center [528, 237] width 19 height 13
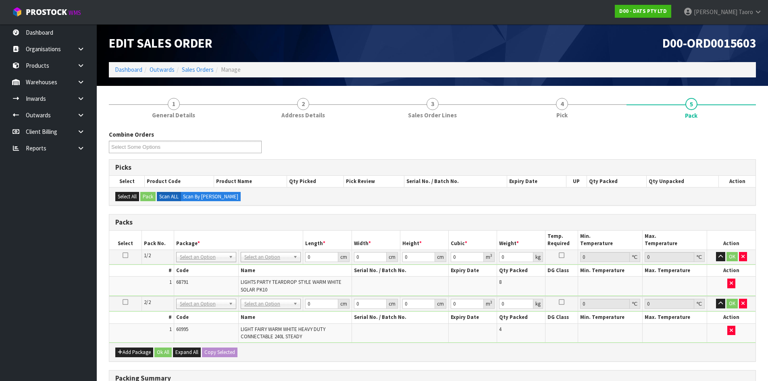
click at [520, 150] on div "Combine Orders D00-ORD0015599 D00-ORD0015601 D00-ORD0015602 D00-ORD0015603 D00-…" at bounding box center [432, 144] width 659 height 29
drag, startPoint x: 272, startPoint y: 262, endPoint x: 273, endPoint y: 283, distance: 21.0
click at [272, 262] on td "No Packaging Cartons PLT GEN120 (1200 X 1000) PLT ONE WAY SKID CHEP HIRE PALLET…" at bounding box center [271, 256] width 64 height 15
drag, startPoint x: 286, startPoint y: 325, endPoint x: 561, endPoint y: 264, distance: 282.2
type input "2"
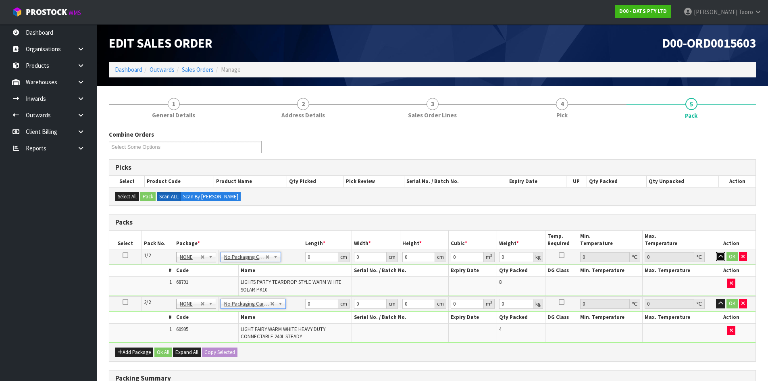
click at [722, 257] on icon "button" at bounding box center [720, 256] width 4 height 5
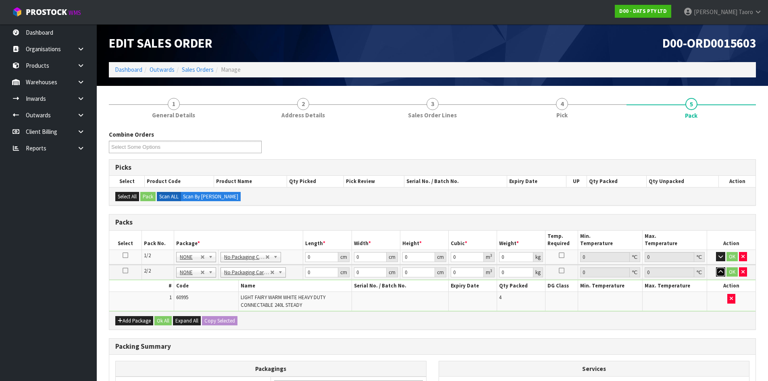
click at [718, 273] on icon "button" at bounding box center [720, 271] width 4 height 5
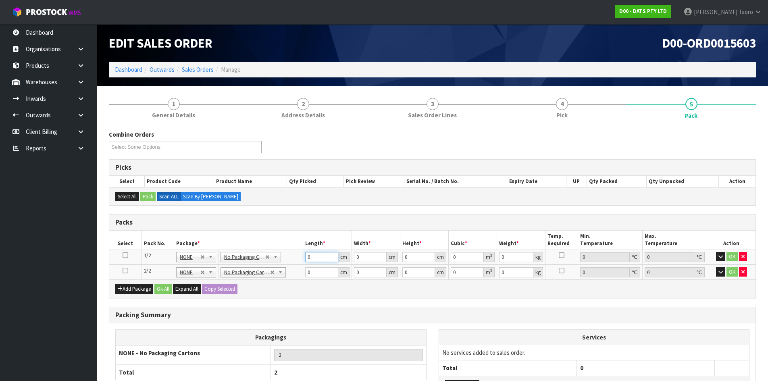
click at [321, 256] on input "0" at bounding box center [321, 257] width 33 height 10
type input "33"
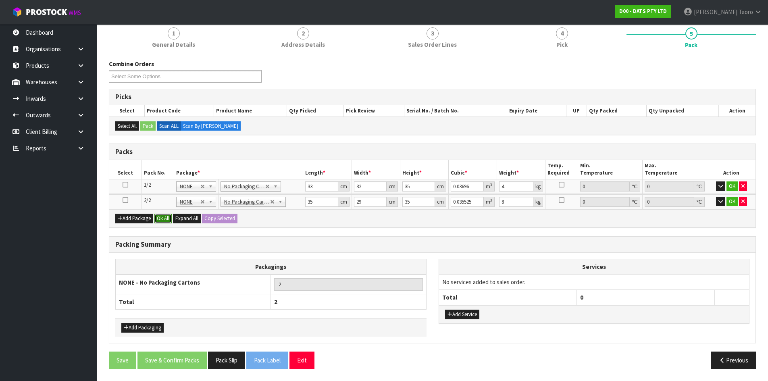
click at [163, 220] on button "Ok All" at bounding box center [162, 219] width 17 height 10
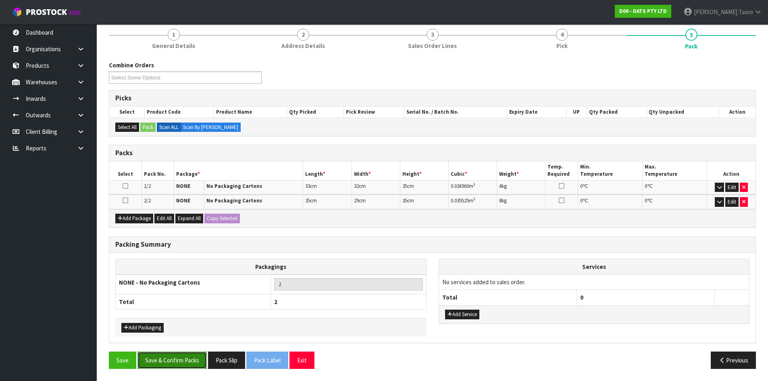
click at [198, 362] on button "Save & Confirm Packs" at bounding box center [171, 359] width 69 height 17
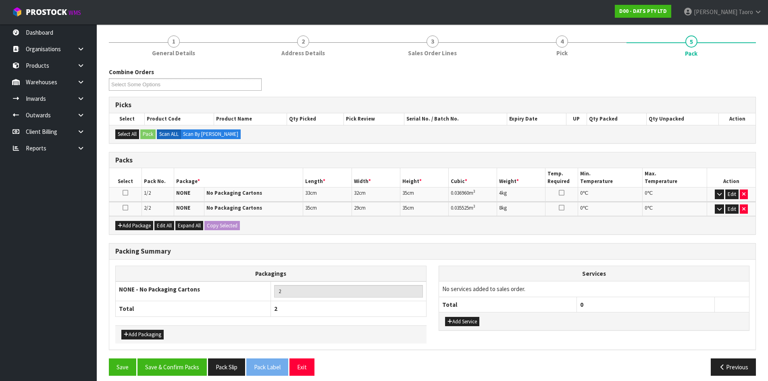
scroll to position [80, 0]
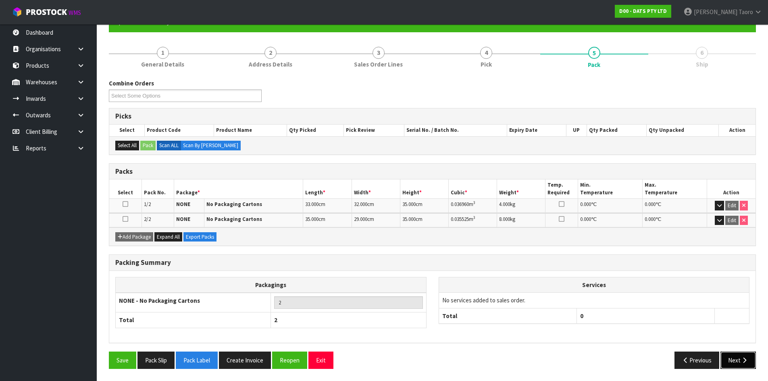
click at [731, 354] on button "Next" at bounding box center [737, 359] width 35 height 17
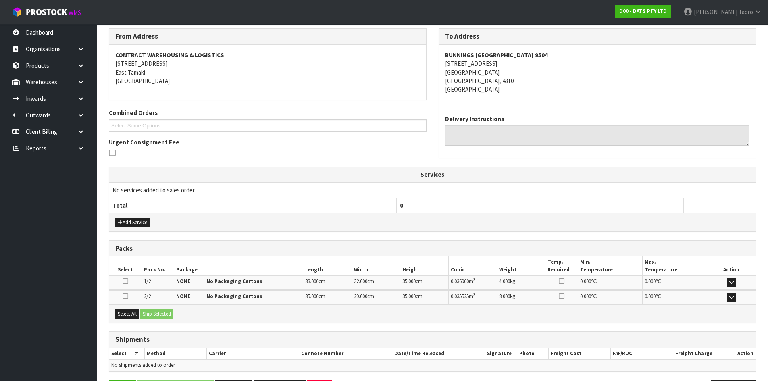
scroll to position [160, 0]
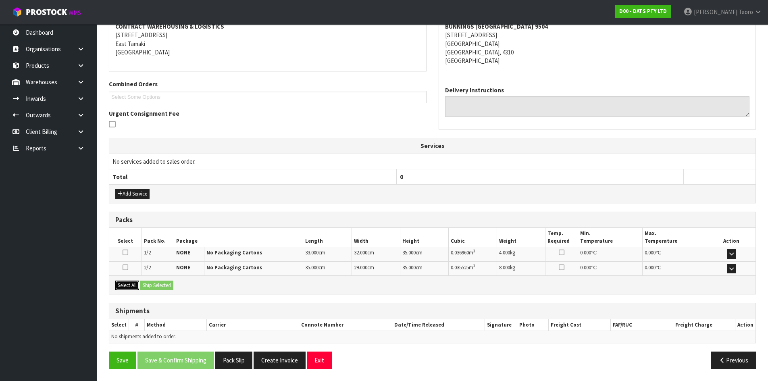
click at [129, 285] on button "Select All" at bounding box center [127, 285] width 24 height 10
click at [143, 282] on button "Ship Selected" at bounding box center [156, 285] width 33 height 10
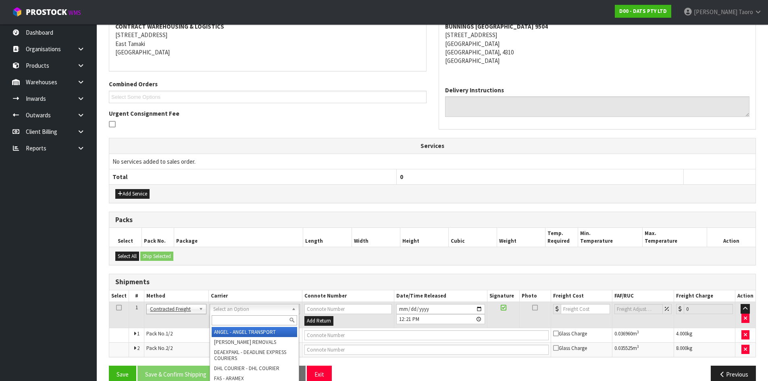
click at [225, 320] on input "text" at bounding box center [254, 320] width 85 height 10
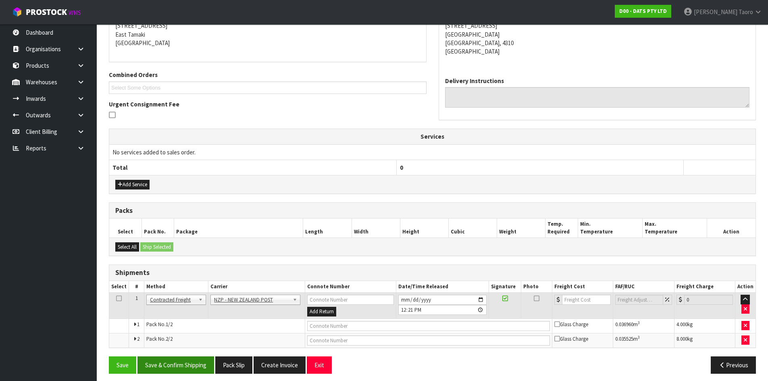
scroll to position [174, 0]
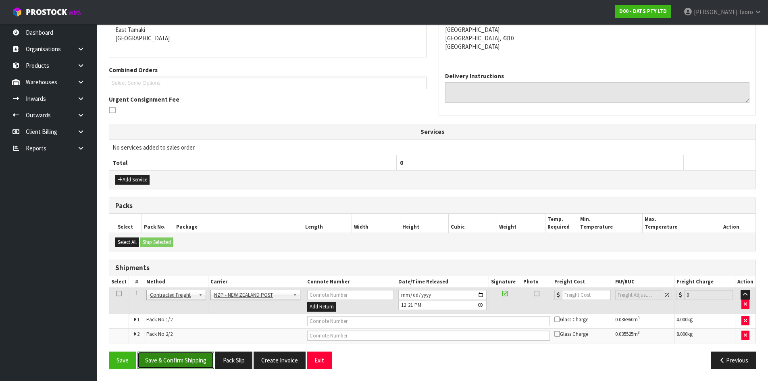
click at [183, 368] on button "Save & Confirm Shipping" at bounding box center [175, 359] width 77 height 17
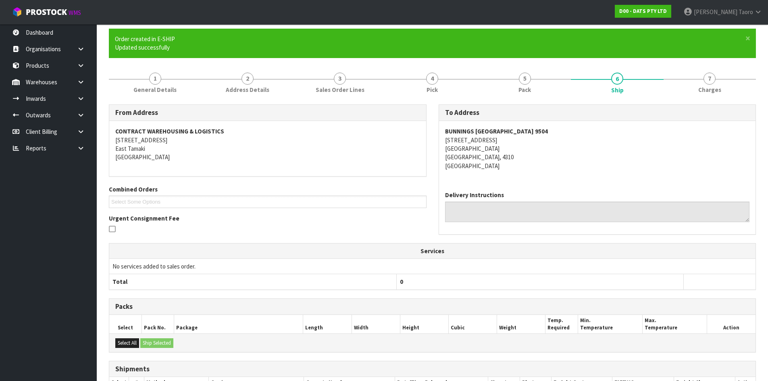
scroll to position [162, 0]
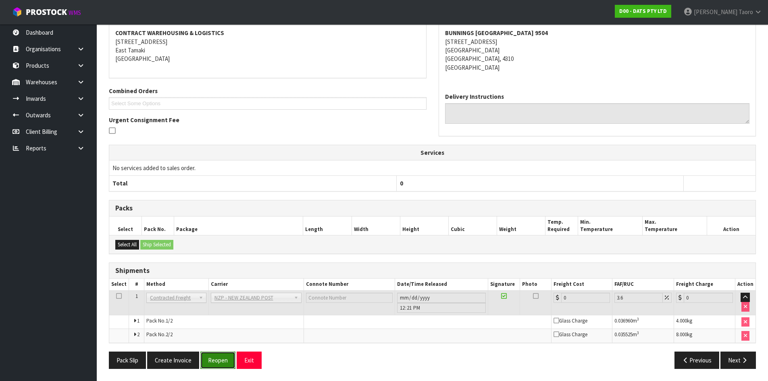
click at [217, 356] on button "Reopen" at bounding box center [217, 359] width 35 height 17
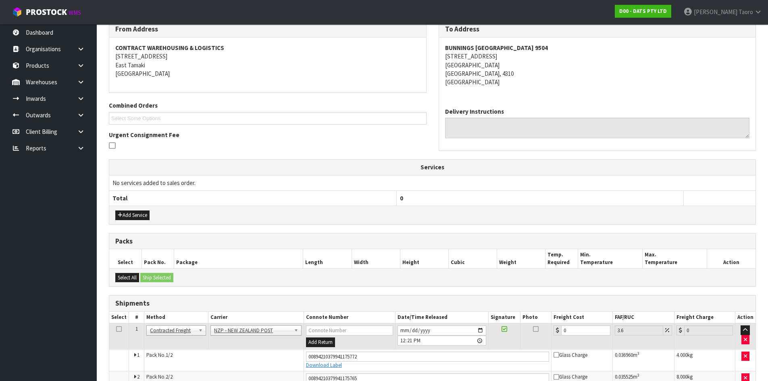
scroll to position [153, 0]
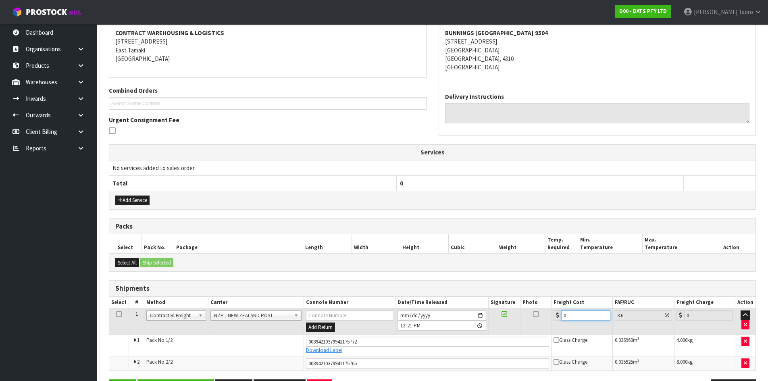
click at [580, 315] on input "0" at bounding box center [585, 315] width 49 height 10
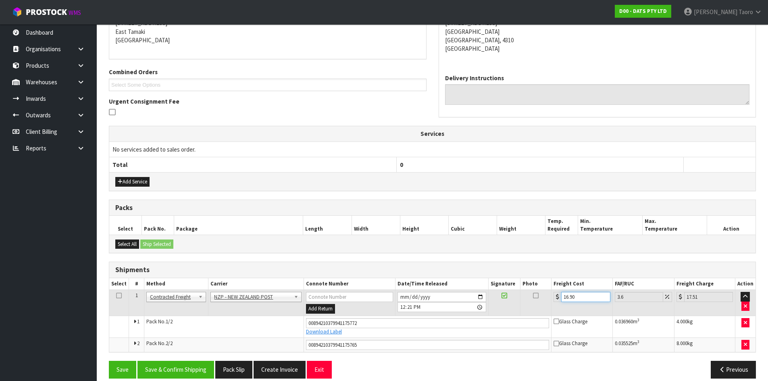
scroll to position [181, 0]
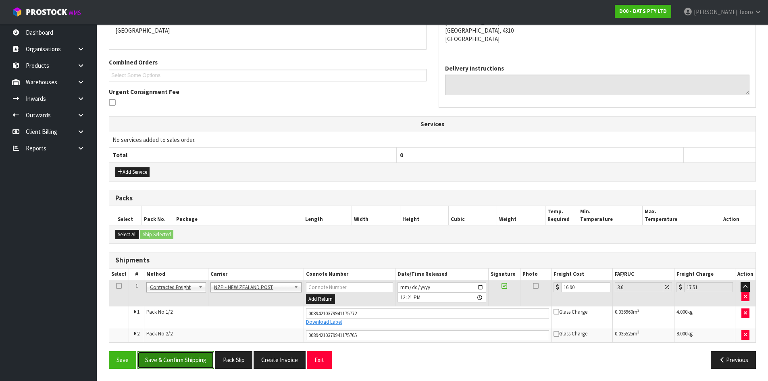
click at [182, 358] on button "Save & Confirm Shipping" at bounding box center [175, 359] width 77 height 17
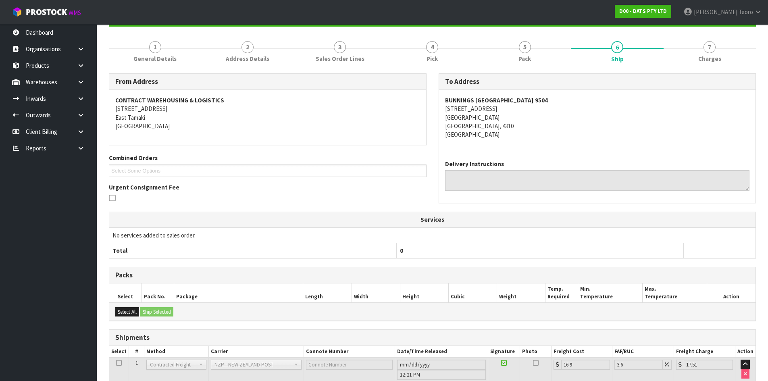
scroll to position [0, 0]
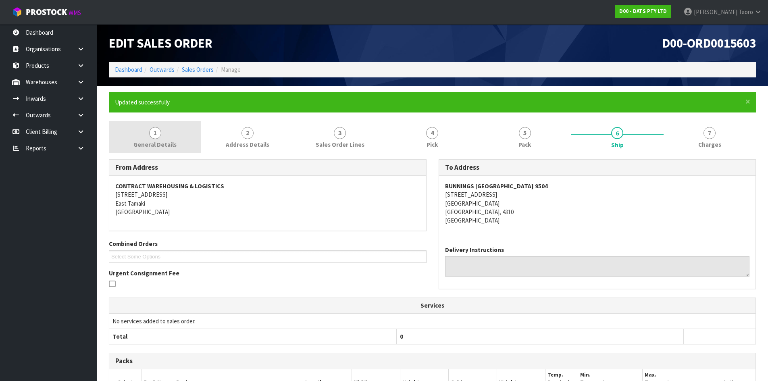
click at [151, 150] on link "1 General Details" at bounding box center [155, 137] width 92 height 32
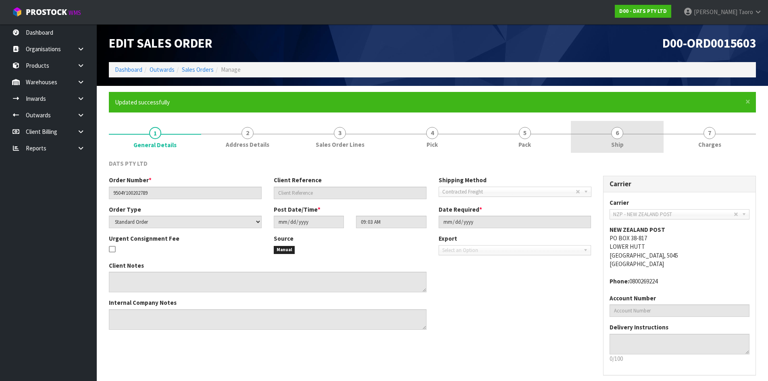
click at [613, 141] on span "Ship" at bounding box center [617, 144] width 12 height 8
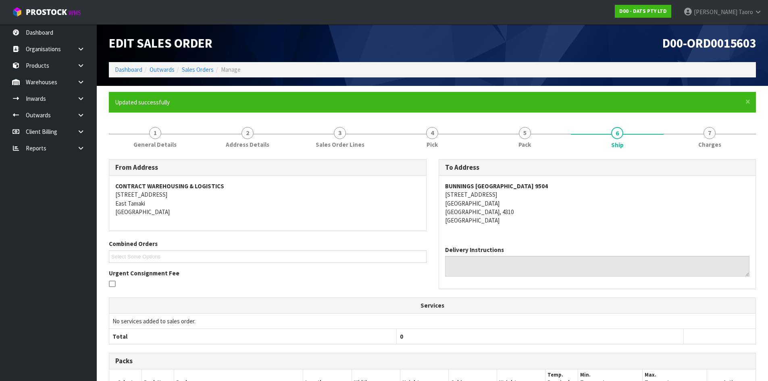
scroll to position [158, 0]
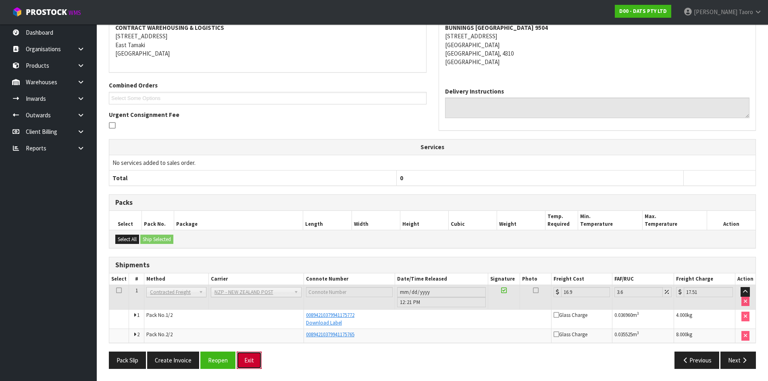
click at [247, 364] on button "Exit" at bounding box center [249, 359] width 25 height 17
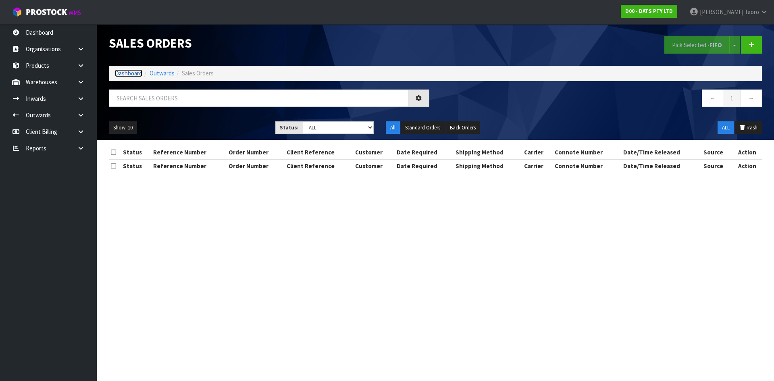
click at [133, 74] on link "Dashboard" at bounding box center [128, 73] width 27 height 8
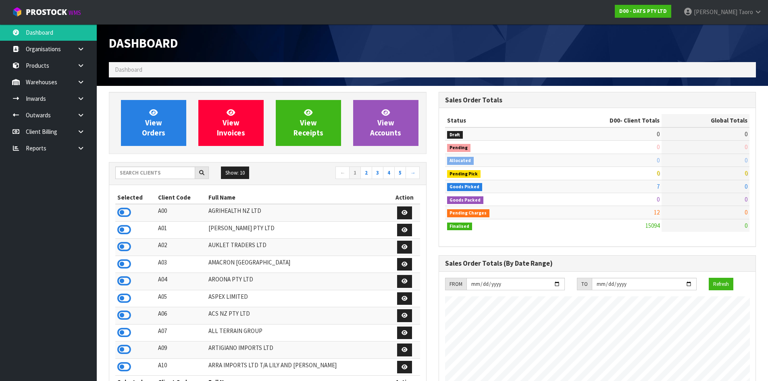
scroll to position [611, 329]
click at [175, 169] on input "text" at bounding box center [155, 172] width 80 height 12
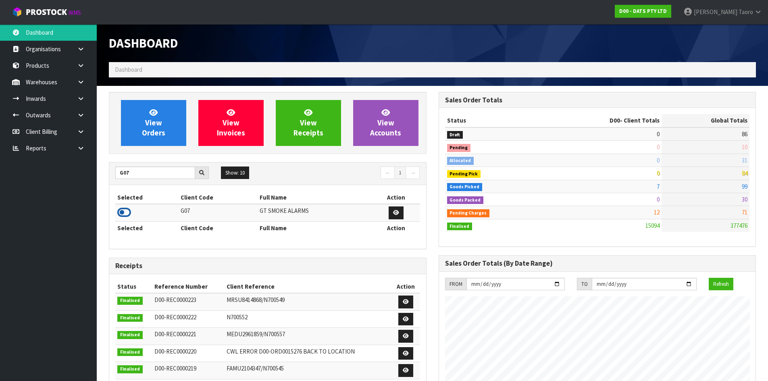
click at [123, 208] on icon at bounding box center [124, 212] width 14 height 12
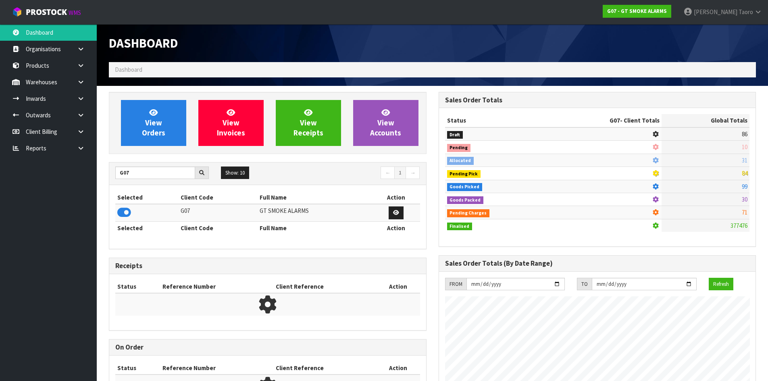
scroll to position [506, 329]
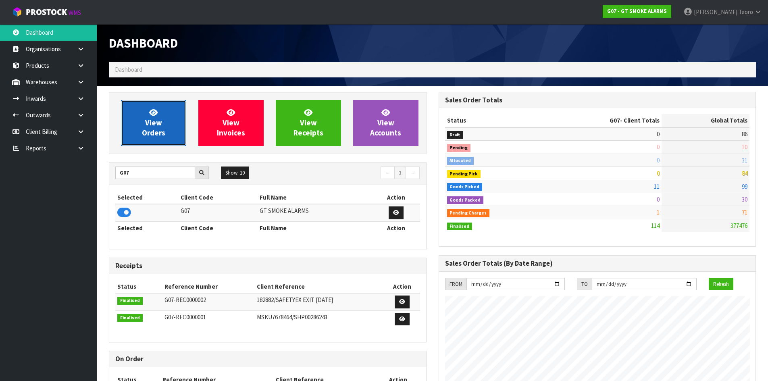
click at [146, 120] on span "View Orders" at bounding box center [153, 123] width 23 height 30
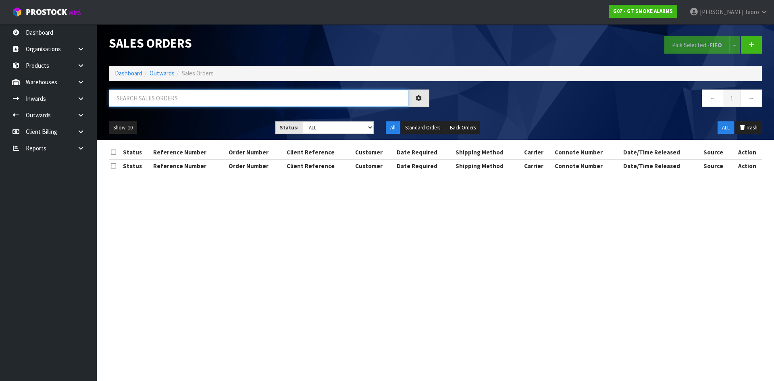
click at [156, 96] on input "text" at bounding box center [258, 97] width 299 height 17
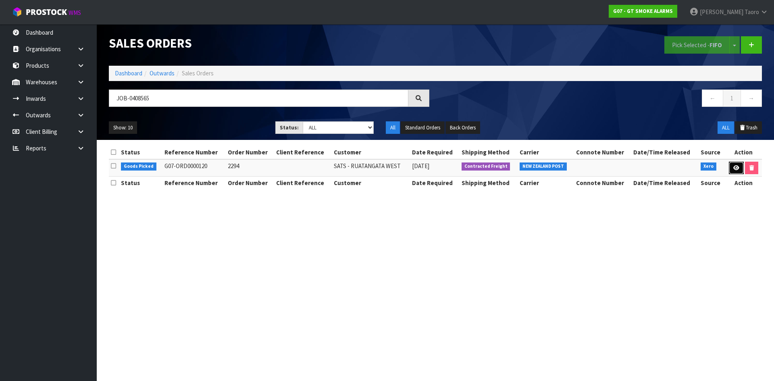
click at [736, 170] on link at bounding box center [736, 168] width 15 height 13
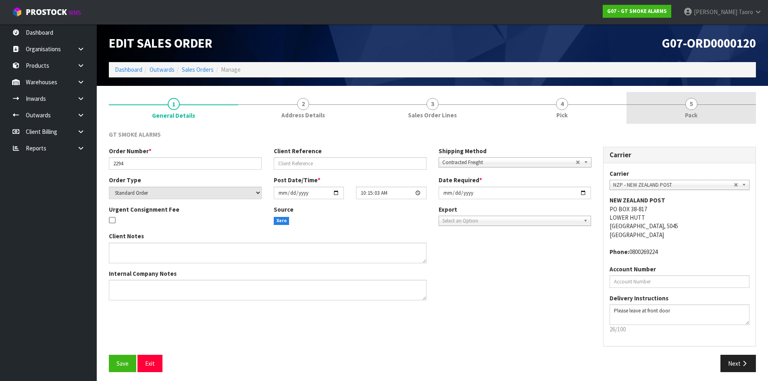
click at [688, 111] on span "Pack" at bounding box center [691, 115] width 12 height 8
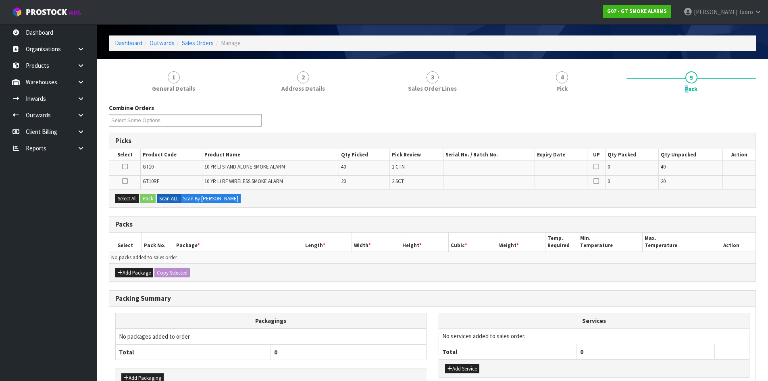
scroll to position [40, 0]
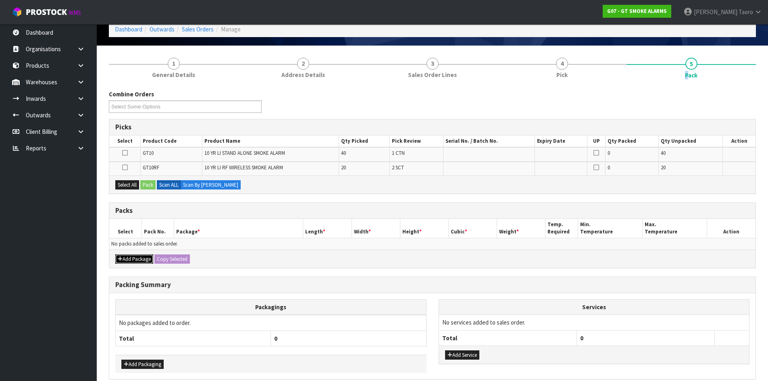
click at [139, 257] on button "Add Package" at bounding box center [134, 259] width 38 height 10
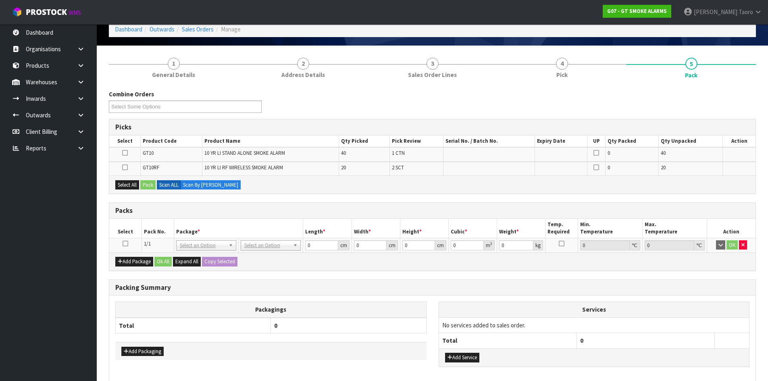
drag, startPoint x: 126, startPoint y: 244, endPoint x: 147, endPoint y: 232, distance: 24.4
click at [127, 244] on icon at bounding box center [126, 243] width 6 height 0
click at [147, 232] on th "Pack No." at bounding box center [157, 228] width 32 height 19
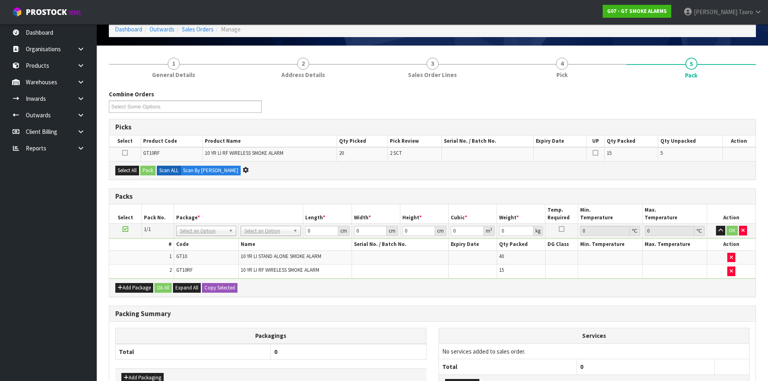
scroll to position [0, 0]
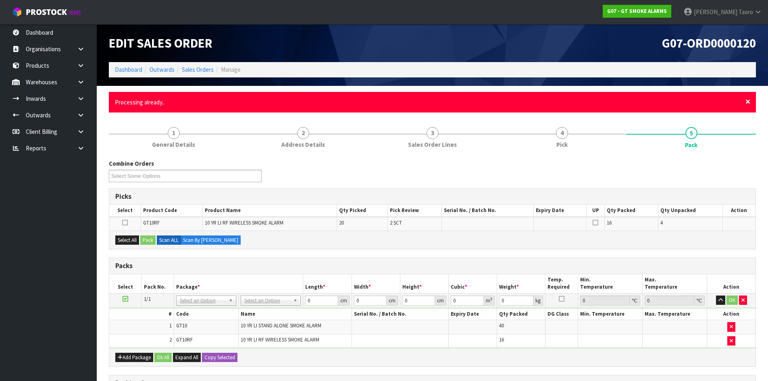
click at [748, 98] on span "×" at bounding box center [747, 101] width 5 height 11
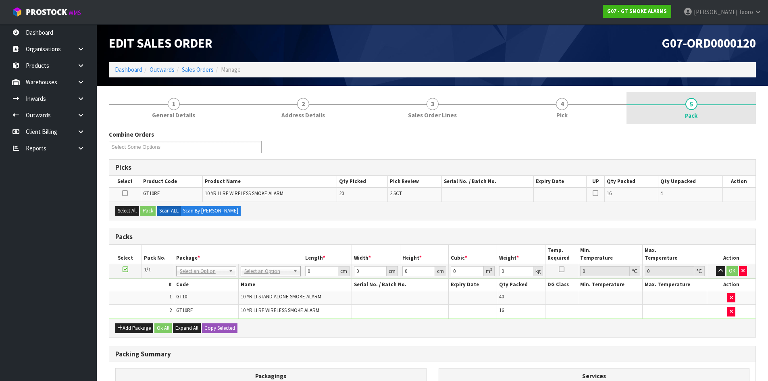
click at [744, 121] on link "5 Pack" at bounding box center [690, 108] width 129 height 32
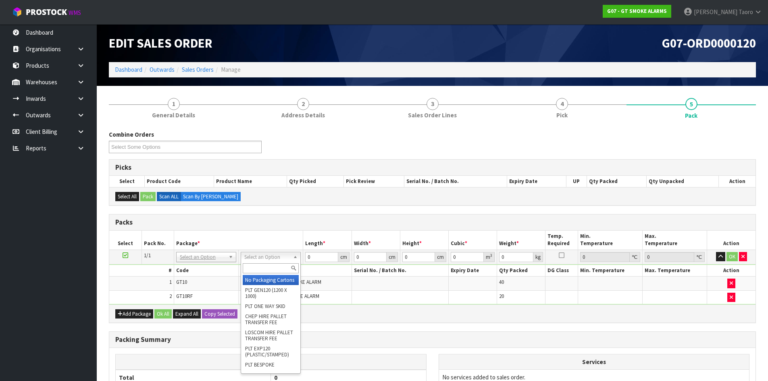
click at [268, 266] on input "text" at bounding box center [271, 268] width 56 height 10
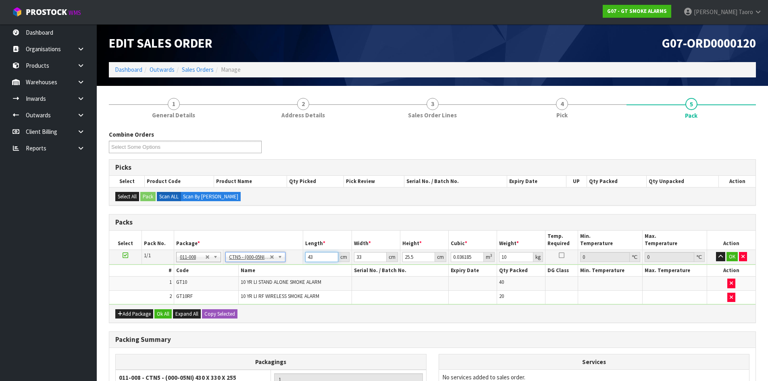
click at [316, 256] on input "43" at bounding box center [321, 257] width 33 height 10
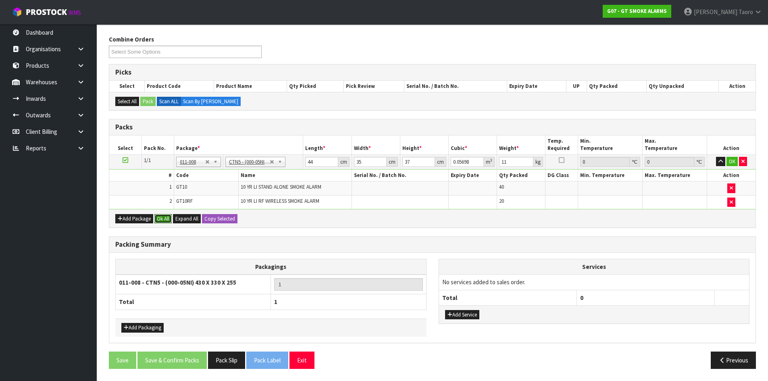
click at [164, 218] on button "Ok All" at bounding box center [162, 219] width 17 height 10
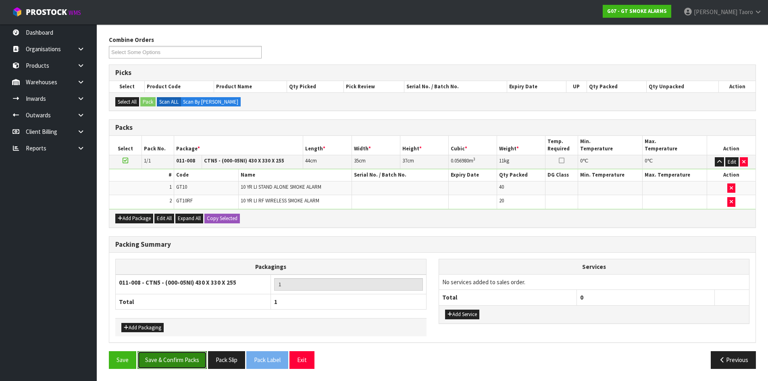
click at [199, 353] on button "Save & Confirm Packs" at bounding box center [171, 359] width 69 height 17
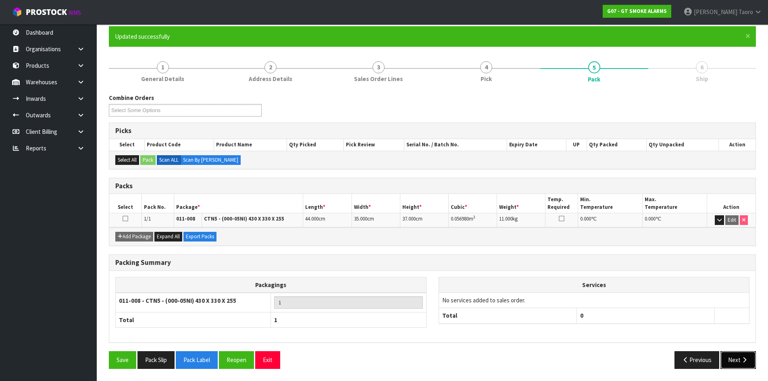
click at [741, 359] on icon "button" at bounding box center [744, 360] width 8 height 6
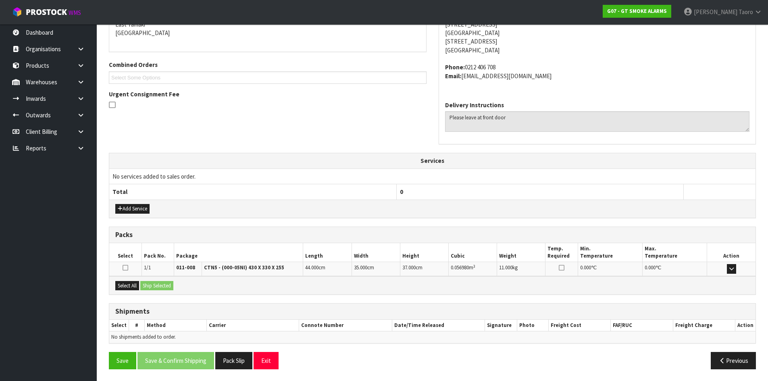
scroll to position [179, 0]
drag, startPoint x: 133, startPoint y: 287, endPoint x: 150, endPoint y: 285, distance: 17.0
click at [133, 287] on button "Select All" at bounding box center [127, 285] width 24 height 10
click at [151, 285] on button "Ship Selected" at bounding box center [156, 285] width 33 height 10
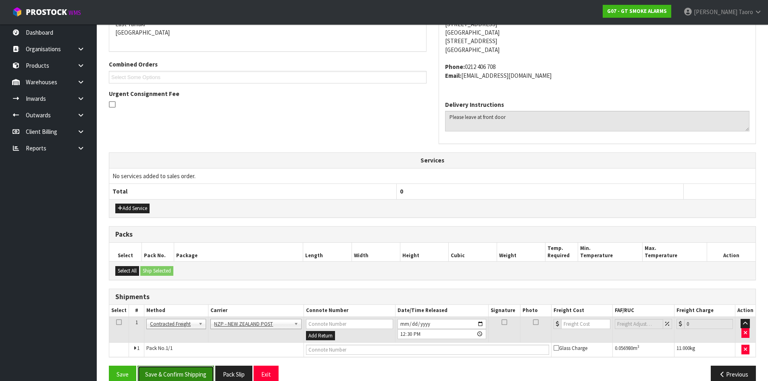
click at [191, 375] on button "Save & Confirm Shipping" at bounding box center [175, 374] width 77 height 17
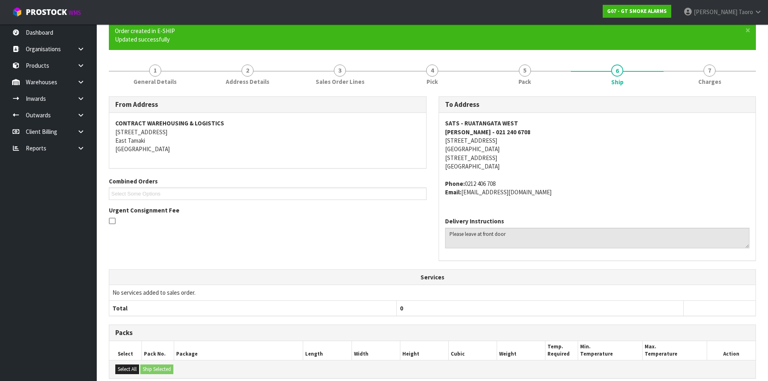
scroll to position [182, 0]
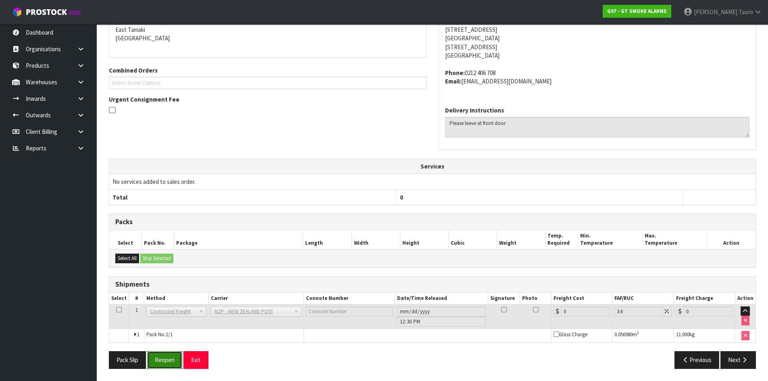
click at [178, 361] on button "Reopen" at bounding box center [164, 359] width 35 height 17
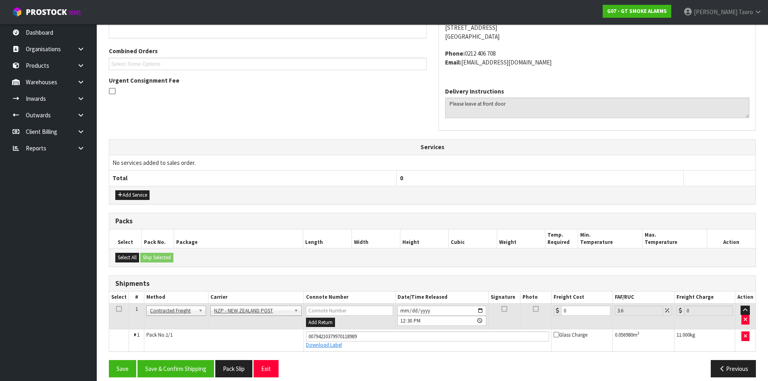
scroll to position [201, 0]
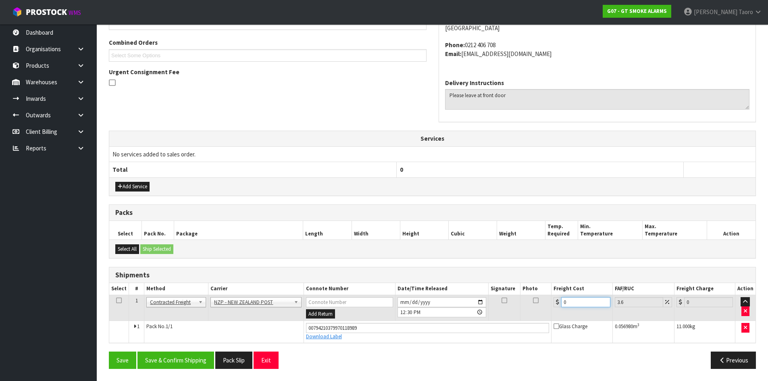
click at [568, 299] on input "0" at bounding box center [585, 302] width 49 height 10
click at [175, 357] on button "Save & Confirm Shipping" at bounding box center [175, 359] width 77 height 17
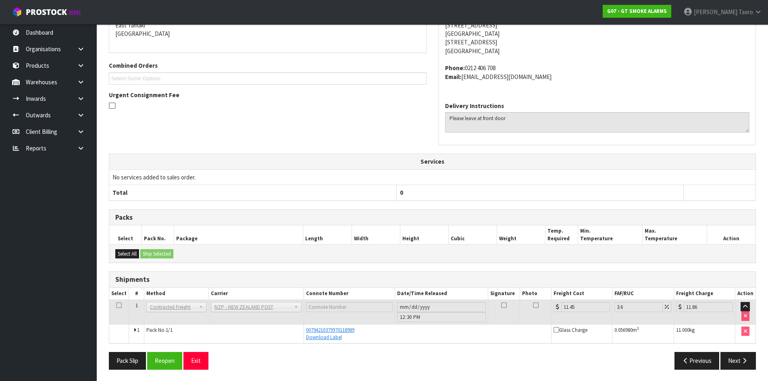
scroll to position [179, 0]
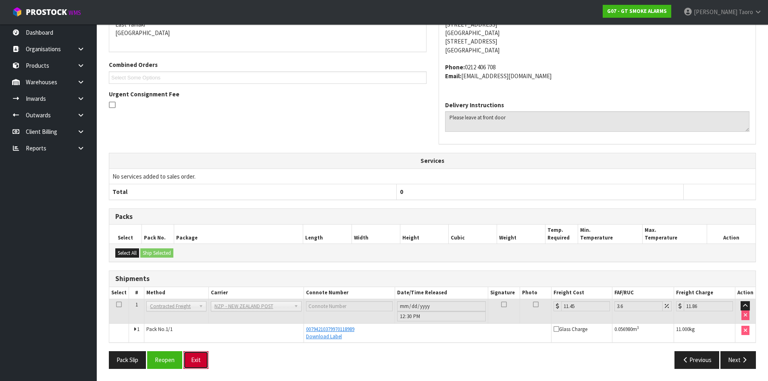
click at [202, 357] on button "Exit" at bounding box center [195, 359] width 25 height 17
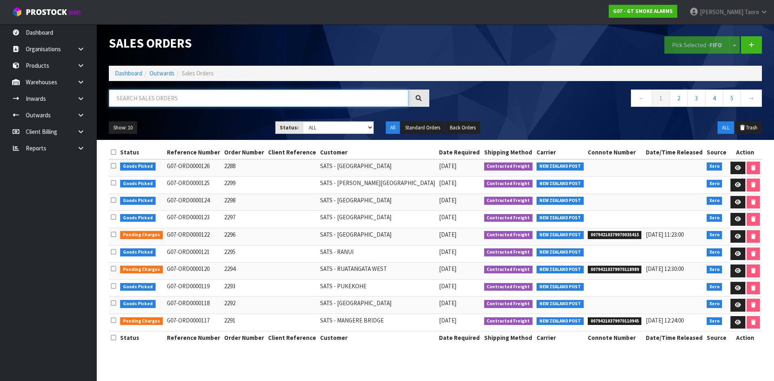
click at [162, 99] on input "text" at bounding box center [258, 97] width 299 height 17
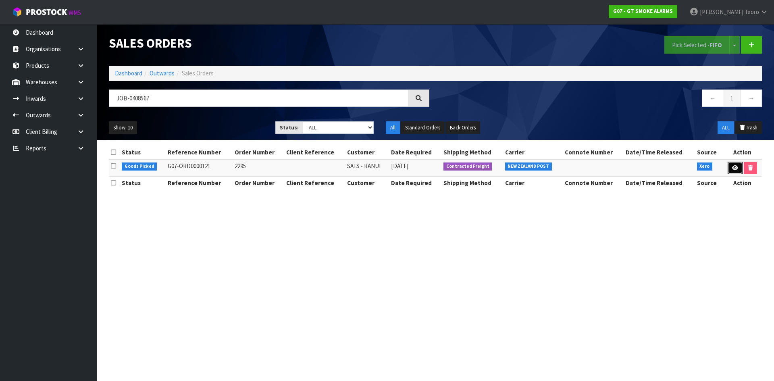
click at [733, 168] on icon at bounding box center [735, 167] width 6 height 5
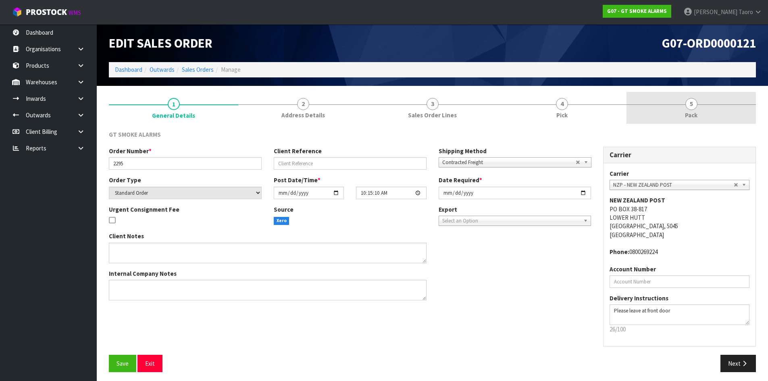
click at [706, 117] on link "5 Pack" at bounding box center [690, 108] width 129 height 32
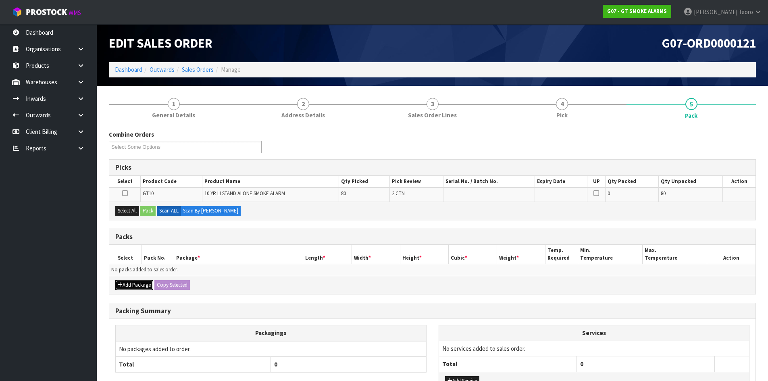
click at [121, 285] on icon "button" at bounding box center [120, 284] width 5 height 5
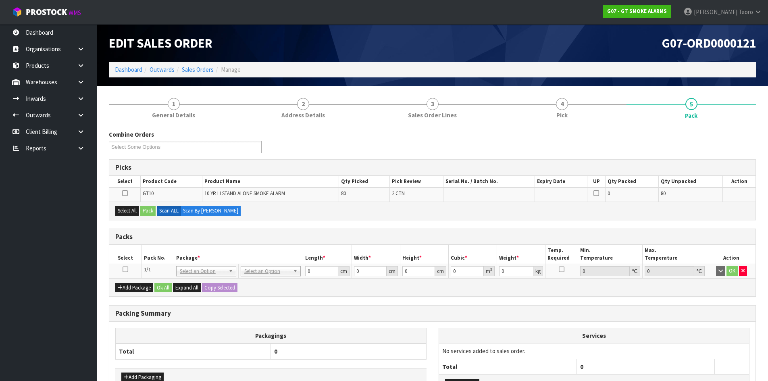
click at [126, 270] on icon at bounding box center [126, 269] width 6 height 0
click at [151, 253] on th "Pack No." at bounding box center [157, 254] width 32 height 19
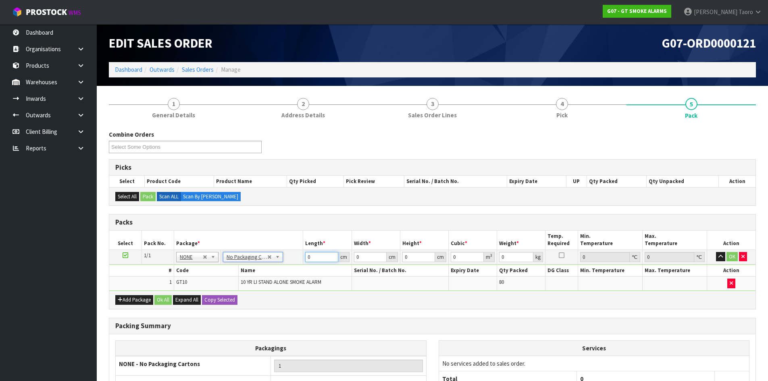
click at [319, 258] on input "0" at bounding box center [321, 257] width 33 height 10
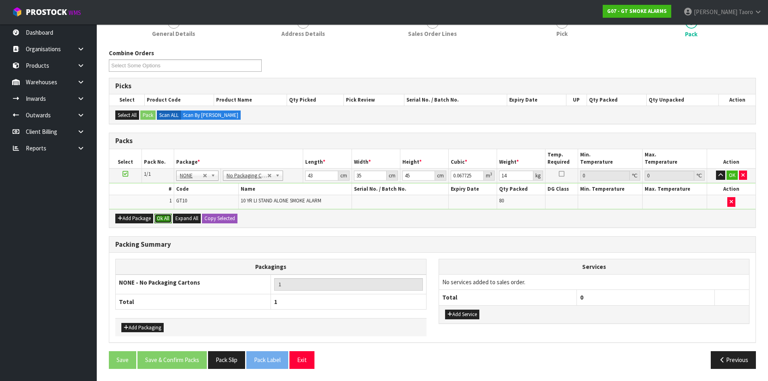
click at [166, 221] on button "Ok All" at bounding box center [162, 219] width 17 height 10
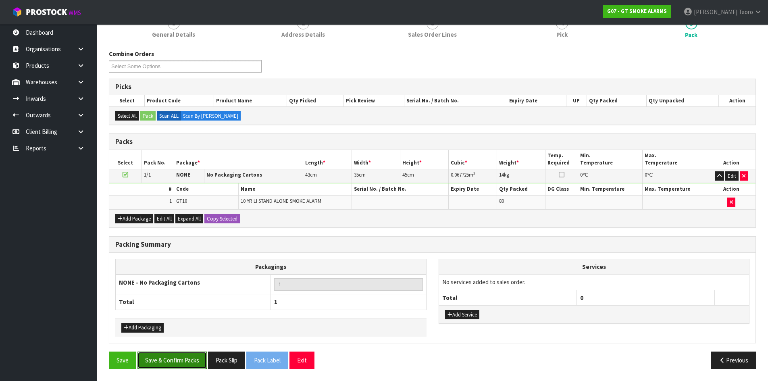
click at [195, 353] on button "Save & Confirm Packs" at bounding box center [171, 359] width 69 height 17
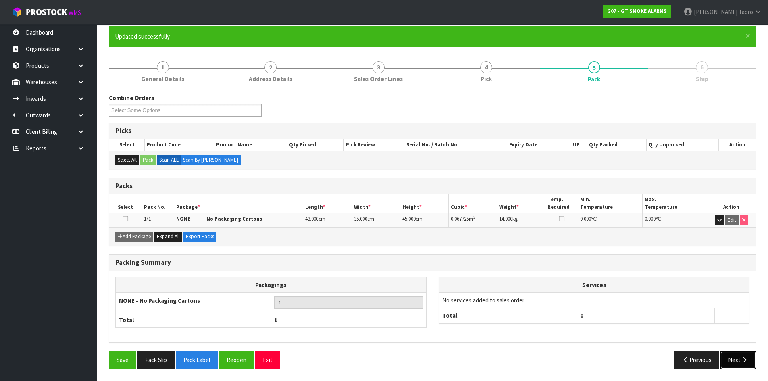
click at [747, 351] on button "Next" at bounding box center [737, 359] width 35 height 17
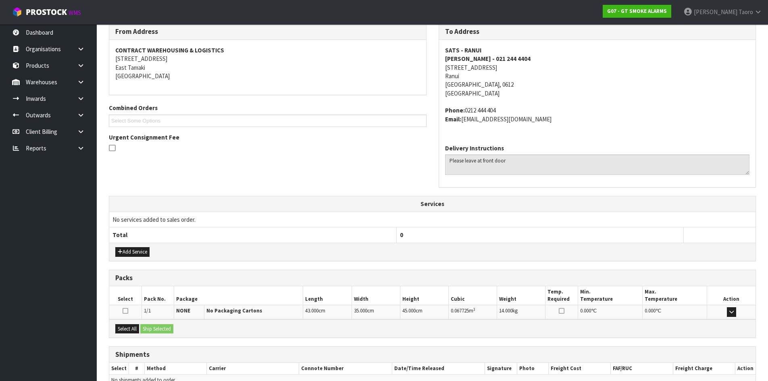
scroll to position [179, 0]
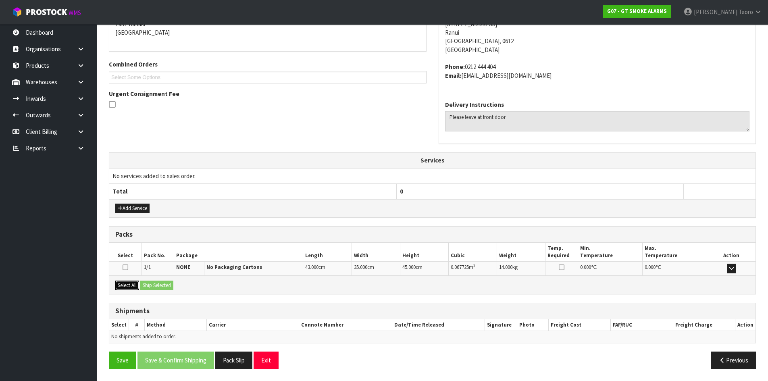
drag, startPoint x: 134, startPoint y: 285, endPoint x: 164, endPoint y: 283, distance: 29.9
click at [137, 285] on button "Select All" at bounding box center [127, 285] width 24 height 10
drag, startPoint x: 164, startPoint y: 283, endPoint x: 236, endPoint y: 302, distance: 74.6
click at [165, 283] on button "Ship Selected" at bounding box center [156, 285] width 33 height 10
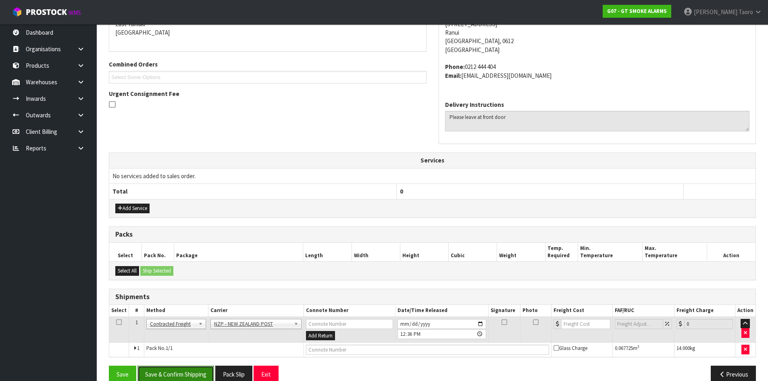
click at [210, 369] on button "Save & Confirm Shipping" at bounding box center [175, 374] width 77 height 17
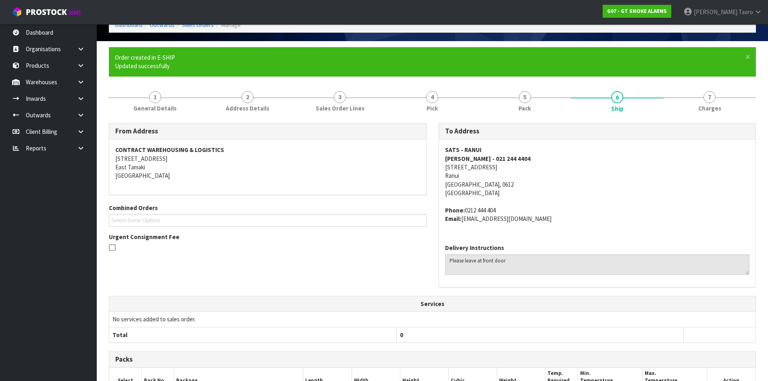
scroll to position [182, 0]
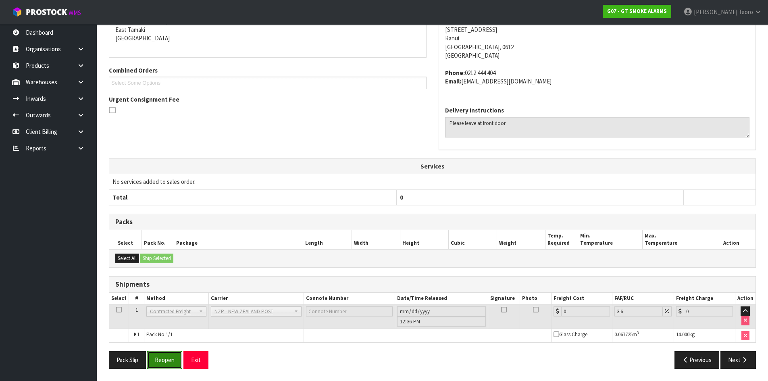
click at [170, 357] on button "Reopen" at bounding box center [164, 359] width 35 height 17
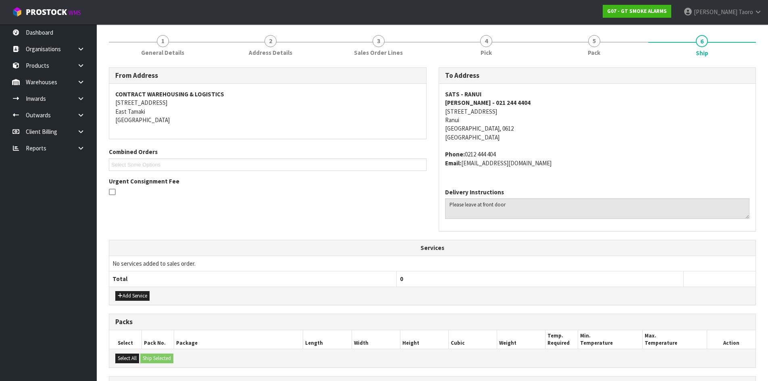
scroll to position [201, 0]
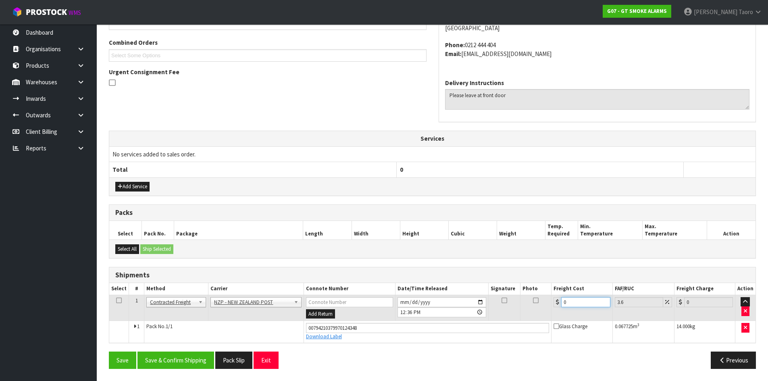
click at [580, 302] on input "0" at bounding box center [585, 302] width 49 height 10
click at [191, 362] on button "Save & Confirm Shipping" at bounding box center [175, 359] width 77 height 17
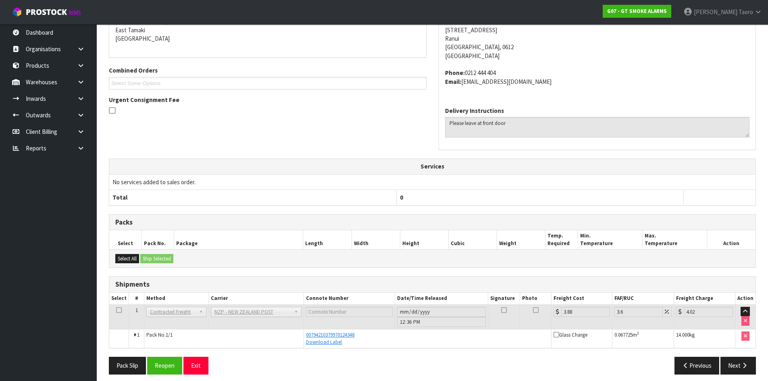
scroll to position [179, 0]
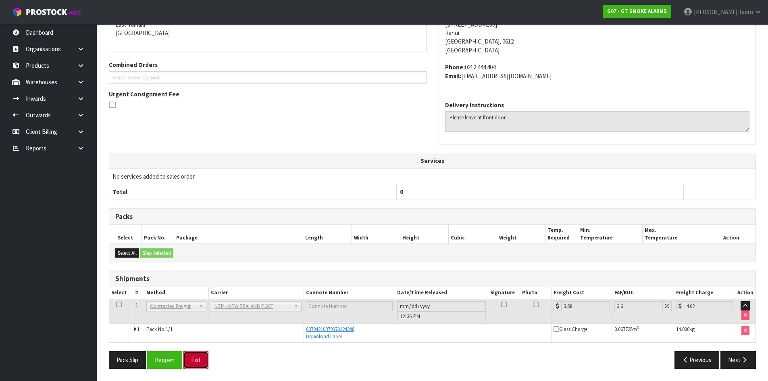
drag, startPoint x: 199, startPoint y: 362, endPoint x: 195, endPoint y: 358, distance: 5.7
click at [199, 362] on button "Exit" at bounding box center [195, 359] width 25 height 17
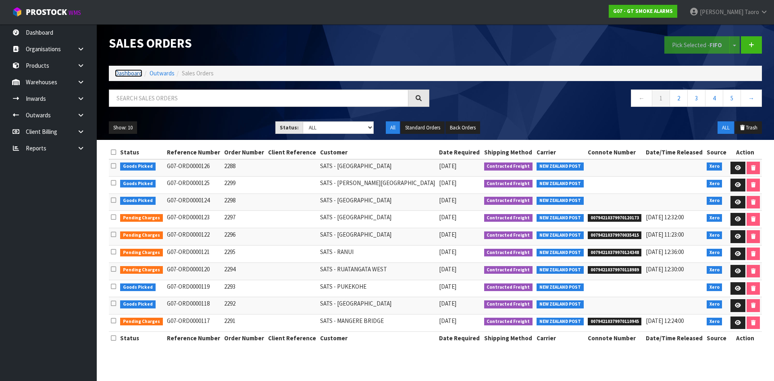
click at [130, 74] on link "Dashboard" at bounding box center [128, 73] width 27 height 8
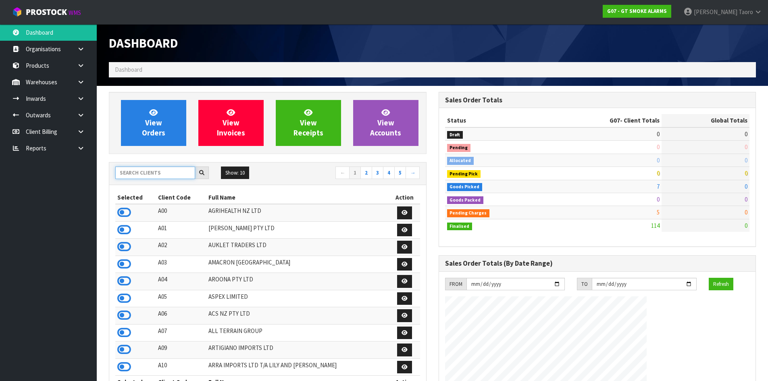
click at [144, 172] on input "text" at bounding box center [155, 172] width 80 height 12
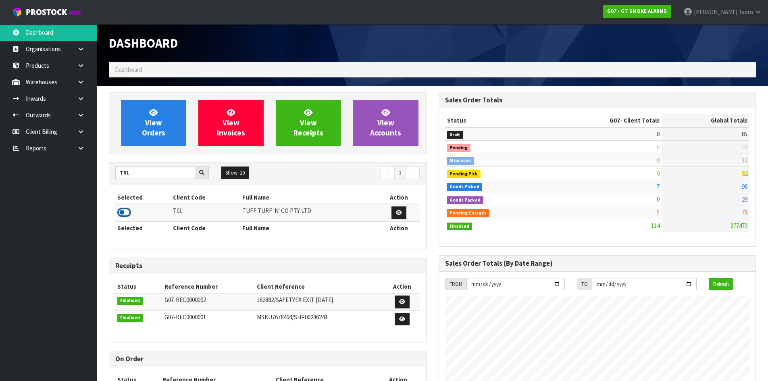
drag, startPoint x: 123, startPoint y: 208, endPoint x: 133, endPoint y: 154, distance: 55.3
click at [123, 208] on icon at bounding box center [124, 212] width 14 height 12
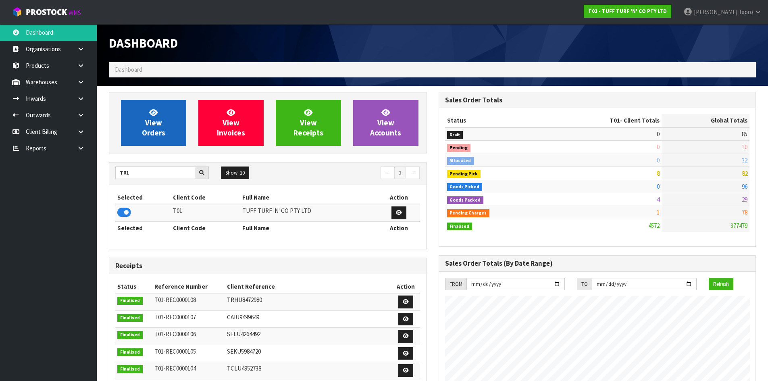
scroll to position [611, 329]
drag, startPoint x: 152, startPoint y: 118, endPoint x: 145, endPoint y: 120, distance: 7.1
click at [152, 118] on span "View Orders" at bounding box center [153, 123] width 23 height 30
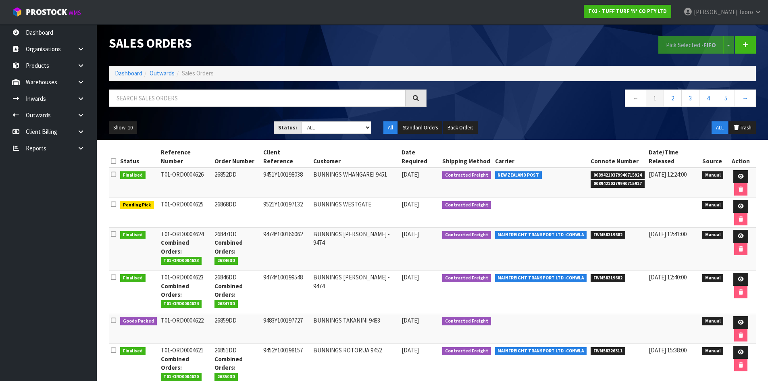
click at [144, 88] on div "Sales Orders Pick Selected - FIFO Split button! FIFO - First In First Out FEFO …" at bounding box center [432, 82] width 659 height 116
click at [154, 101] on input "text" at bounding box center [257, 97] width 297 height 17
click at [146, 99] on input "text" at bounding box center [257, 97] width 297 height 17
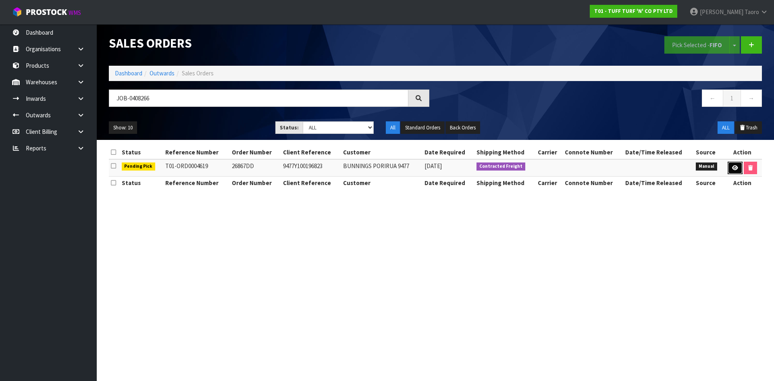
click at [736, 164] on link at bounding box center [734, 168] width 15 height 13
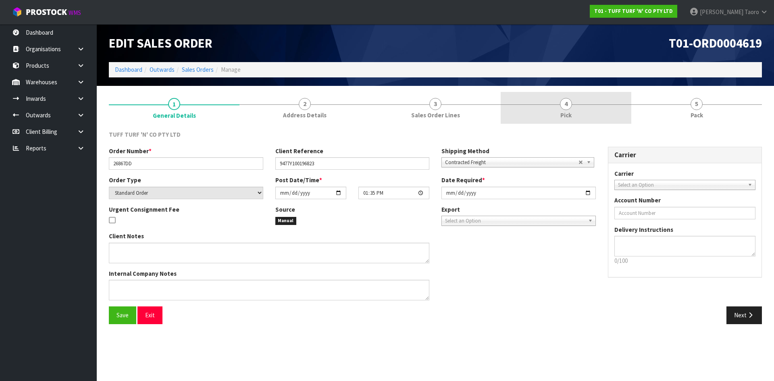
click at [588, 111] on link "4 Pick" at bounding box center [566, 108] width 131 height 32
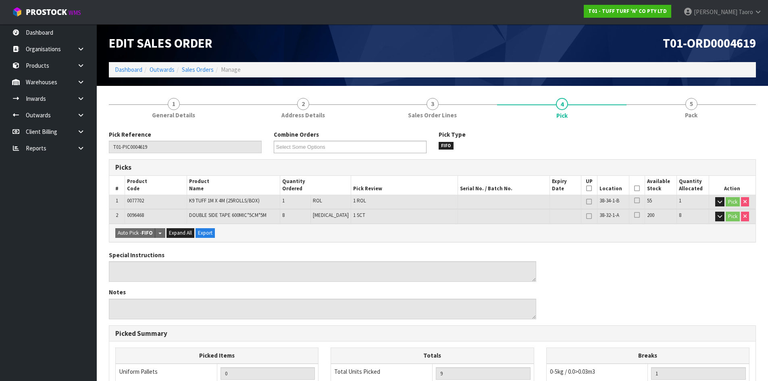
click at [634, 188] on icon at bounding box center [637, 188] width 6 height 0
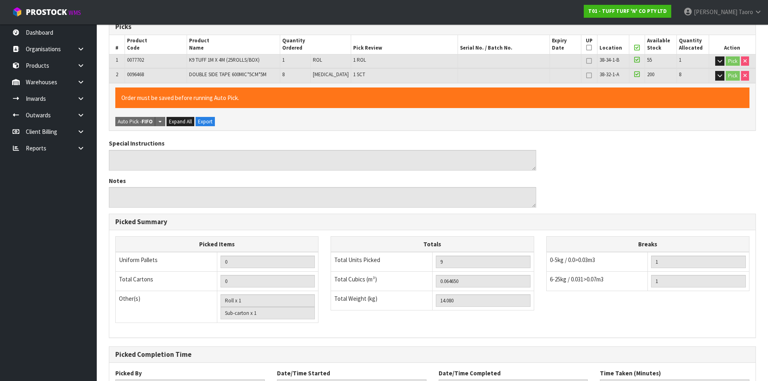
scroll to position [208, 0]
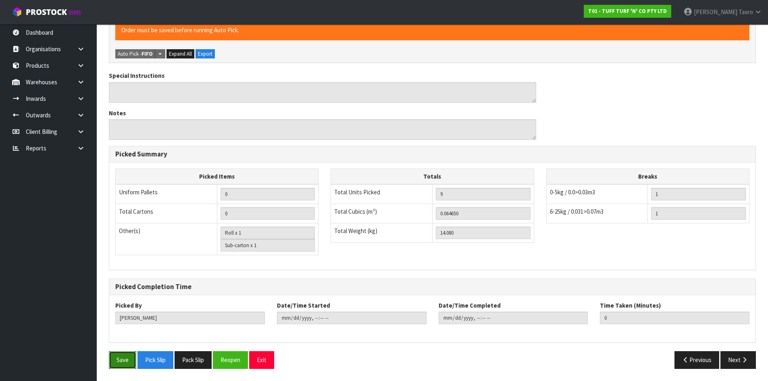
drag, startPoint x: 127, startPoint y: 362, endPoint x: 168, endPoint y: 358, distance: 41.3
click at [127, 361] on button "Save" at bounding box center [122, 359] width 27 height 17
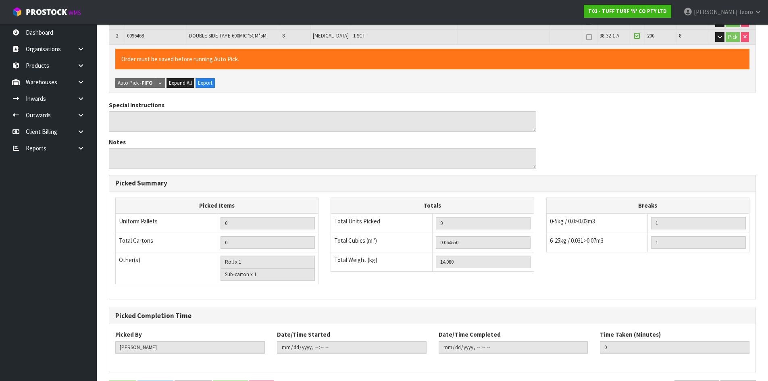
scroll to position [0, 0]
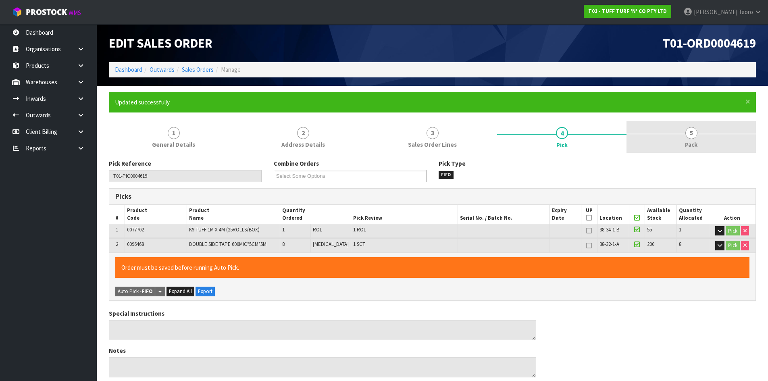
click at [725, 134] on link "5 Pack" at bounding box center [690, 137] width 129 height 32
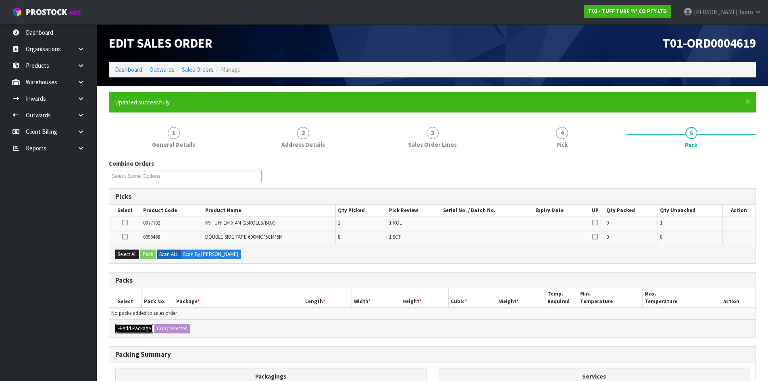
click at [125, 327] on button "Add Package" at bounding box center [134, 329] width 38 height 10
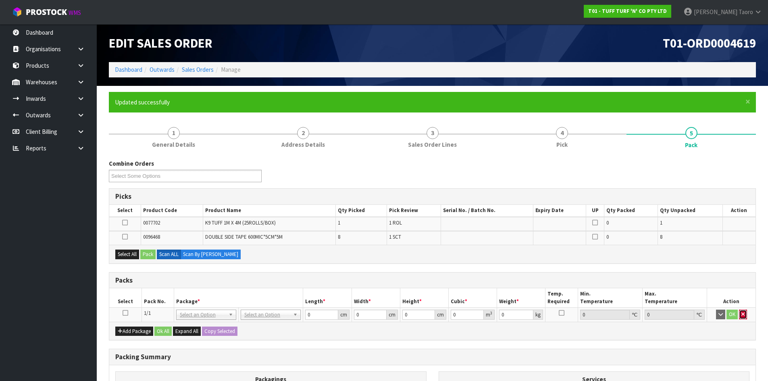
click at [742, 314] on icon "button" at bounding box center [742, 314] width 3 height 5
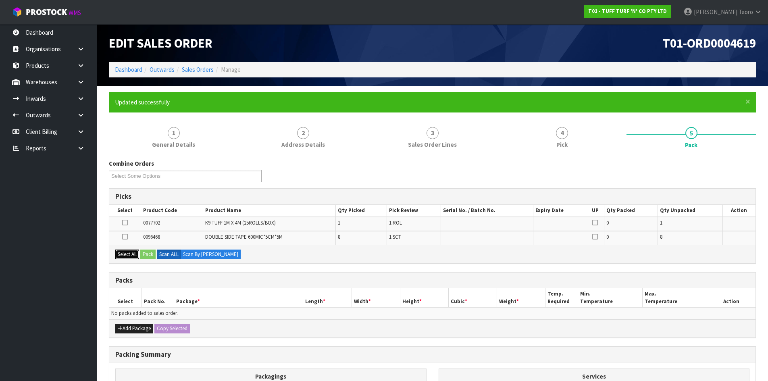
drag, startPoint x: 129, startPoint y: 257, endPoint x: 133, endPoint y: 256, distance: 4.1
click at [130, 257] on button "Select All" at bounding box center [127, 254] width 24 height 10
click at [154, 254] on button "Pack" at bounding box center [147, 254] width 15 height 10
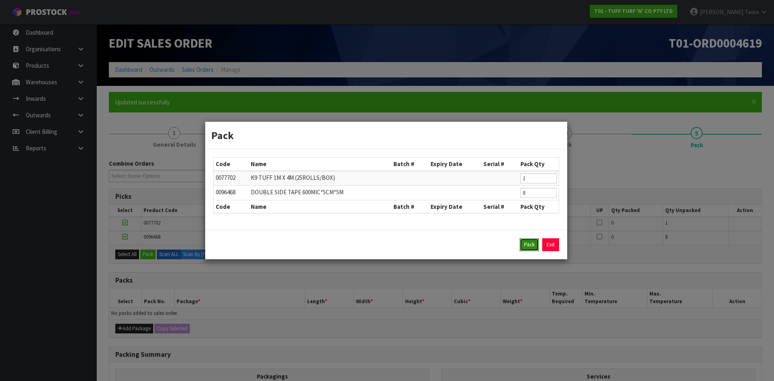
click at [530, 245] on button "Pack" at bounding box center [528, 244] width 19 height 13
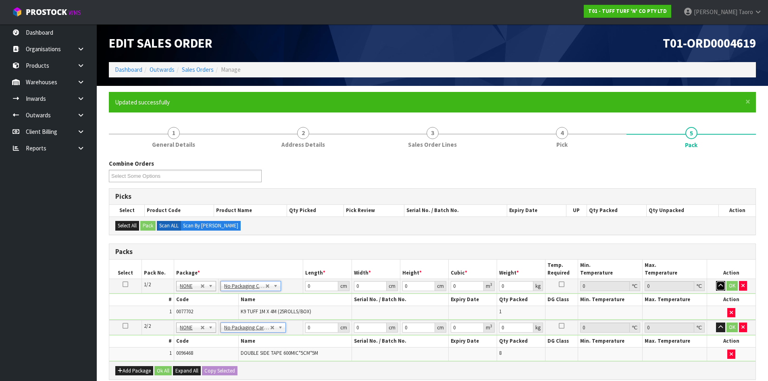
click at [721, 286] on icon "button" at bounding box center [720, 285] width 4 height 5
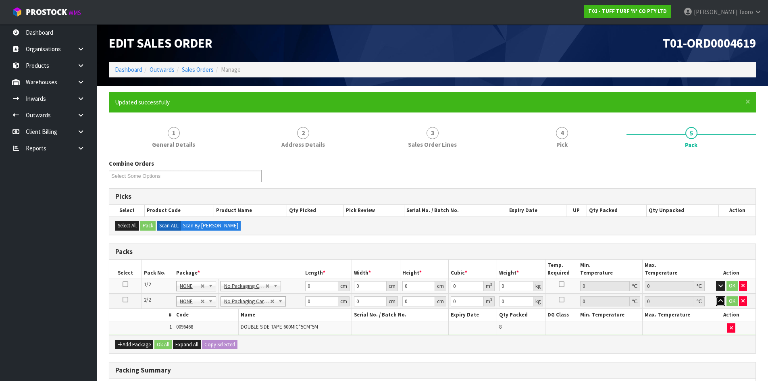
click at [722, 302] on icon "button" at bounding box center [720, 300] width 4 height 5
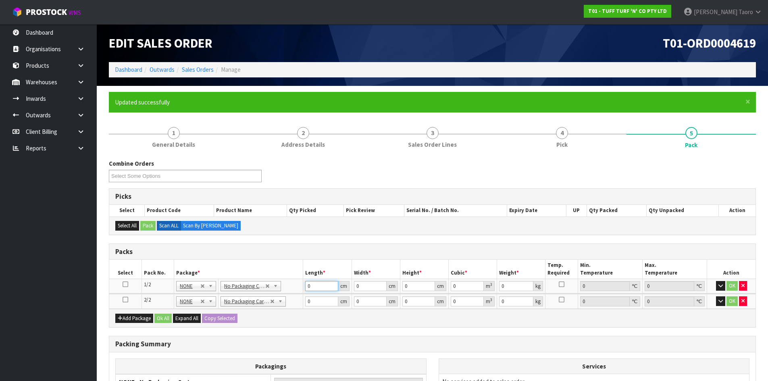
click at [317, 283] on input "0" at bounding box center [321, 286] width 33 height 10
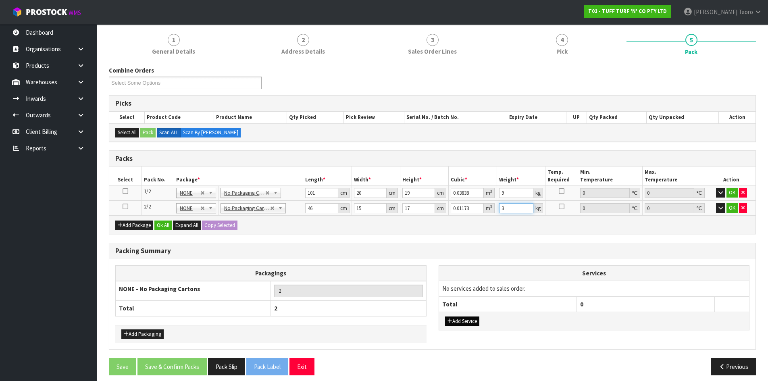
scroll to position [100, 0]
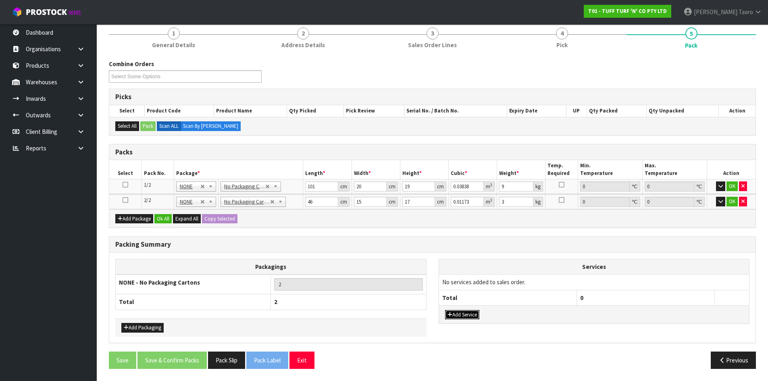
click at [457, 313] on button "Add Service" at bounding box center [462, 315] width 34 height 10
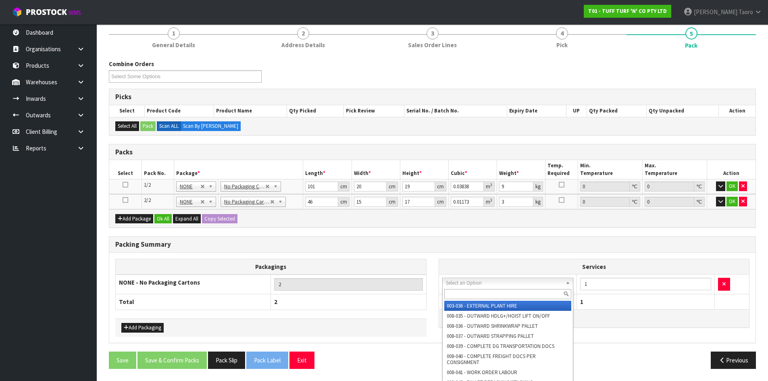
click at [470, 293] on input "text" at bounding box center [507, 294] width 127 height 10
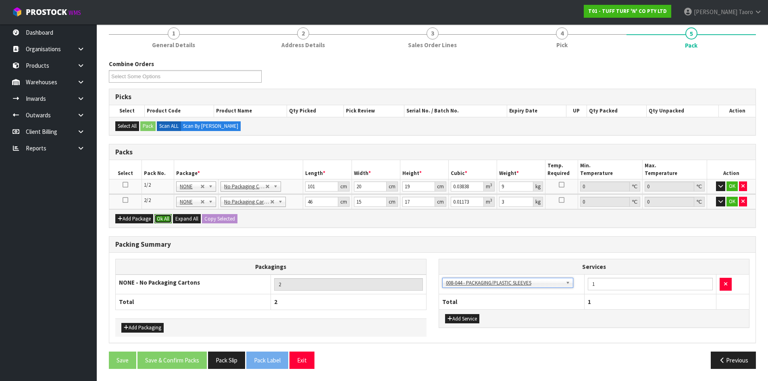
click at [167, 218] on button "Ok All" at bounding box center [162, 219] width 17 height 10
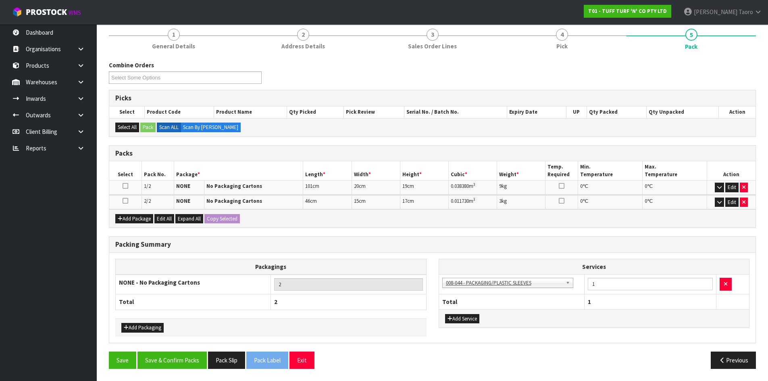
scroll to position [98, 0]
click at [179, 351] on div "Packing Summary Packagings NONE - No Packaging Cartons 2 Total 2 Add Packaging …" at bounding box center [432, 293] width 659 height 115
click at [175, 359] on button "Save & Confirm Packs" at bounding box center [171, 359] width 69 height 17
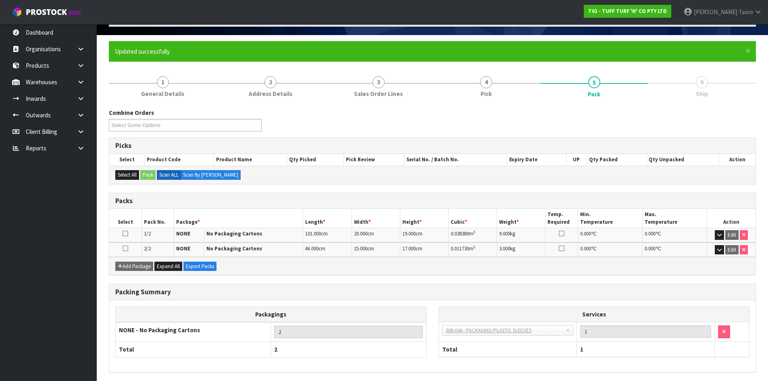
scroll to position [80, 0]
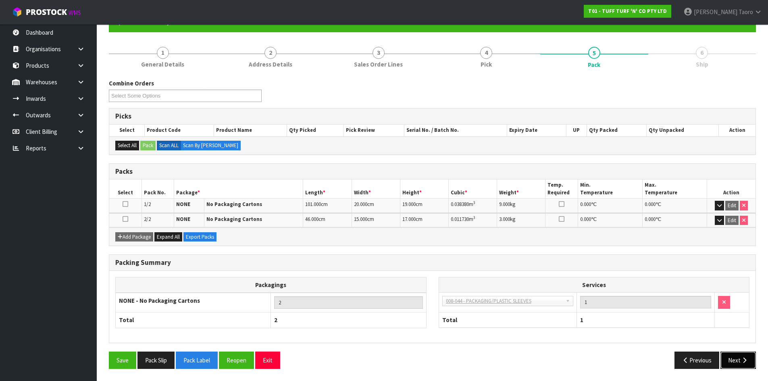
click at [725, 351] on button "Next" at bounding box center [737, 359] width 35 height 17
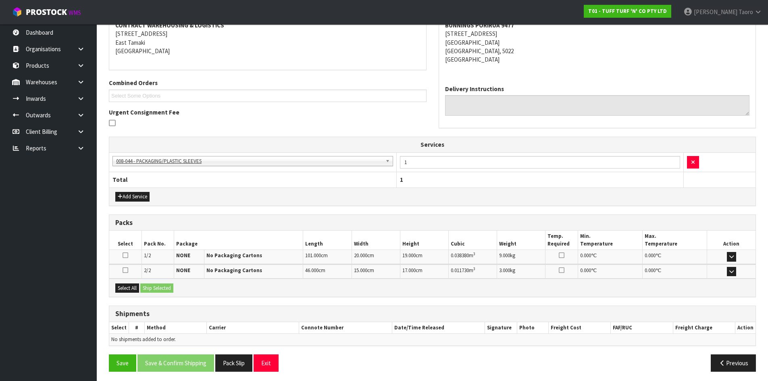
scroll to position [164, 0]
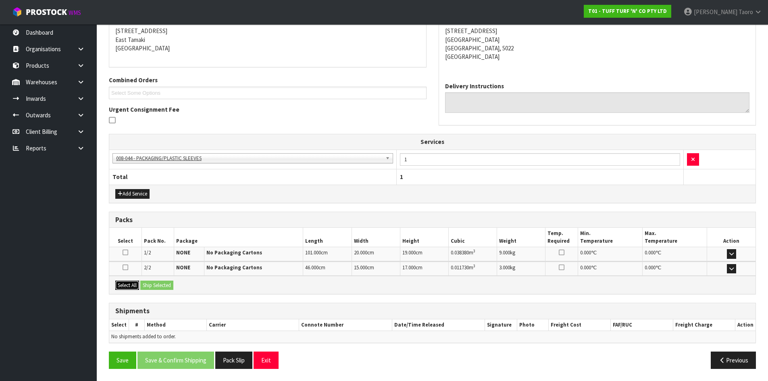
drag, startPoint x: 130, startPoint y: 284, endPoint x: 137, endPoint y: 284, distance: 6.9
click at [136, 284] on button "Select All" at bounding box center [127, 285] width 24 height 10
drag, startPoint x: 153, startPoint y: 284, endPoint x: 179, endPoint y: 294, distance: 28.1
click at [154, 284] on button "Ship Selected" at bounding box center [156, 285] width 33 height 10
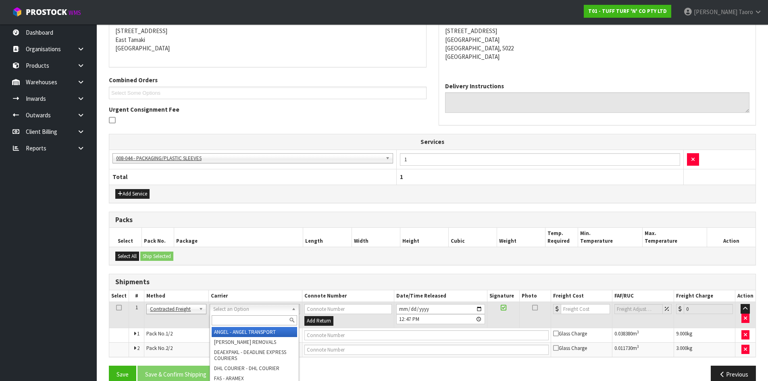
click at [244, 321] on input "text" at bounding box center [254, 320] width 85 height 10
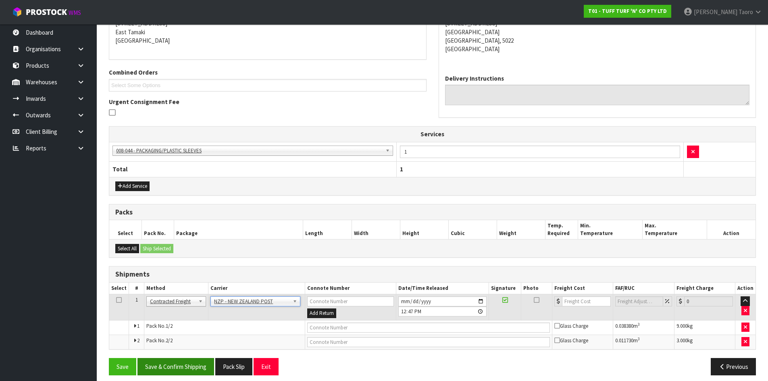
scroll to position [178, 0]
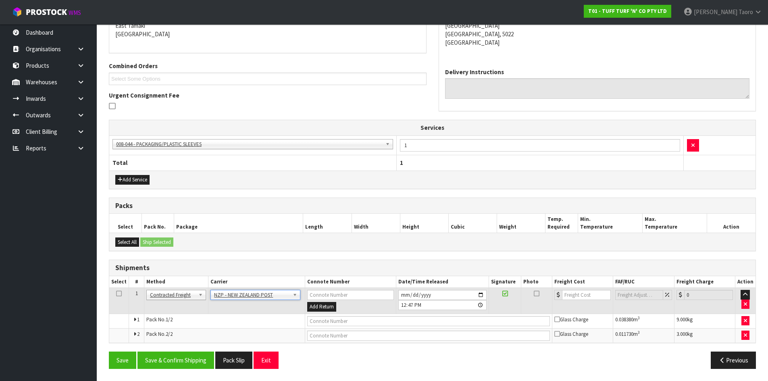
drag, startPoint x: 204, startPoint y: 373, endPoint x: 204, endPoint y: 368, distance: 5.2
click at [204, 371] on div "Save Save & Confirm Shipping Pack Slip Exit Previous" at bounding box center [432, 362] width 659 height 23
click at [205, 364] on button "Save & Confirm Shipping" at bounding box center [175, 359] width 77 height 17
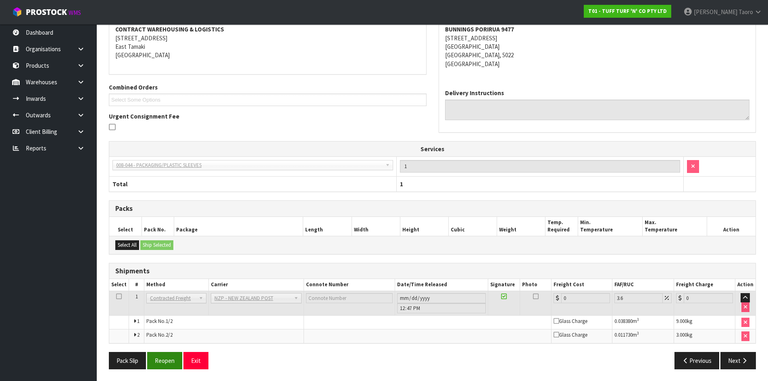
scroll to position [166, 0]
click at [171, 363] on button "Reopen" at bounding box center [164, 359] width 35 height 17
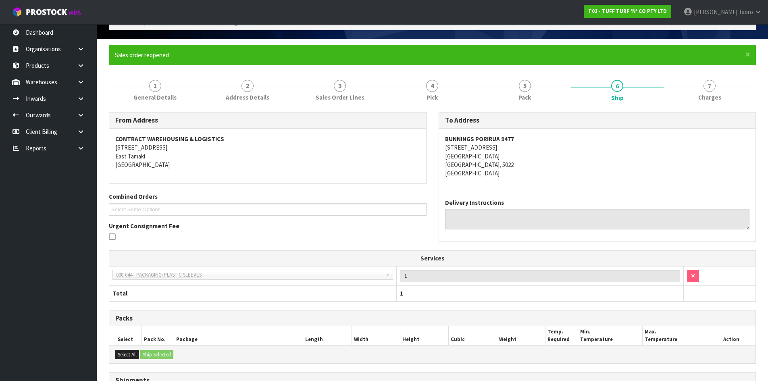
scroll to position [157, 0]
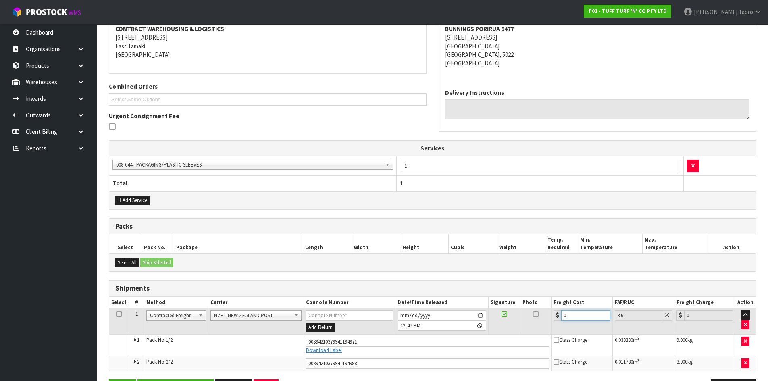
click at [577, 313] on input "0" at bounding box center [585, 315] width 49 height 10
click at [578, 312] on input "0" at bounding box center [585, 315] width 49 height 10
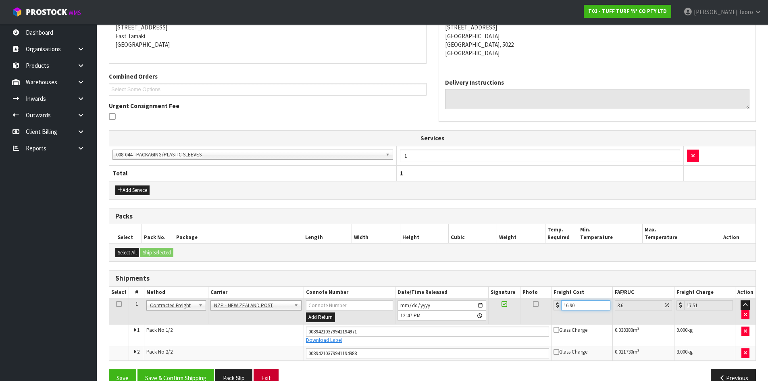
scroll to position [185, 0]
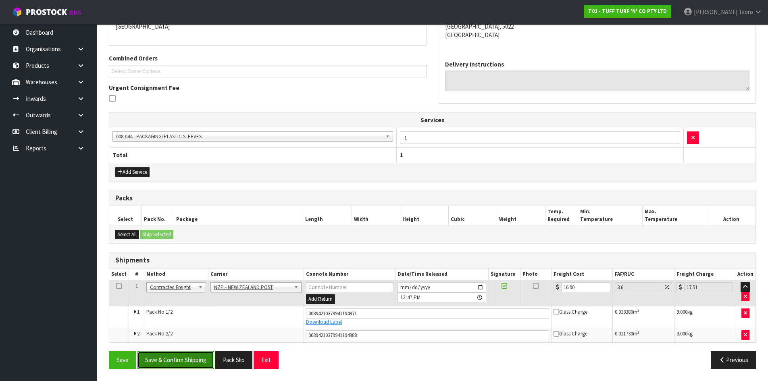
click at [191, 361] on button "Save & Confirm Shipping" at bounding box center [175, 359] width 77 height 17
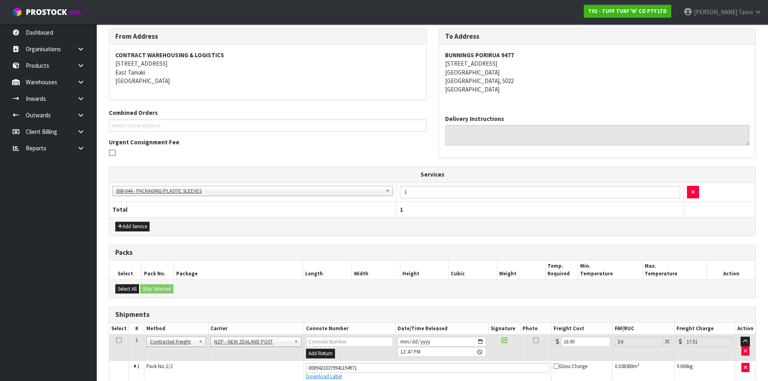
scroll to position [162, 0]
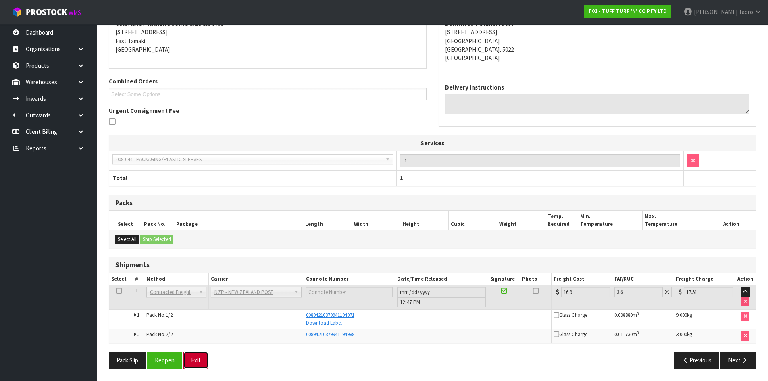
click at [197, 357] on button "Exit" at bounding box center [195, 359] width 25 height 17
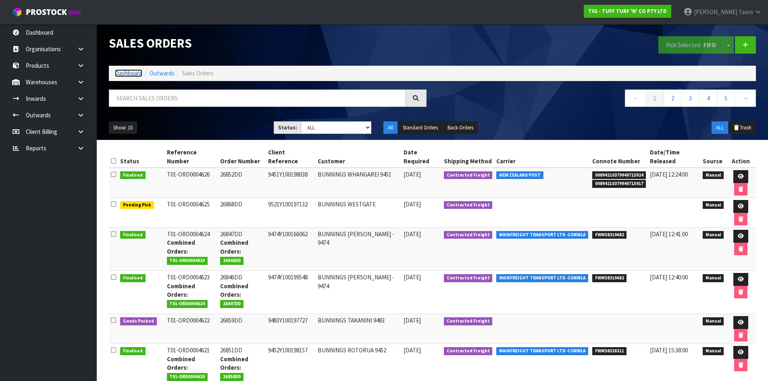
click at [133, 75] on link "Dashboard" at bounding box center [128, 73] width 27 height 8
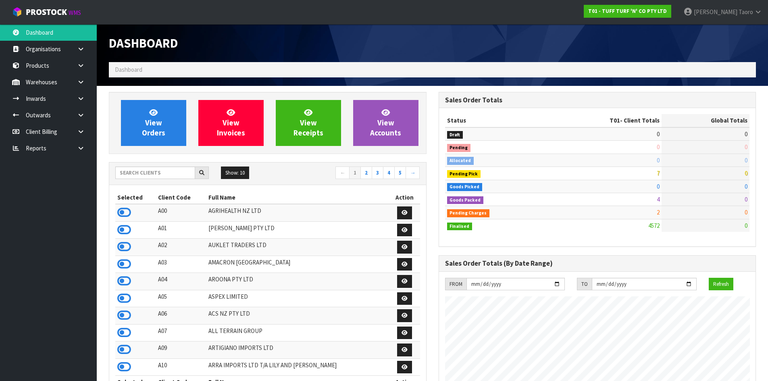
scroll to position [611, 329]
click at [149, 118] on span "View Orders" at bounding box center [153, 123] width 23 height 30
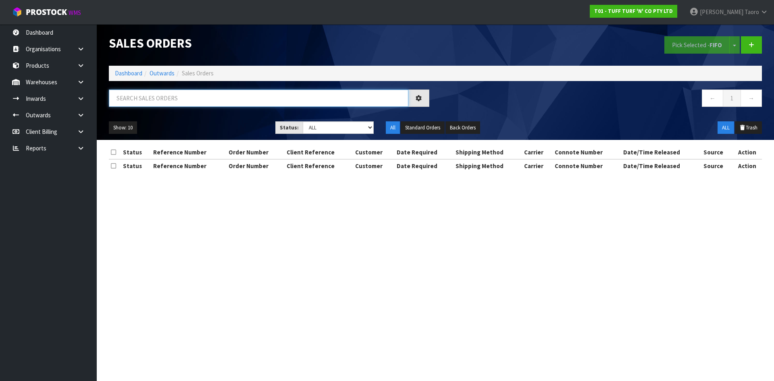
click at [152, 104] on input "text" at bounding box center [258, 97] width 299 height 17
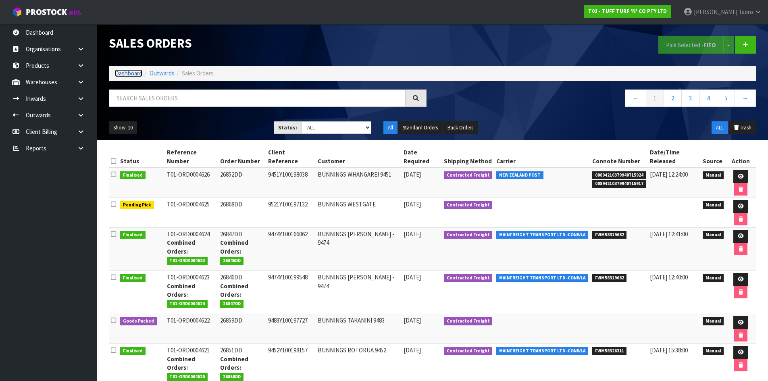
click at [131, 74] on link "Dashboard" at bounding box center [128, 73] width 27 height 8
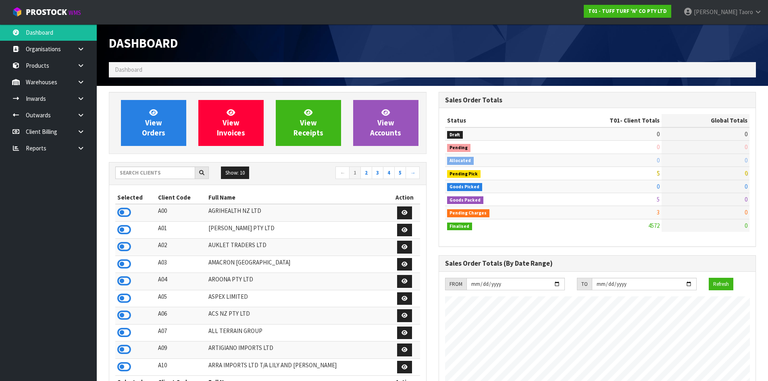
scroll to position [611, 329]
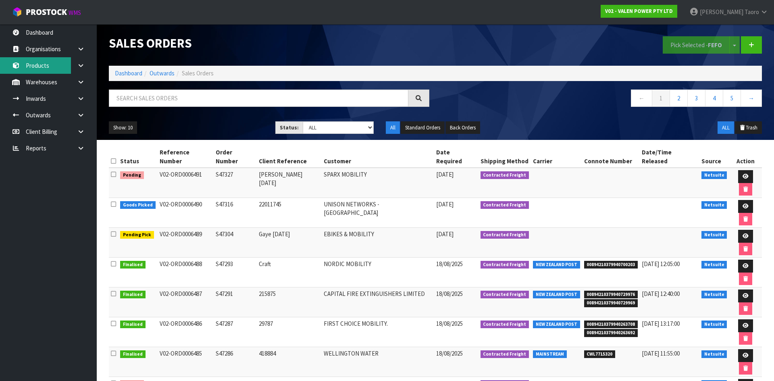
click at [50, 65] on link "Products" at bounding box center [48, 65] width 97 height 17
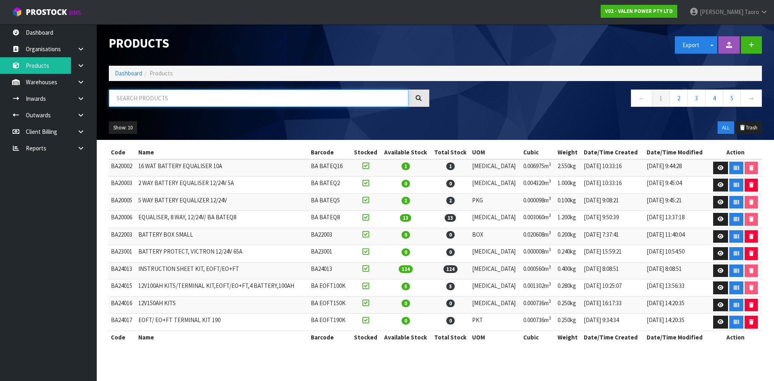
click at [152, 95] on input "text" at bounding box center [258, 97] width 299 height 17
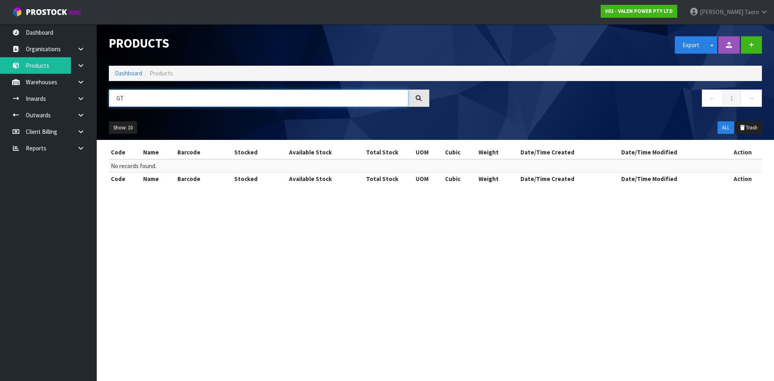
type input "GT"
drag, startPoint x: 128, startPoint y: 64, endPoint x: 129, endPoint y: 71, distance: 7.0
click at [127, 64] on div "Products Export Split button! SOH Summary Measurements Dangerous Goods" at bounding box center [435, 45] width 665 height 42
click at [129, 72] on link "Dashboard" at bounding box center [128, 73] width 27 height 8
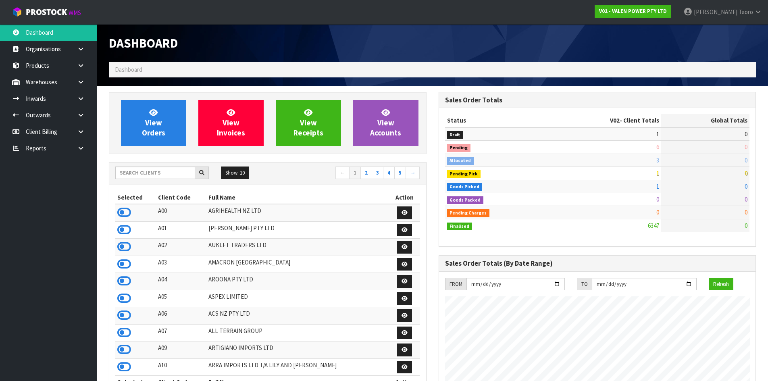
scroll to position [611, 329]
click at [150, 170] on input "text" at bounding box center [155, 172] width 80 height 12
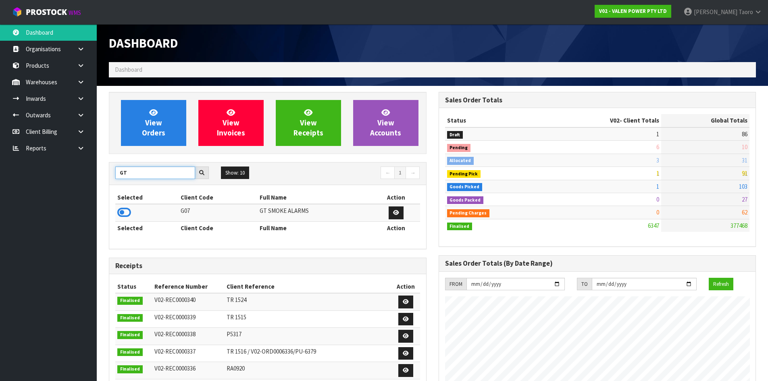
type input "GT"
drag, startPoint x: 115, startPoint y: 208, endPoint x: 125, endPoint y: 209, distance: 9.7
click at [124, 209] on td at bounding box center [146, 212] width 63 height 17
click at [125, 209] on icon at bounding box center [124, 212] width 14 height 12
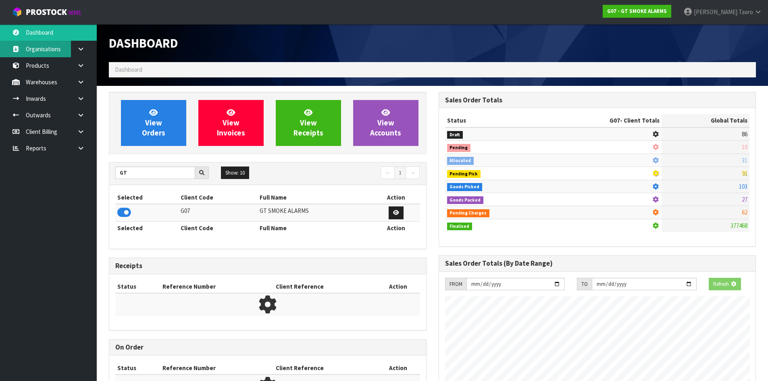
scroll to position [506, 329]
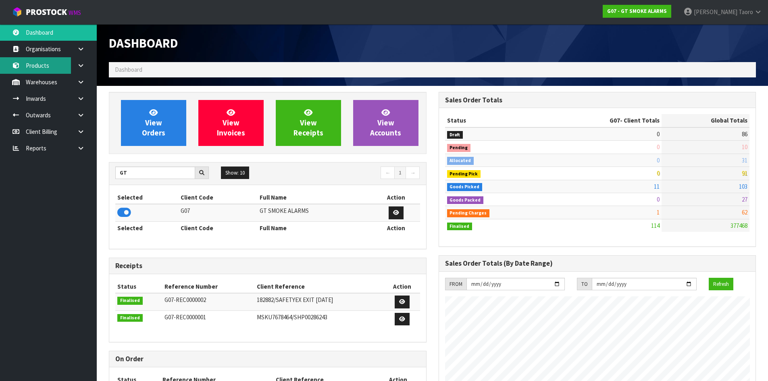
click at [65, 71] on link "Products" at bounding box center [48, 65] width 97 height 17
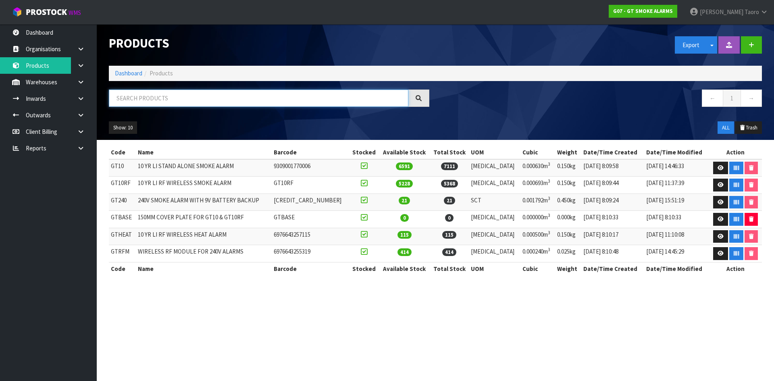
click at [144, 101] on input "text" at bounding box center [258, 97] width 299 height 17
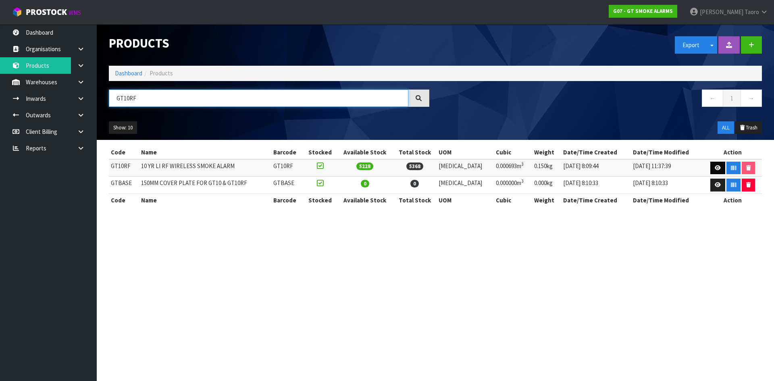
type input "GT10RF"
click at [719, 167] on link at bounding box center [717, 168] width 15 height 13
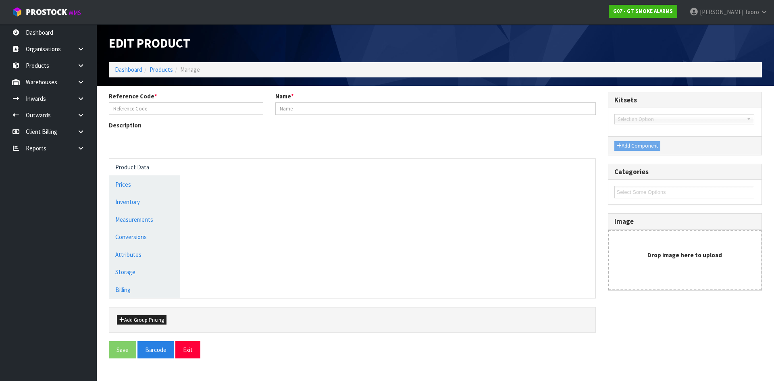
type input "GT10RF"
type input "10 YR LI RF WIRELESS SMOKE ALARM"
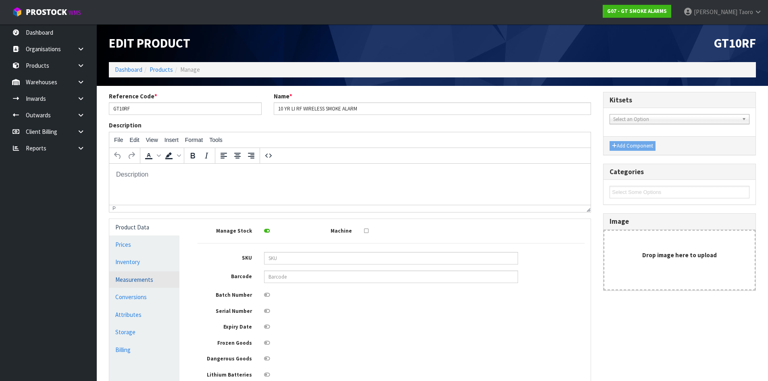
click at [162, 284] on link "Measurements" at bounding box center [144, 279] width 70 height 17
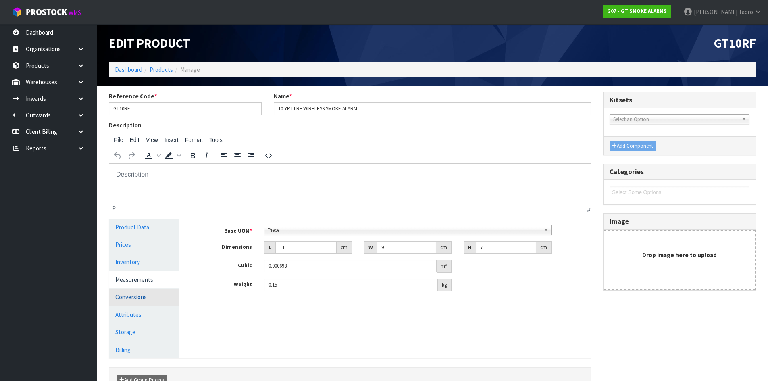
click at [158, 303] on link "Conversions" at bounding box center [144, 297] width 70 height 17
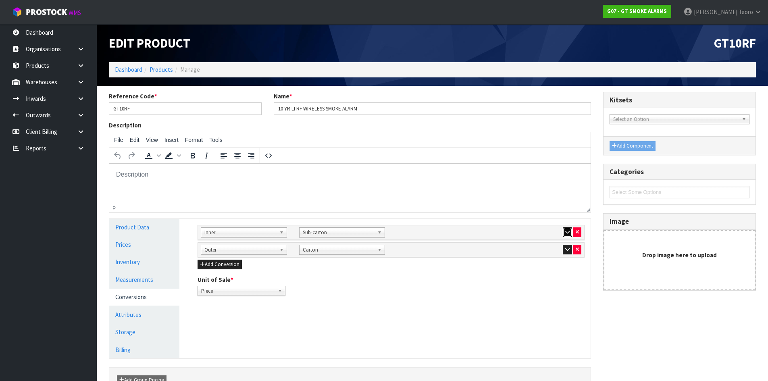
click at [567, 230] on icon "button" at bounding box center [567, 231] width 4 height 5
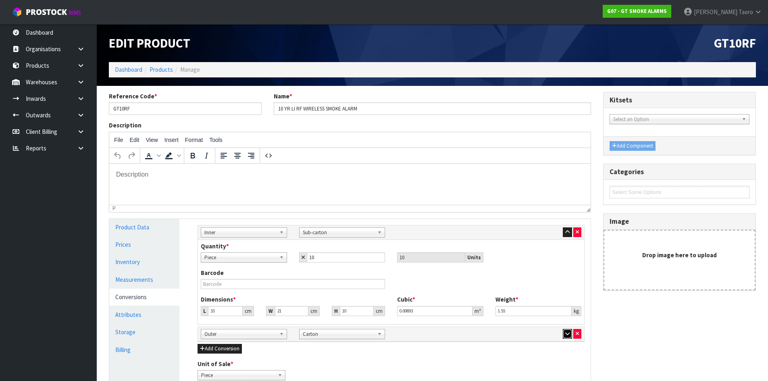
click at [568, 333] on icon "button" at bounding box center [567, 333] width 4 height 5
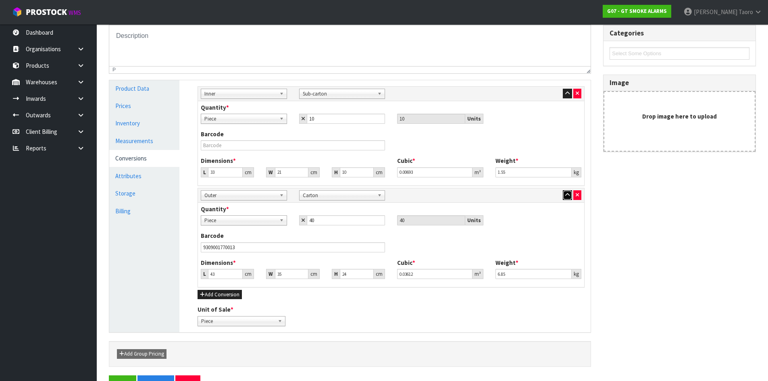
scroll to position [162, 0]
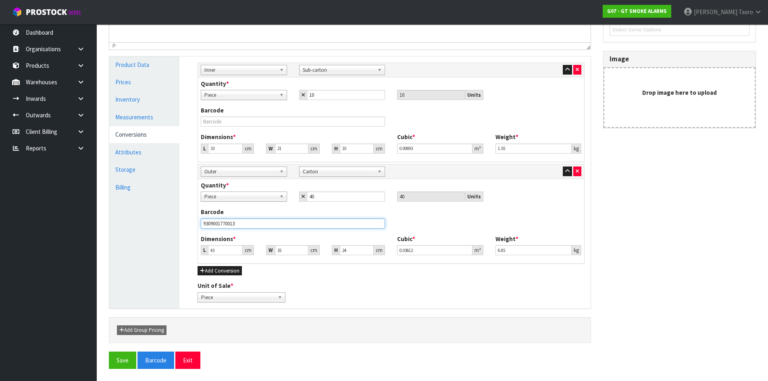
click at [275, 227] on input "9309001770013" at bounding box center [293, 223] width 184 height 10
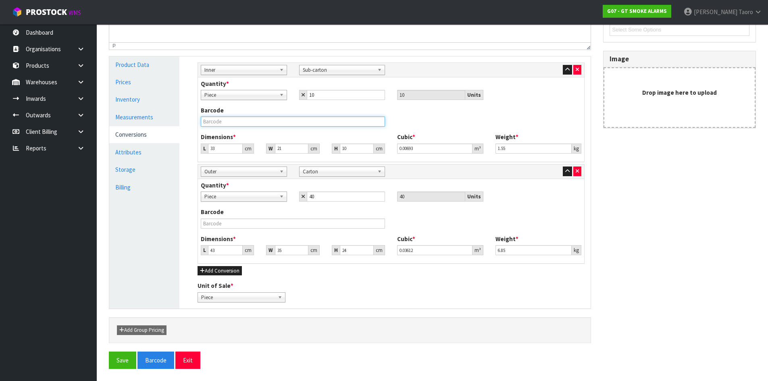
click at [238, 123] on input "text" at bounding box center [293, 121] width 184 height 10
paste input "9309001770013"
type input "9309001770013"
click at [124, 359] on button "Save" at bounding box center [122, 359] width 27 height 17
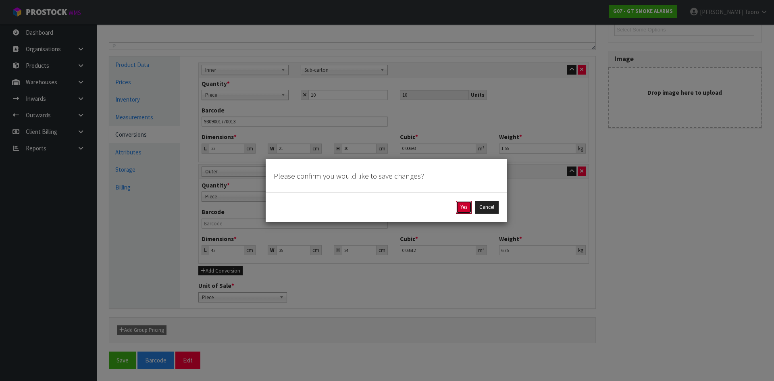
click at [458, 206] on button "Yes" at bounding box center [464, 207] width 16 height 13
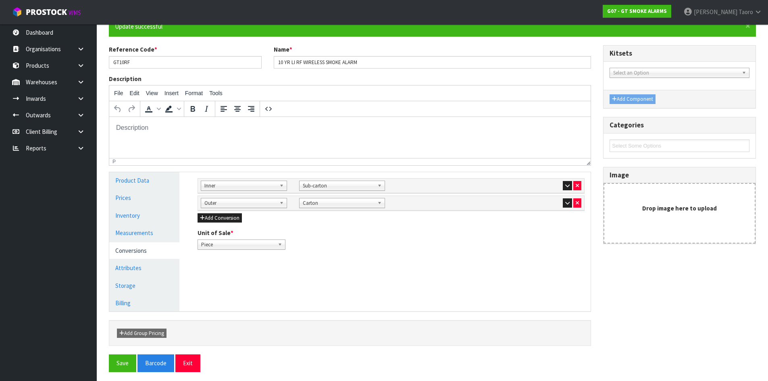
scroll to position [79, 0]
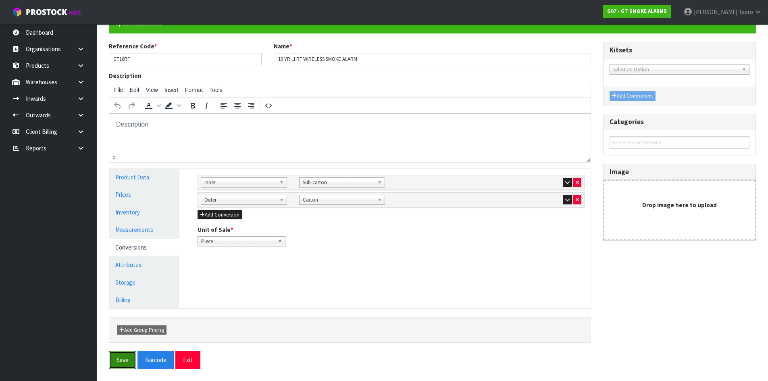
click at [120, 359] on button "Save" at bounding box center [122, 359] width 27 height 17
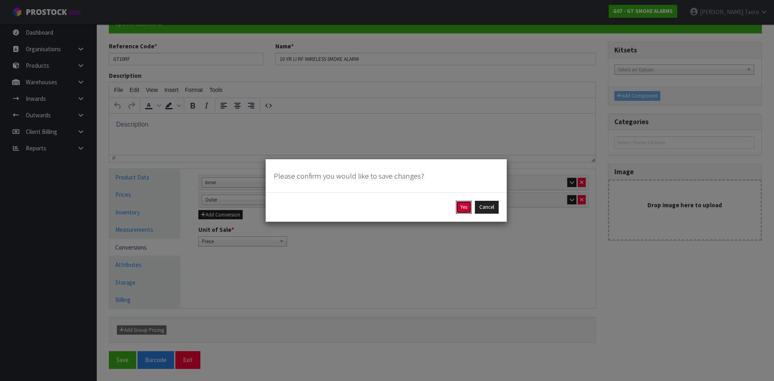
click at [461, 207] on button "Yes" at bounding box center [464, 207] width 16 height 13
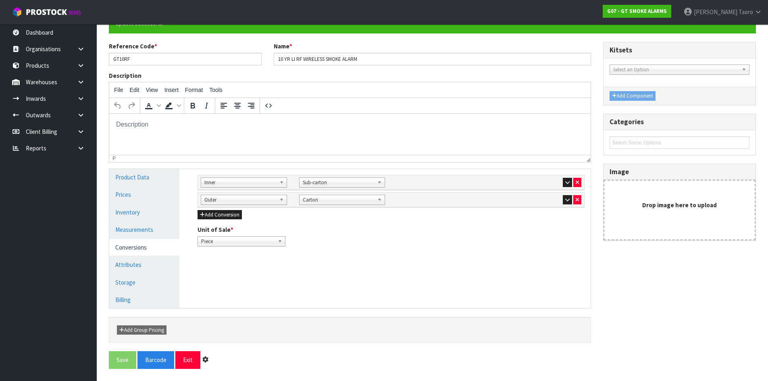
scroll to position [0, 0]
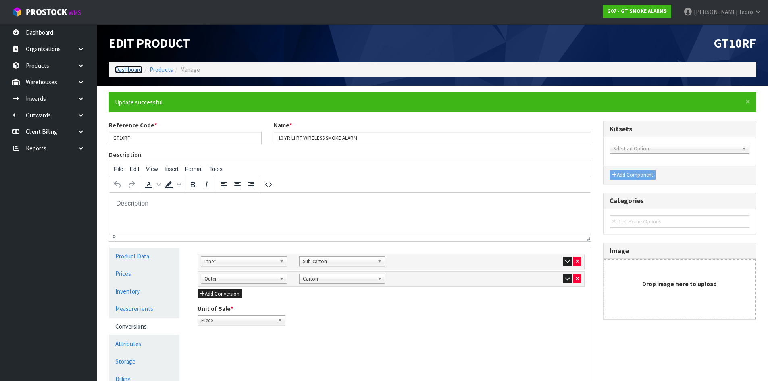
click at [123, 69] on link "Dashboard" at bounding box center [128, 70] width 27 height 8
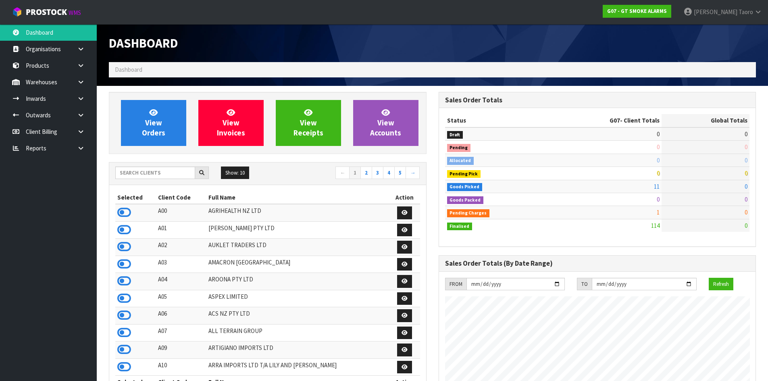
scroll to position [506, 329]
